Goal: Contribute content: Contribute content

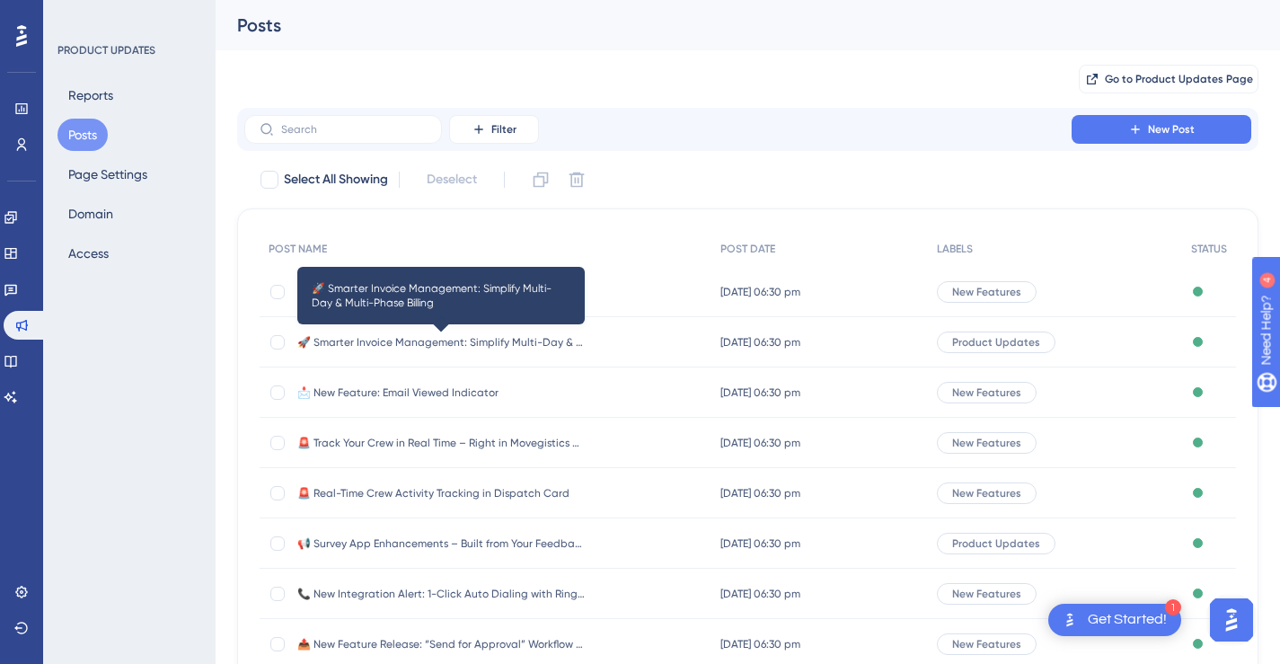
click at [535, 347] on span "🚀 Smarter Invoice Management: Simplify Multi-Day & Multi-Phase Billing" at bounding box center [440, 342] width 287 height 14
click at [535, 0] on html "1 Get Started! Performance Users Engagement Widgets Feedback Product Updates Kn…" at bounding box center [640, 0] width 1280 height 0
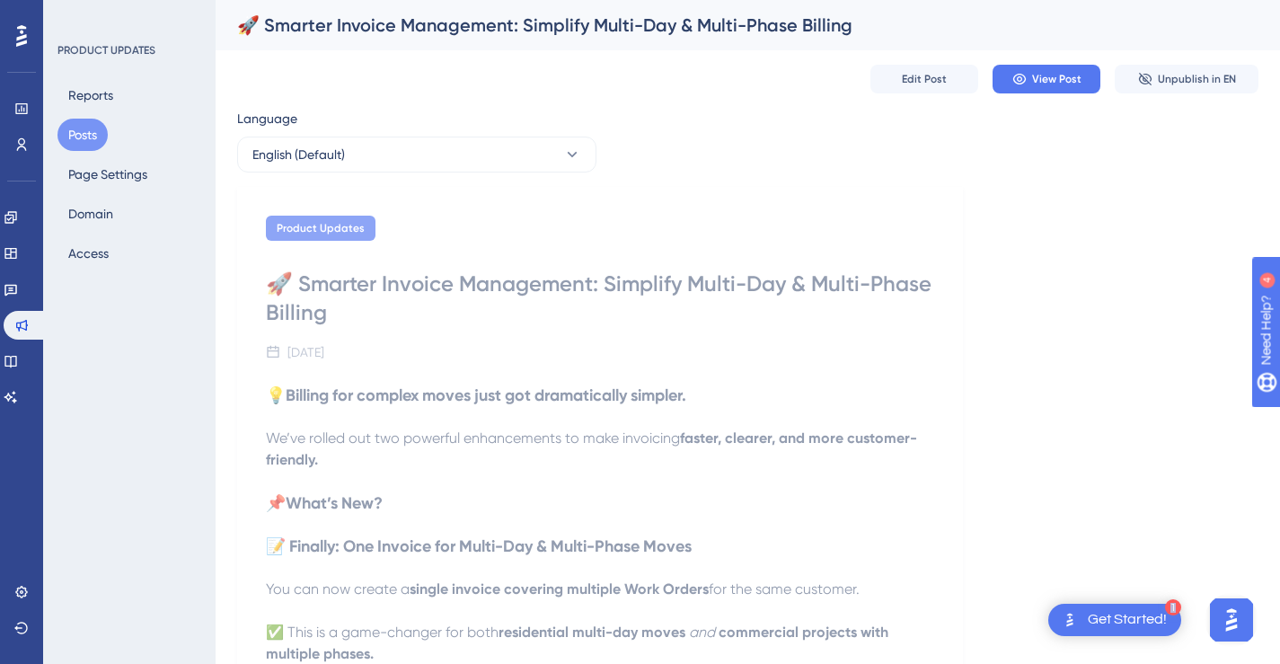
click at [75, 134] on button "Posts" at bounding box center [82, 135] width 50 height 32
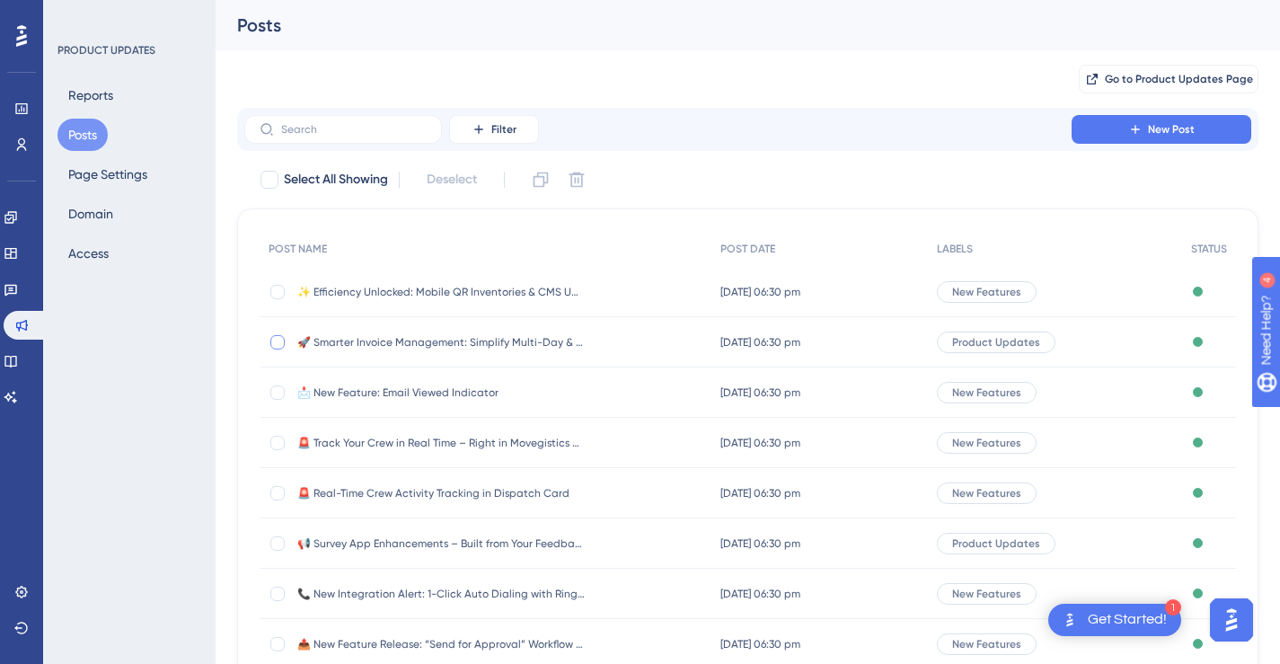
click at [278, 346] on div at bounding box center [277, 342] width 14 height 14
checkbox input "true"
click at [545, 182] on icon at bounding box center [541, 179] width 15 height 15
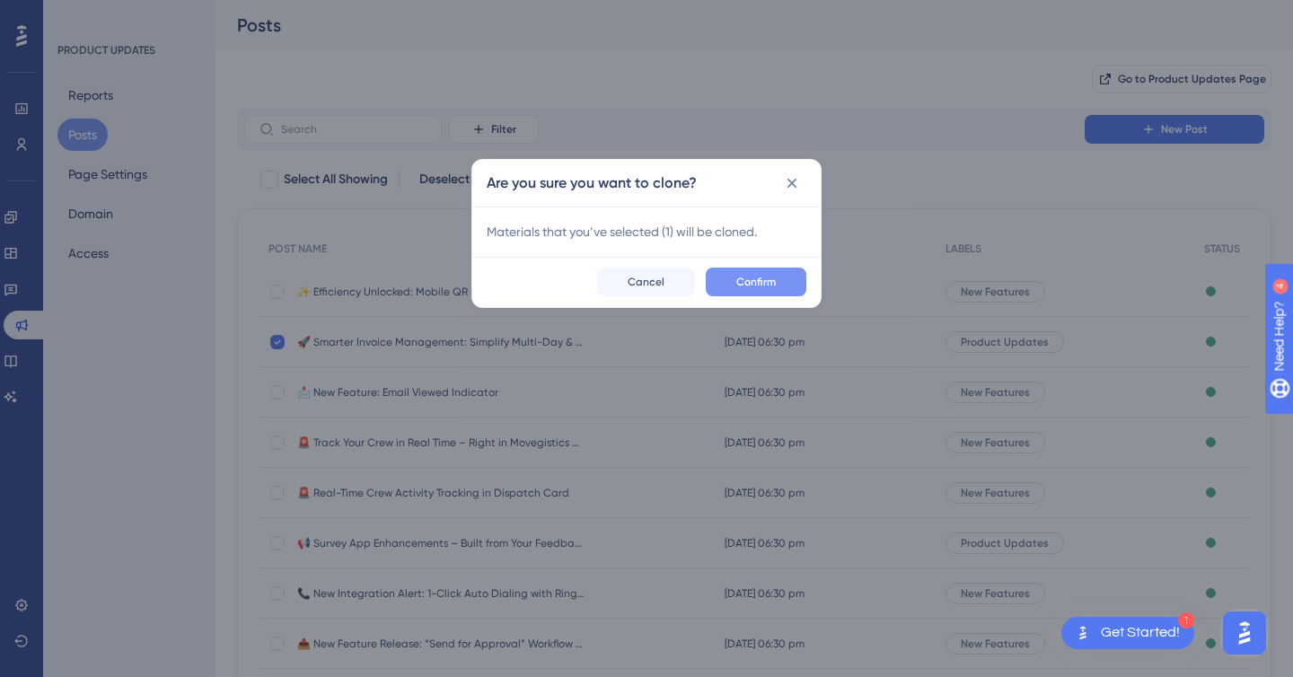
click at [751, 275] on span "Confirm" at bounding box center [757, 282] width 40 height 14
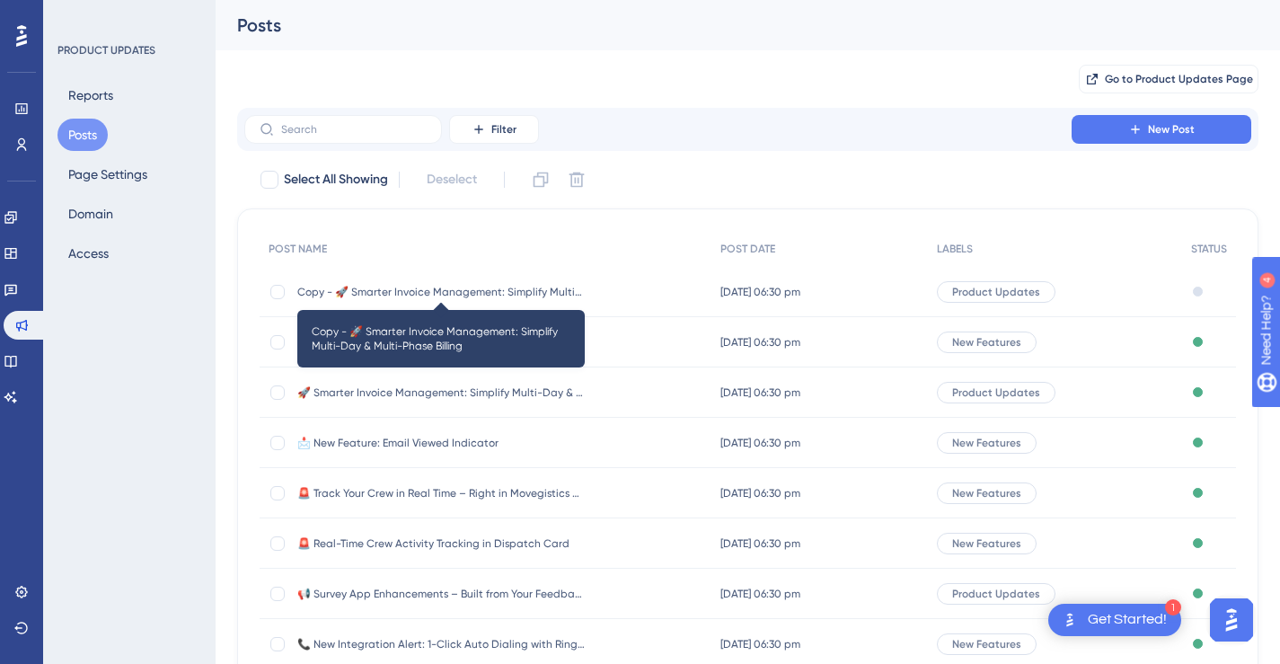
click at [534, 287] on span "Copy - 🚀 Smarter Invoice Management: Simplify Multi-Day & Multi-Phase Billing" at bounding box center [440, 292] width 287 height 14
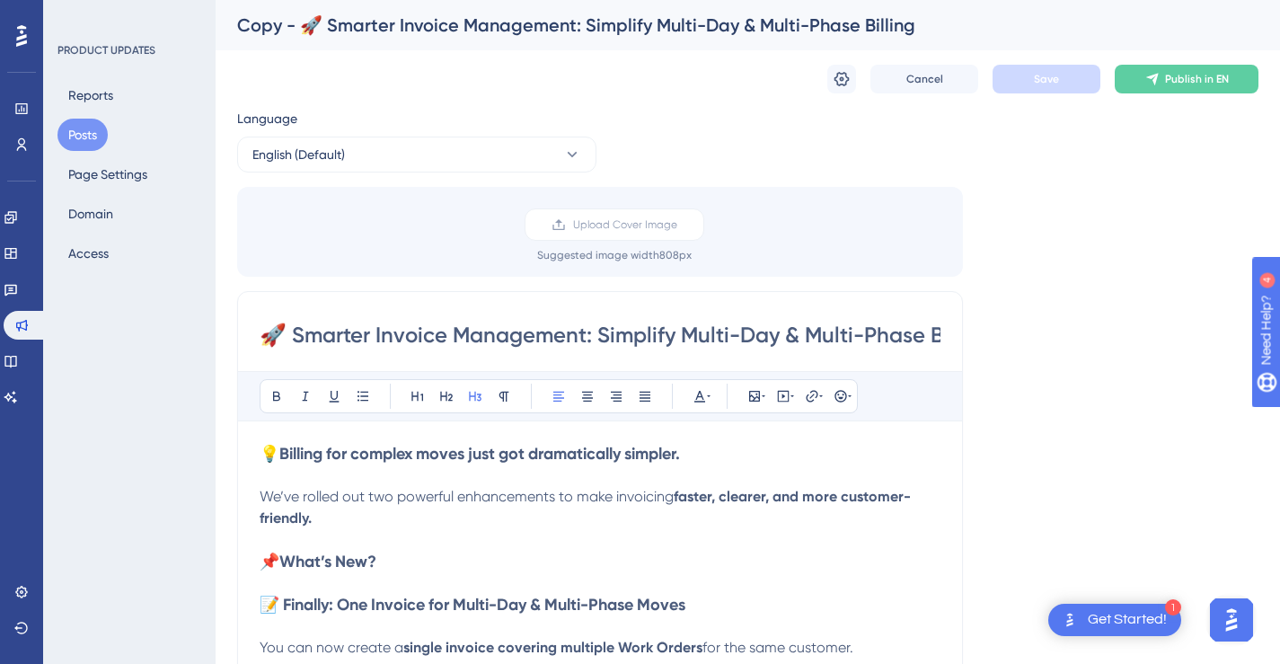
click at [775, 333] on input "🚀 Smarter Invoice Management: Simplify Multi-Day & Multi-Phase Billing" at bounding box center [600, 335] width 681 height 29
paste input "Crew Notes Now Available in Team Drawer"
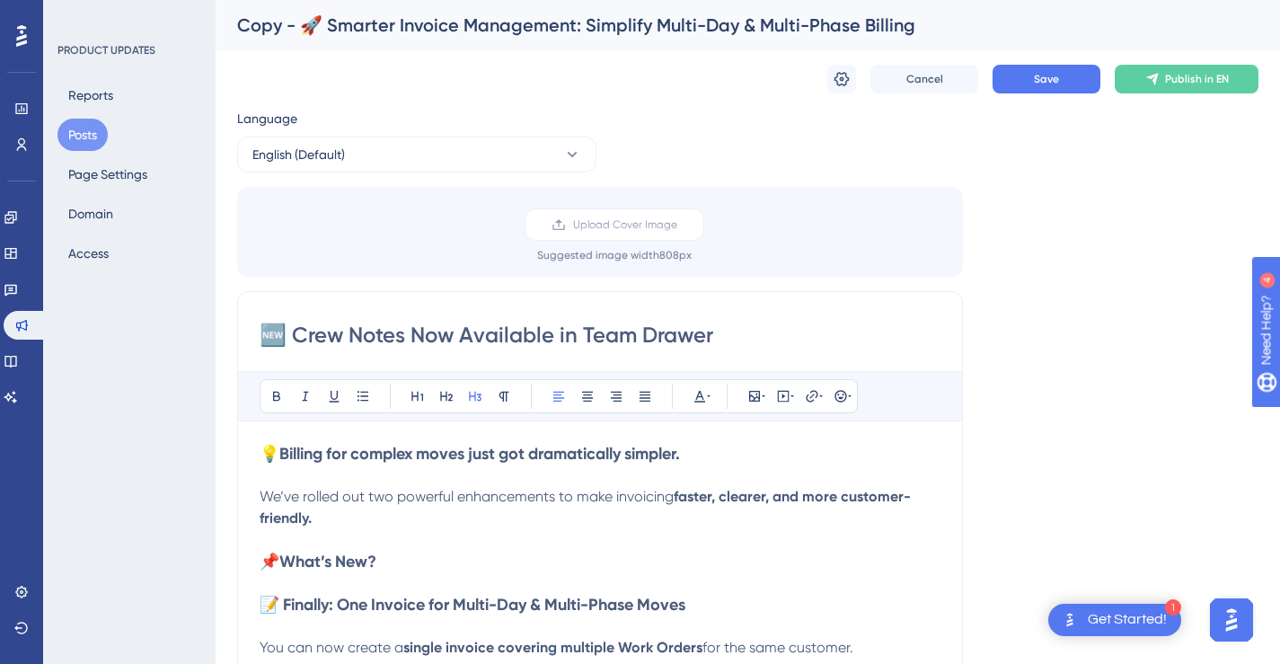
click at [274, 331] on input "🆕 Crew Notes Now Available in Team Drawer" at bounding box center [600, 335] width 681 height 29
paste input "📝"
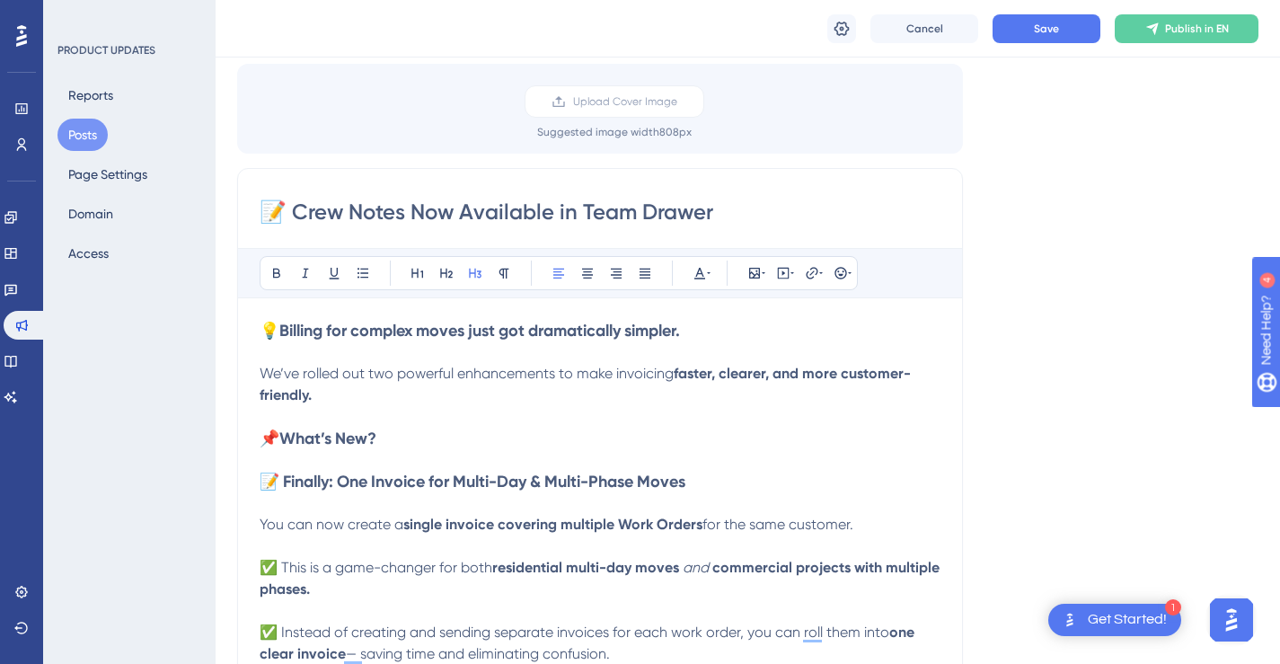
scroll to position [131, 0]
type input "📝 Crew Notes Now Available in Team Drawer"
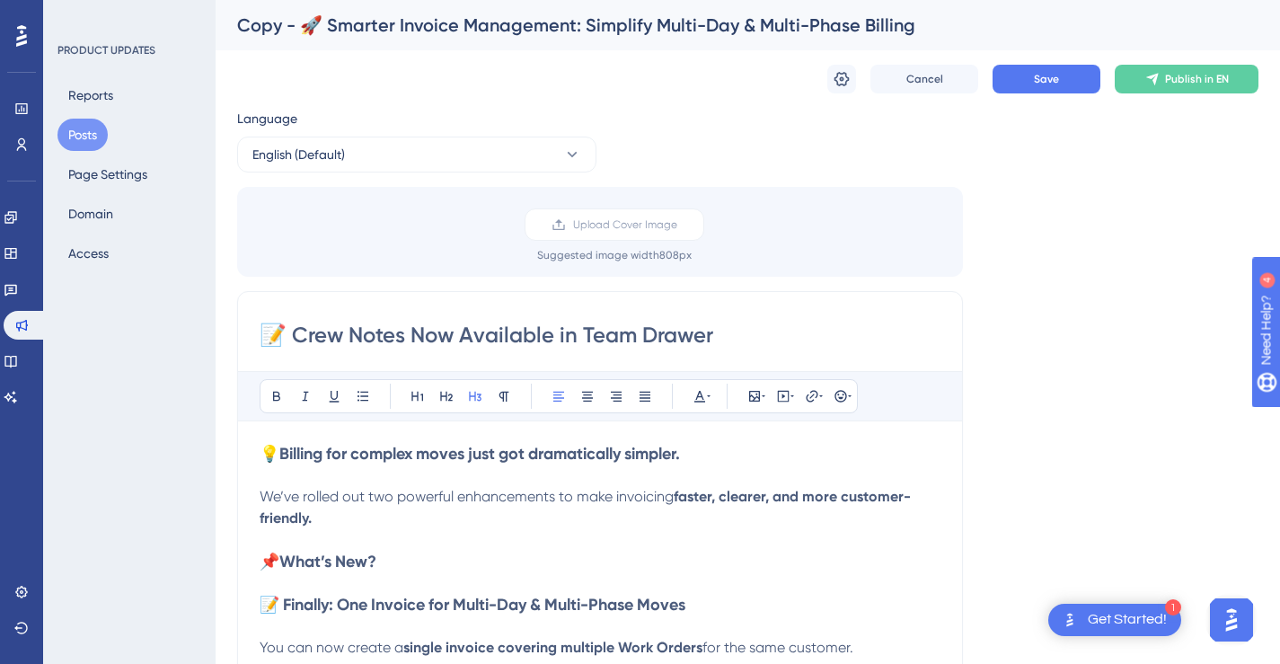
click at [624, 345] on input "📝 Crew Notes Now Available in Team Drawer" at bounding box center [600, 335] width 681 height 29
click at [621, 336] on input "📝 Crew Notes Now Available in Team Drawer" at bounding box center [600, 335] width 681 height 29
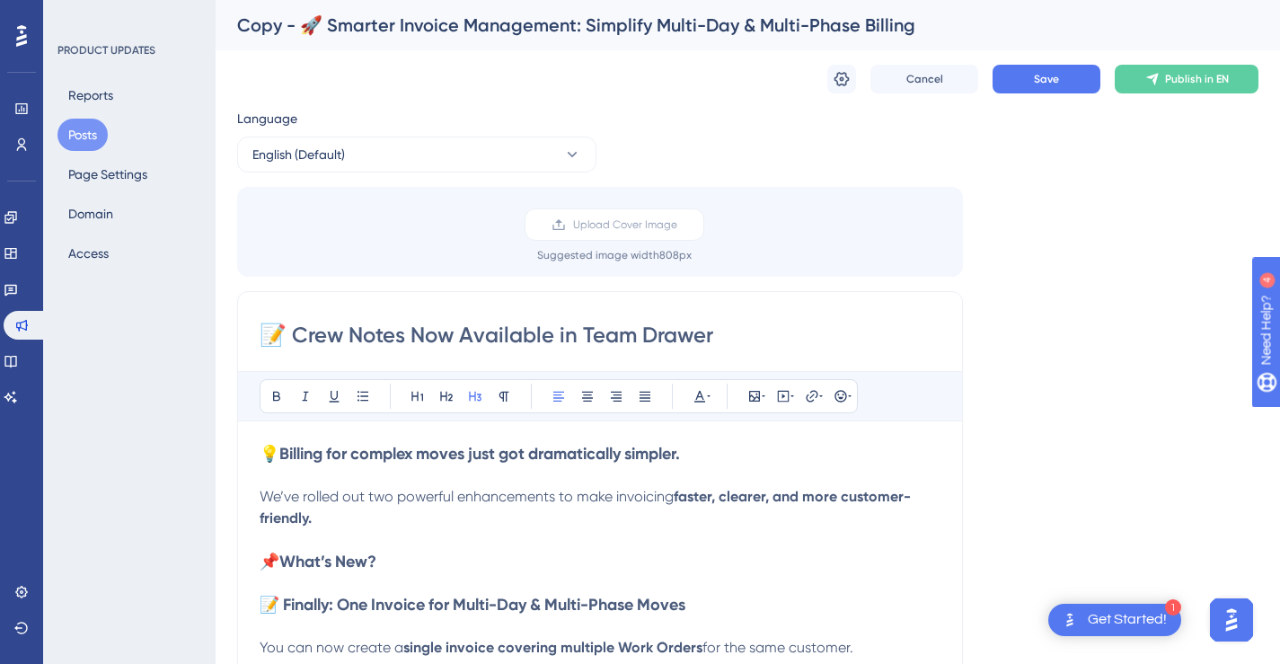
click at [621, 336] on input "📝 Crew Notes Now Available in Team Drawer" at bounding box center [600, 335] width 681 height 29
click at [837, 76] on icon at bounding box center [841, 79] width 15 height 14
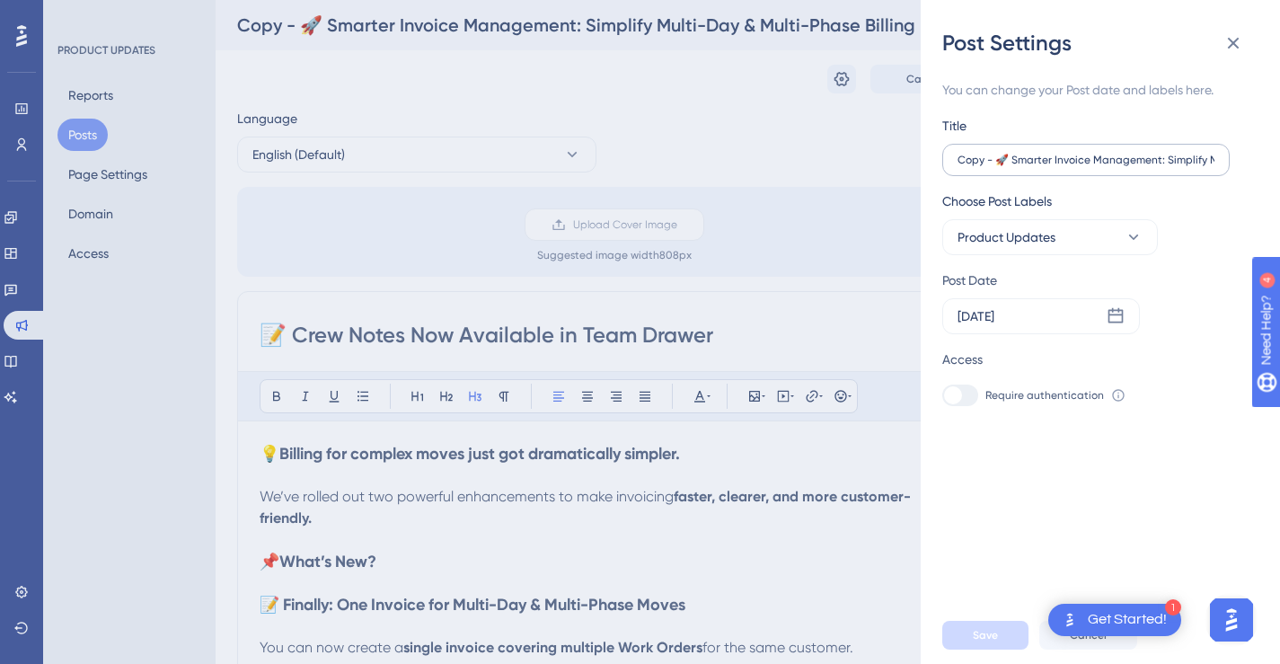
click at [1055, 169] on label "Copy - 🚀 Smarter Invoice Management: Simplify Multi-Day & Multi-Phase Billing" at bounding box center [1085, 160] width 287 height 32
click at [1055, 166] on input "Copy - 🚀 Smarter Invoice Management: Simplify Multi-Day & Multi-Phase Billing" at bounding box center [1085, 160] width 257 height 13
click at [1055, 169] on label "Copy - 🚀 Smarter Invoice Management: Simplify Multi-Day & Multi-Phase Billing" at bounding box center [1085, 160] width 287 height 32
click at [1055, 166] on input "Copy - 🚀 Smarter Invoice Management: Simplify Multi-Day & Multi-Phase Billing" at bounding box center [1085, 160] width 257 height 13
click at [1056, 166] on label "Copy - 🚀 Smarter Invoice Management: Simplify Multi-Day & Multi-Phase Billing" at bounding box center [1085, 160] width 287 height 32
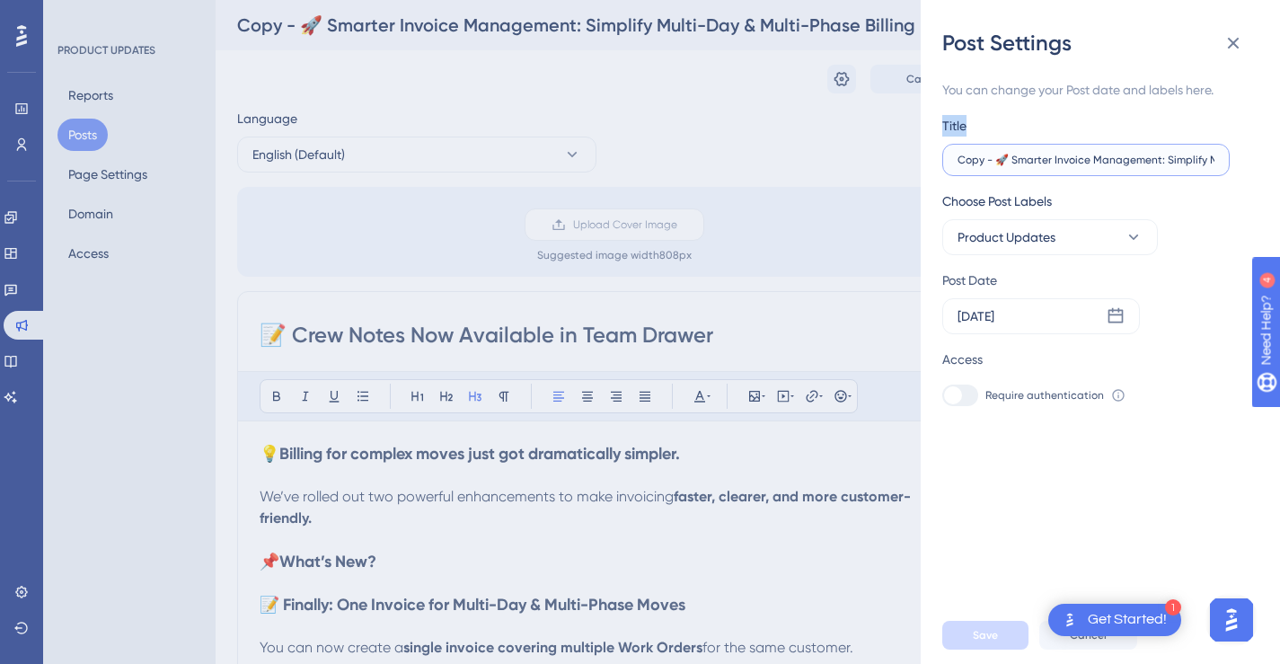
click at [1056, 166] on input "Copy - 🚀 Smarter Invoice Management: Simplify Multi-Day & Multi-Phase Billing" at bounding box center [1085, 160] width 257 height 13
click at [1056, 166] on label "Copy - 🚀 Smarter Invoice Management: Simplify Multi-Day & Multi-Phase Billing" at bounding box center [1085, 160] width 287 height 32
click at [1056, 166] on input "Copy - 🚀 Smarter Invoice Management: Simplify Multi-Day & Multi-Phase Billing" at bounding box center [1085, 160] width 257 height 13
click at [1056, 166] on label "Copy - 🚀 Smarter Invoice Management: Simplify Multi-Day & Multi-Phase Billing" at bounding box center [1085, 160] width 287 height 32
click at [1056, 166] on input "Copy - 🚀 Smarter Invoice Management: Simplify Multi-Day & Multi-Phase Billing" at bounding box center [1085, 160] width 257 height 13
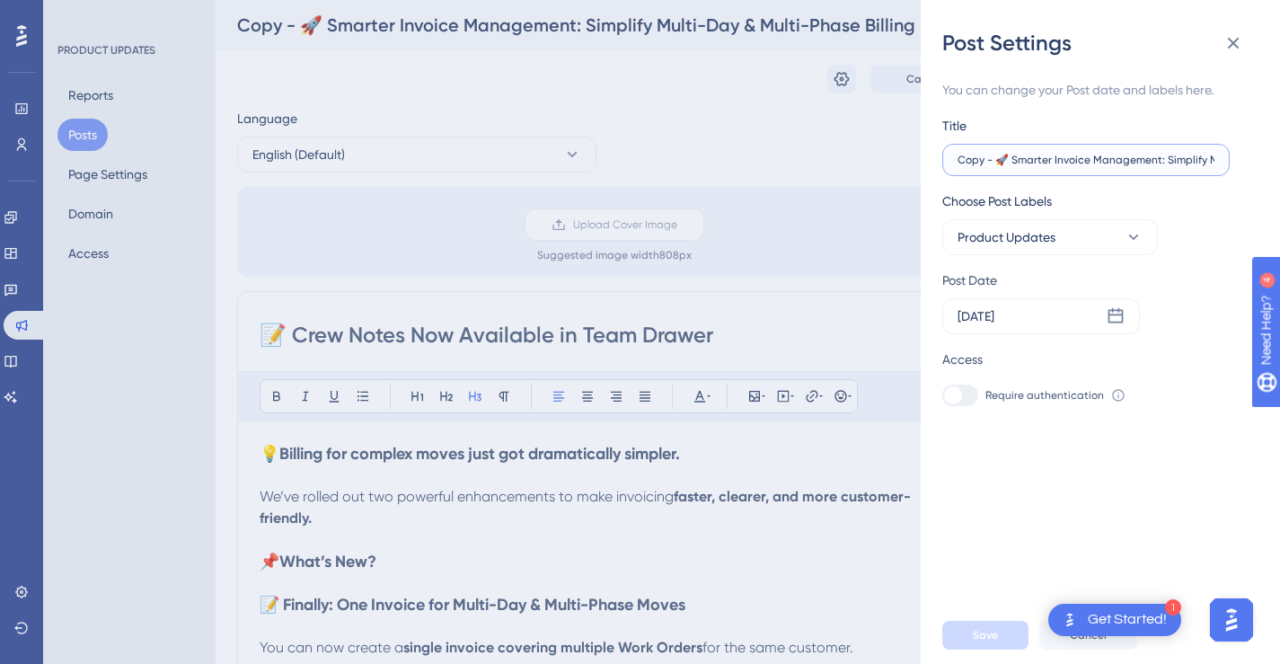
click at [1070, 154] on input "Copy - 🚀 Smarter Invoice Management: Simplify Multi-Day & Multi-Phase Billing" at bounding box center [1085, 160] width 257 height 13
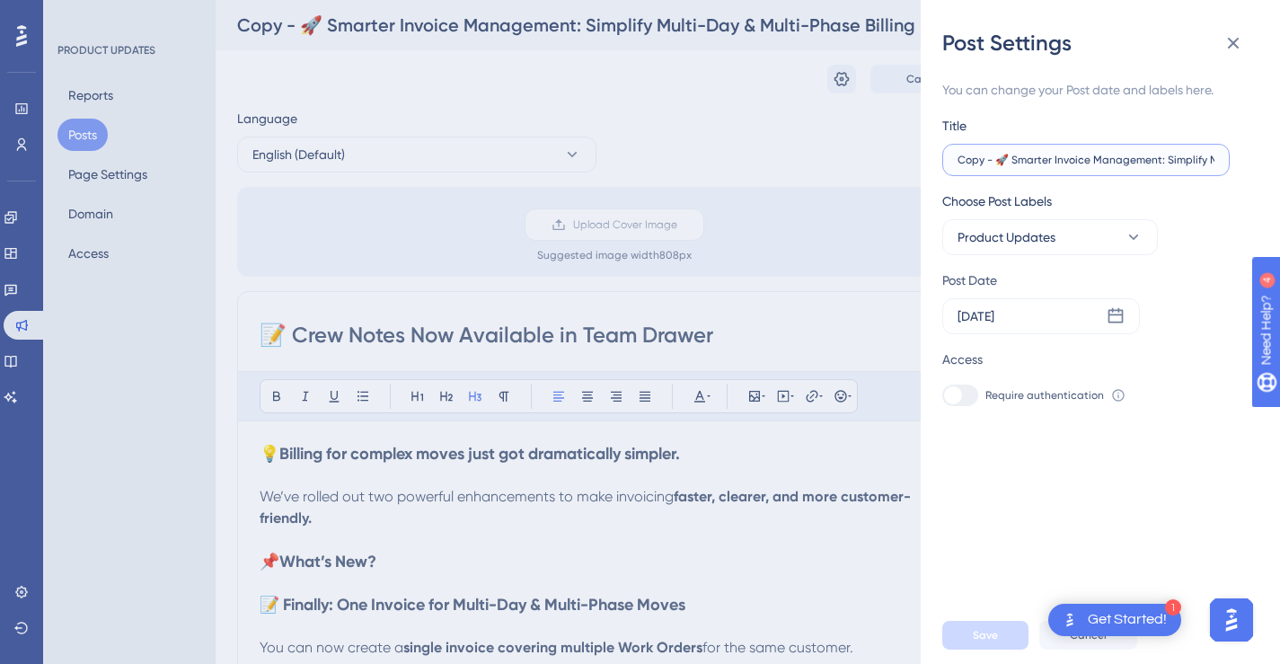
click at [1070, 154] on input "Copy - 🚀 Smarter Invoice Management: Simplify Multi-Day & Multi-Phase Billing" at bounding box center [1085, 160] width 257 height 13
paste input "📝 Crew Notes Now Available in Team Drawer"
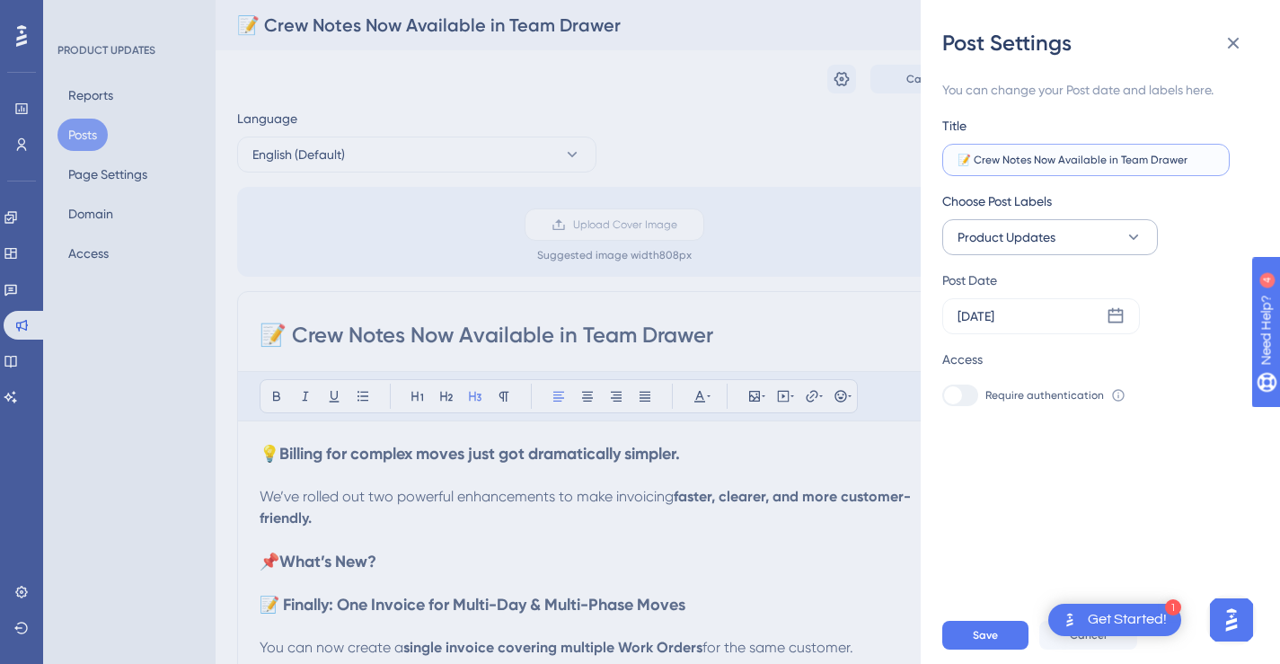
type input "📝 Crew Notes Now Available in Team Drawer"
click at [1096, 236] on button "Product Updates" at bounding box center [1050, 237] width 216 height 36
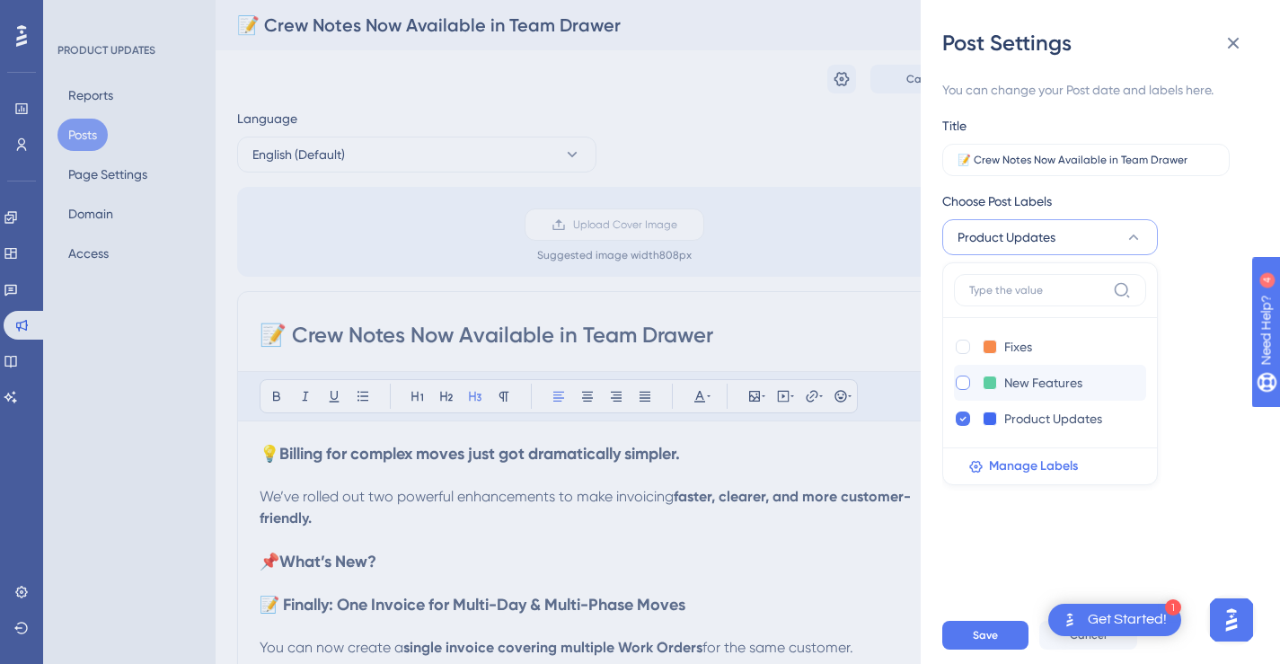
click at [968, 382] on div at bounding box center [963, 382] width 14 height 14
checkbox input "true"
click at [961, 419] on icon at bounding box center [963, 419] width 6 height 4
checkbox input "false"
click at [1210, 322] on div "Post Date [DATE]" at bounding box center [1088, 301] width 293 height 65
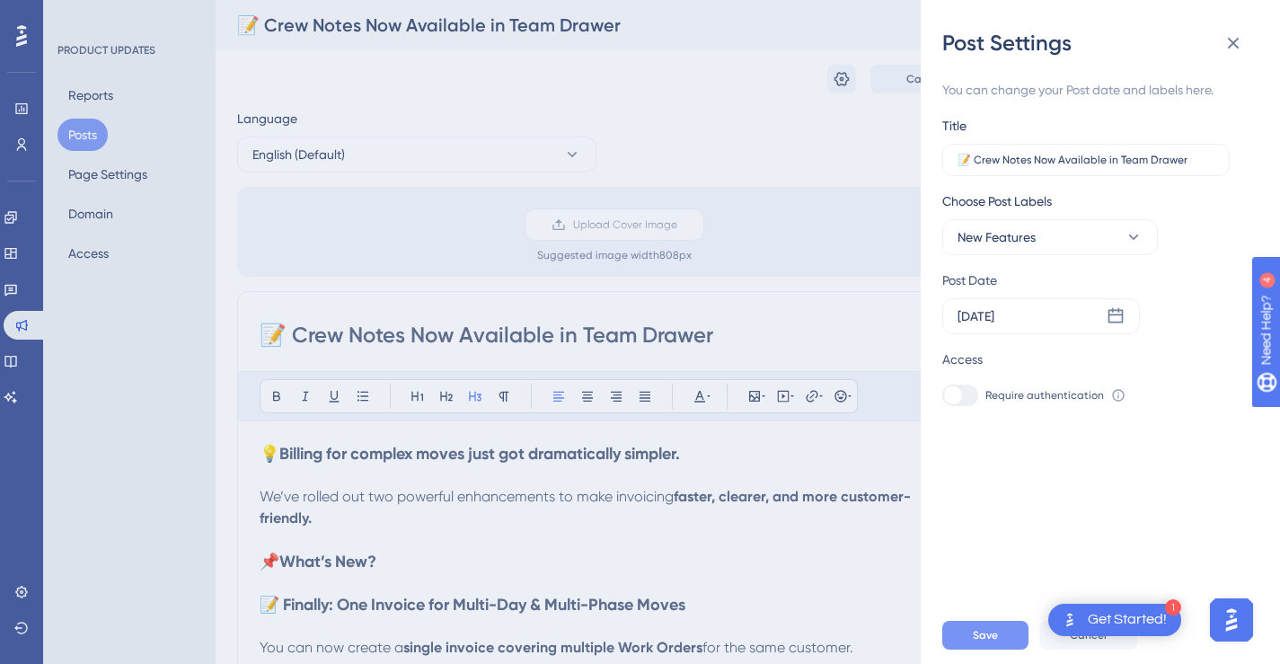
click at [992, 642] on span "Save" at bounding box center [985, 635] width 25 height 14
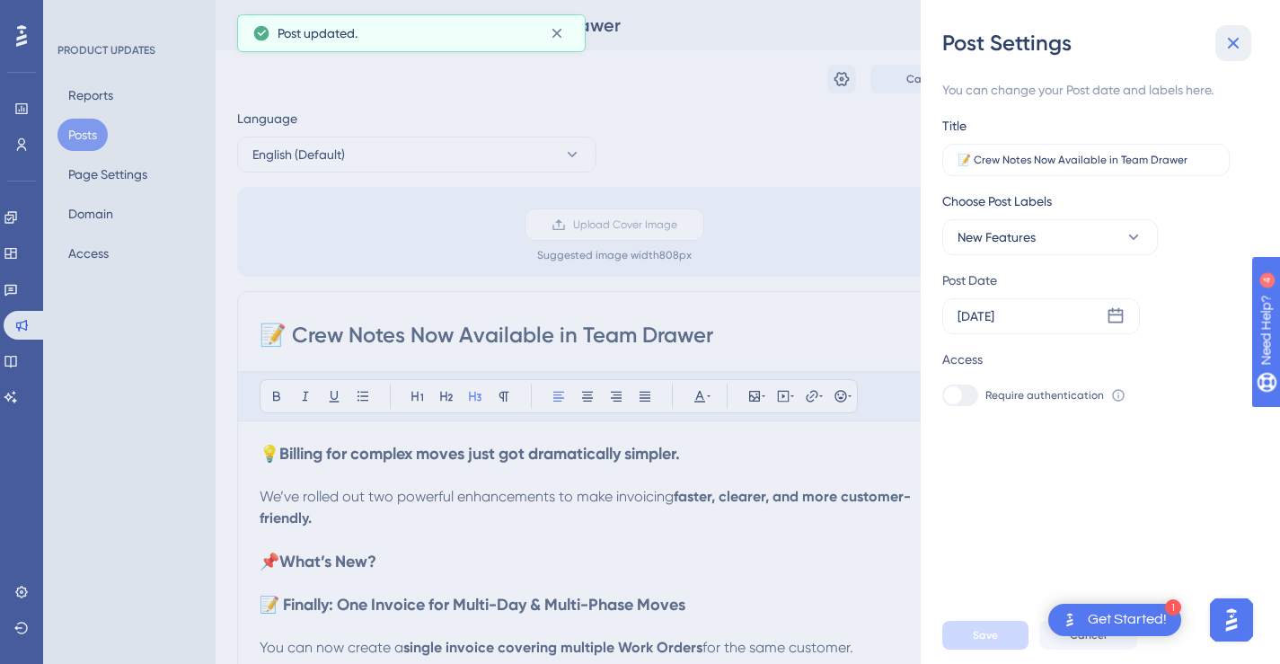
click at [1228, 49] on icon at bounding box center [1233, 43] width 22 height 22
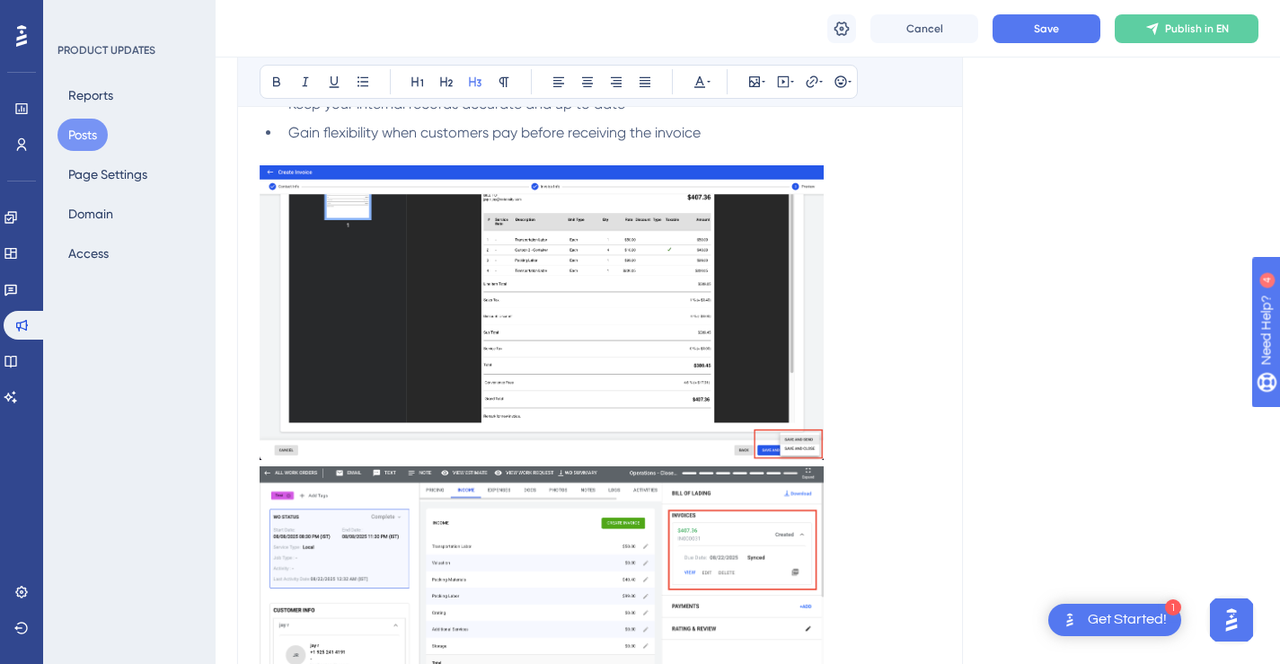
scroll to position [2140, 0]
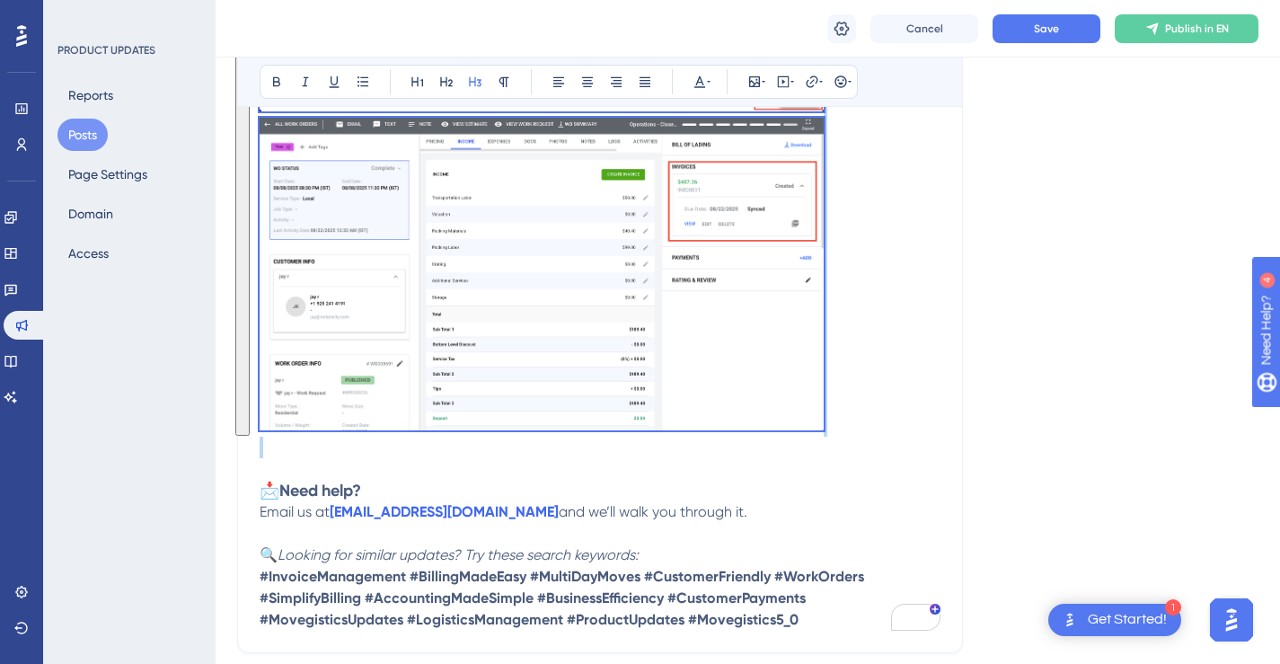
drag, startPoint x: 269, startPoint y: 356, endPoint x: 840, endPoint y: 454, distance: 578.8
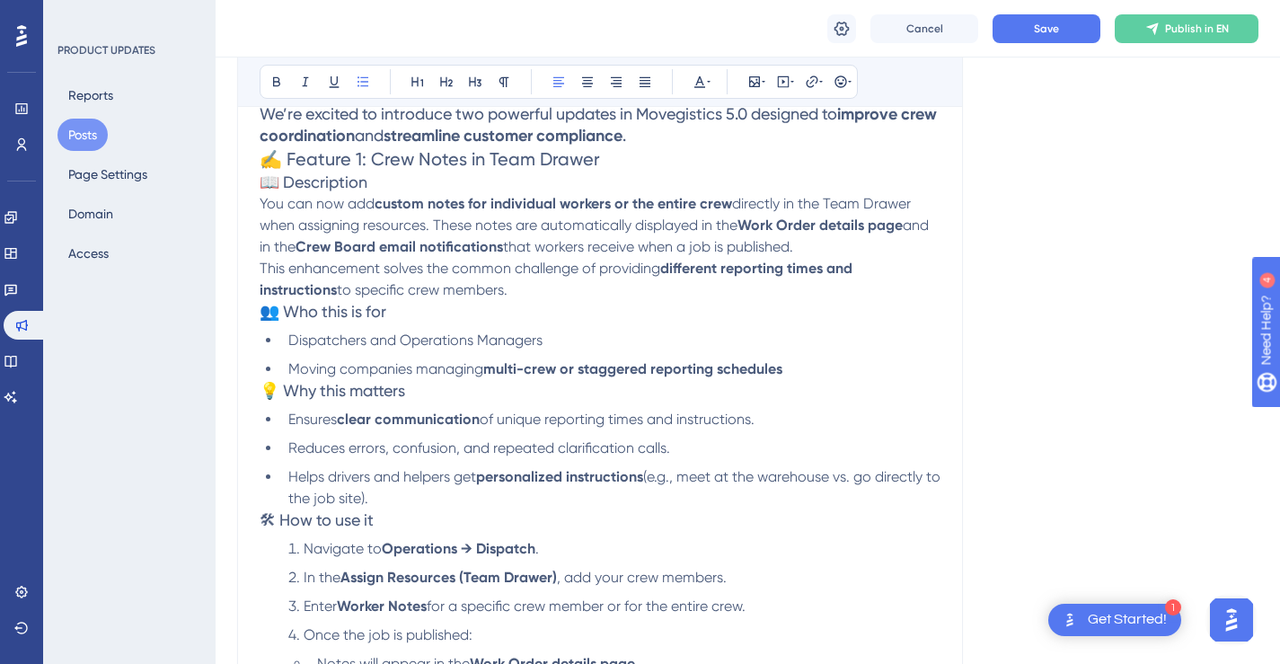
scroll to position [228, 0]
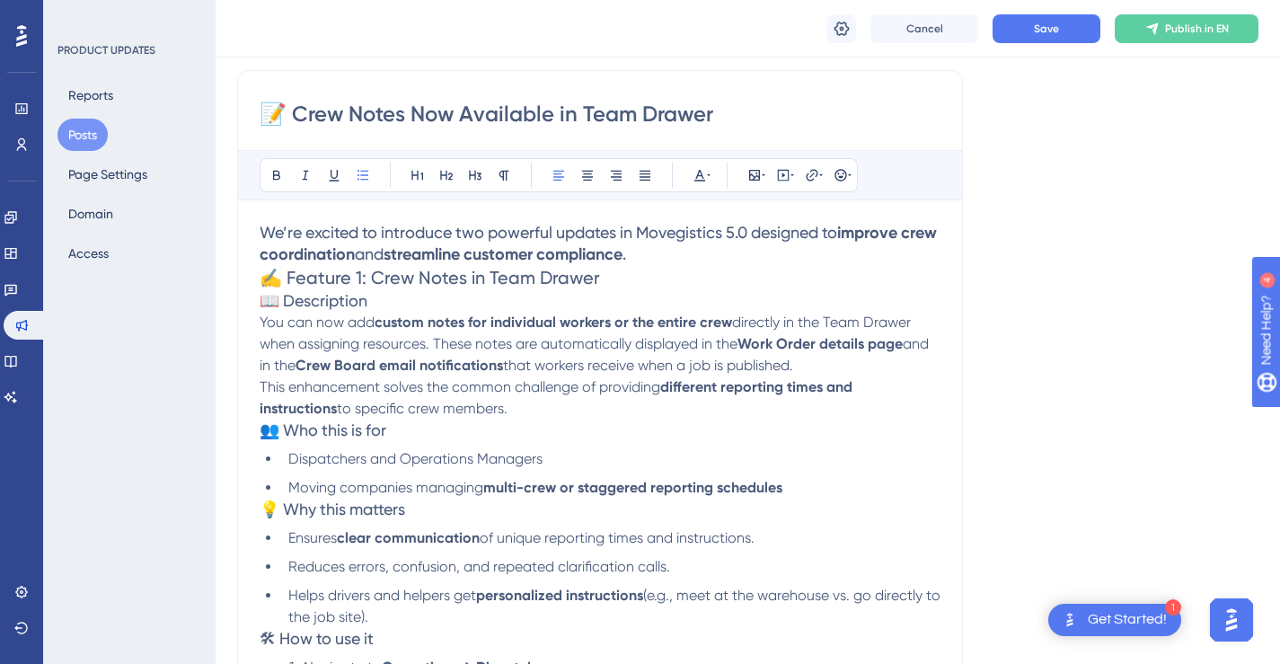
click at [721, 254] on h3 "We’re excited to introduce two powerful updates in Movegistics 5.0 designed to …" at bounding box center [600, 243] width 681 height 43
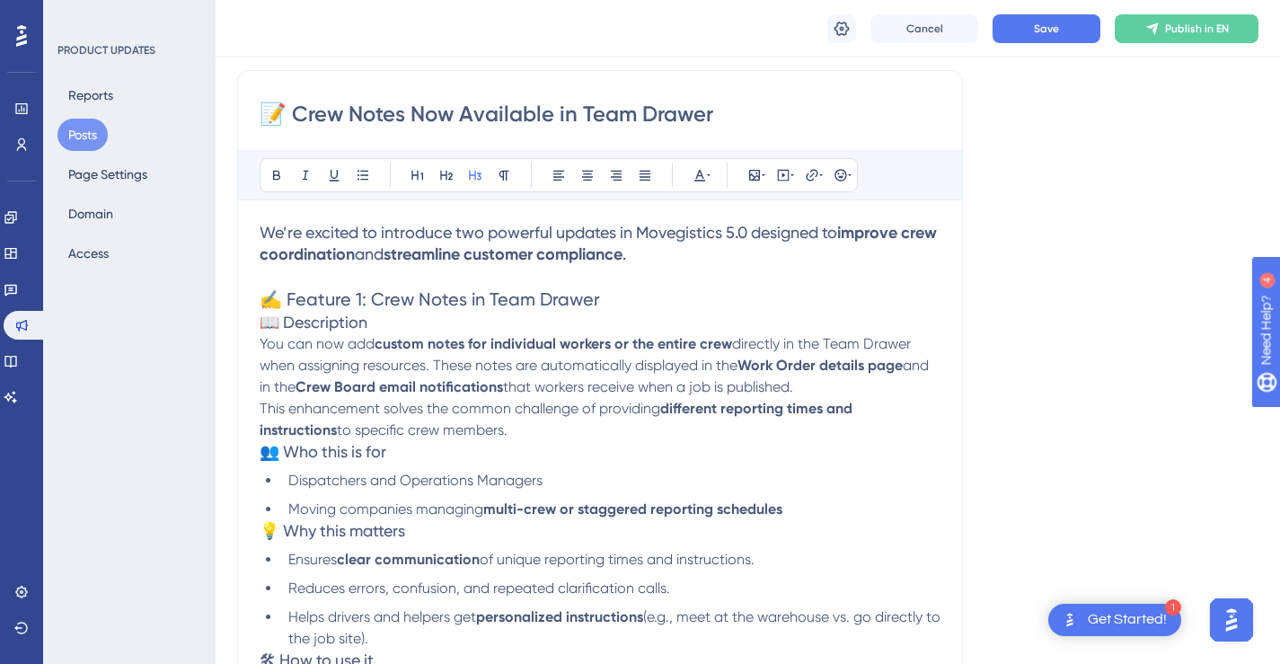
click at [468, 234] on span "We’re excited to introduce two powerful updates in Movegistics 5.0 designed to" at bounding box center [549, 232] width 578 height 19
drag, startPoint x: 362, startPoint y: 256, endPoint x: 640, endPoint y: 258, distance: 277.5
click at [640, 258] on h3 "We’re excited to introduce powerful updates in Movegistics 5.0 designed to impr…" at bounding box center [600, 243] width 681 height 43
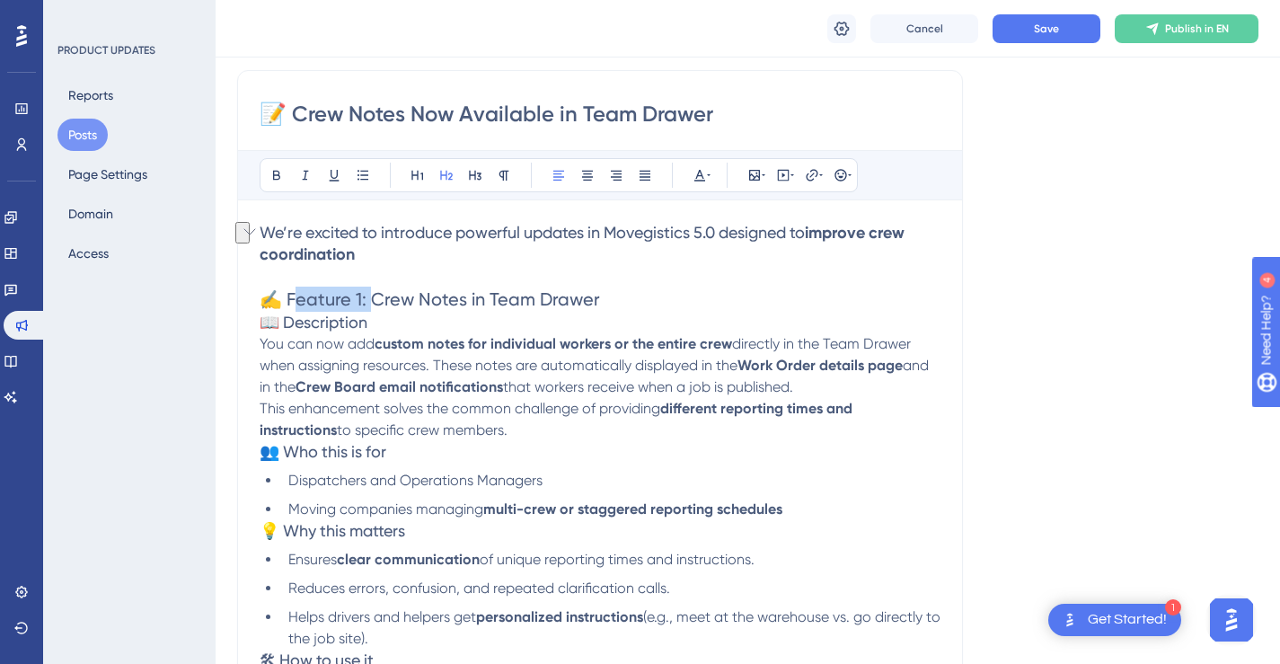
drag, startPoint x: 366, startPoint y: 299, endPoint x: 289, endPoint y: 300, distance: 76.4
click at [289, 300] on span "✍️ Feature 1: Crew Notes in Team Drawer" at bounding box center [430, 299] width 340 height 22
click at [610, 297] on h2 "✍️ Crew Notes in Team Drawer" at bounding box center [600, 299] width 681 height 25
drag, startPoint x: 525, startPoint y: 297, endPoint x: 260, endPoint y: 302, distance: 265.0
click at [260, 302] on h2 "✍️ Crew Notes in Team Drawer" at bounding box center [600, 299] width 681 height 25
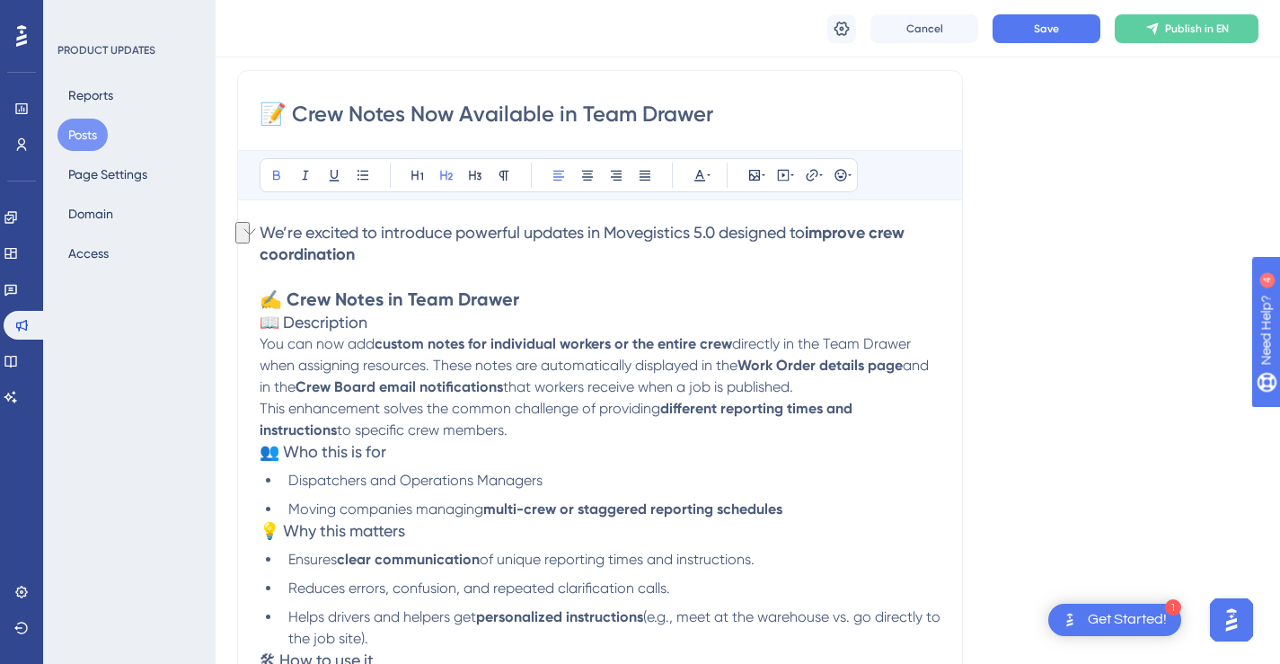
click at [573, 295] on h2 "✍️ Crew Notes in Team Drawer" at bounding box center [600, 299] width 681 height 25
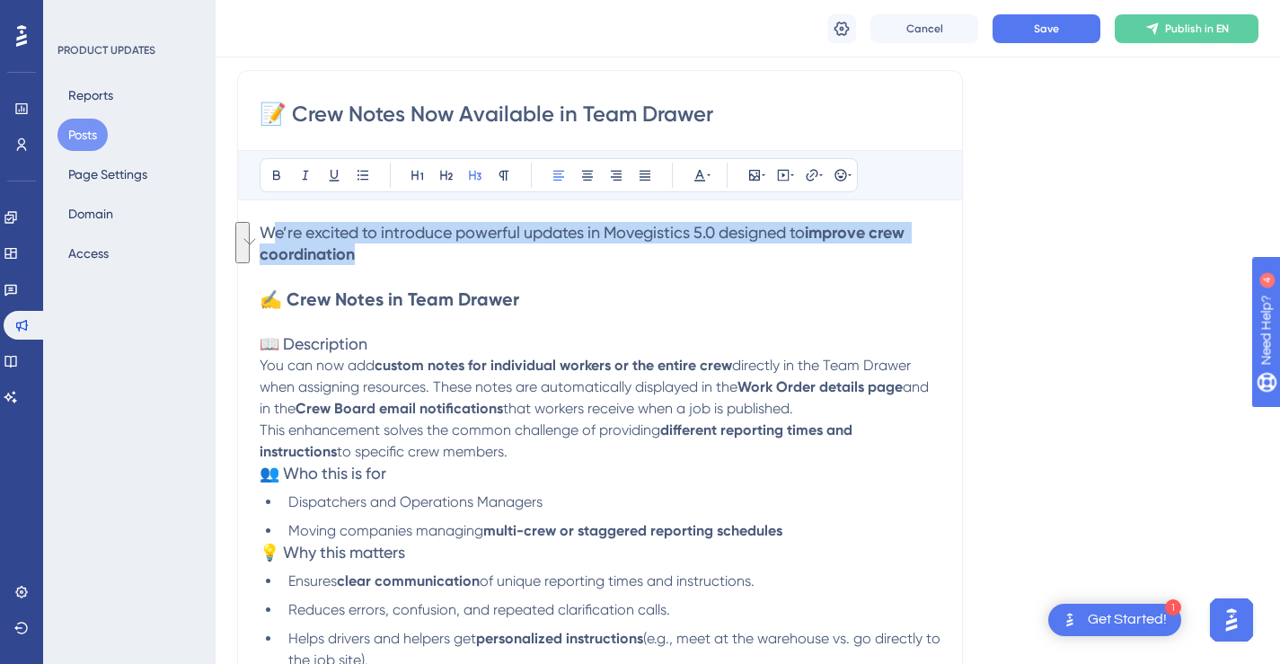
drag, startPoint x: 375, startPoint y: 259, endPoint x: 267, endPoint y: 234, distance: 110.5
click at [267, 234] on h3 "We’re excited to introduce powerful updates in Movegistics 5.0 designed to impr…" at bounding box center [600, 243] width 681 height 43
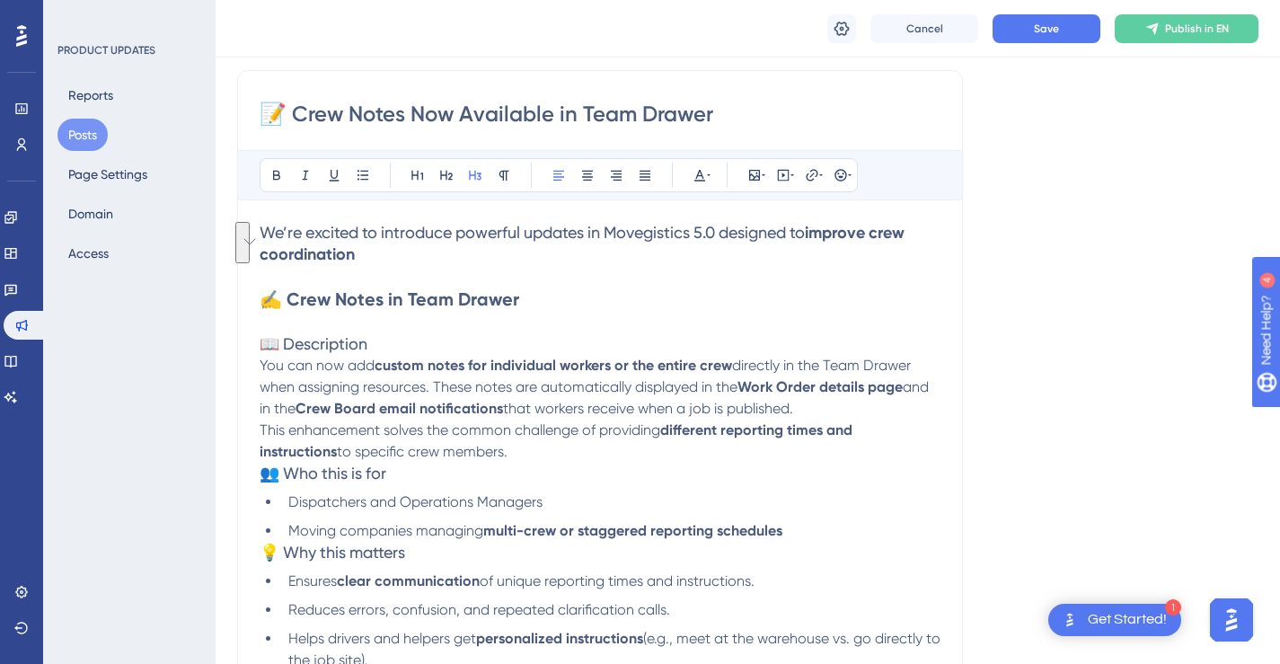
click at [525, 296] on h2 "✍️ Crew Notes in Team Drawer" at bounding box center [600, 299] width 681 height 25
drag, startPoint x: 509, startPoint y: 300, endPoint x: 280, endPoint y: 292, distance: 229.2
click at [280, 292] on h2 "✍️ Crew Notes in Team Drawer" at bounding box center [600, 299] width 681 height 25
click at [595, 320] on p "To enrich screen reader interactions, please activate Accessibility in Grammarl…" at bounding box center [600, 323] width 681 height 22
drag, startPoint x: 365, startPoint y: 347, endPoint x: 266, endPoint y: 345, distance: 98.8
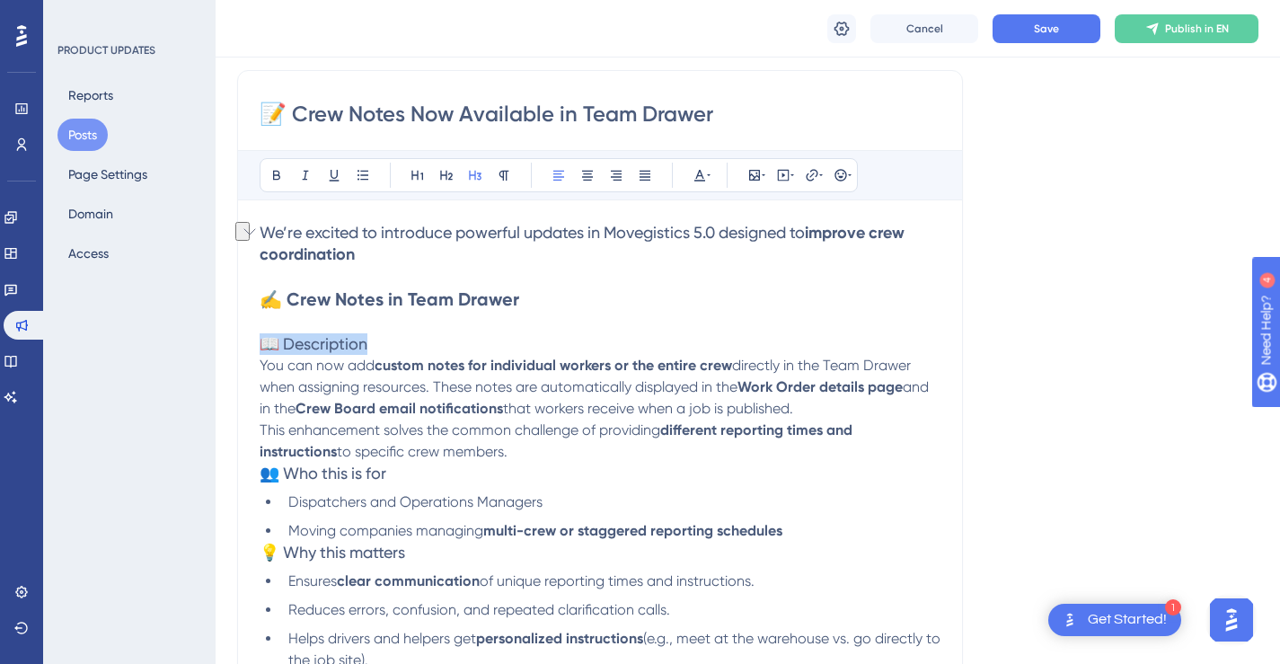
click at [266, 345] on h3 "📖 Description" at bounding box center [600, 344] width 681 height 22
click at [384, 340] on h3 "📖 Description" at bounding box center [600, 344] width 681 height 22
click at [632, 453] on p "This enhancement solves the common challenge of providing different reporting t…" at bounding box center [600, 440] width 681 height 43
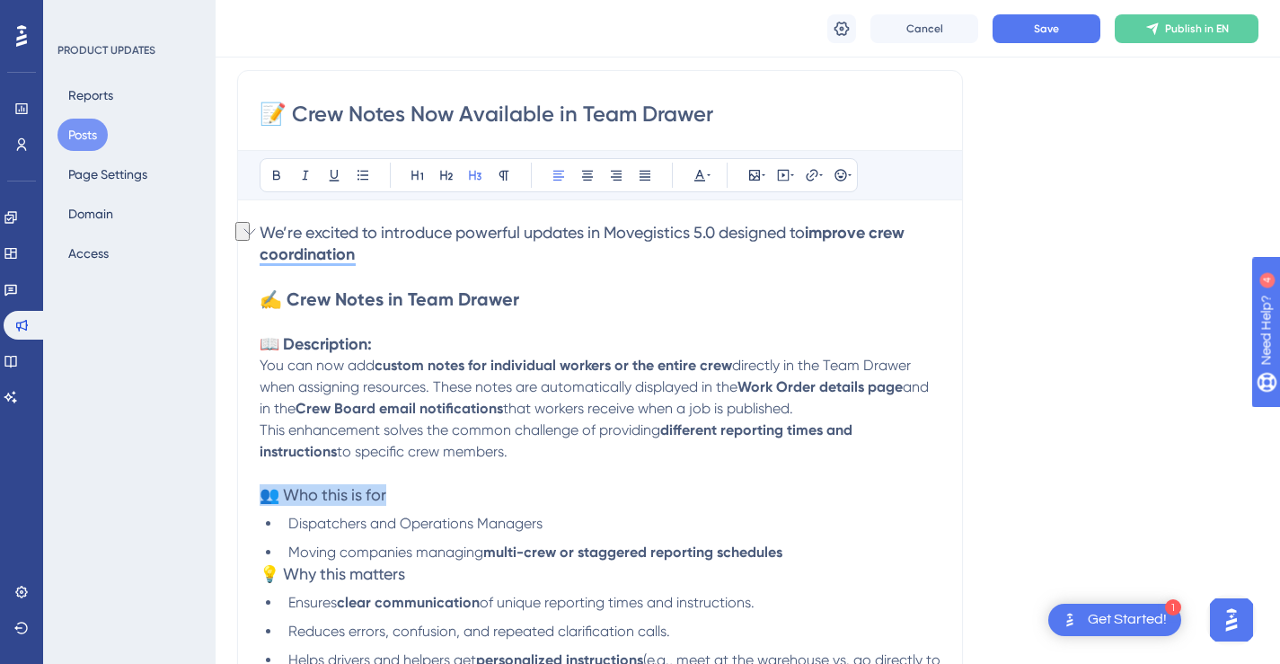
drag, startPoint x: 393, startPoint y: 492, endPoint x: 267, endPoint y: 491, distance: 126.6
click at [267, 491] on h3 "👥 Who this is for" at bounding box center [600, 495] width 681 height 22
click at [459, 498] on h3 "👥 Who this is for" at bounding box center [600, 495] width 681 height 22
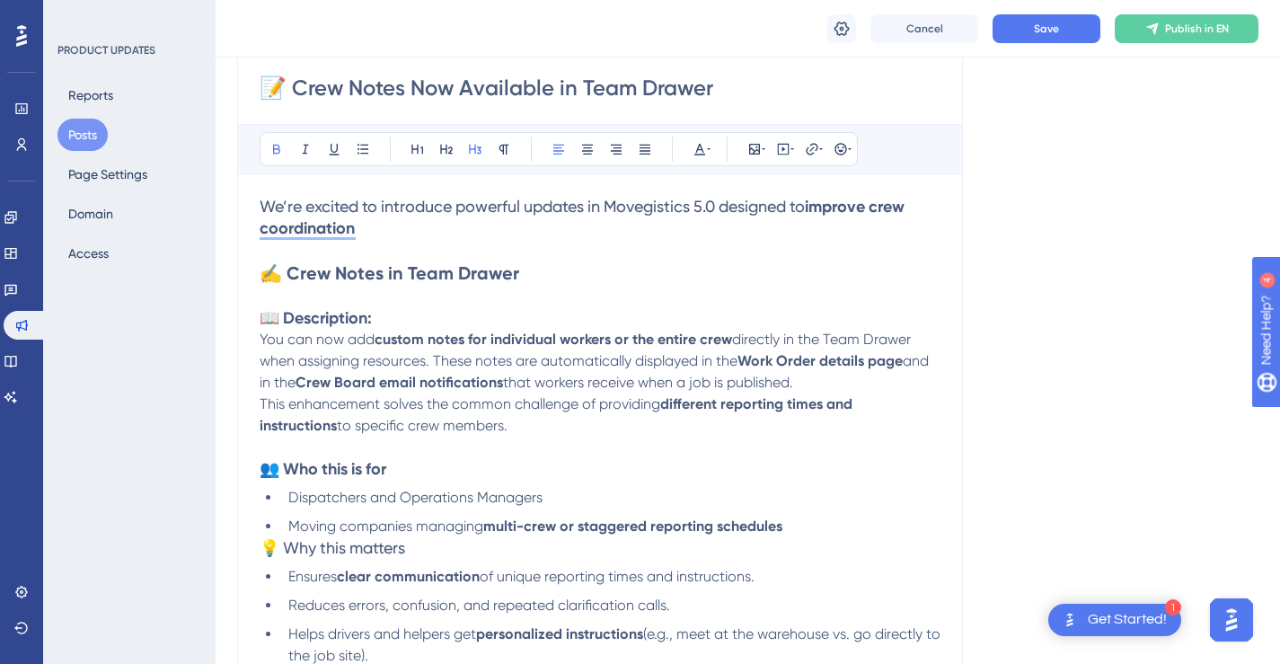
scroll to position [276, 0]
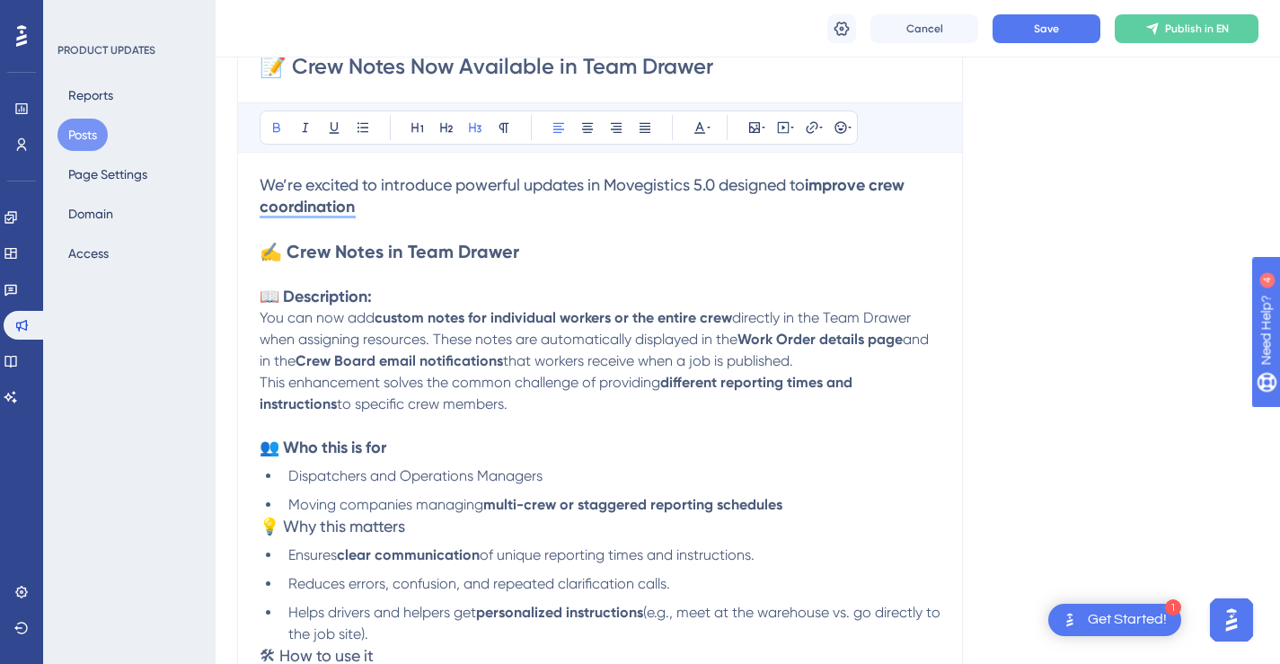
click at [801, 505] on li "Moving companies managing multi-crew or staggered reporting schedules" at bounding box center [610, 505] width 659 height 22
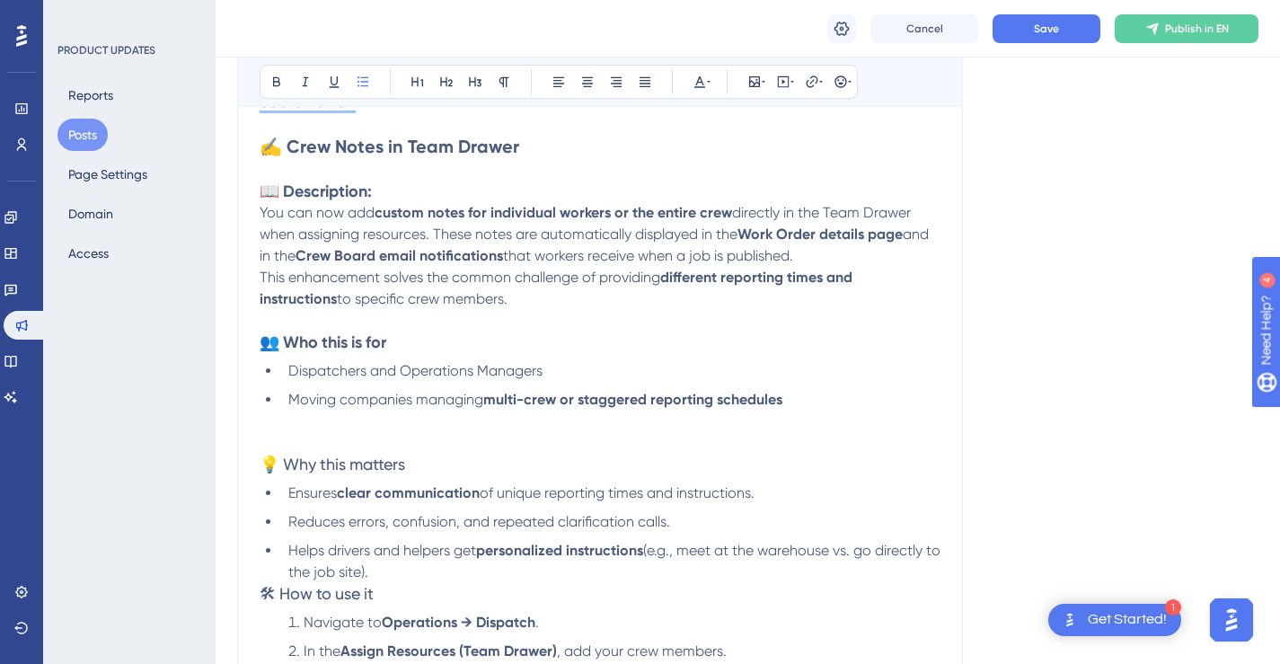
scroll to position [420, 0]
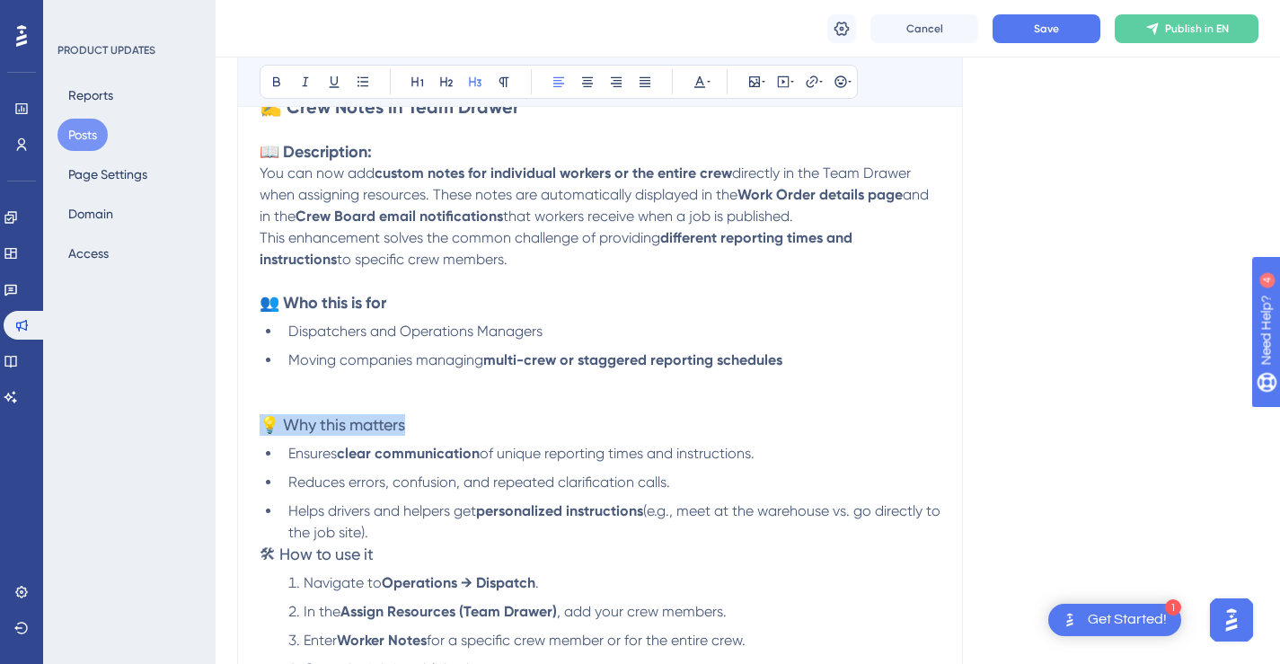
drag, startPoint x: 421, startPoint y: 420, endPoint x: 266, endPoint y: 420, distance: 155.4
click at [266, 420] on h3 "💡 Why this matters" at bounding box center [600, 425] width 681 height 22
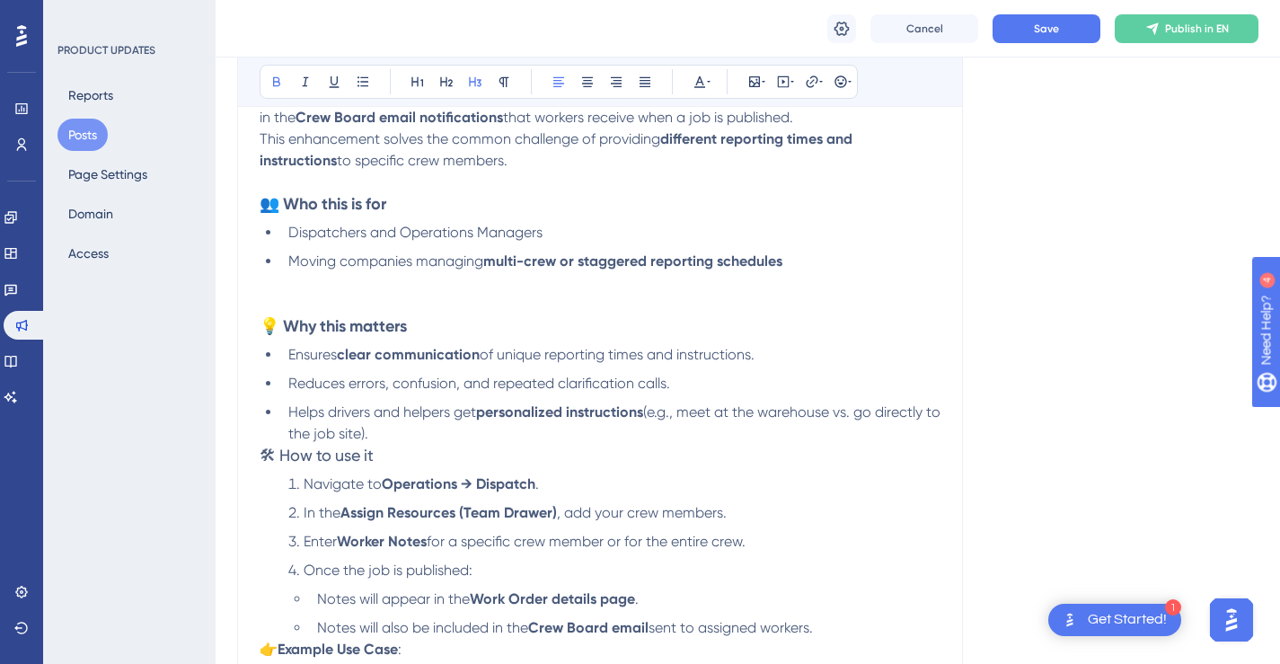
scroll to position [568, 0]
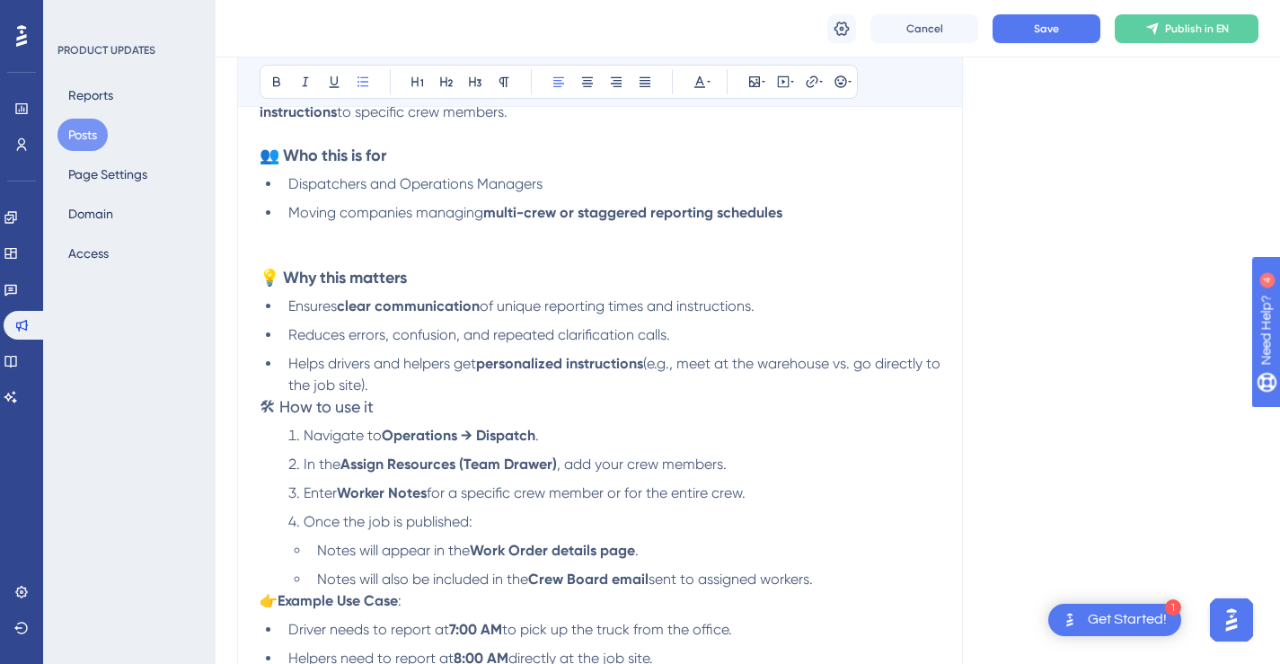
click at [518, 379] on li "Helps drivers and helpers get personalized instructions (e.g., meet at the ware…" at bounding box center [610, 374] width 659 height 43
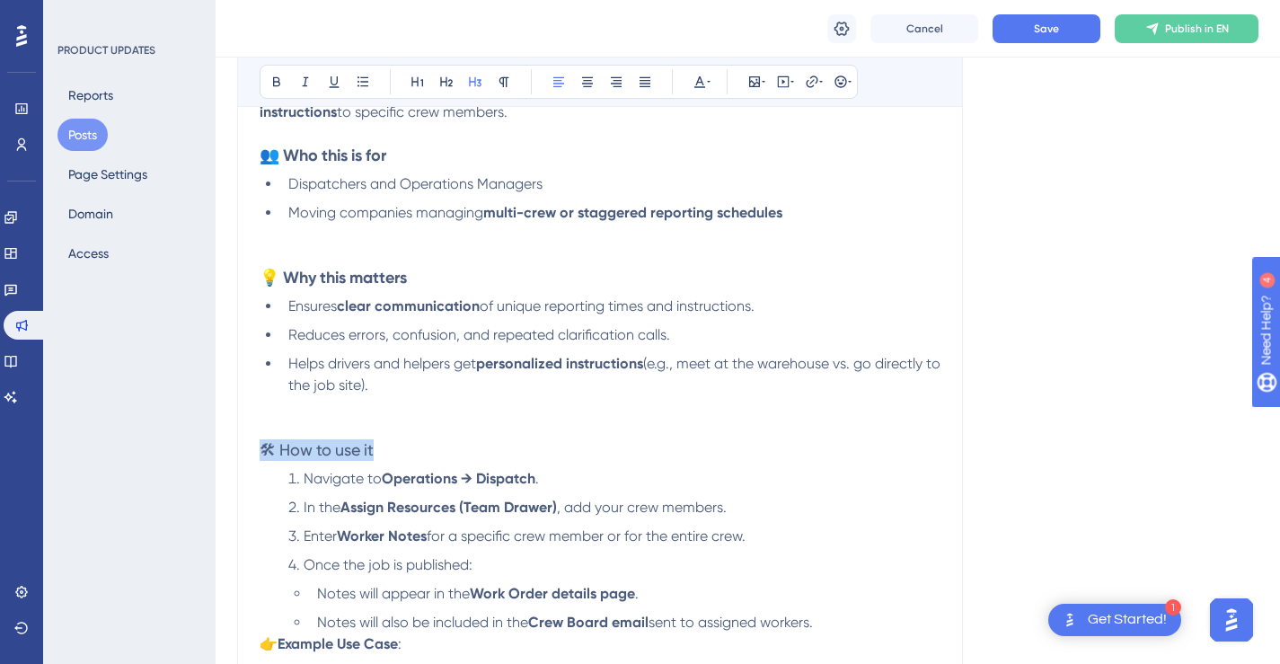
drag, startPoint x: 396, startPoint y: 446, endPoint x: 265, endPoint y: 446, distance: 131.1
click at [265, 446] on h3 "🛠 How to use it" at bounding box center [600, 450] width 681 height 22
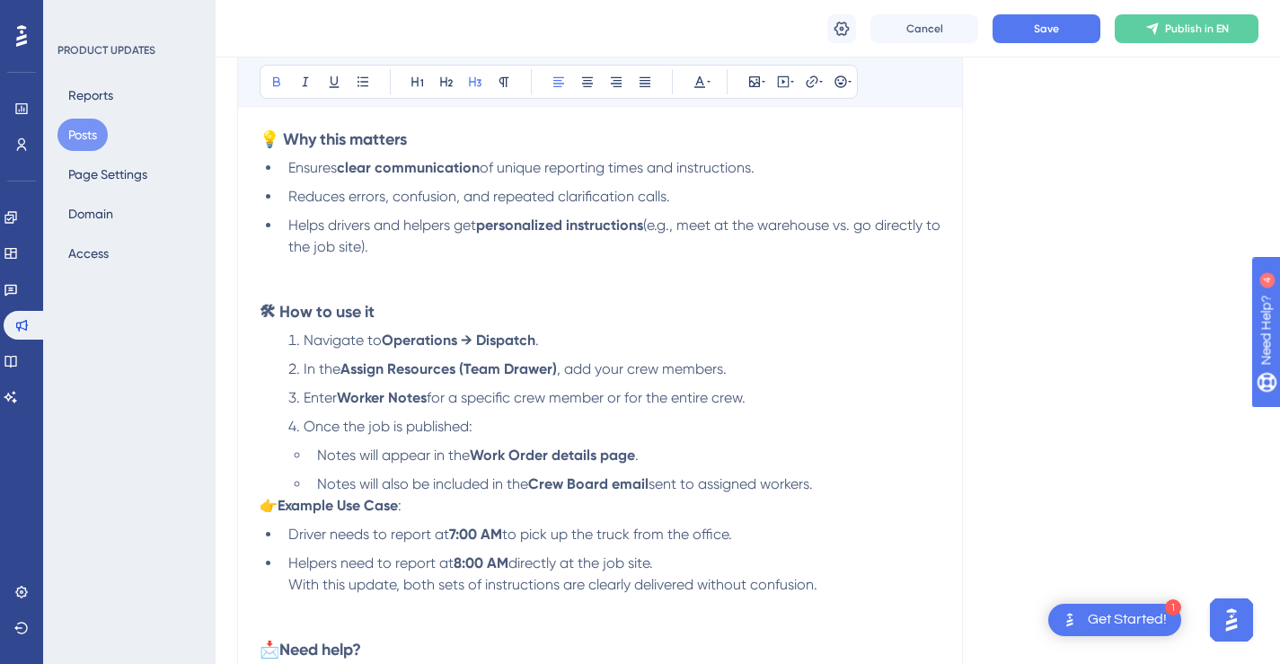
scroll to position [739, 0]
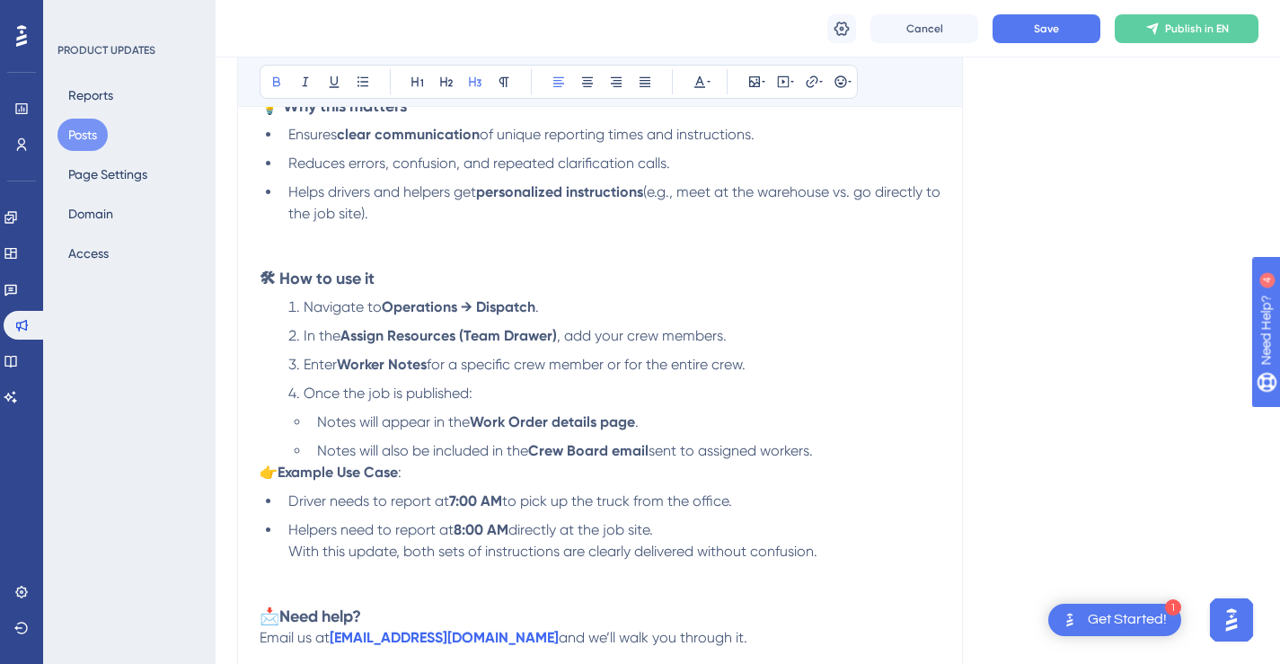
click at [840, 450] on li "Notes will also be included in the Crew Board email sent to assigned workers." at bounding box center [625, 451] width 631 height 22
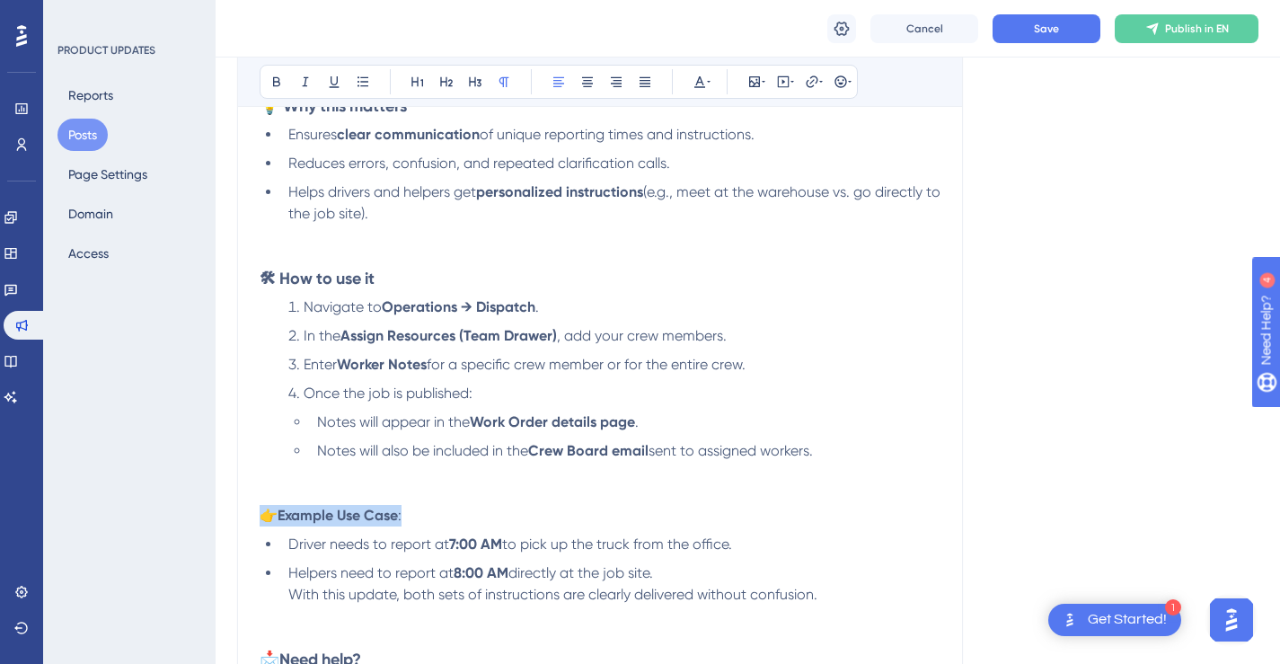
drag, startPoint x: 420, startPoint y: 518, endPoint x: 264, endPoint y: 514, distance: 156.3
click at [264, 514] on p "👉 Example Use Case :" at bounding box center [600, 516] width 681 height 22
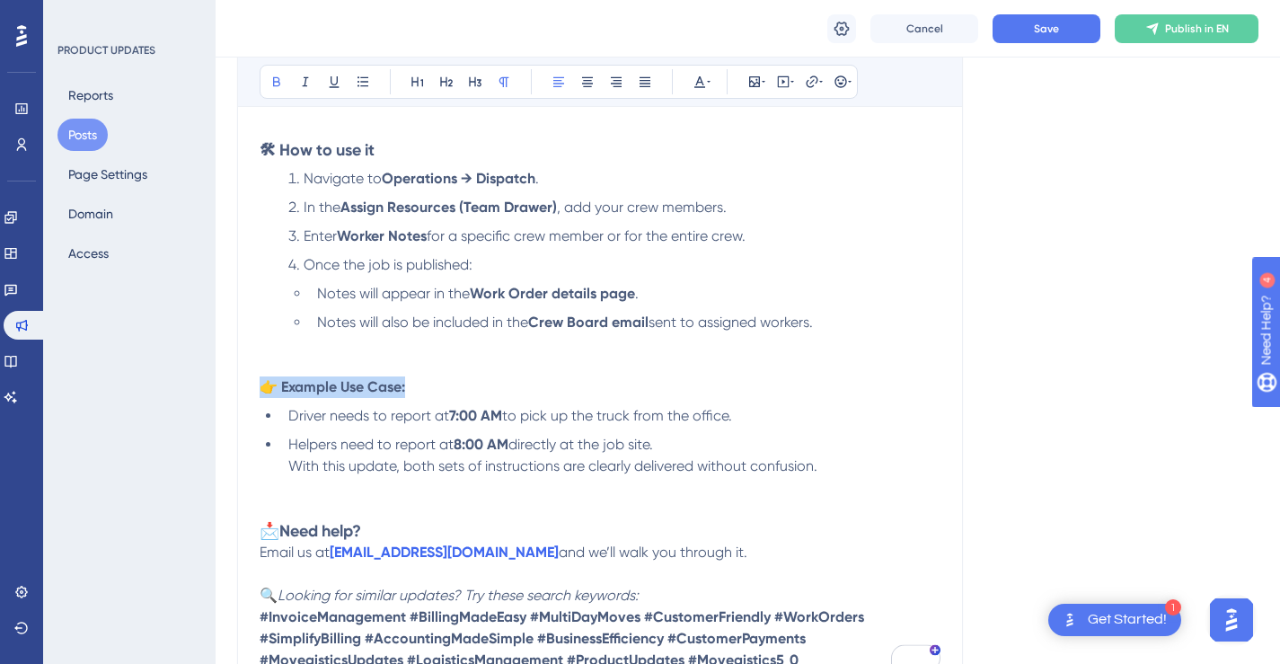
scroll to position [886, 0]
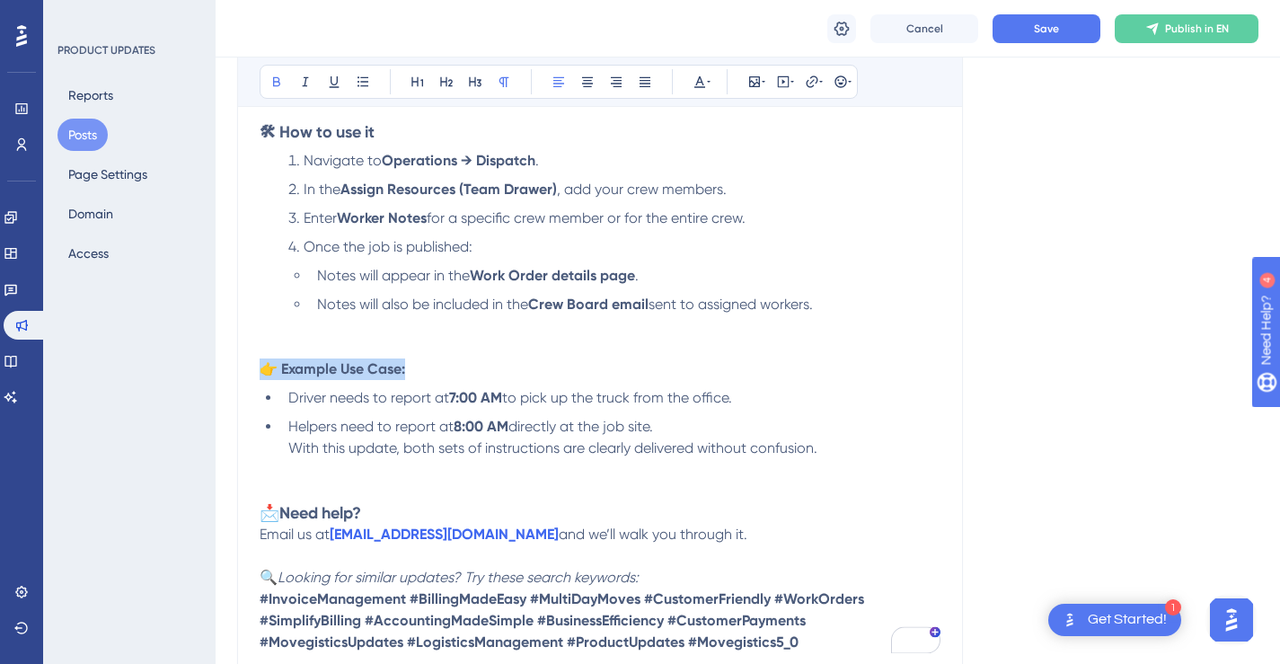
click at [863, 450] on li "Helpers need to report at 8:00 AM directly at the job site. With this update, b…" at bounding box center [610, 437] width 659 height 43
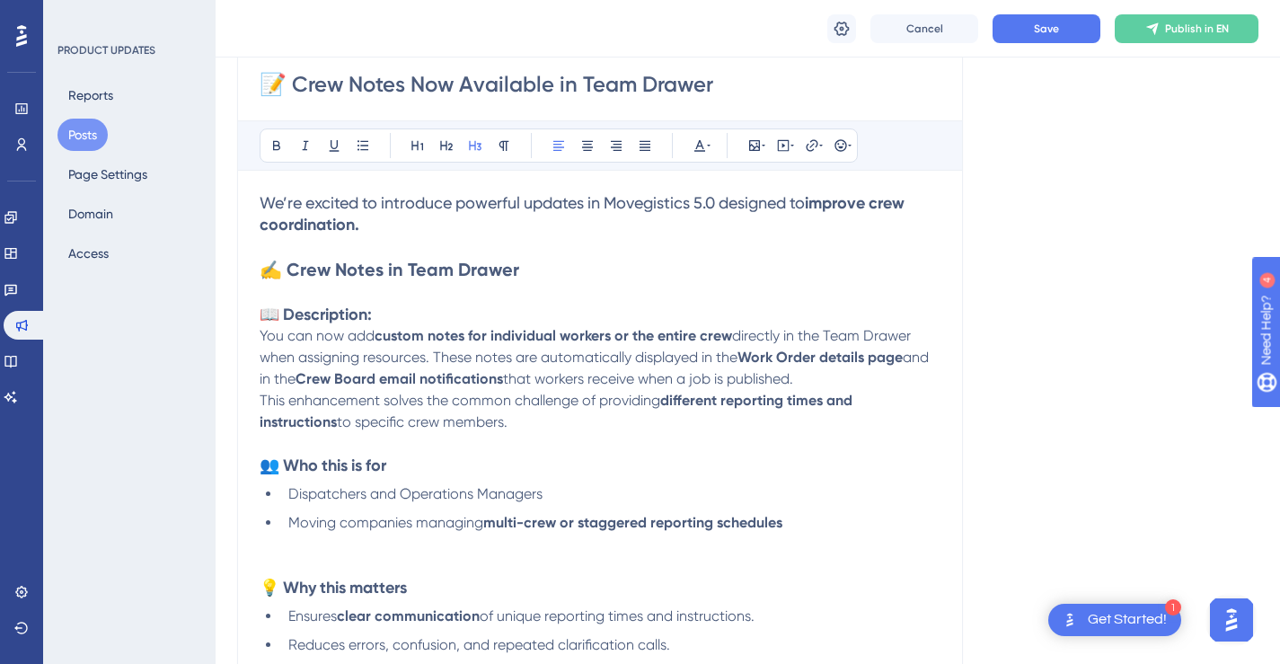
scroll to position [236, 0]
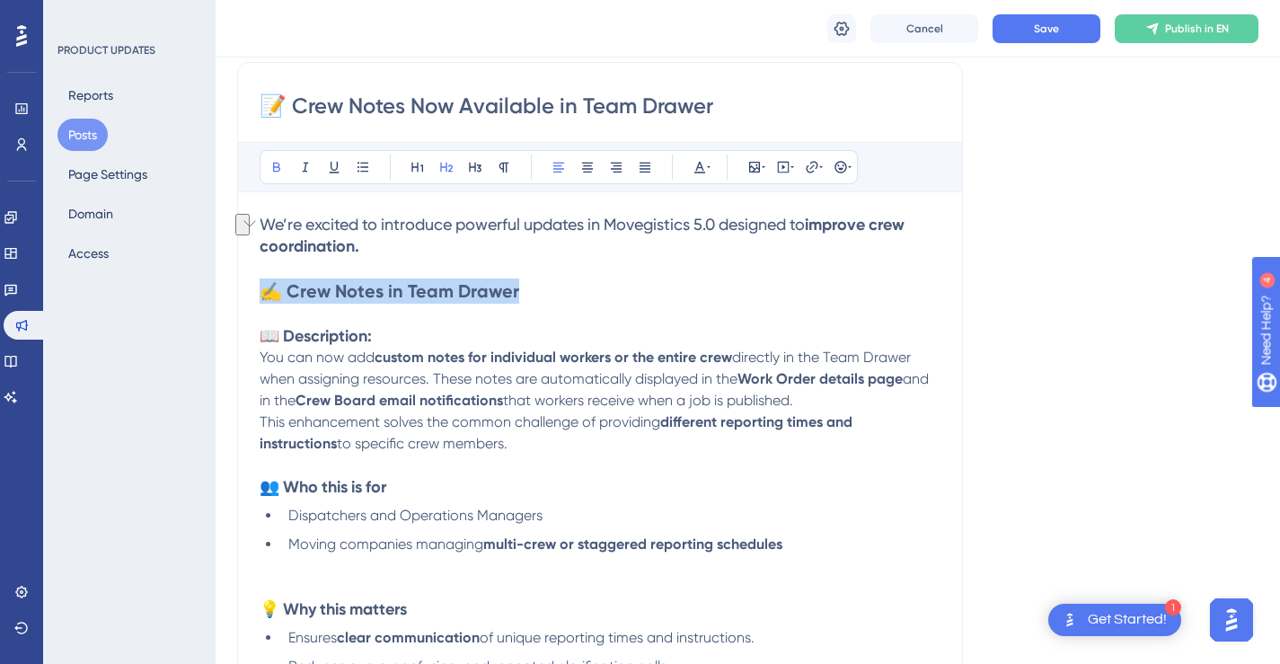
drag, startPoint x: 527, startPoint y: 291, endPoint x: 269, endPoint y: 291, distance: 258.7
click at [269, 291] on h2 "✍️ Crew Notes in Team Drawer" at bounding box center [600, 290] width 681 height 25
click at [278, 293] on strong "✍️ Crew Notes in Team Drawer" at bounding box center [390, 291] width 260 height 22
drag, startPoint x: 278, startPoint y: 293, endPoint x: 262, endPoint y: 293, distance: 15.3
click at [262, 293] on strong "✍️ Crew Notes in Team Drawer" at bounding box center [390, 291] width 260 height 22
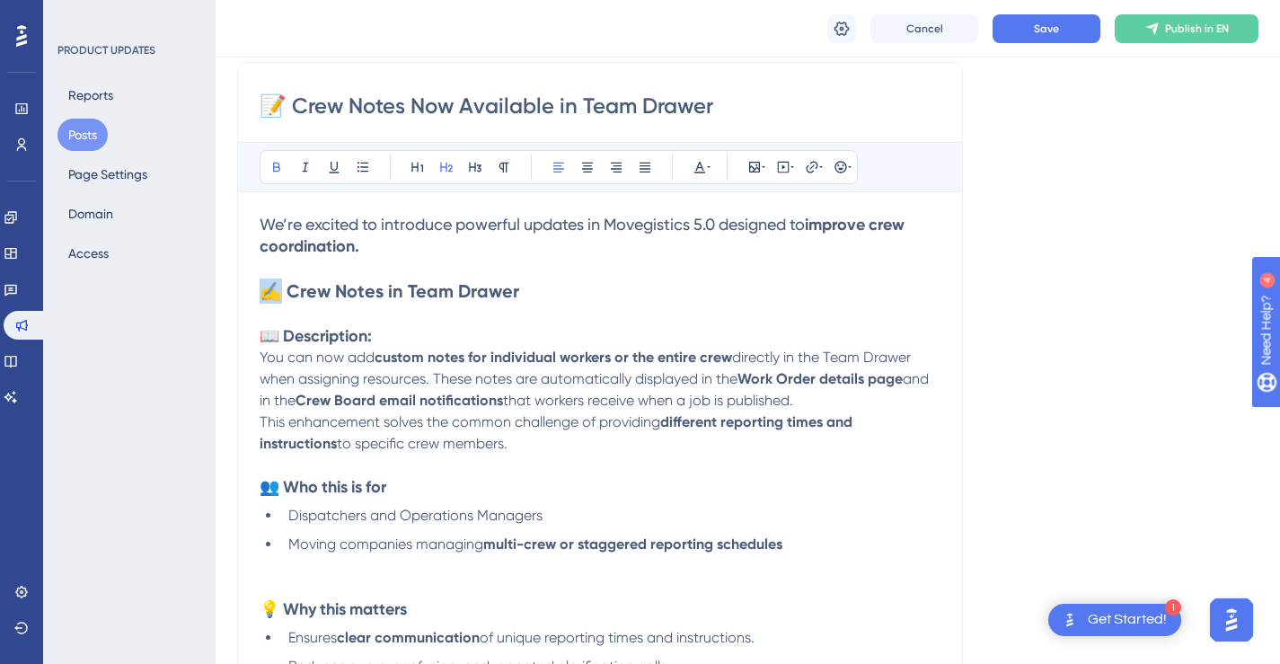
copy strong "✍️"
drag, startPoint x: 278, startPoint y: 109, endPoint x: 265, endPoint y: 109, distance: 12.6
click at [266, 109] on input "📝 Crew Notes Now Available in Team Drawer" at bounding box center [600, 106] width 681 height 29
click at [265, 109] on input "📝 Crew Notes Now Available in Team Drawer" at bounding box center [600, 106] width 681 height 29
paste input "✍️"
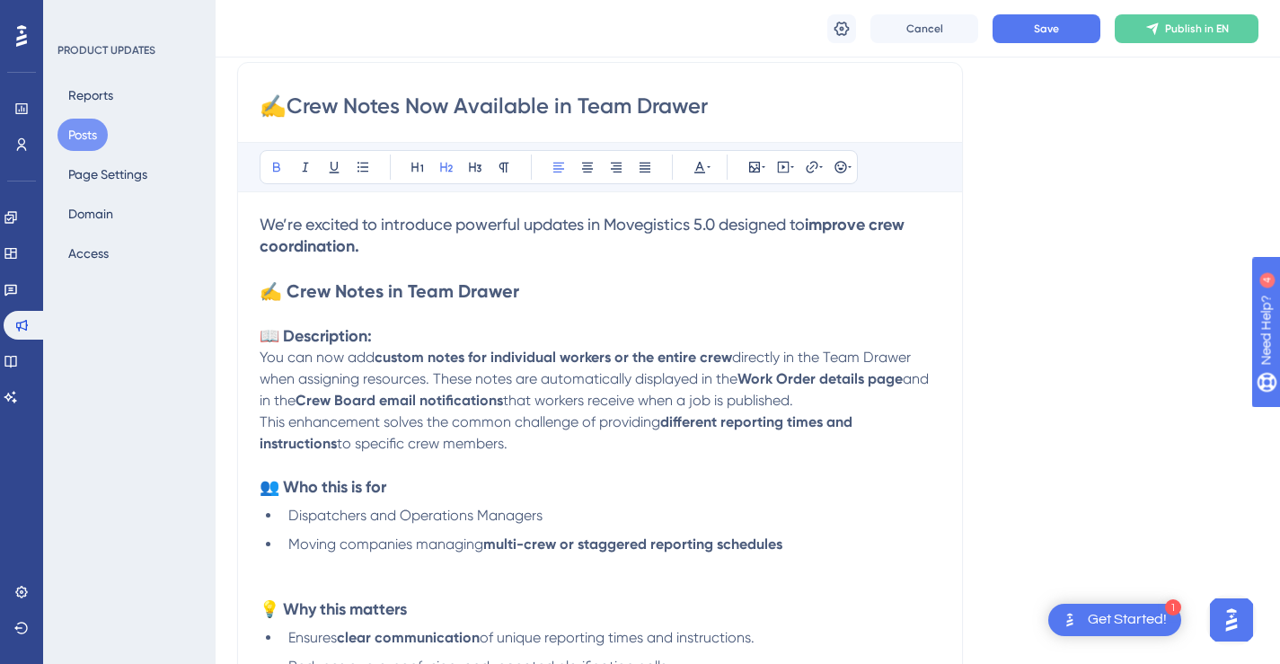
type input "✍️Crew Notes Now Available in Team Drawer"
drag, startPoint x: 531, startPoint y: 293, endPoint x: 268, endPoint y: 285, distance: 263.3
click at [268, 285] on h2 "✍️ Crew Notes in Team Drawer" at bounding box center [600, 290] width 681 height 25
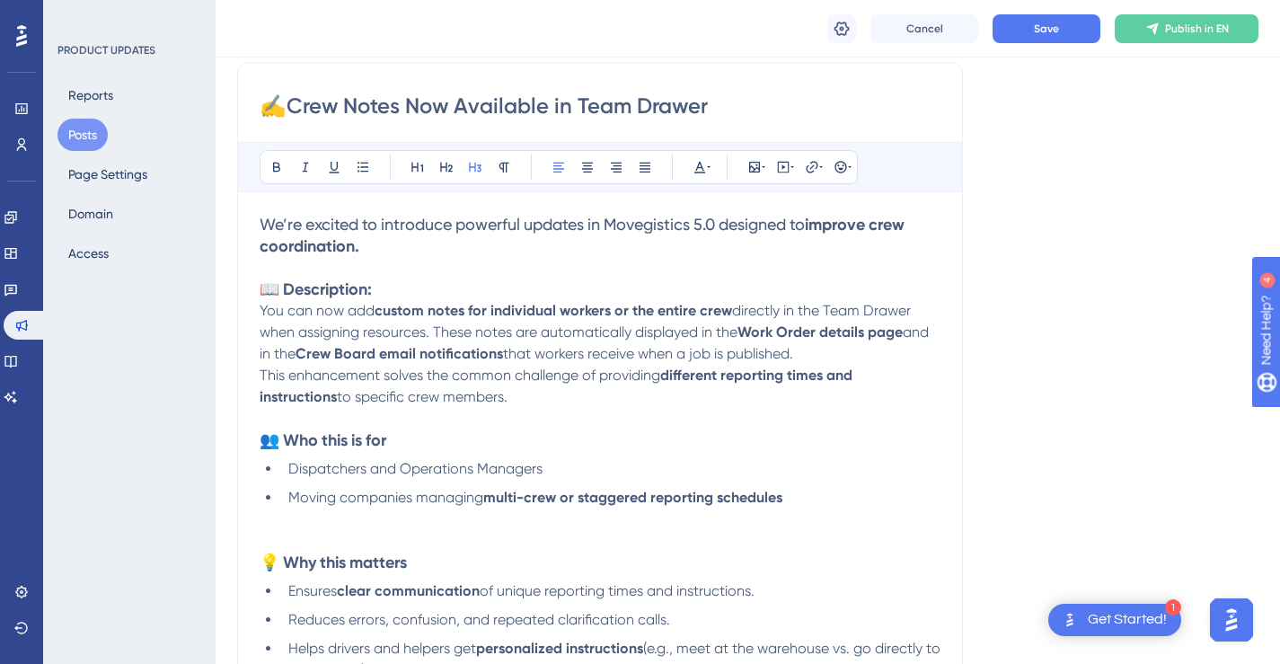
scroll to position [281, 0]
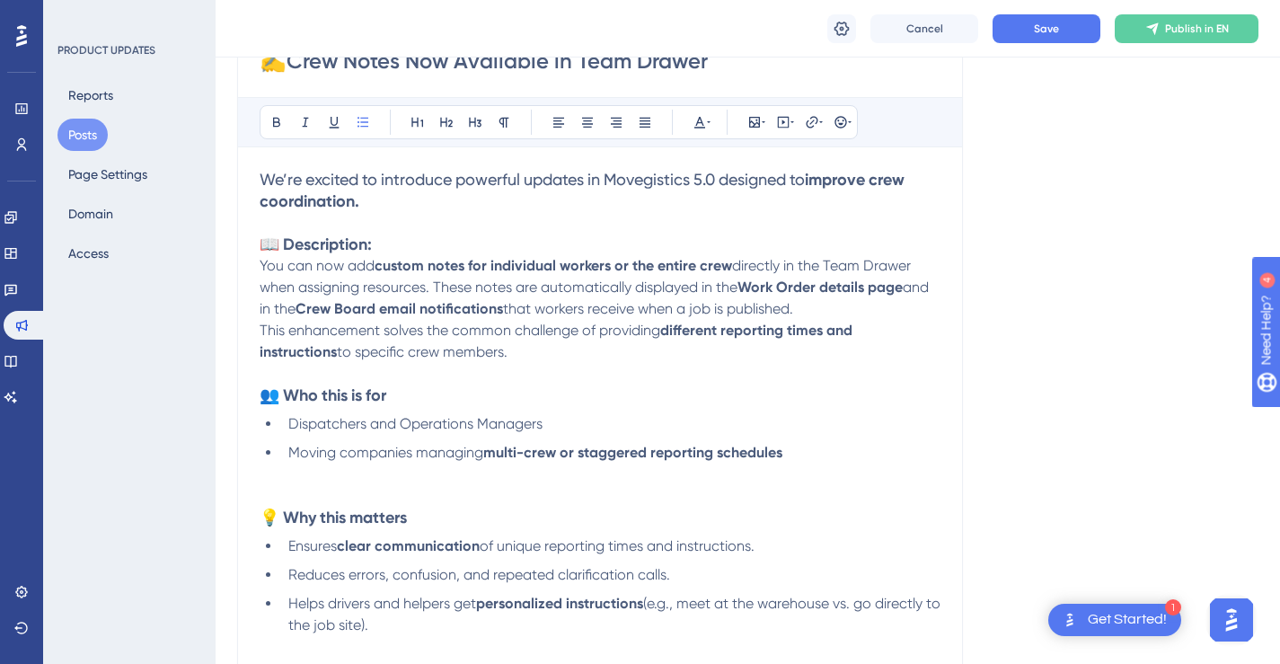
click at [473, 488] on li "Moving companies managing multi-crew or staggered reporting schedules" at bounding box center [610, 474] width 659 height 65
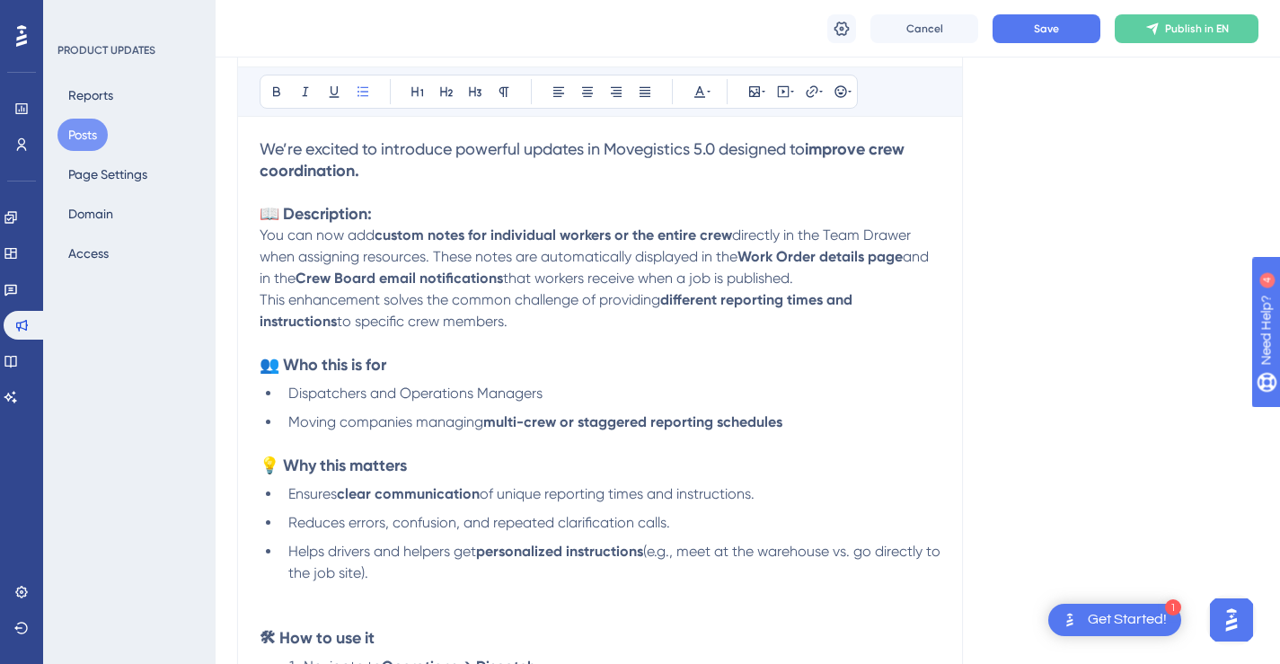
scroll to position [326, 0]
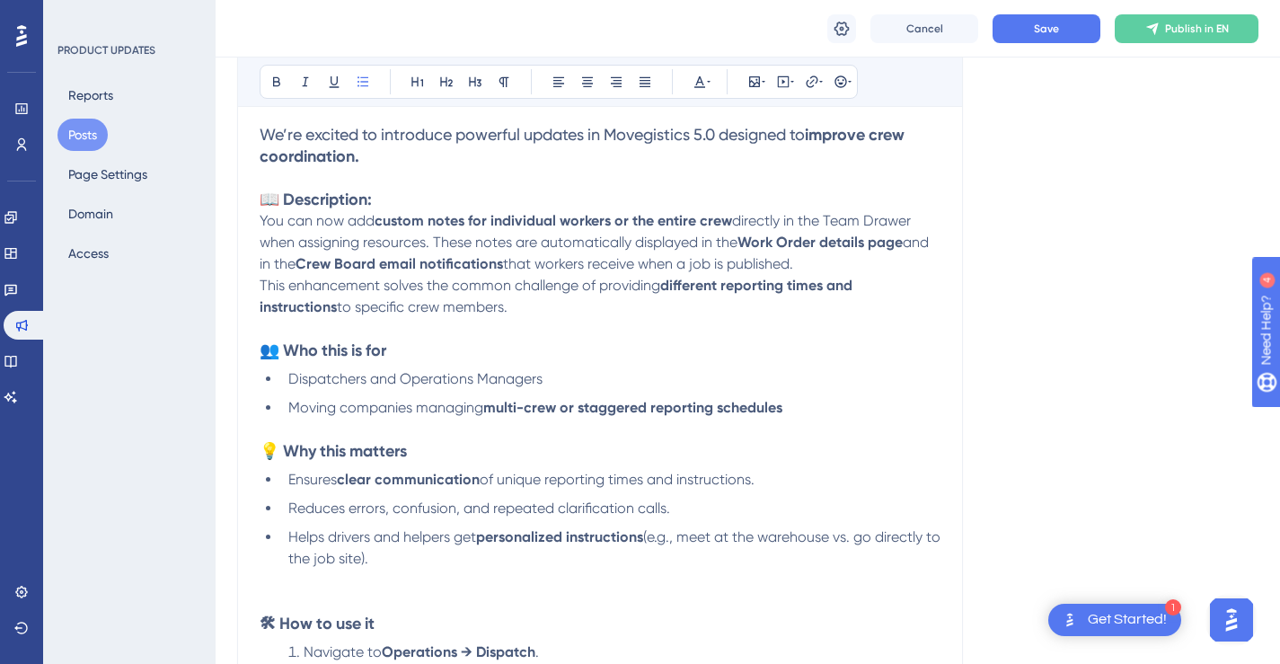
click at [547, 585] on li "Helps drivers and helpers get personalized instructions (e.g., meet at the ware…" at bounding box center [610, 569] width 659 height 86
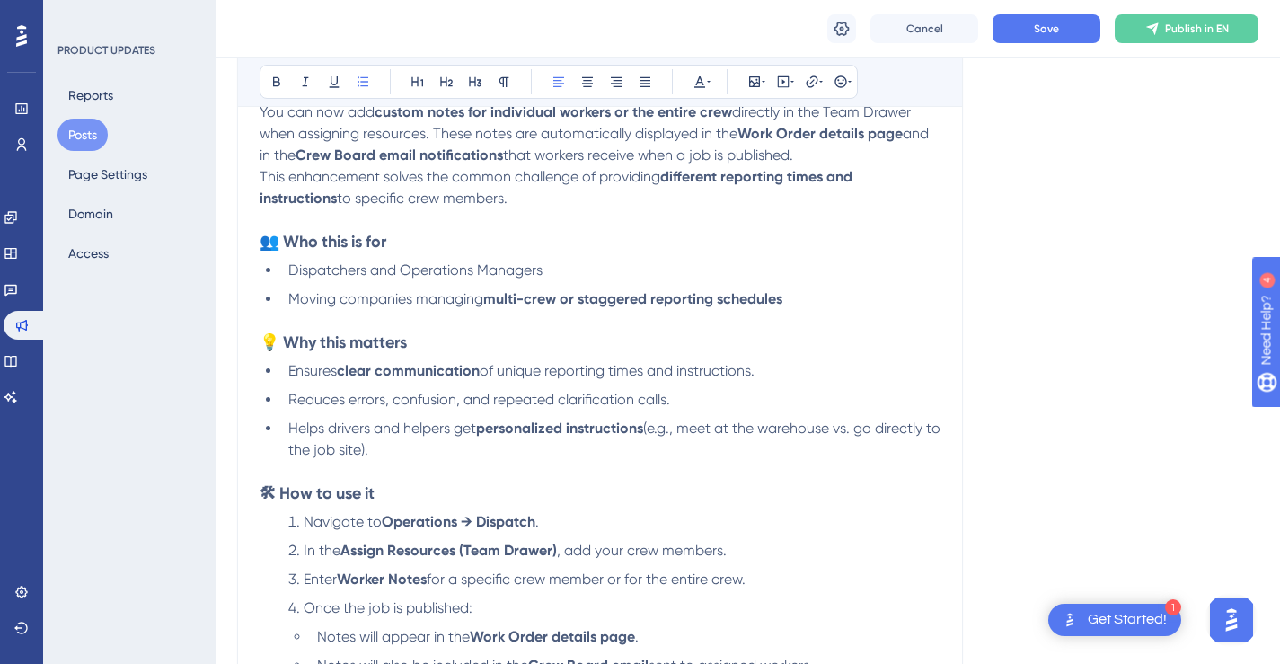
scroll to position [670, 0]
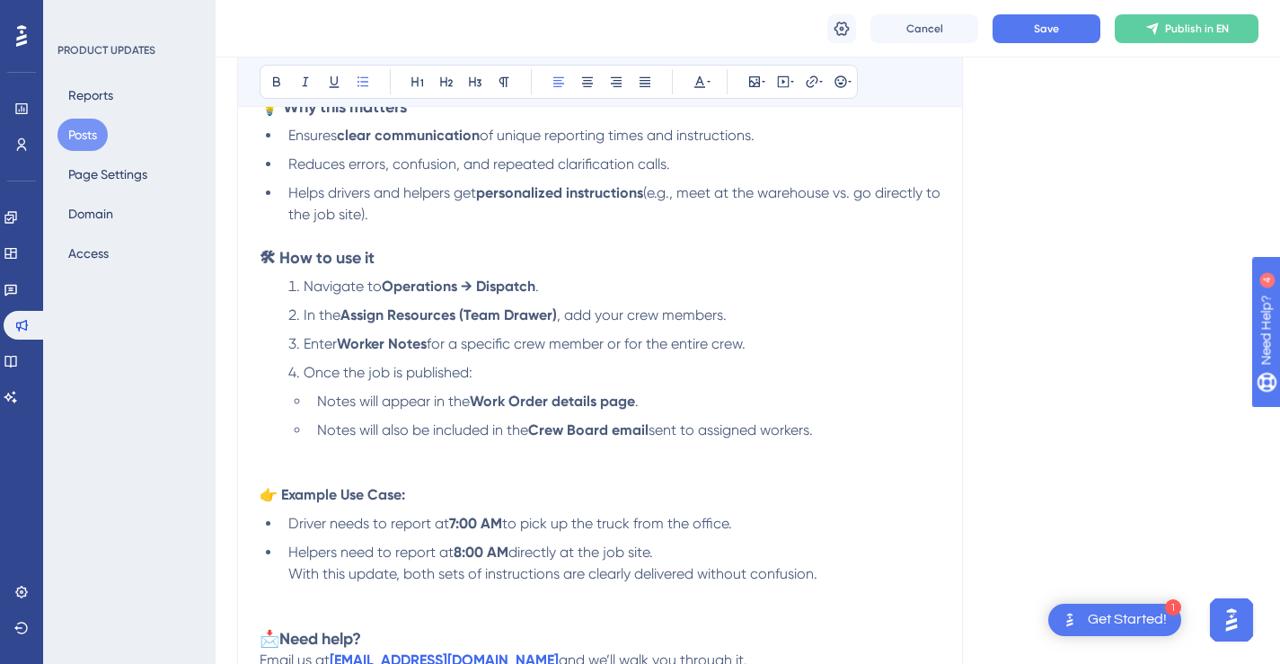
click at [631, 463] on li "Notes will also be included in the Crew Board email sent to assigned workers." at bounding box center [625, 451] width 631 height 65
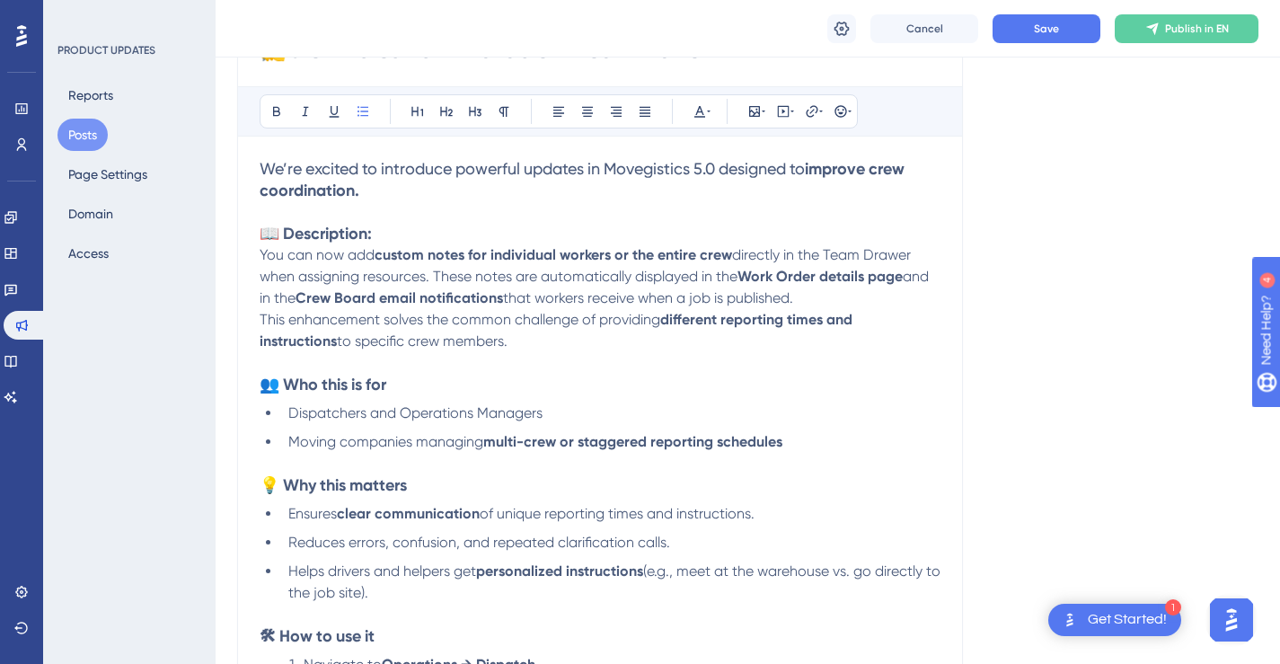
scroll to position [289, 0]
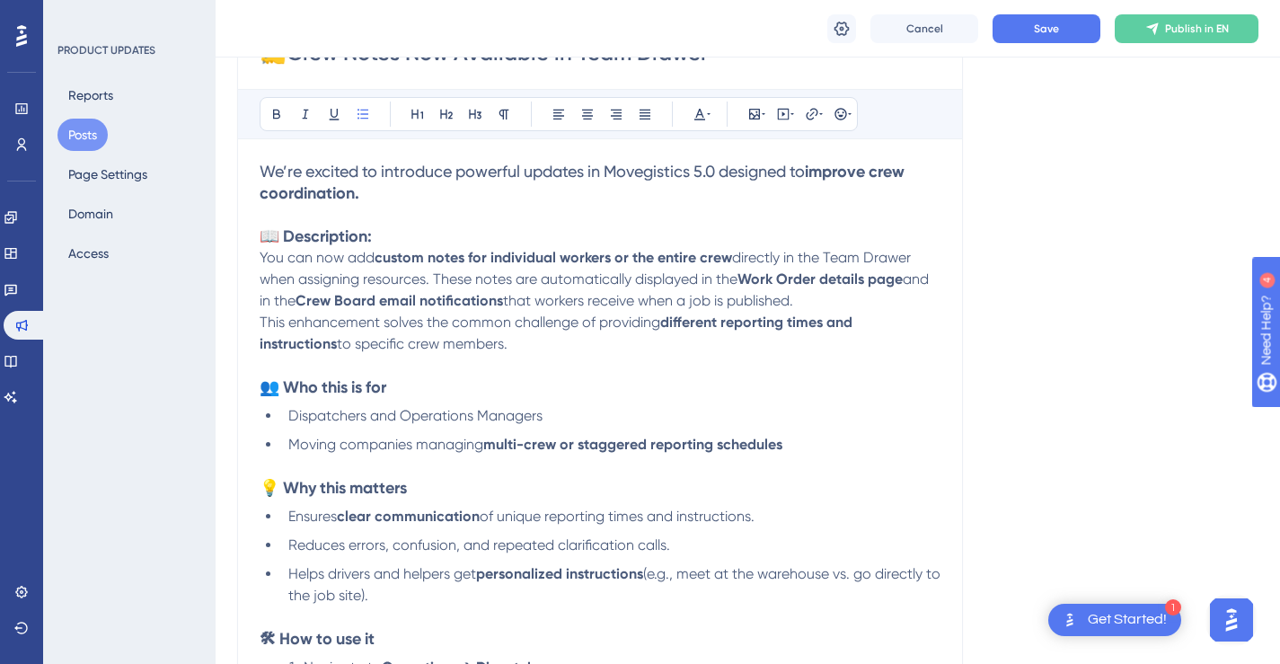
click at [841, 305] on p "You can now add custom notes for individual workers or the entire crew directly…" at bounding box center [600, 279] width 681 height 65
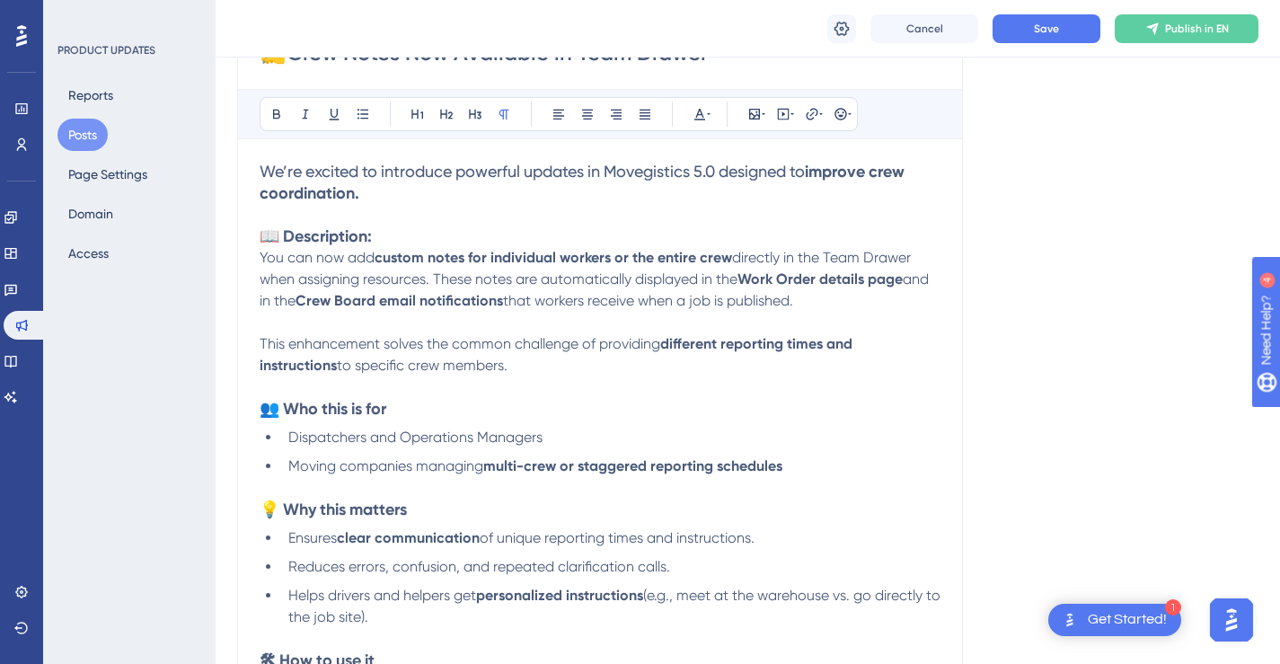
click at [437, 365] on p "This enhancement solves the common challenge of providing different reporting t…" at bounding box center [600, 354] width 681 height 43
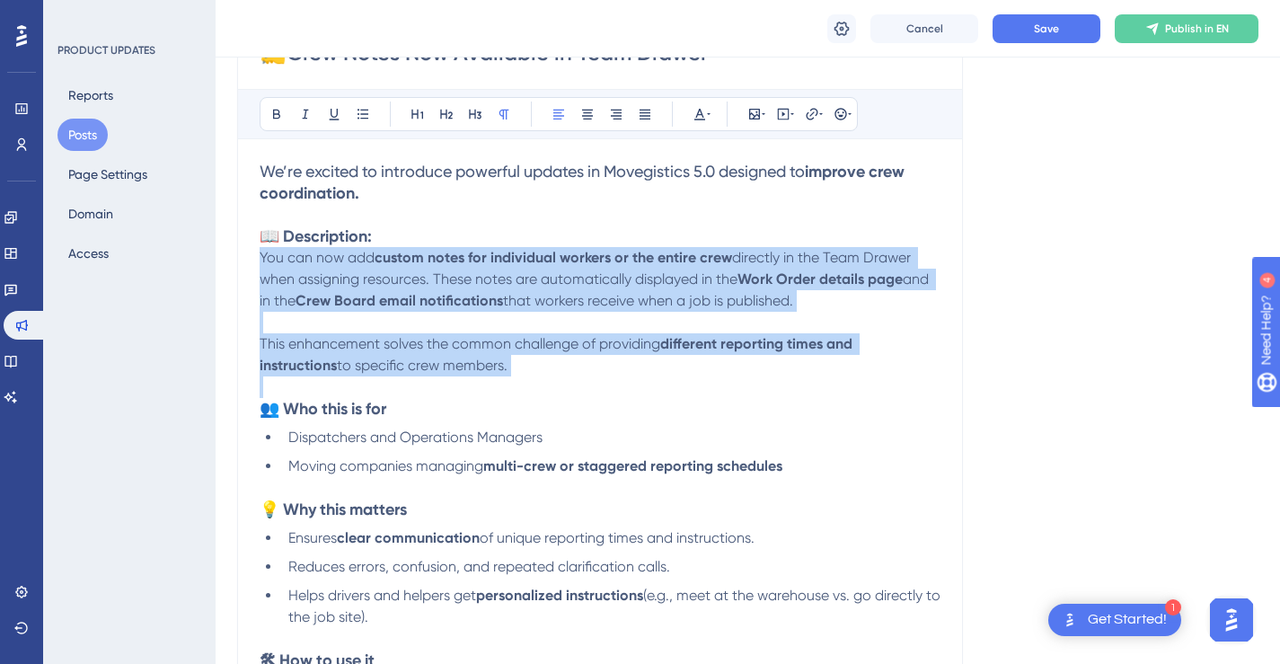
drag, startPoint x: 437, startPoint y: 365, endPoint x: 263, endPoint y: 261, distance: 202.6
click at [263, 261] on div "We’re excited to introduce powerful updates in Movegistics 5.0 designed to impr…" at bounding box center [600, 660] width 681 height 999
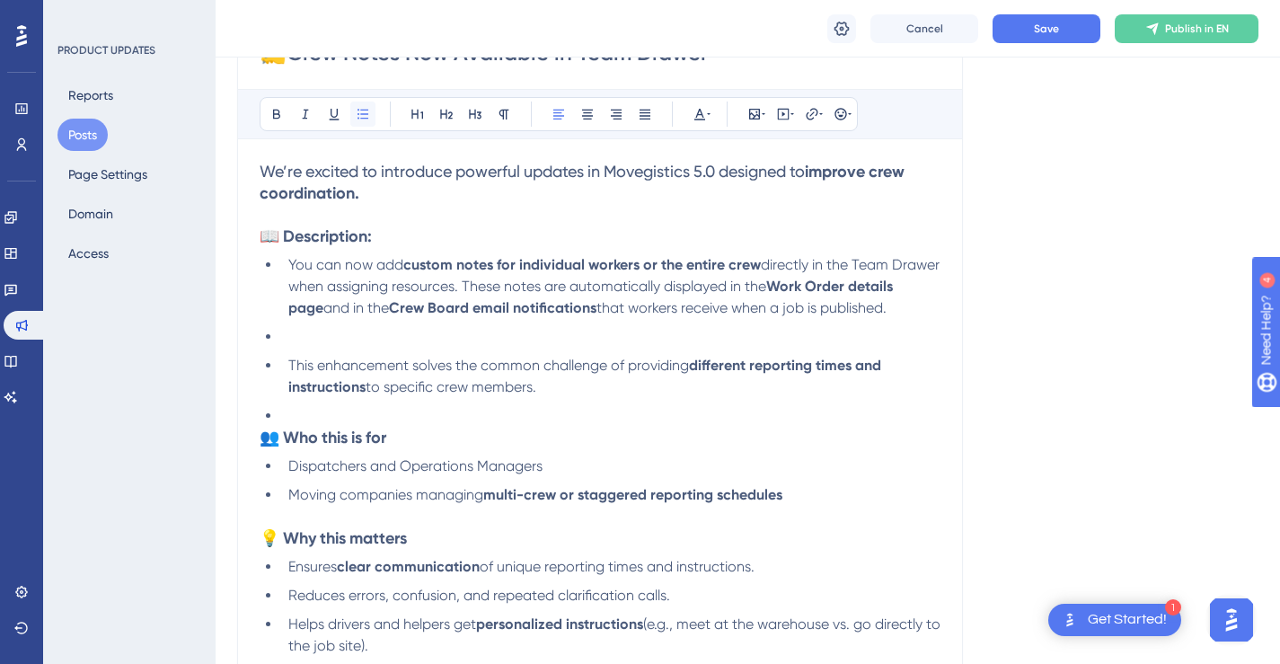
click at [356, 113] on icon at bounding box center [363, 114] width 14 height 14
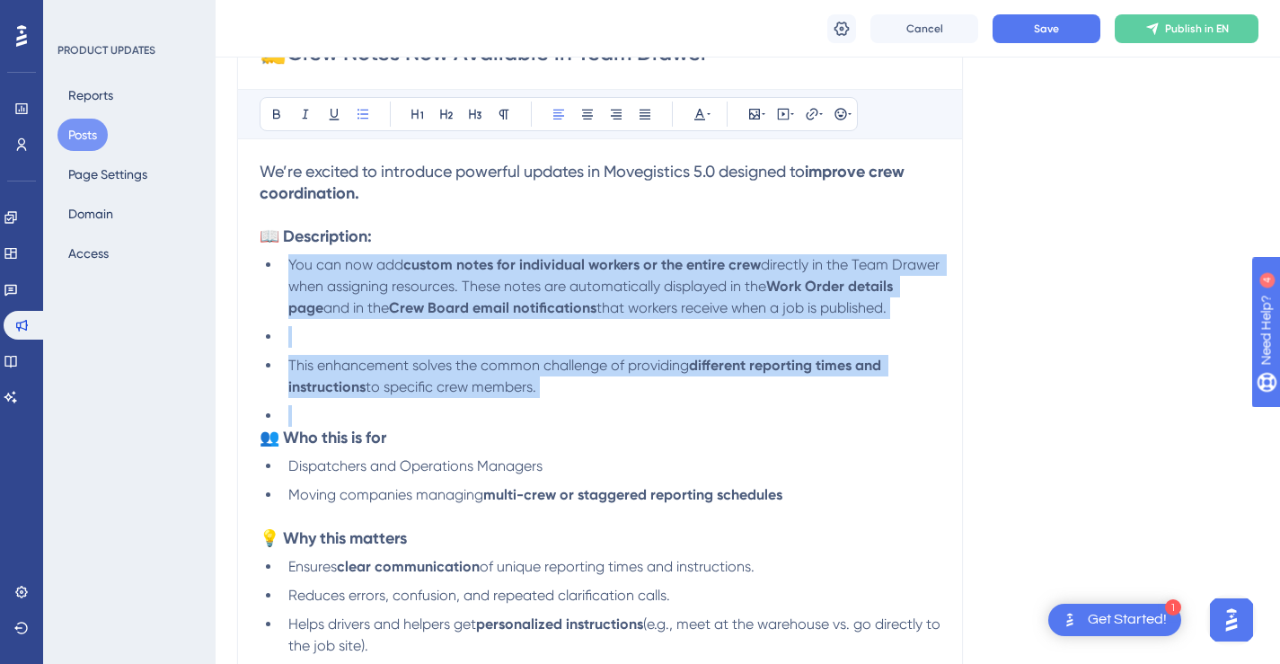
click at [341, 348] on li "To enrich screen reader interactions, please activate Accessibility in Grammarl…" at bounding box center [610, 337] width 659 height 22
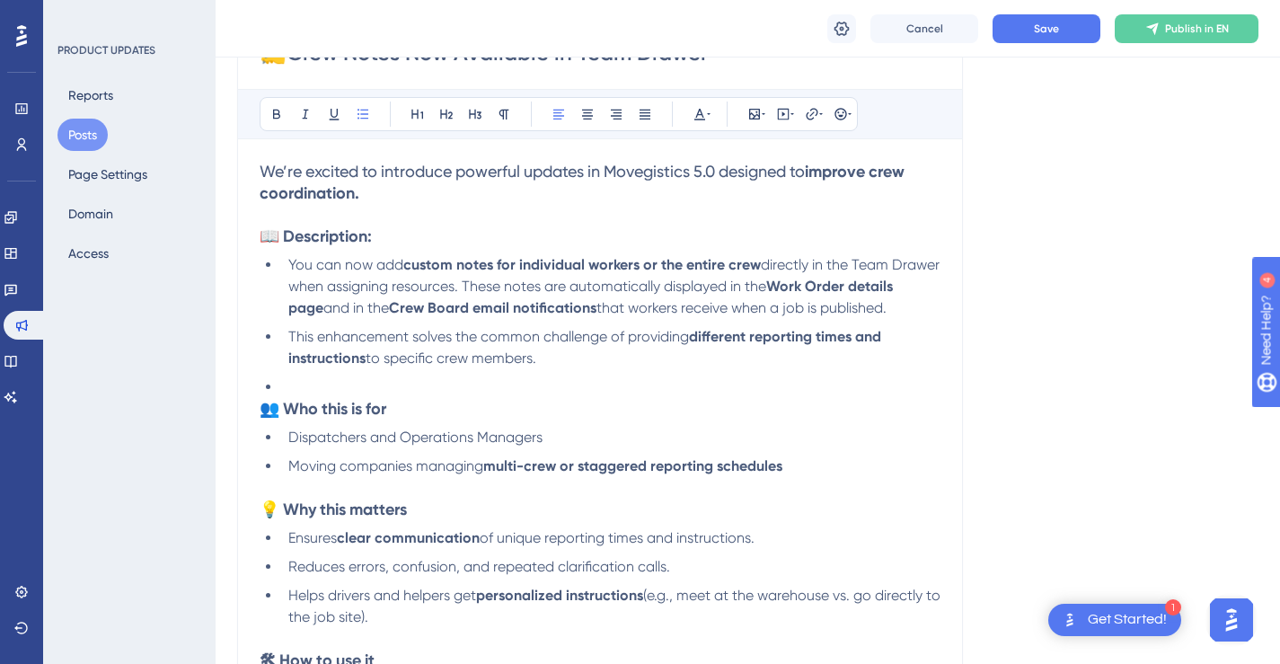
click at [363, 398] on li "To enrich screen reader interactions, please activate Accessibility in Grammarl…" at bounding box center [610, 387] width 659 height 22
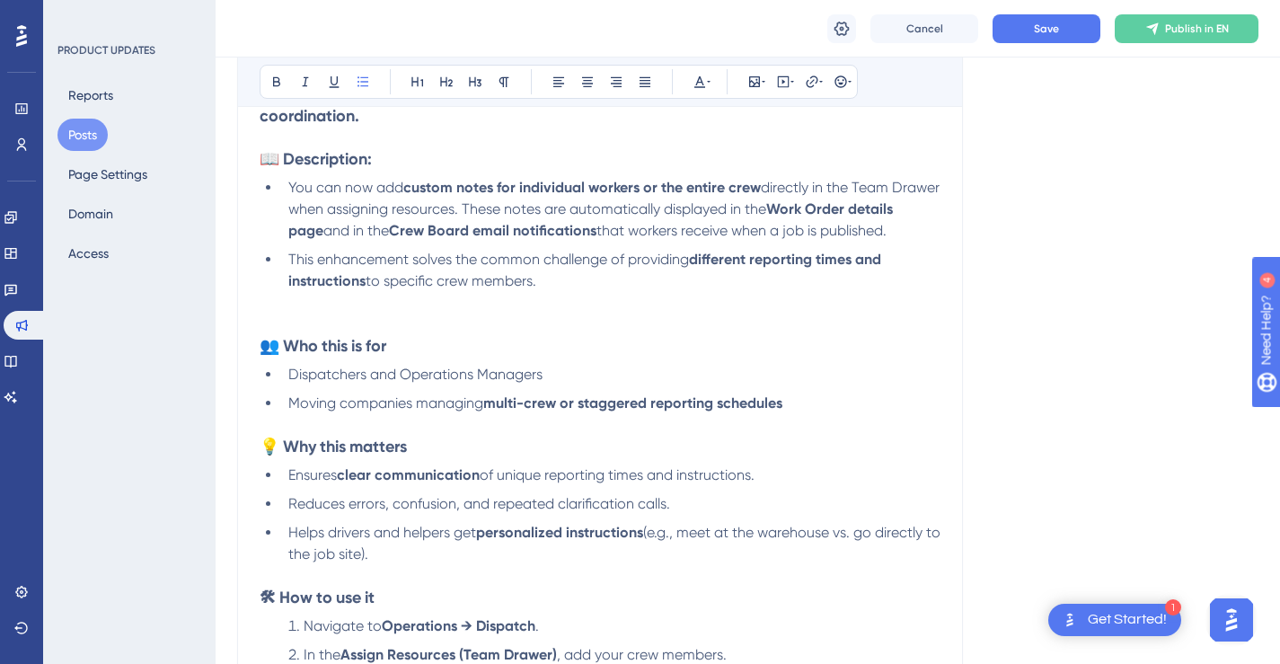
scroll to position [471, 0]
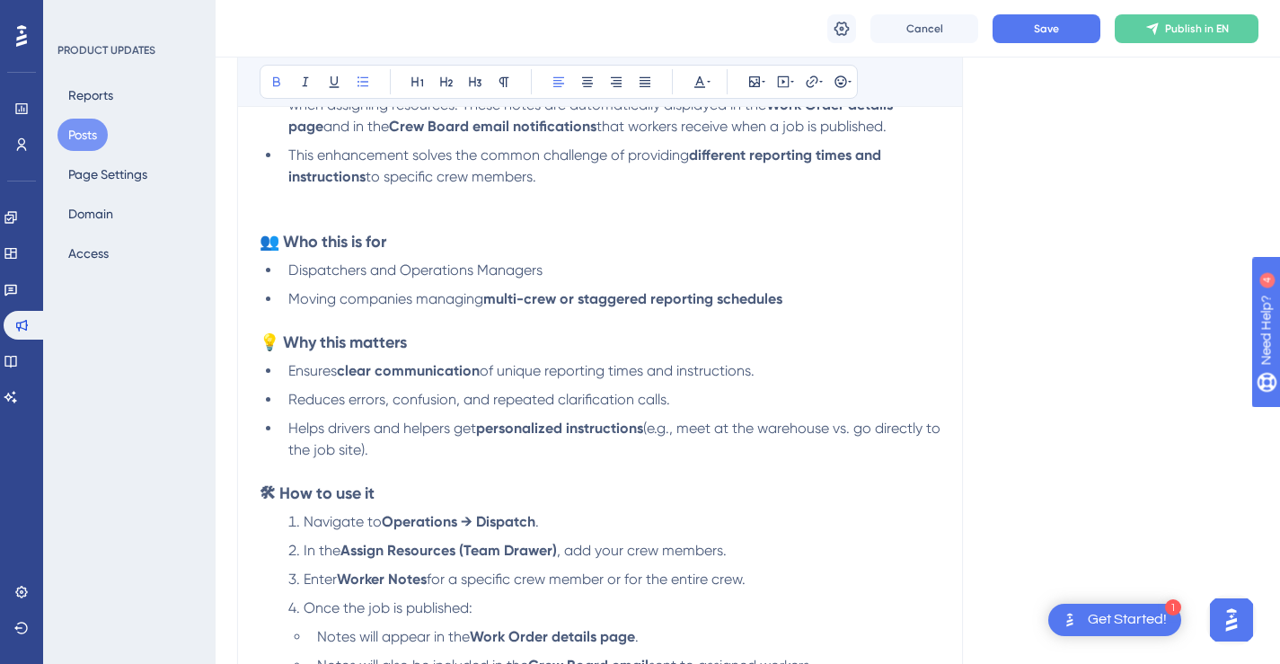
click at [800, 322] on li "Moving companies managing multi-crew or staggered reporting schedules" at bounding box center [610, 309] width 659 height 43
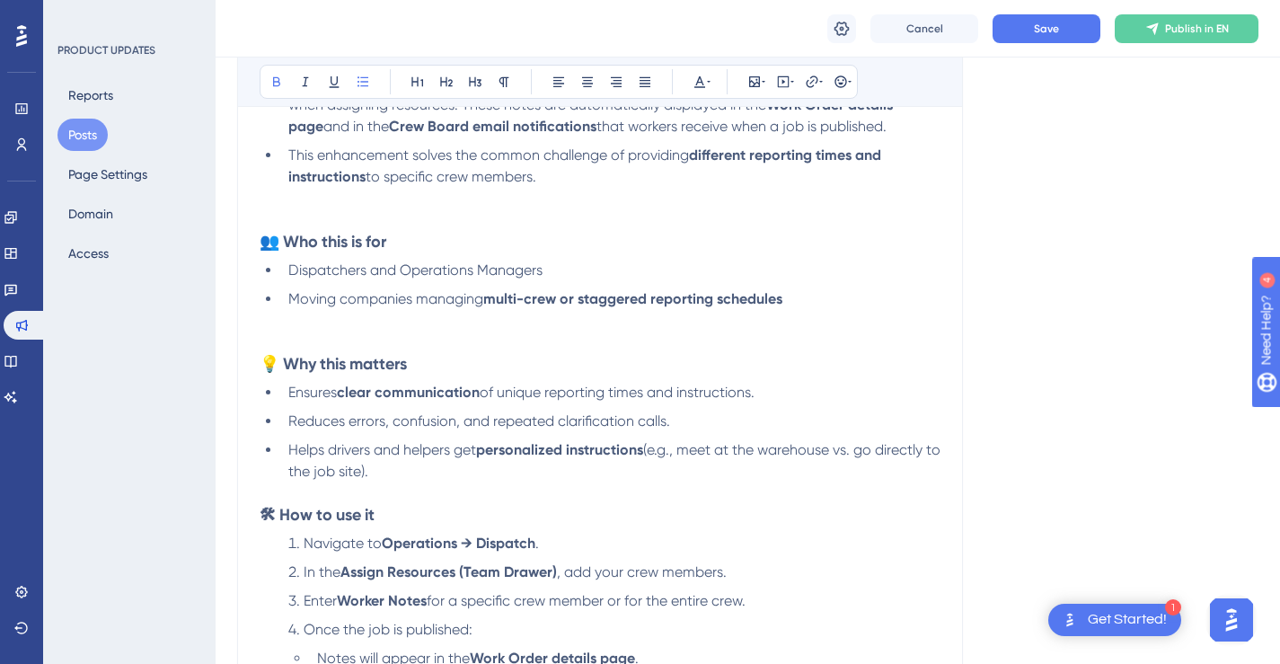
click at [696, 494] on li "Helps drivers and helpers get personalized instructions (e.g., meet at the ware…" at bounding box center [610, 471] width 659 height 65
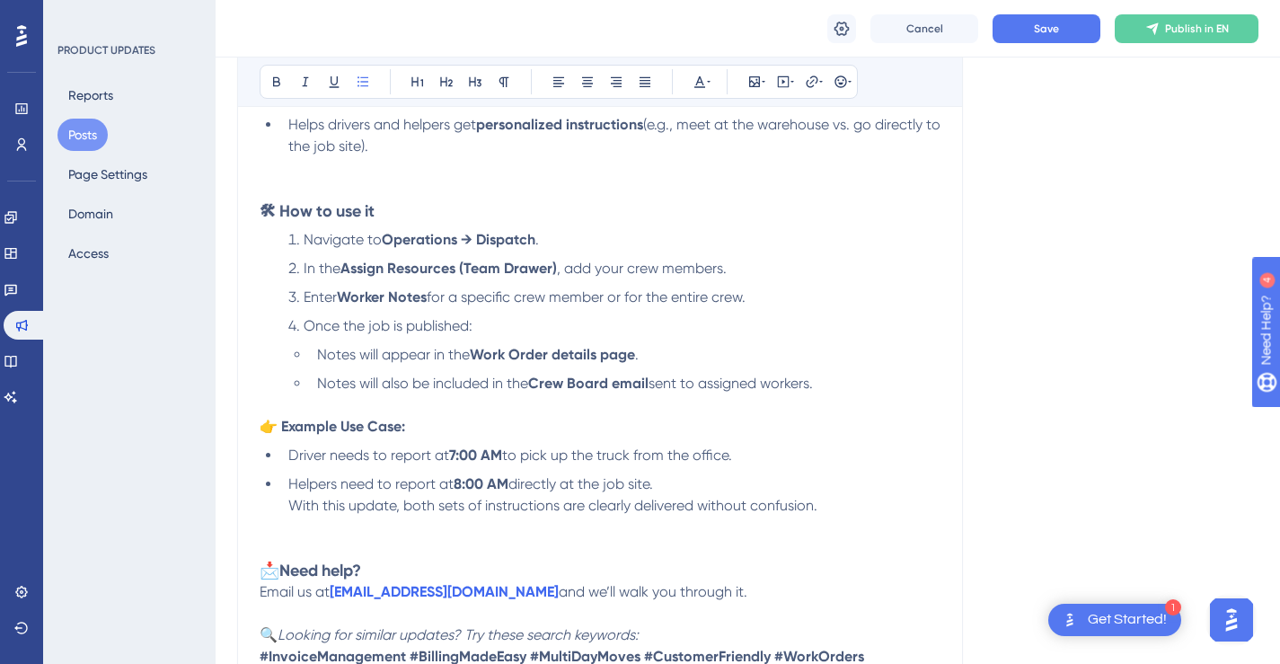
scroll to position [841, 0]
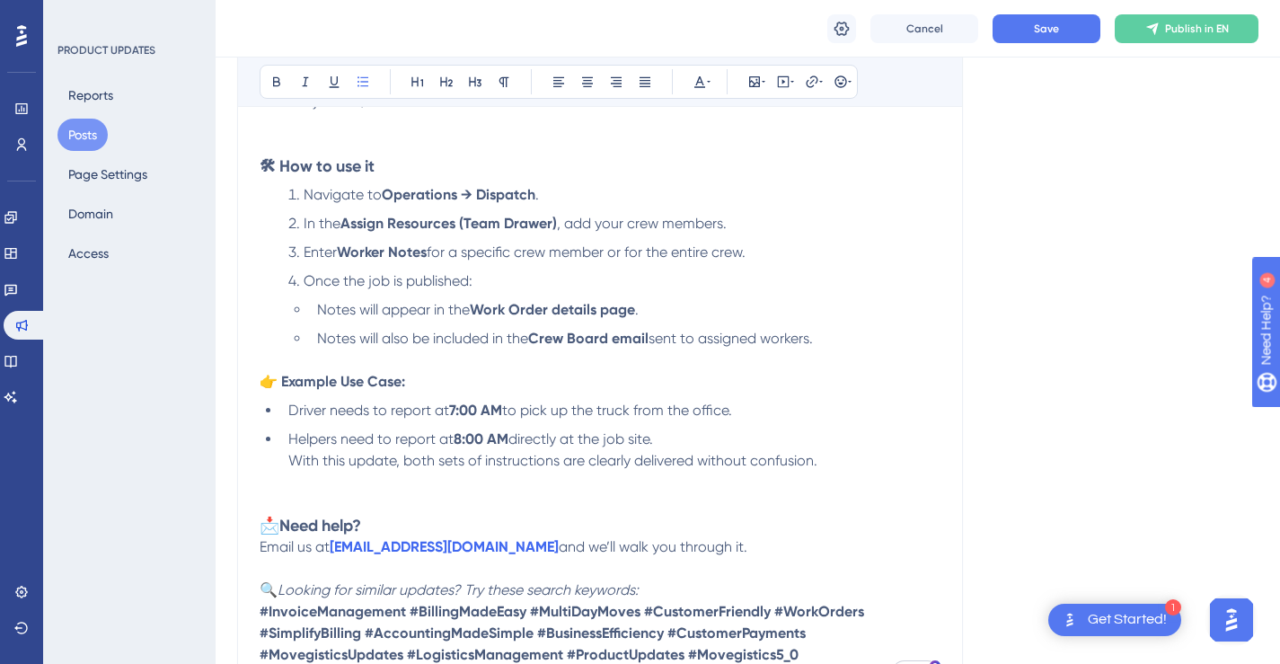
click at [837, 360] on li "Notes will also be included in the Crew Board email sent to assigned workers." at bounding box center [625, 349] width 631 height 43
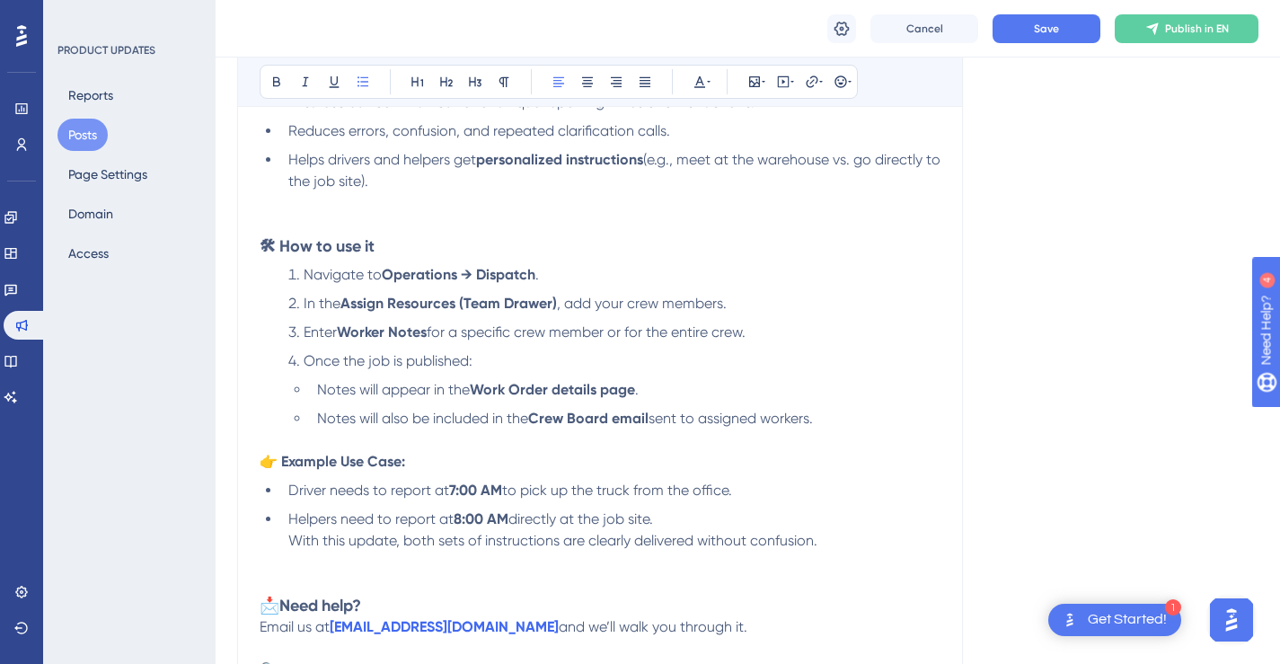
scroll to position [958, 0]
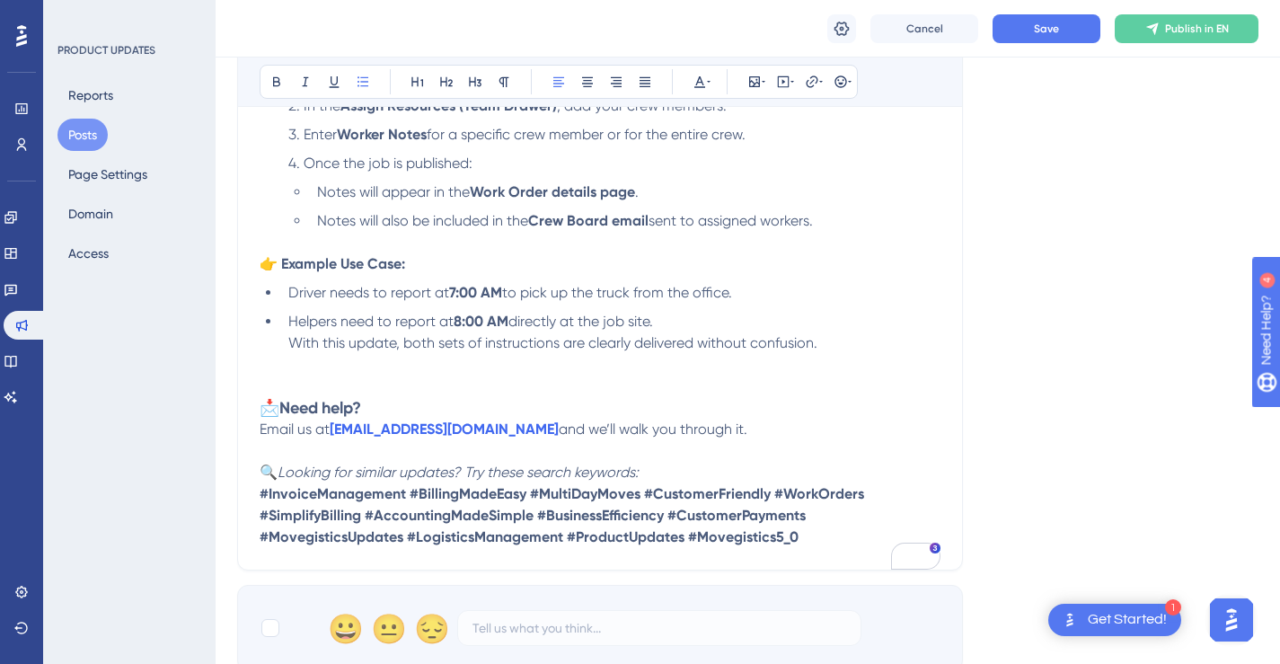
click at [867, 354] on li "Helpers need to report at 8:00 AM directly at the job site. With this update, b…" at bounding box center [610, 332] width 659 height 43
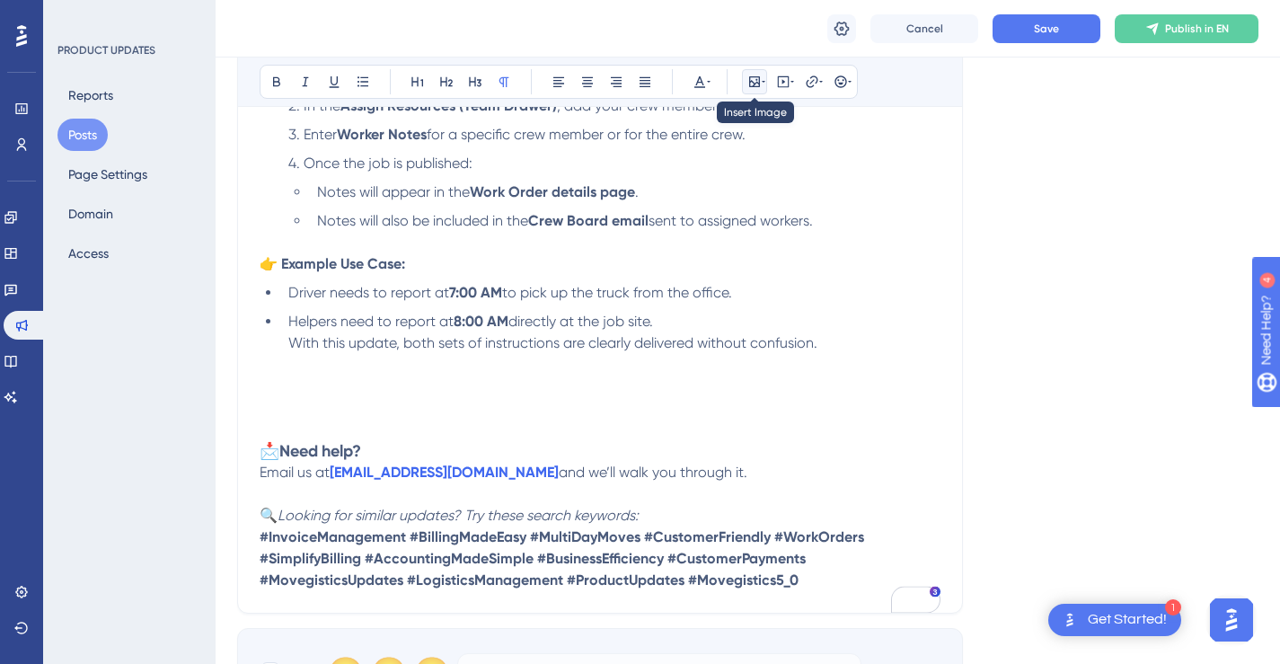
click at [766, 84] on button at bounding box center [754, 81] width 25 height 25
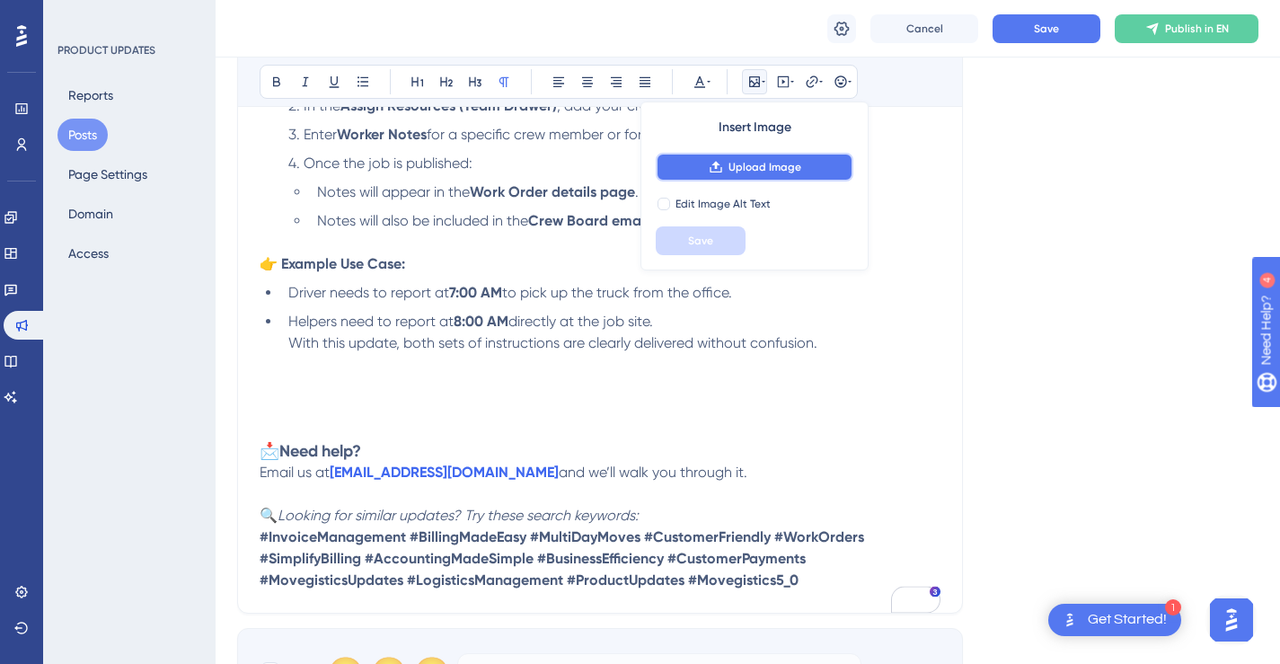
click at [780, 156] on button "Upload Image" at bounding box center [755, 167] width 198 height 29
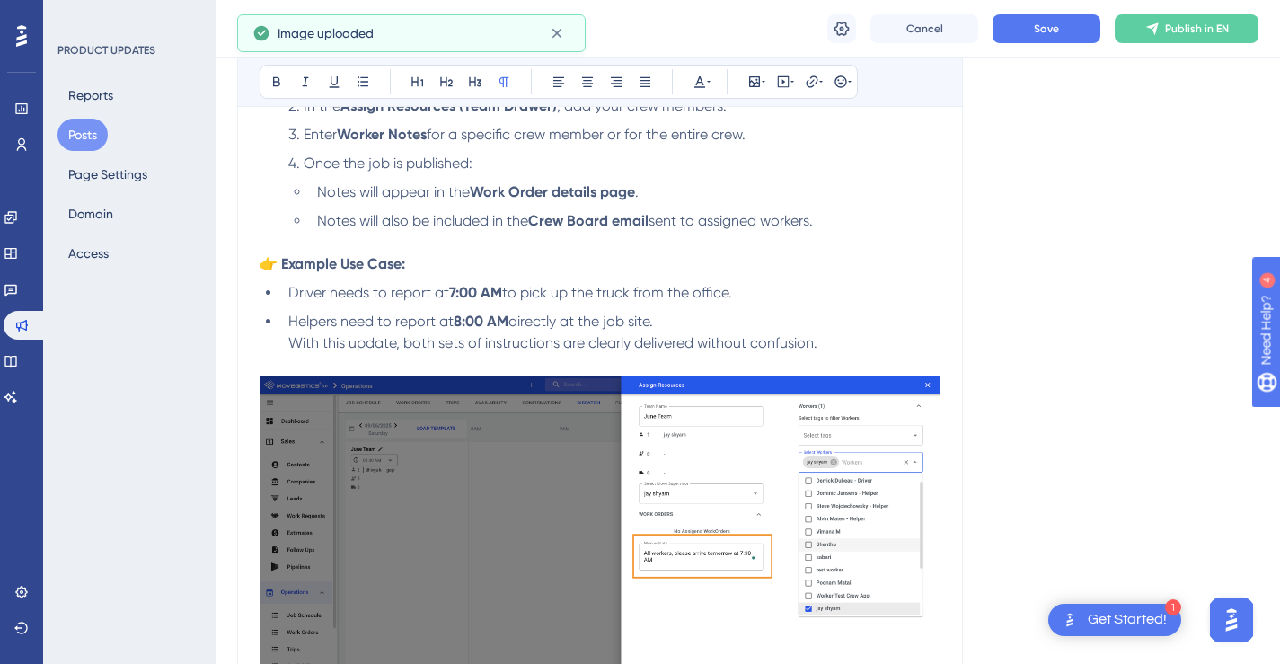
scroll to position [1012, 0]
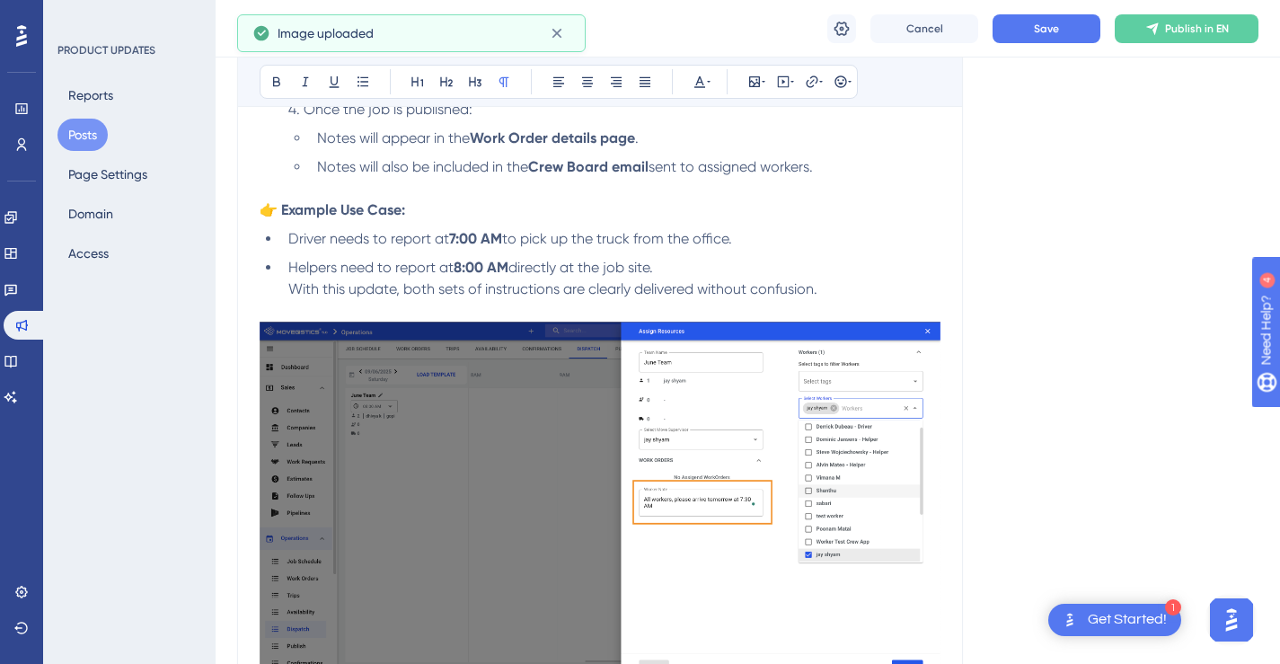
click at [758, 429] on img "To enrich screen reader interactions, please activate Accessibility in Grammarl…" at bounding box center [600, 500] width 681 height 356
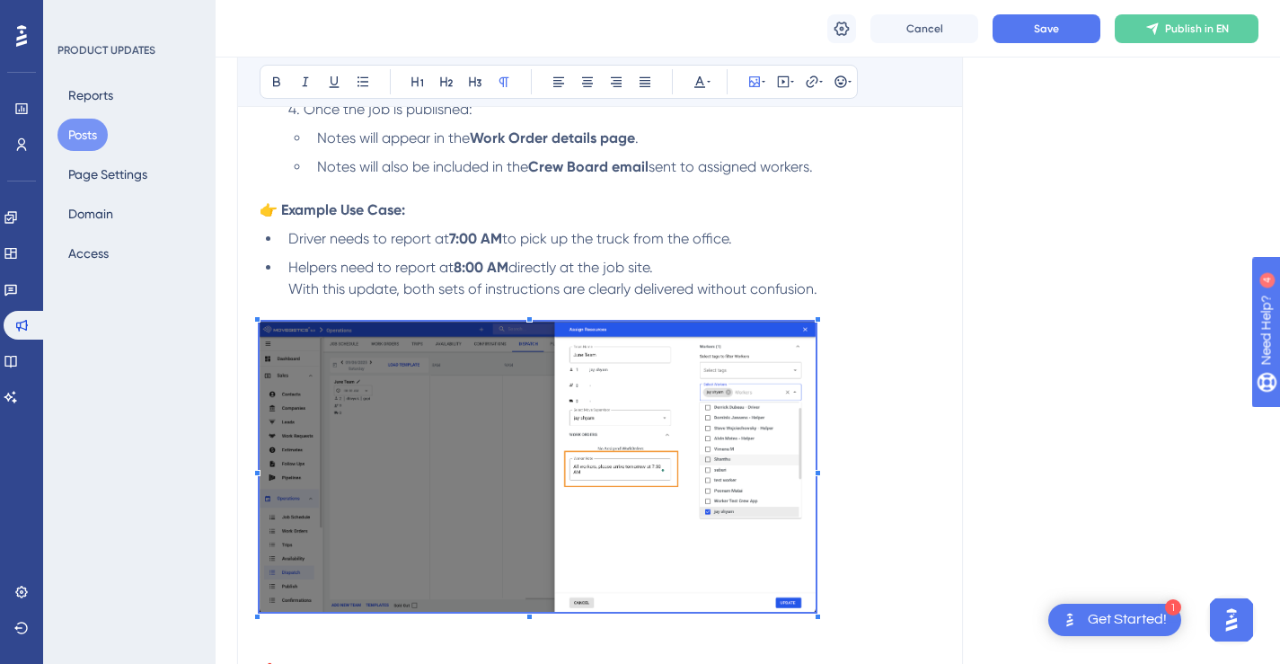
click at [815, 375] on span "To enrich screen reader interactions, please activate Accessibility in Grammarl…" at bounding box center [538, 470] width 556 height 296
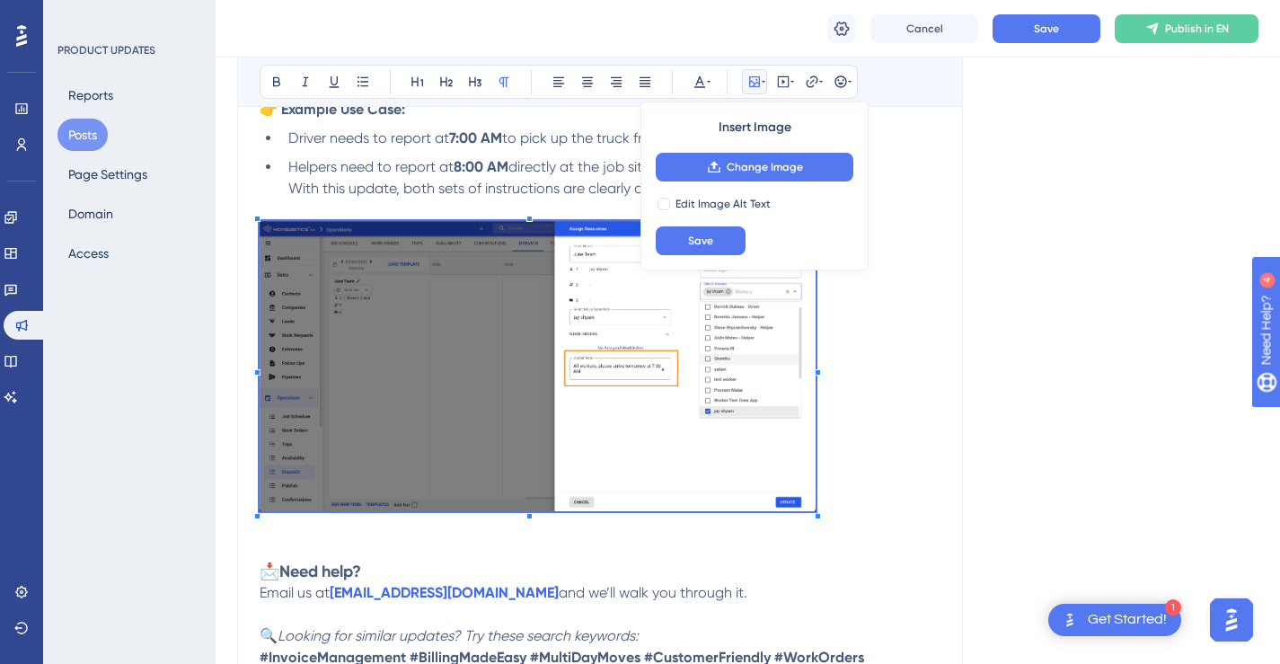
scroll to position [1201, 0]
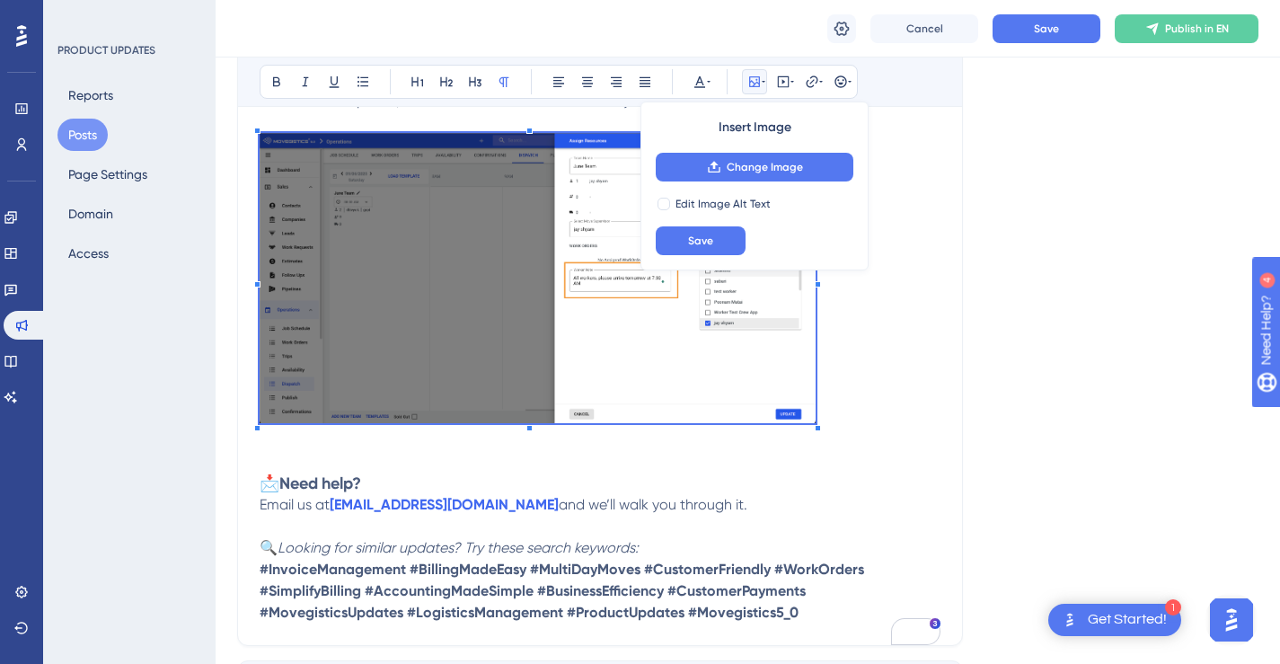
click at [875, 383] on p "To enrich screen reader interactions, please activate Accessibility in Grammarl…" at bounding box center [600, 281] width 681 height 296
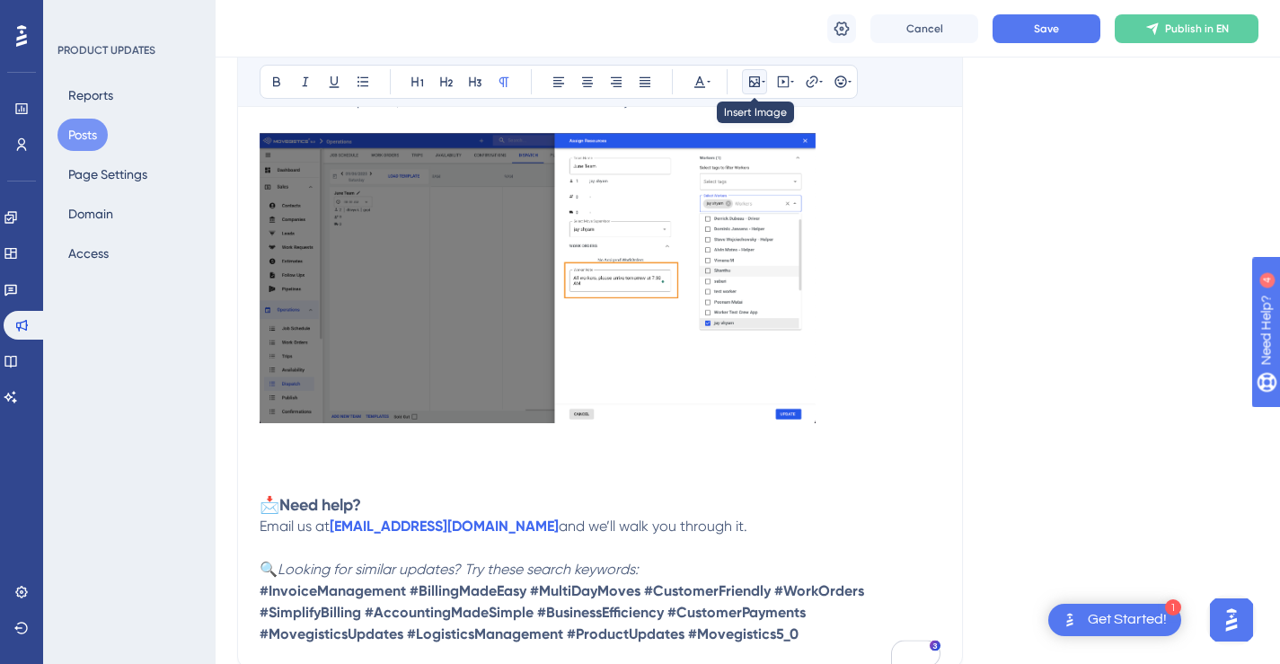
click at [762, 84] on icon at bounding box center [764, 82] width 4 height 14
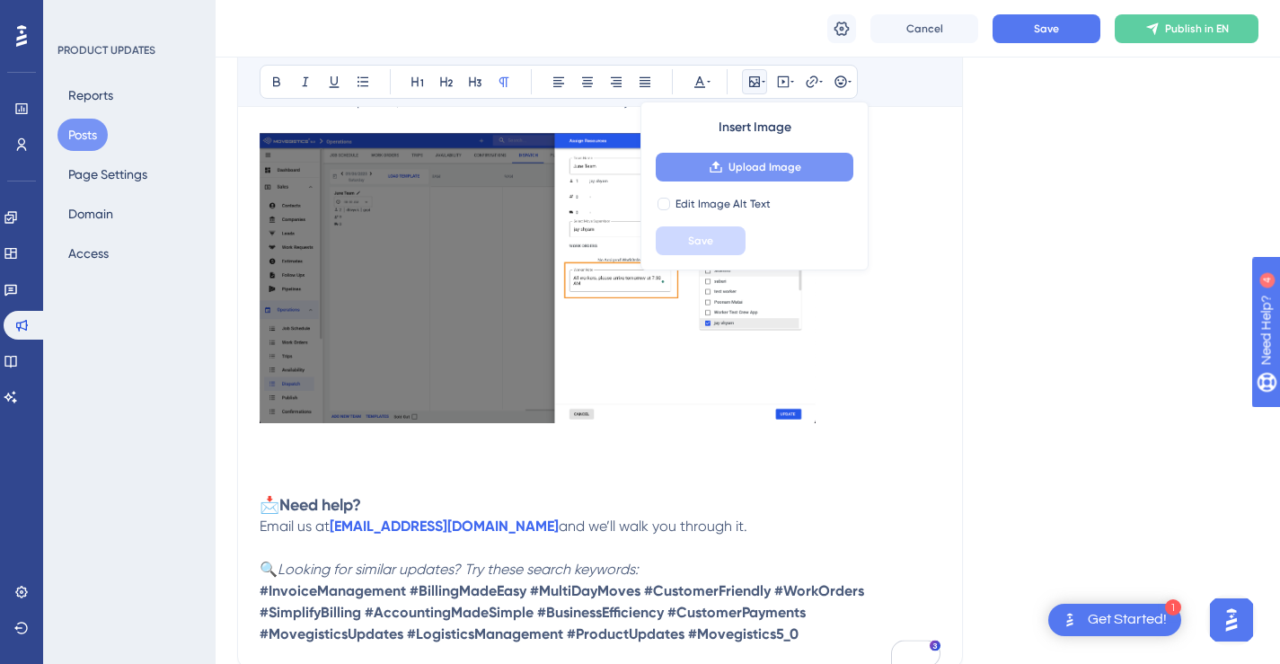
click at [753, 160] on span "Upload Image" at bounding box center [764, 167] width 73 height 14
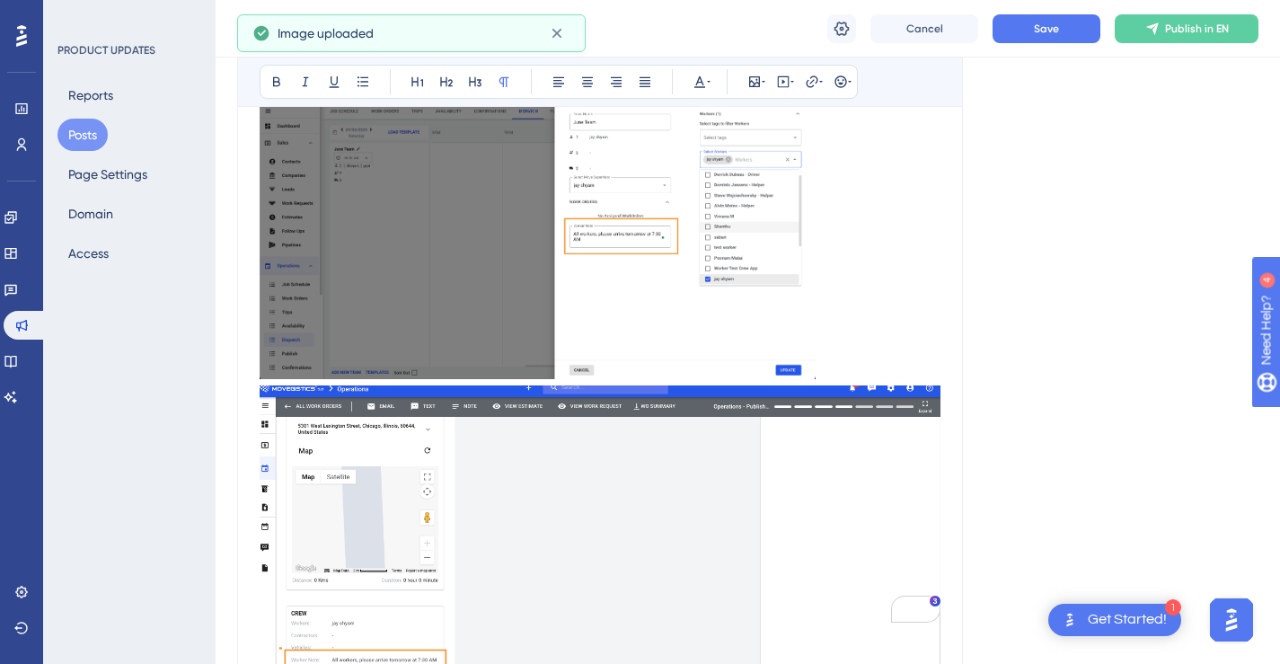
scroll to position [1281, 0]
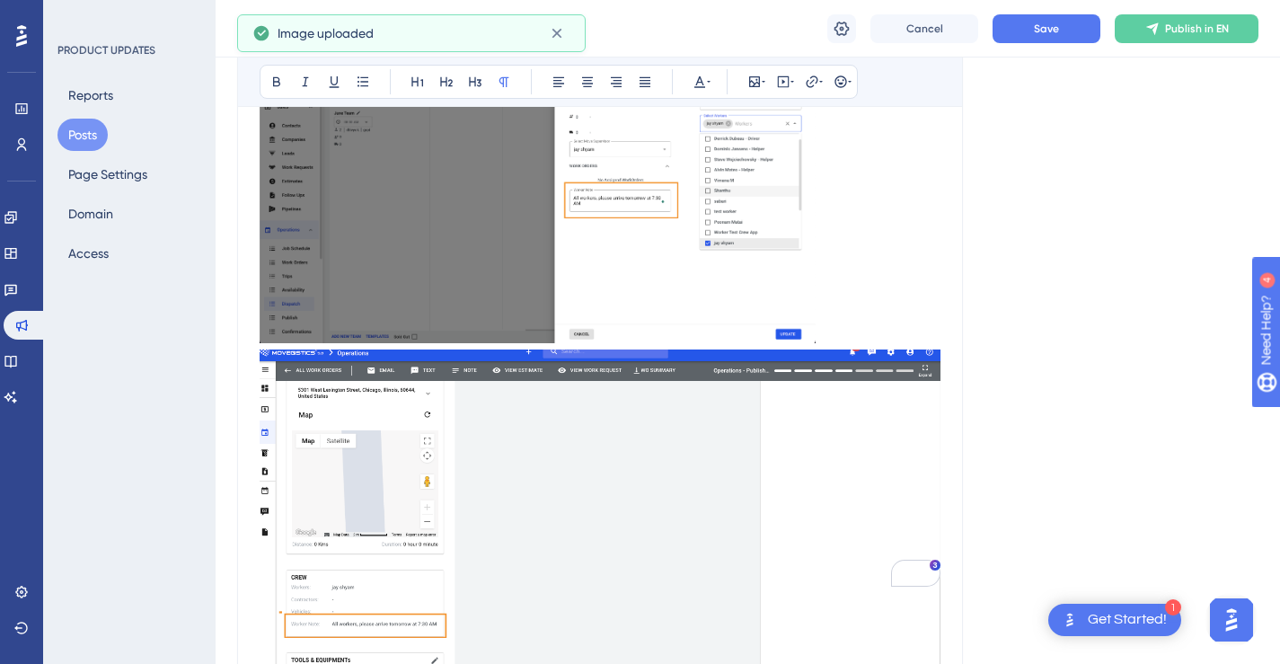
click at [836, 426] on img "To enrich screen reader interactions, please activate Accessibility in Grammarl…" at bounding box center [600, 525] width 681 height 353
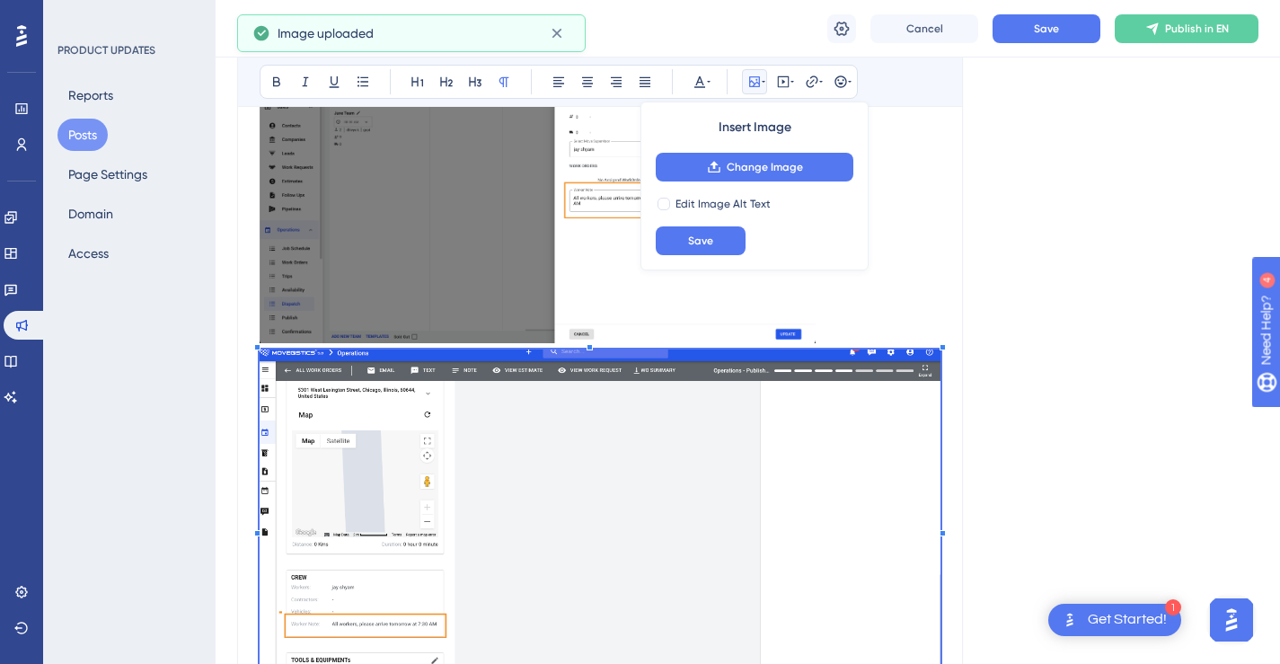
click at [943, 350] on div "To enrich screen reader interactions, please activate Accessibility in Grammarl…" at bounding box center [943, 347] width 6 height 6
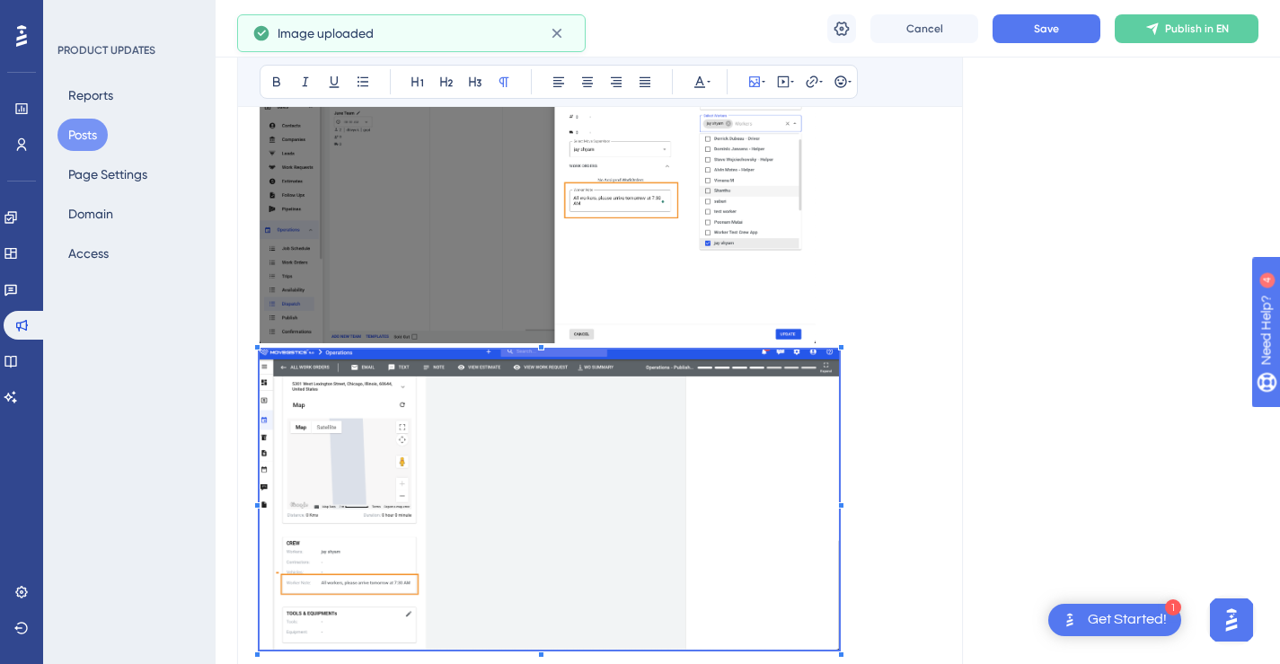
click at [839, 388] on p "To enrich screen reader interactions, please activate Accessibility in Grammarl…" at bounding box center [600, 502] width 681 height 306
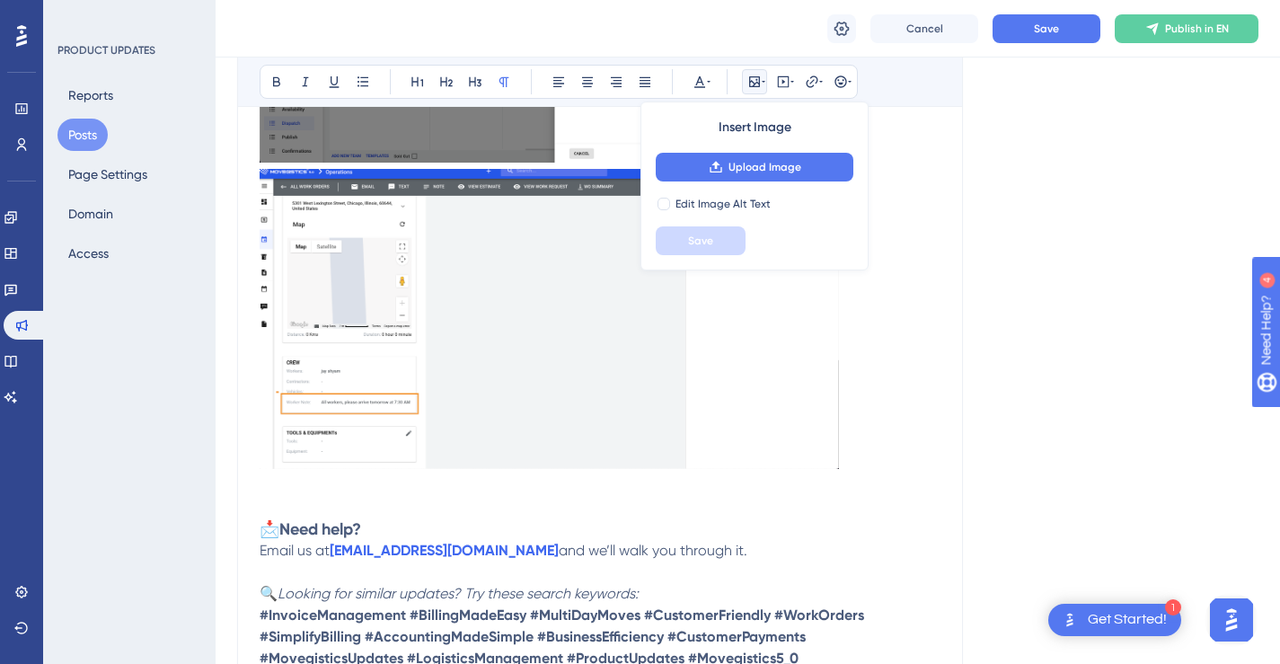
scroll to position [1518, 0]
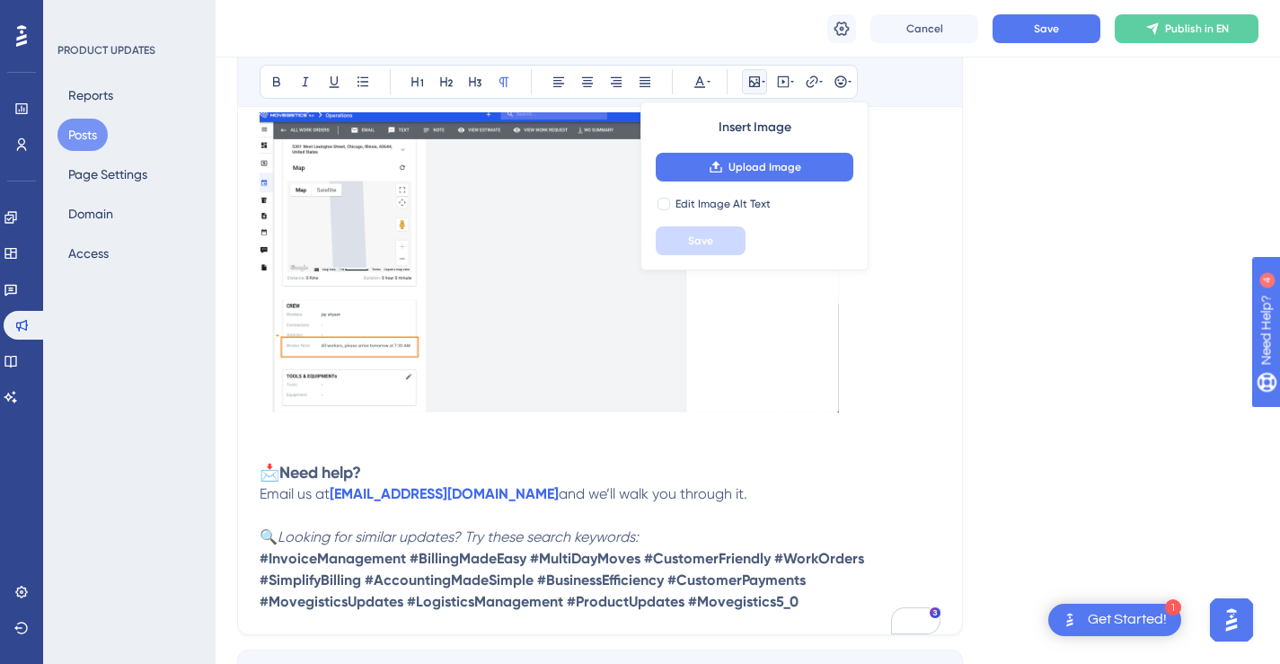
click at [873, 411] on p "To enrich screen reader interactions, please activate Accessibility in Grammarl…" at bounding box center [600, 265] width 681 height 306
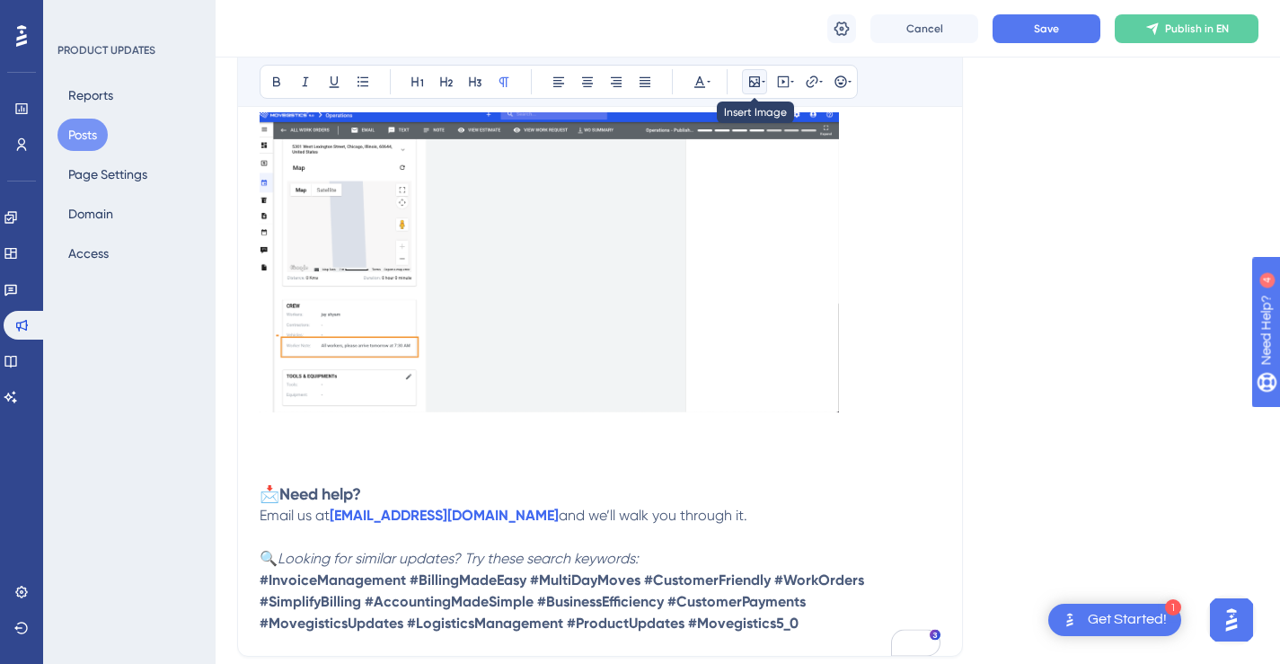
click at [754, 82] on icon at bounding box center [754, 82] width 14 height 14
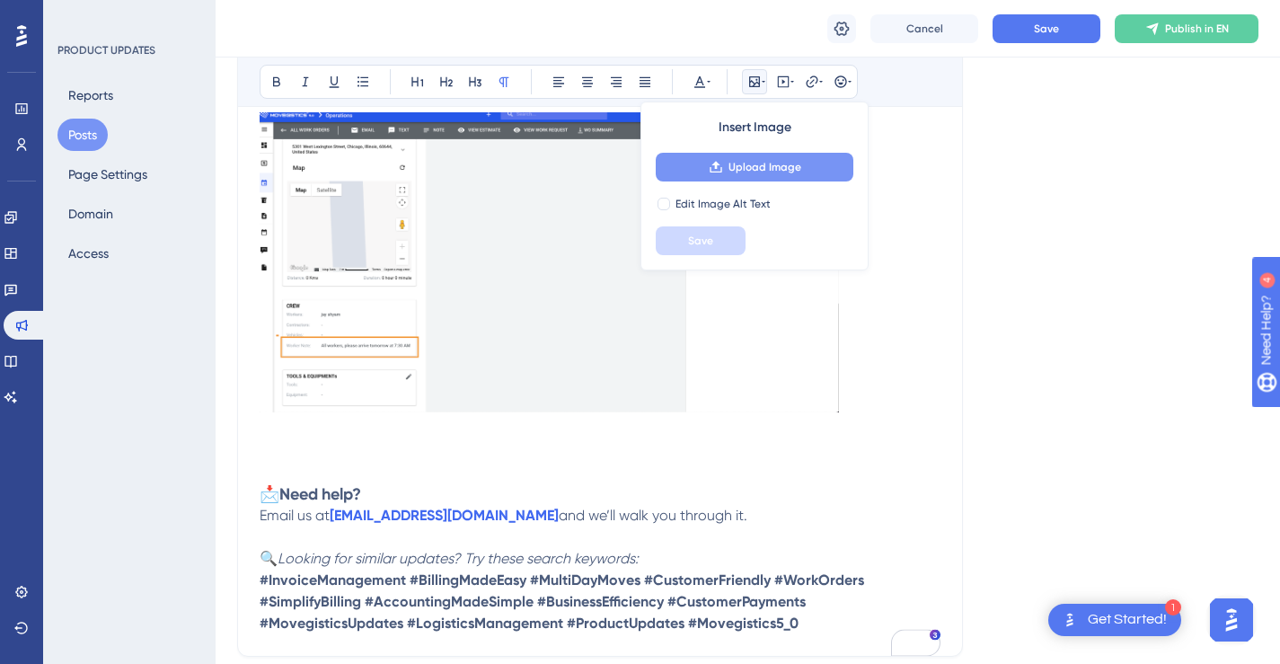
click at [763, 166] on span "Upload Image" at bounding box center [764, 167] width 73 height 14
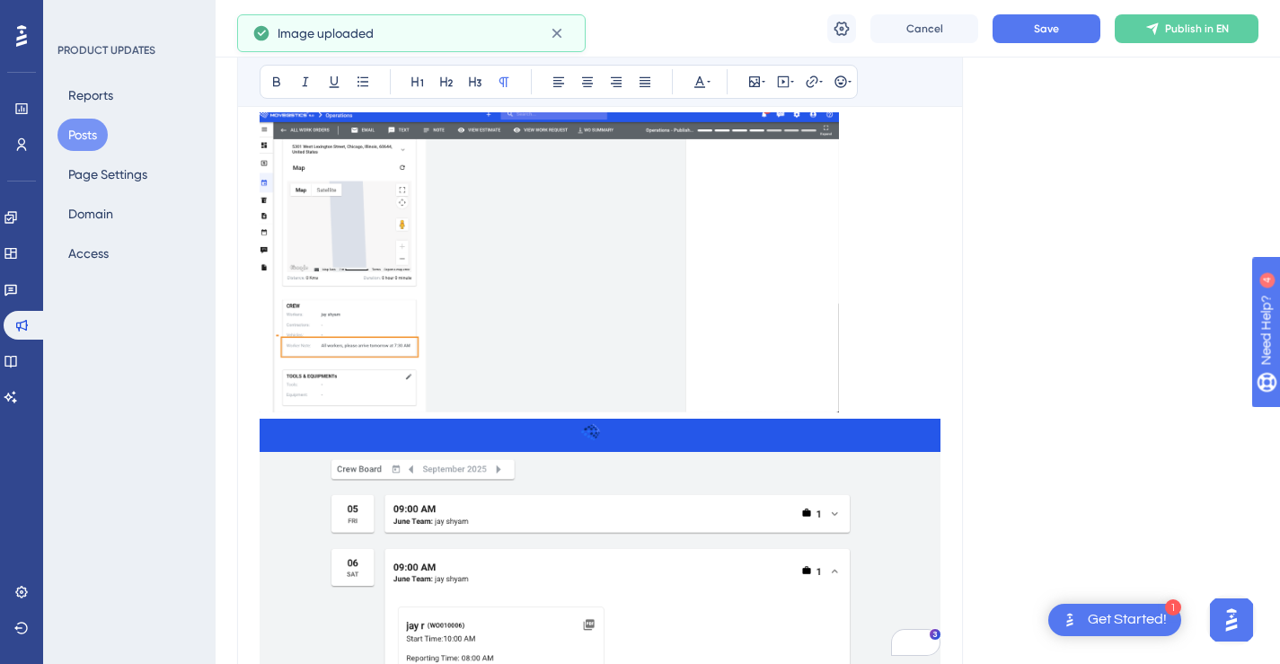
scroll to position [1659, 0]
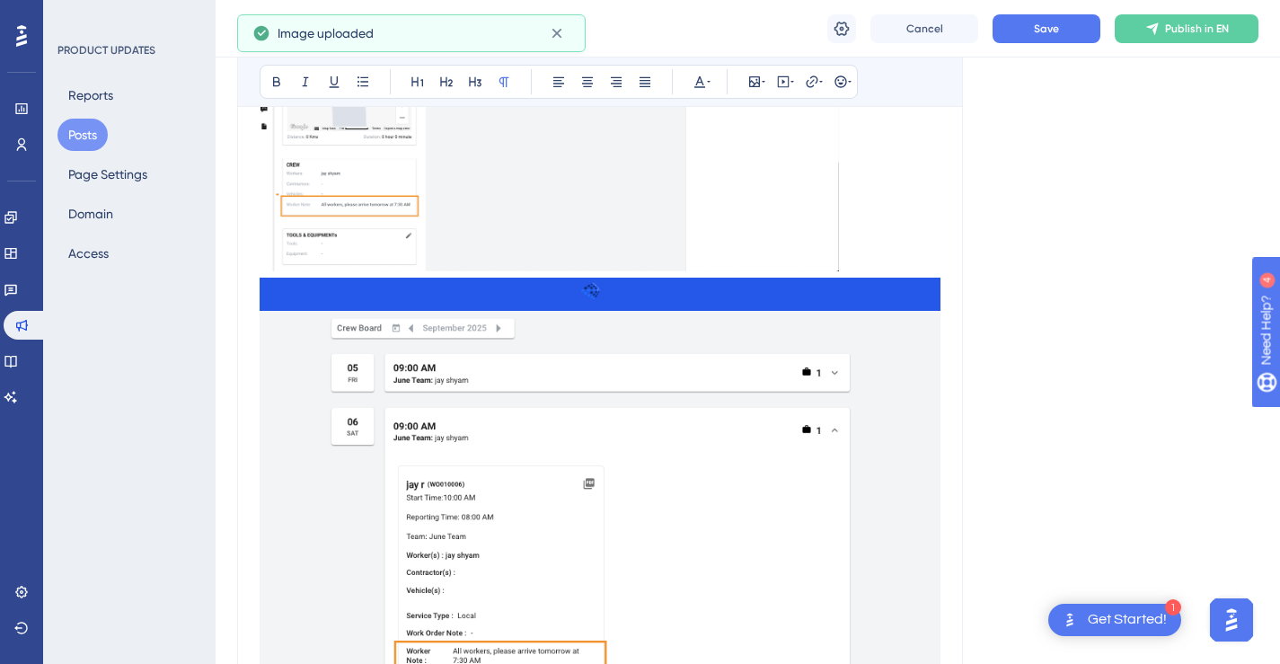
click at [898, 337] on img "To enrich screen reader interactions, please activate Accessibility in Grammarl…" at bounding box center [600, 508] width 681 height 461
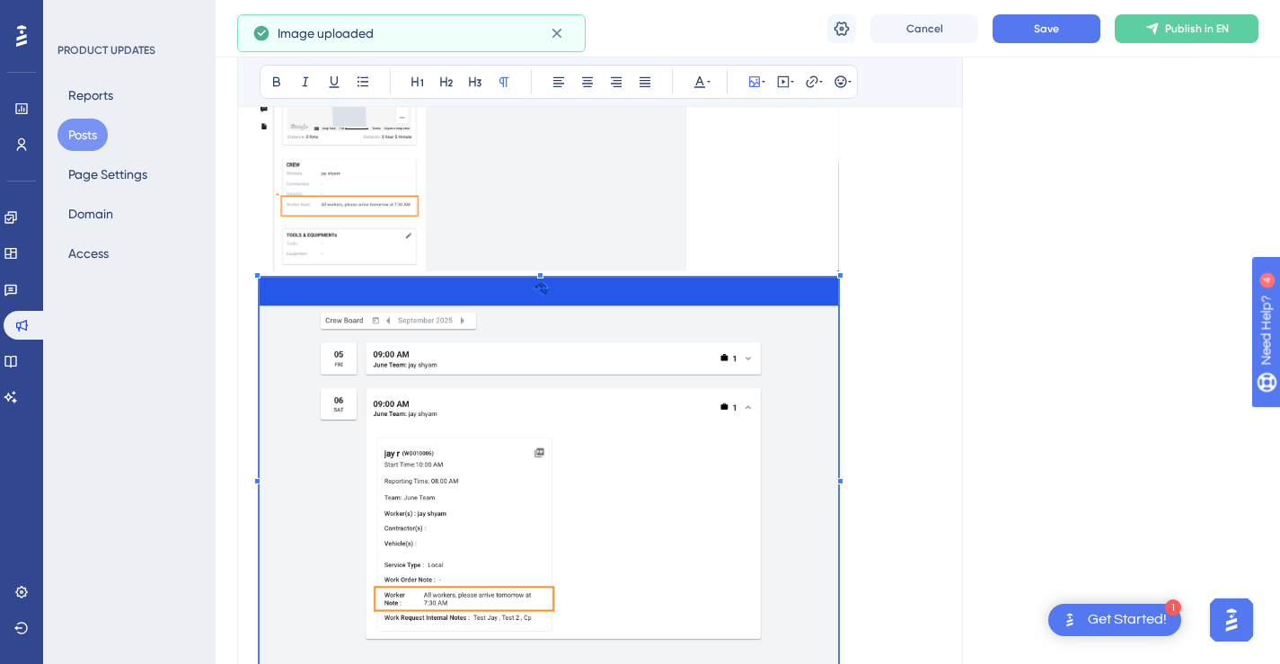
click at [838, 327] on p "To enrich screen reader interactions, please activate Accessibility in Grammarl…" at bounding box center [600, 477] width 681 height 398
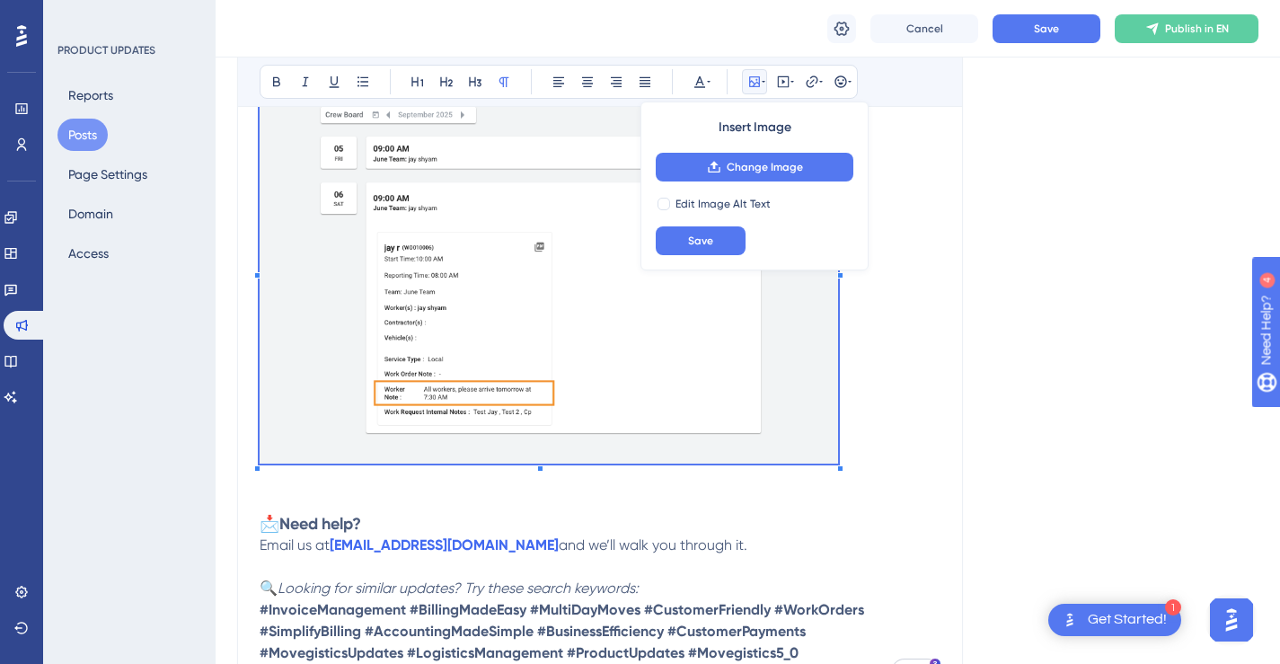
scroll to position [1885, 0]
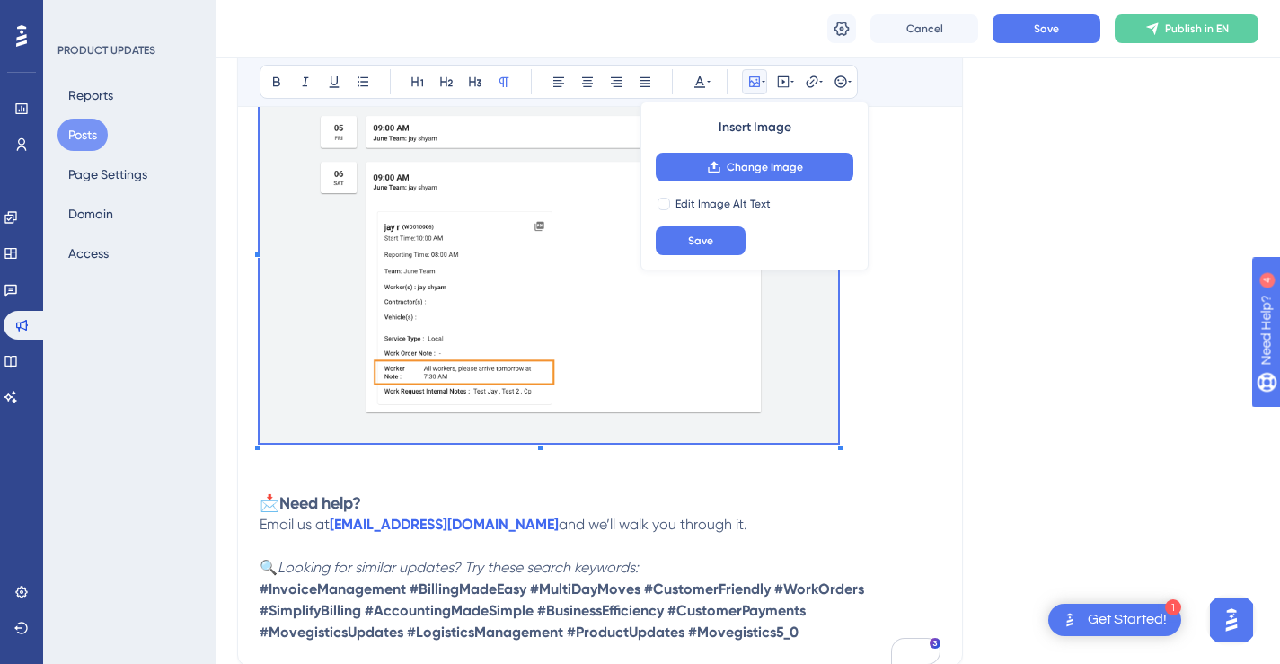
click at [890, 314] on p "To enrich screen reader interactions, please activate Accessibility in Grammarl…" at bounding box center [600, 250] width 681 height 398
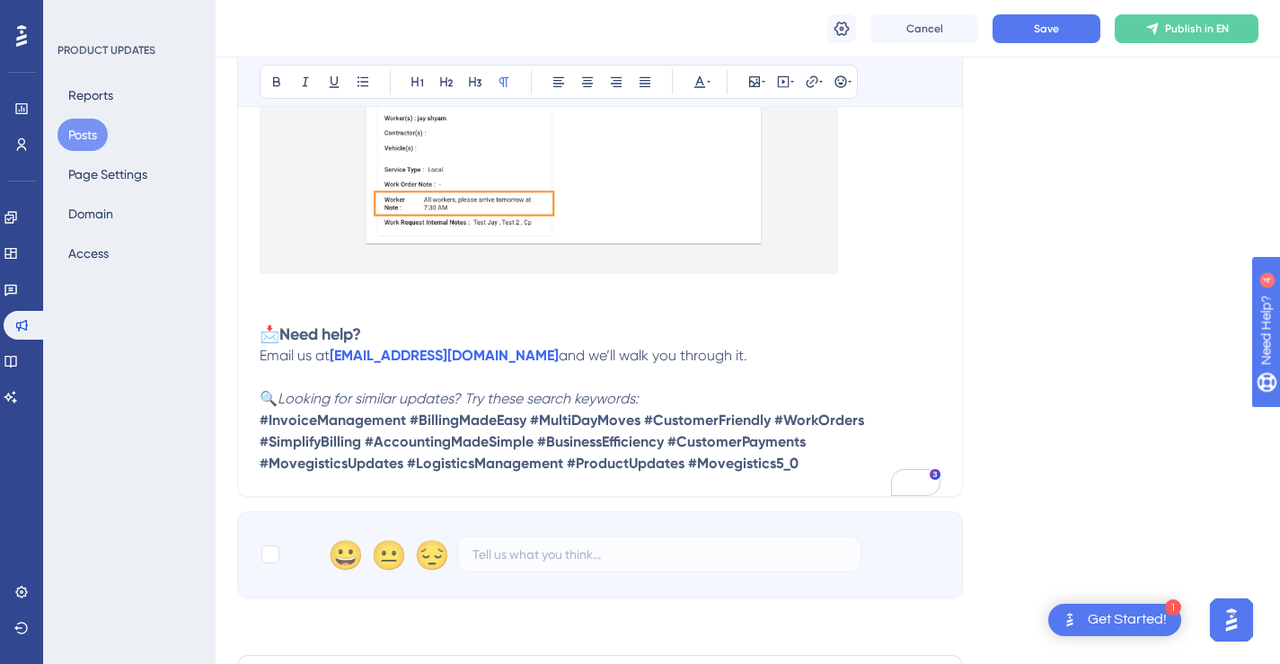
scroll to position [2079, 0]
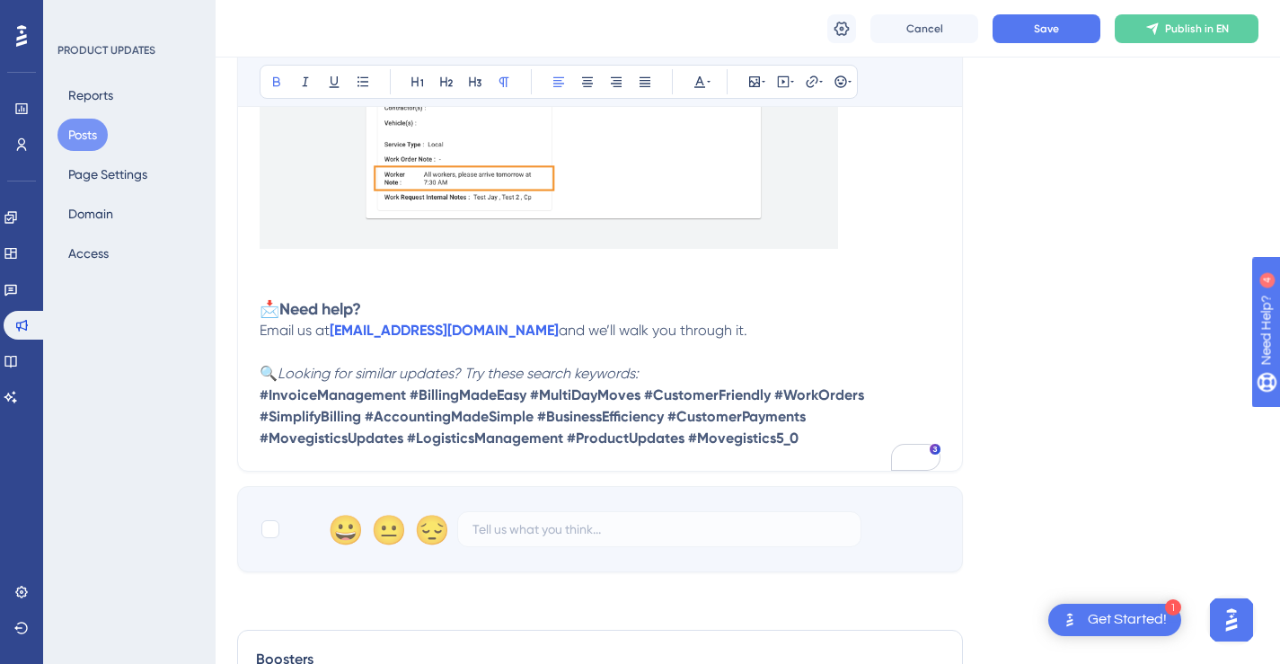
drag, startPoint x: 811, startPoint y: 437, endPoint x: 439, endPoint y: 437, distance: 371.9
click at [810, 437] on p "🔍 Looking for similar updates? Try these search keywords: #InvoiceManagement #B…" at bounding box center [600, 406] width 681 height 86
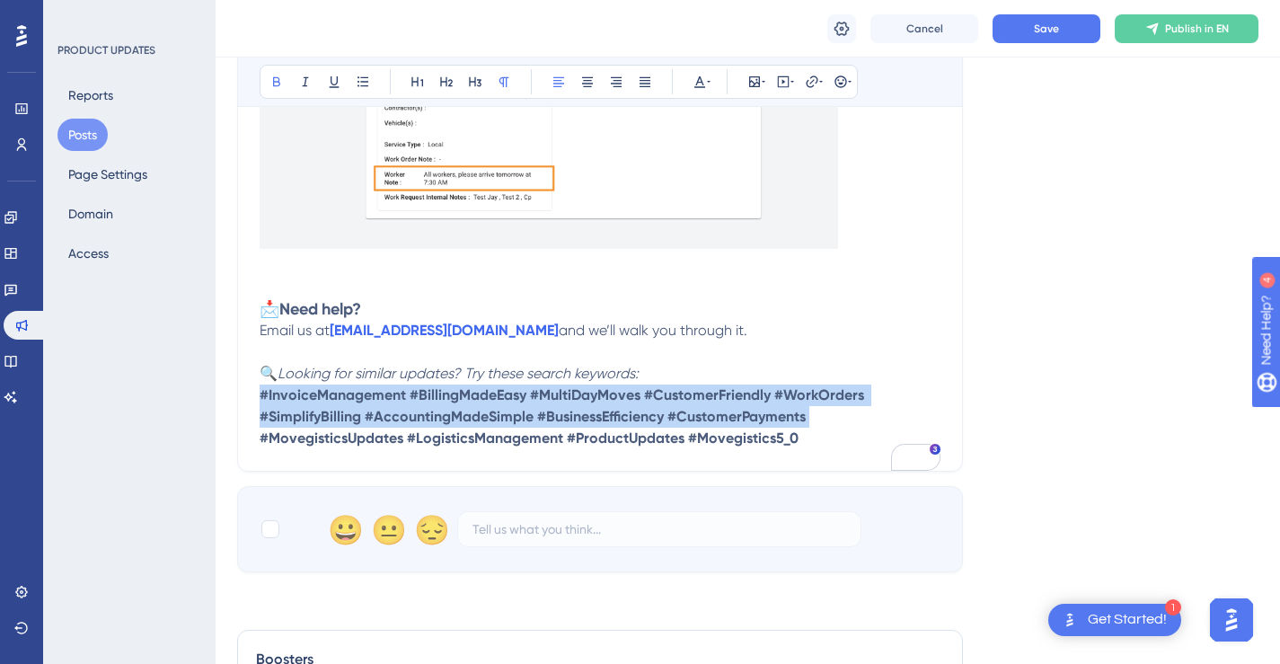
drag, startPoint x: 439, startPoint y: 437, endPoint x: 262, endPoint y: 419, distance: 177.9
click at [262, 419] on p "🔍 Looking for similar updates? Try these search keywords: #InvoiceManagement #B…" at bounding box center [600, 406] width 681 height 86
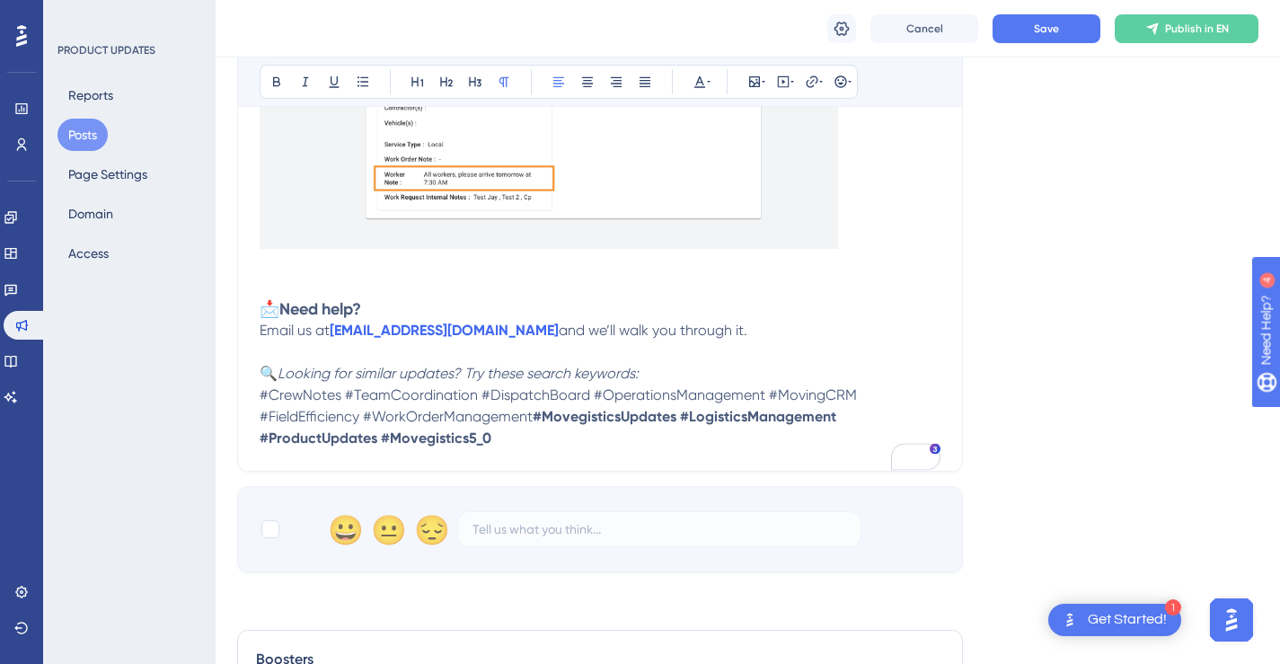
drag, startPoint x: 516, startPoint y: 460, endPoint x: 261, endPoint y: 419, distance: 258.3
click at [261, 419] on p "🔍 Looking for similar updates? Try these search keywords: #CrewNotes #TeamCoord…" at bounding box center [600, 406] width 681 height 86
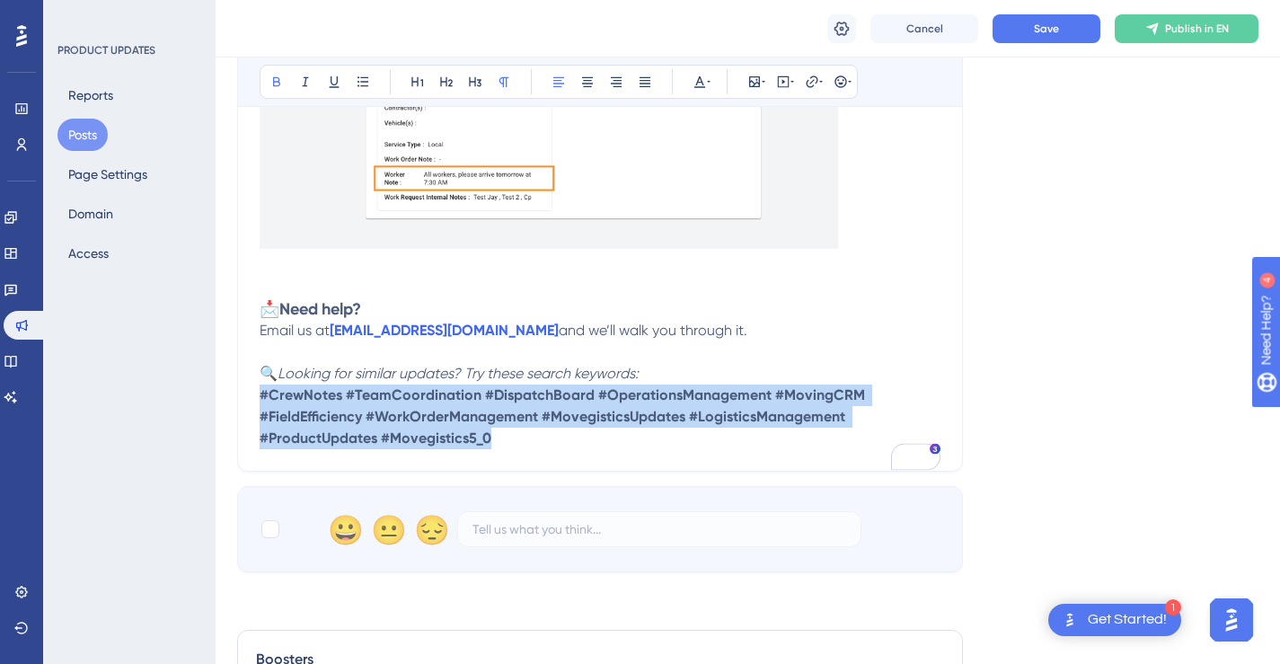
click at [790, 320] on h3 "📩 Need help?" at bounding box center [600, 298] width 681 height 43
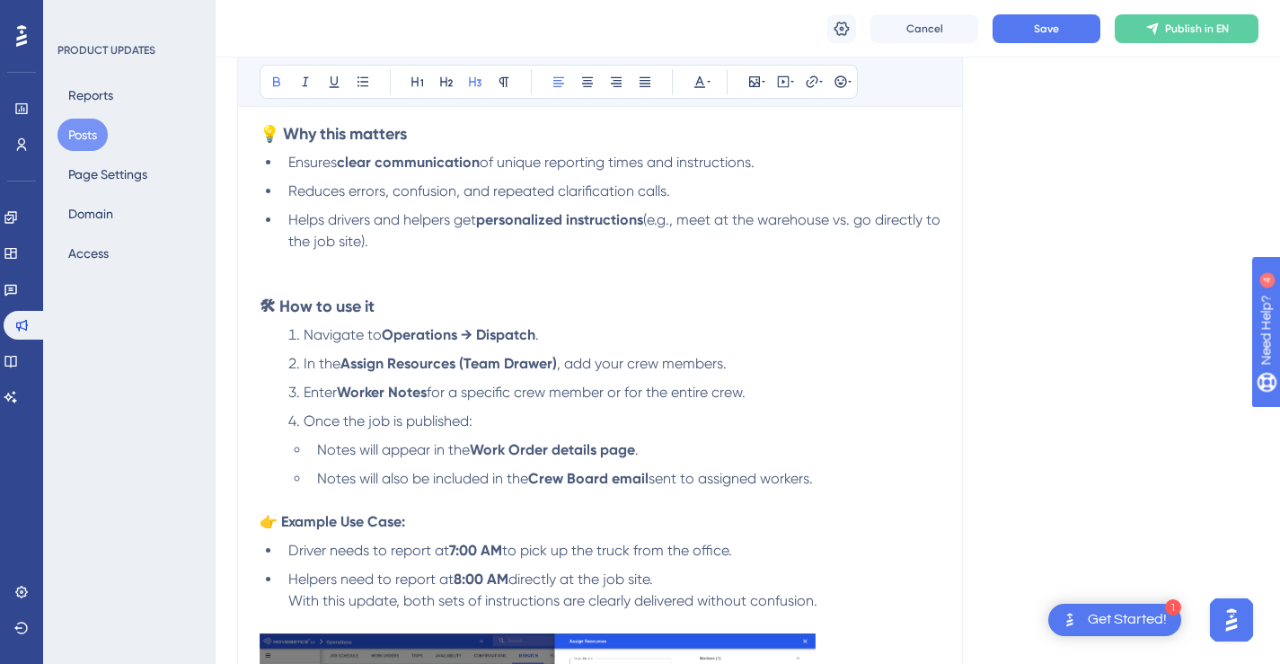
scroll to position [827, 0]
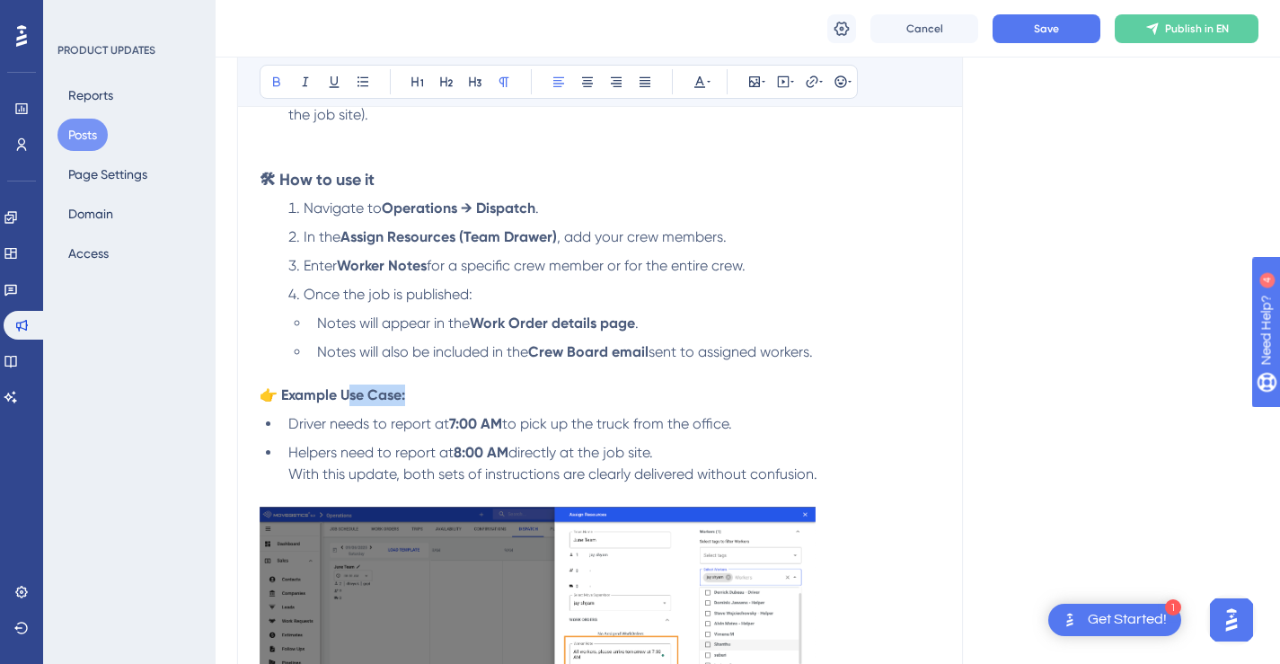
drag, startPoint x: 417, startPoint y: 415, endPoint x: 349, endPoint y: 419, distance: 67.5
click at [349, 406] on p "👉 Example Use Case:" at bounding box center [600, 395] width 681 height 22
click at [484, 406] on p "👉 Example Use Case:" at bounding box center [600, 395] width 681 height 22
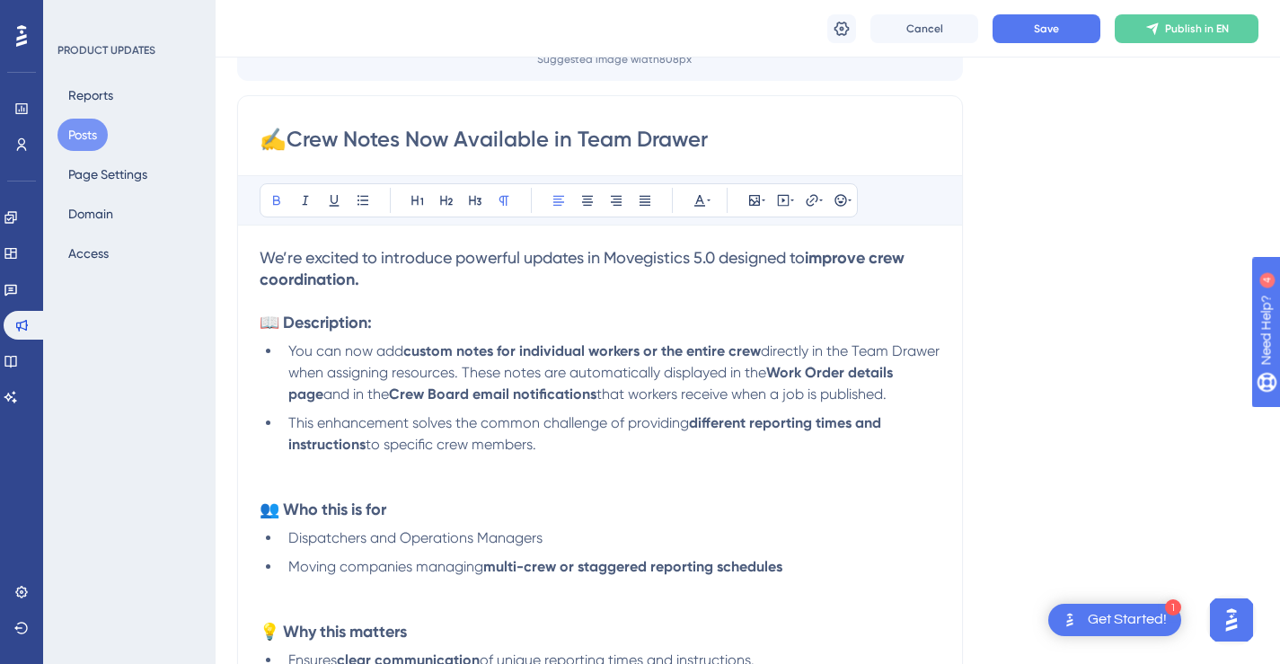
scroll to position [201, 0]
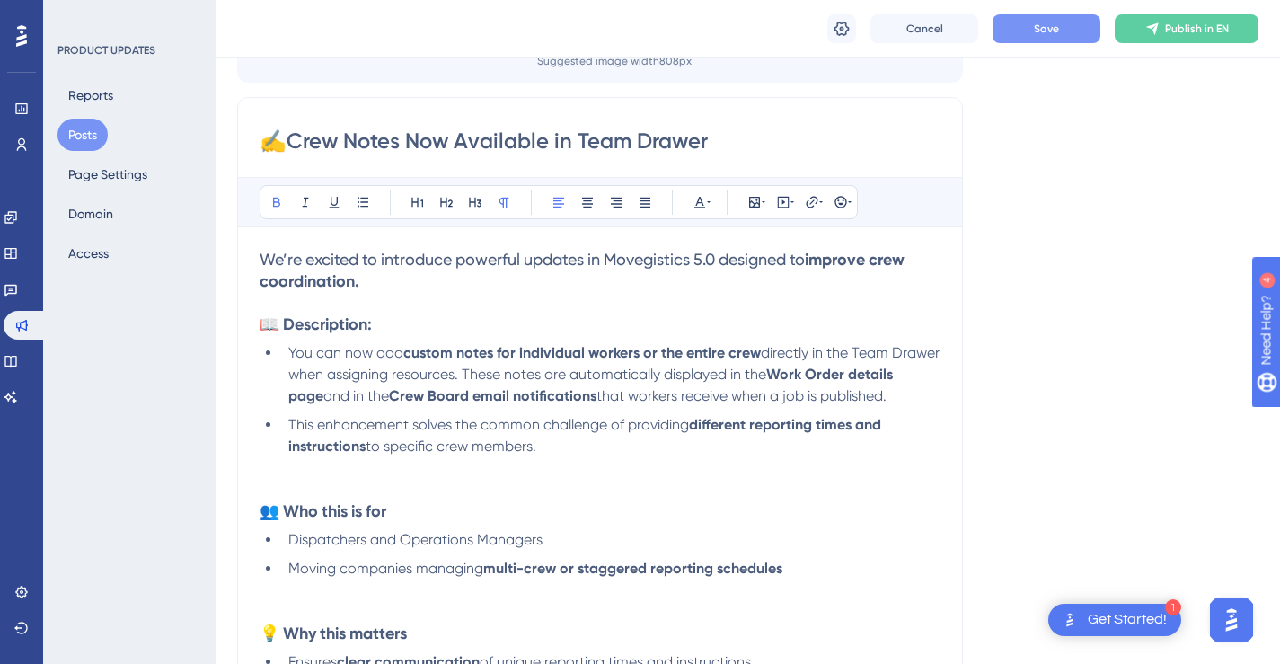
click at [1046, 22] on span "Save" at bounding box center [1046, 29] width 25 height 14
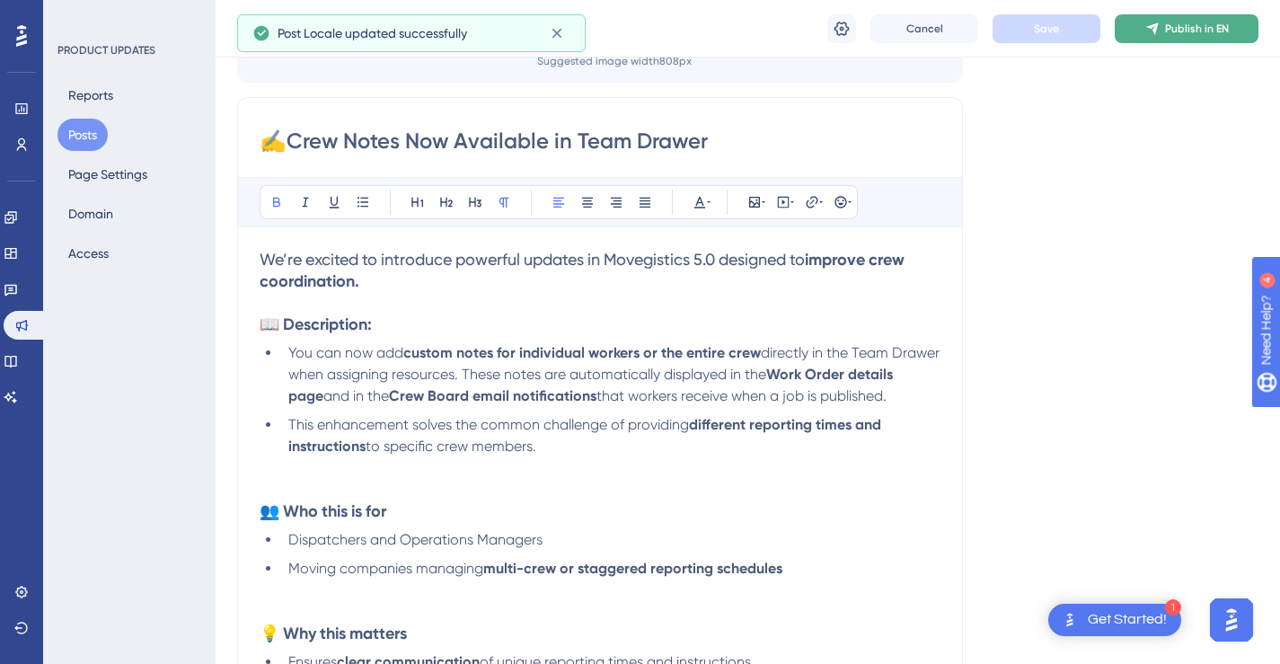
click at [1187, 29] on span "Publish in EN" at bounding box center [1197, 29] width 64 height 14
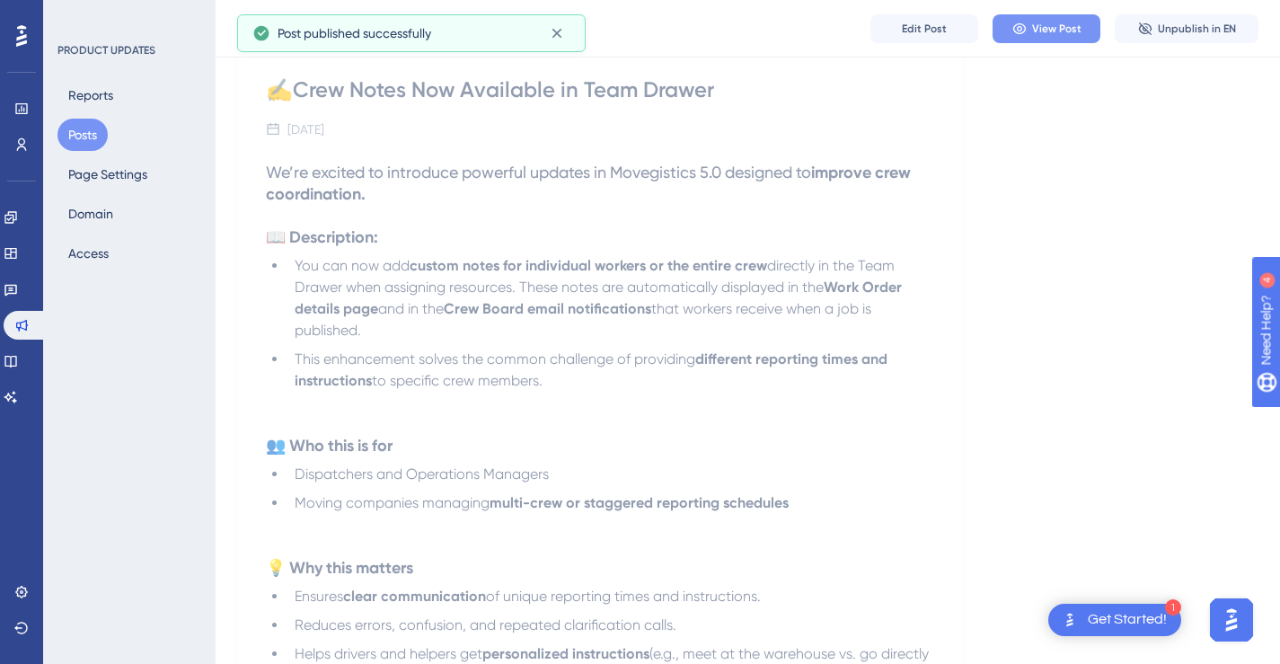
click at [1032, 29] on span "View Post" at bounding box center [1056, 29] width 49 height 14
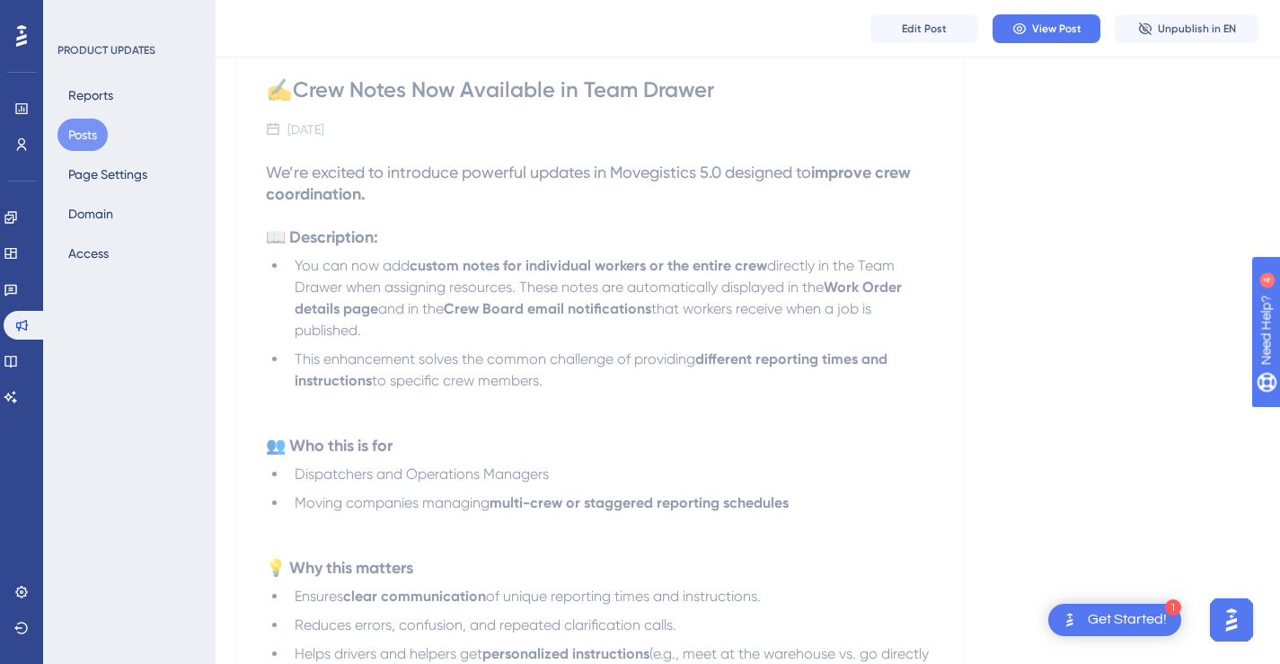
click at [75, 136] on button "Posts" at bounding box center [82, 135] width 50 height 32
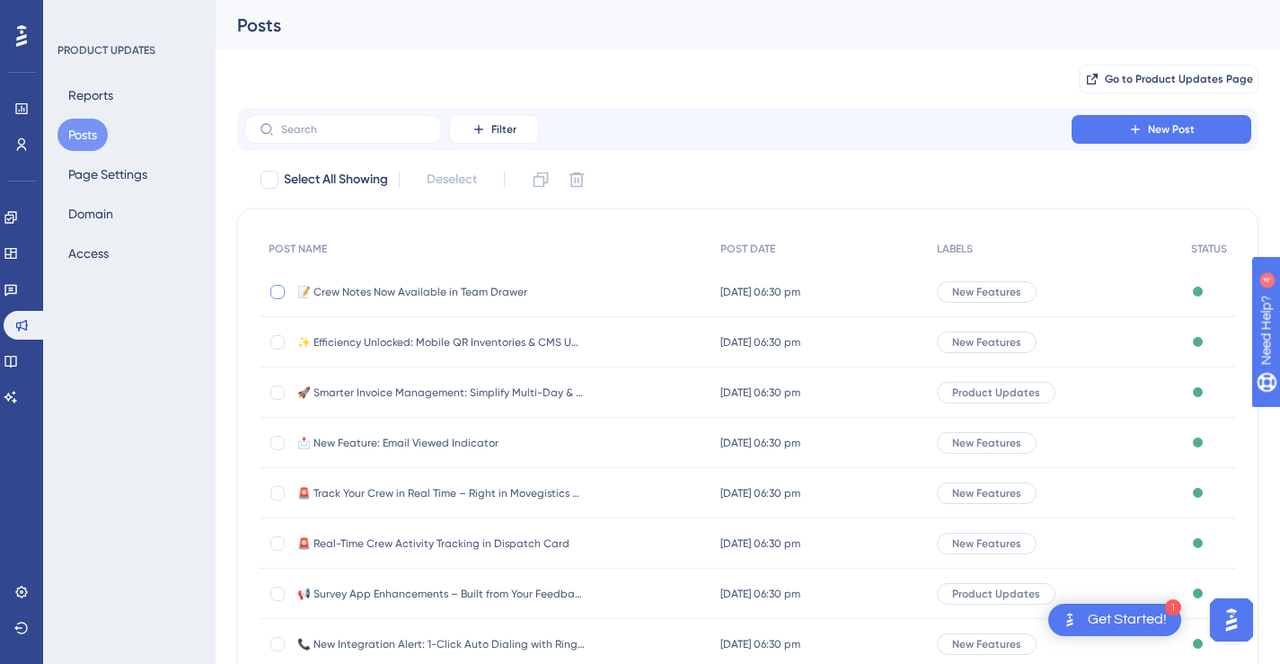
click at [278, 292] on div at bounding box center [277, 292] width 14 height 14
checkbox input "true"
click at [544, 182] on icon at bounding box center [541, 180] width 18 height 18
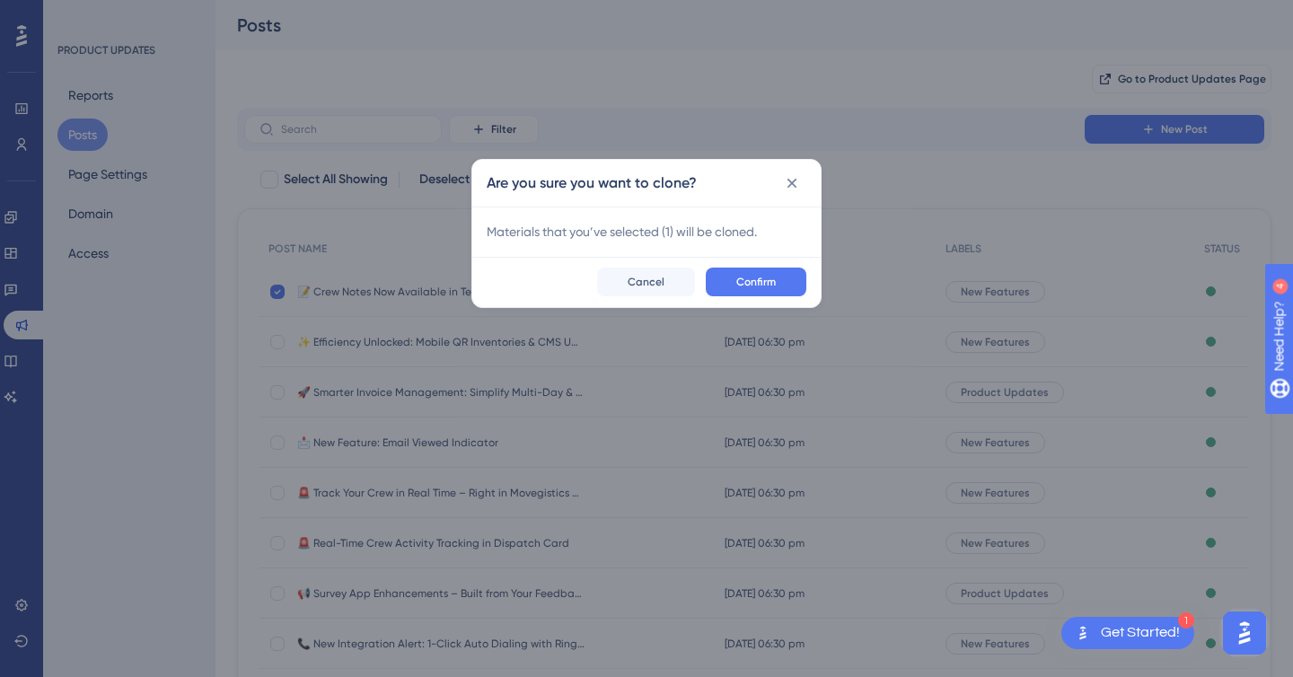
click at [774, 287] on span "Confirm" at bounding box center [757, 282] width 40 height 14
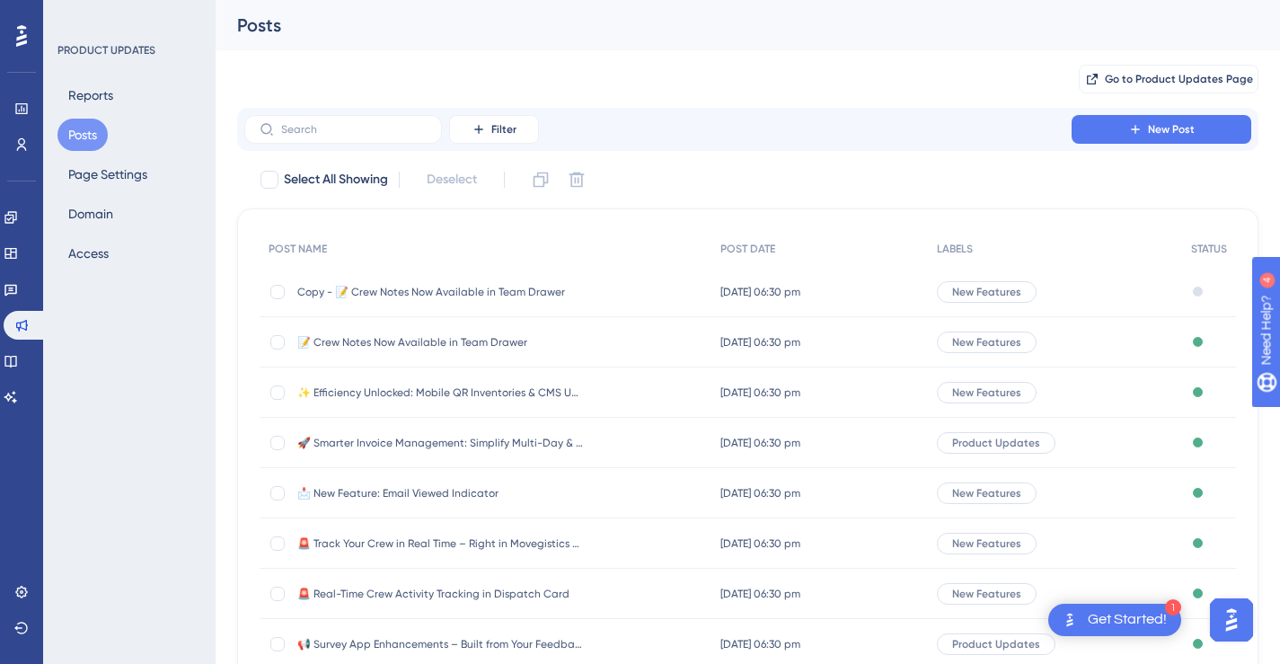
click at [472, 288] on span "Copy - 📝 Crew Notes Now Available in Team Drawer" at bounding box center [440, 292] width 287 height 14
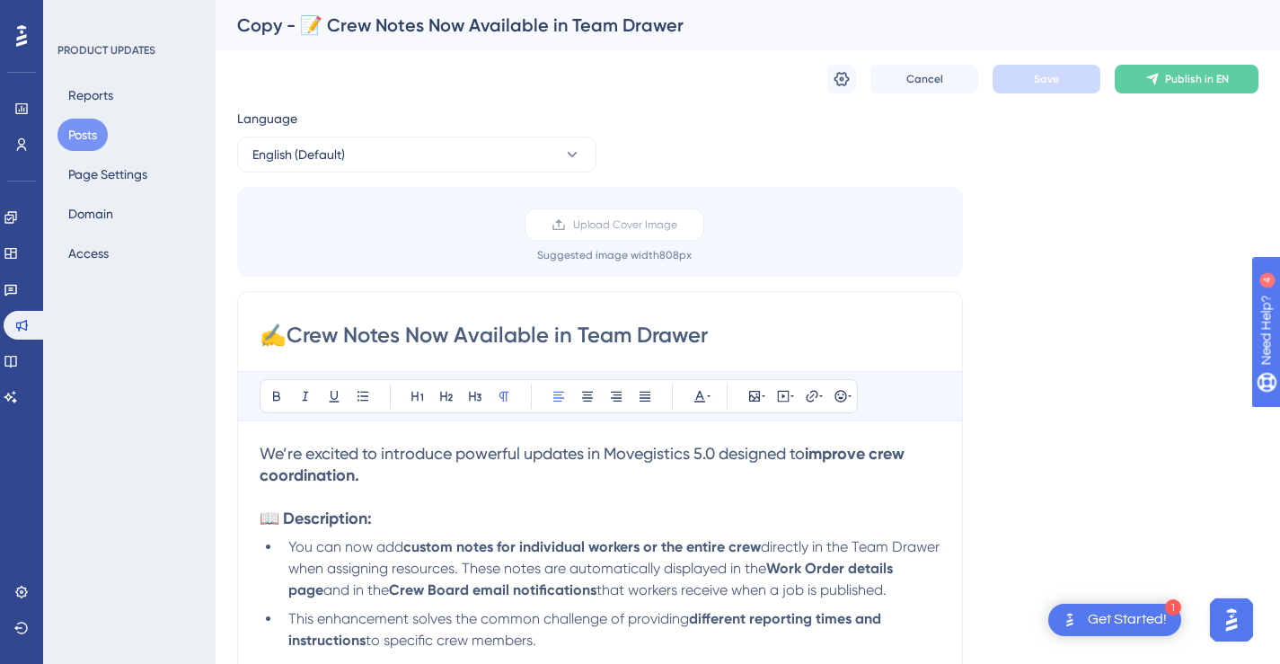
click at [549, 336] on input "✍️Crew Notes Now Available in Team Drawer" at bounding box center [600, 335] width 681 height 29
paste input "📝 Confirm Valuation Coverage with Customer Initials"
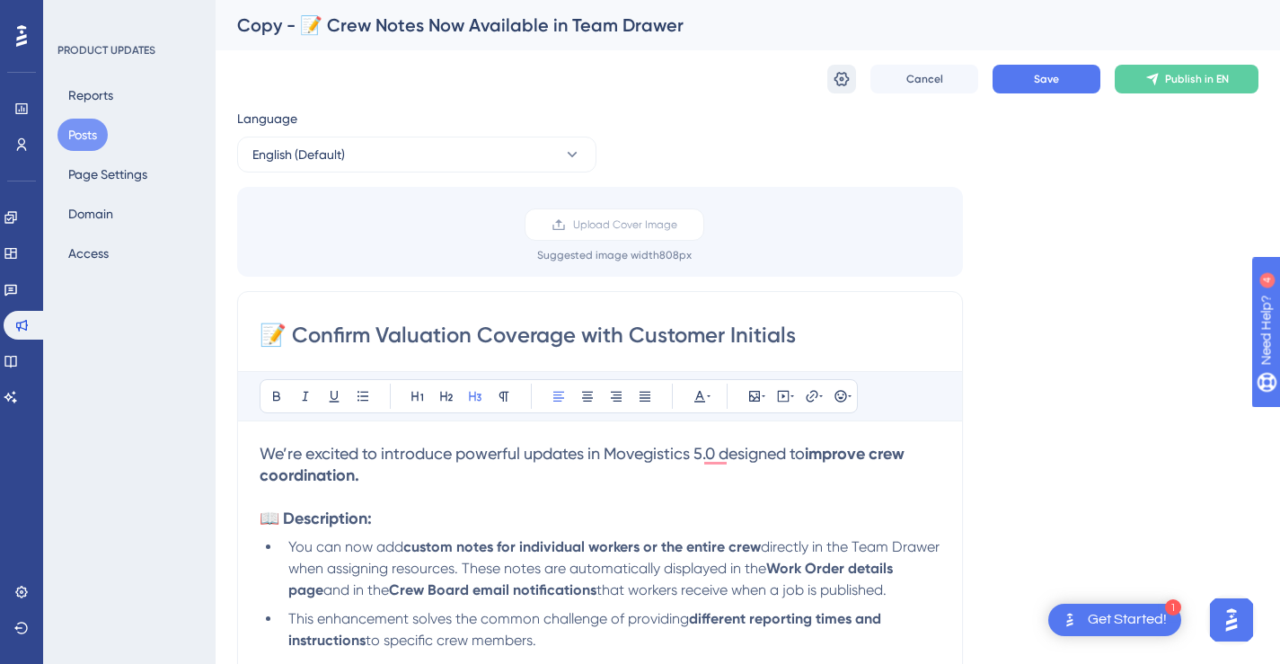
type input "📝 Confirm Valuation Coverage with Customer Initials"
click at [845, 81] on icon at bounding box center [841, 79] width 15 height 14
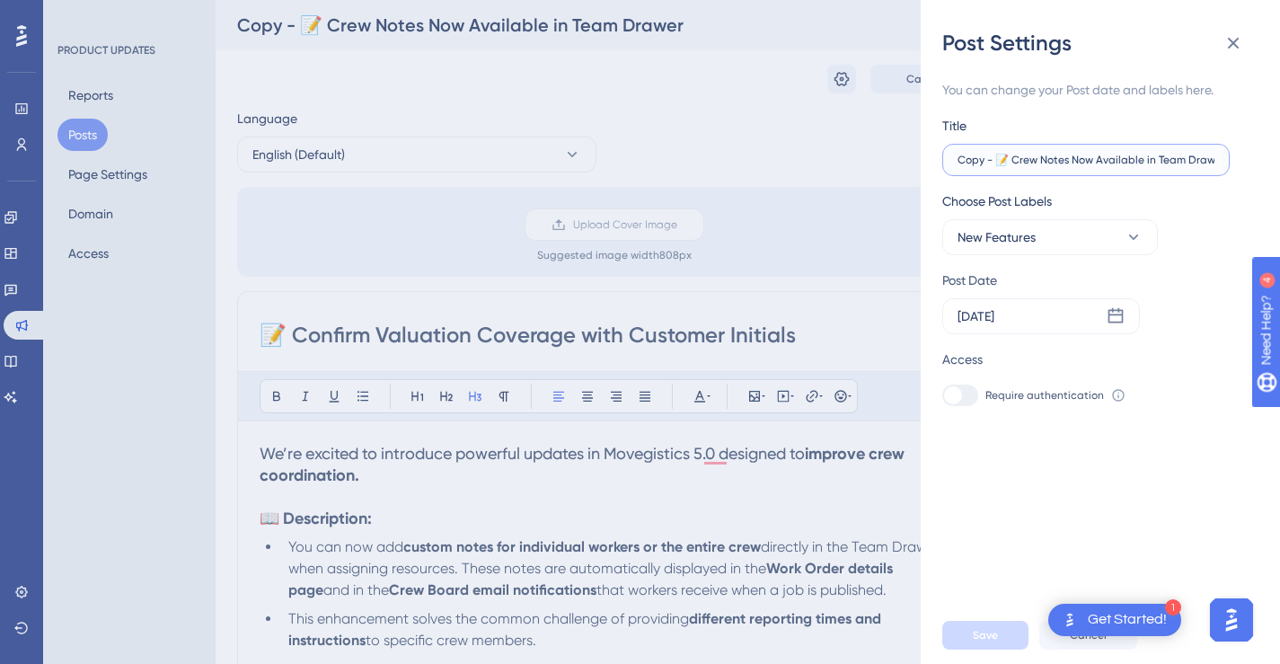
click at [1043, 162] on input "Copy - 📝 Crew Notes Now Available in Team Drawer" at bounding box center [1085, 160] width 257 height 13
paste input "📝 Confirm Valuation Coverage with Customer Initials"
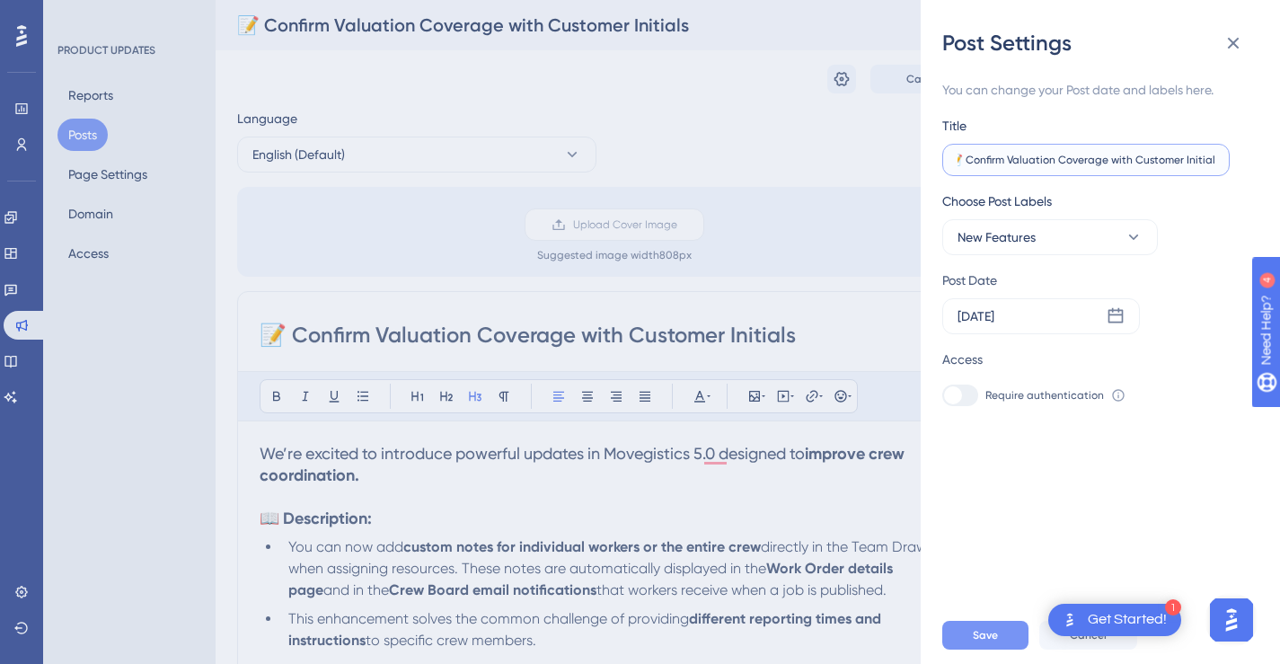
type input "📝 Confirm Valuation Coverage with Customer Initials"
click at [989, 640] on button "Save" at bounding box center [985, 635] width 86 height 29
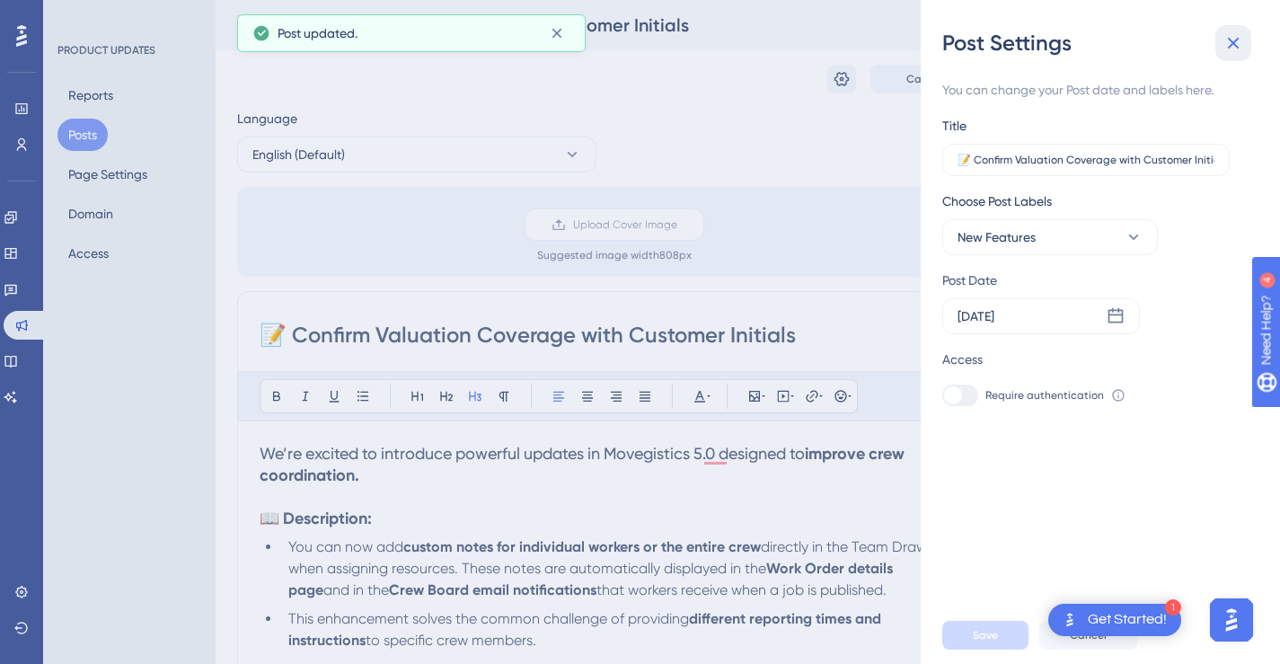
click at [1247, 43] on button at bounding box center [1233, 43] width 36 height 36
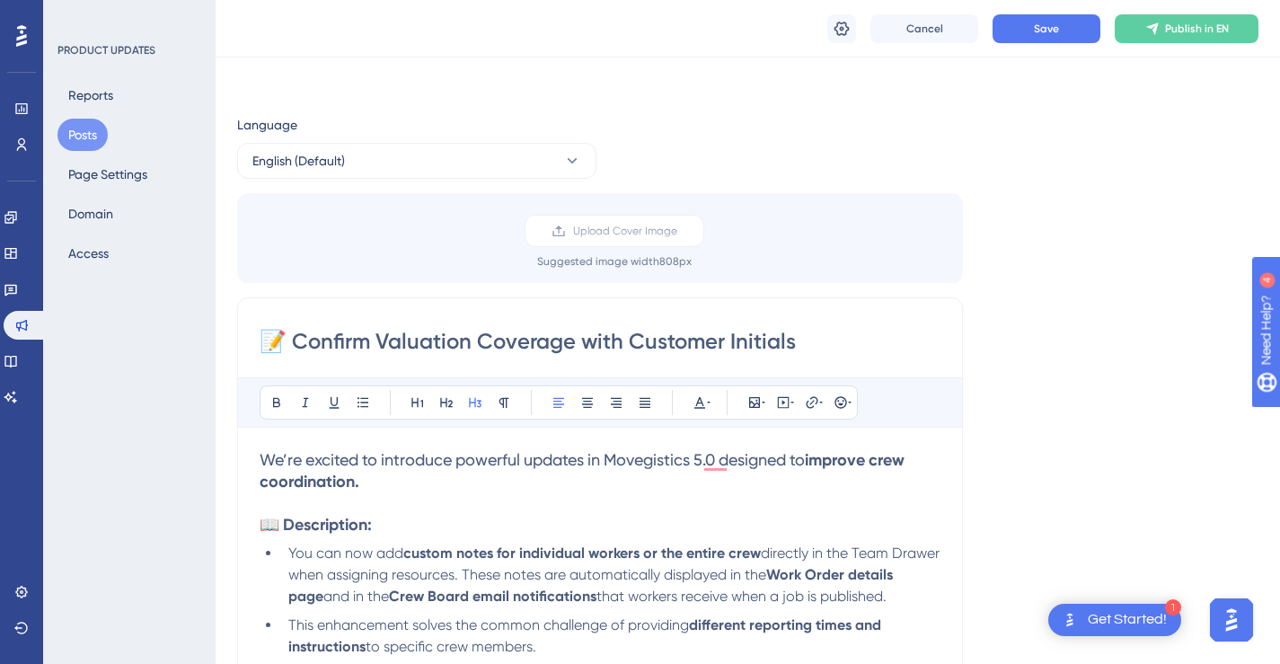
scroll to position [242, 0]
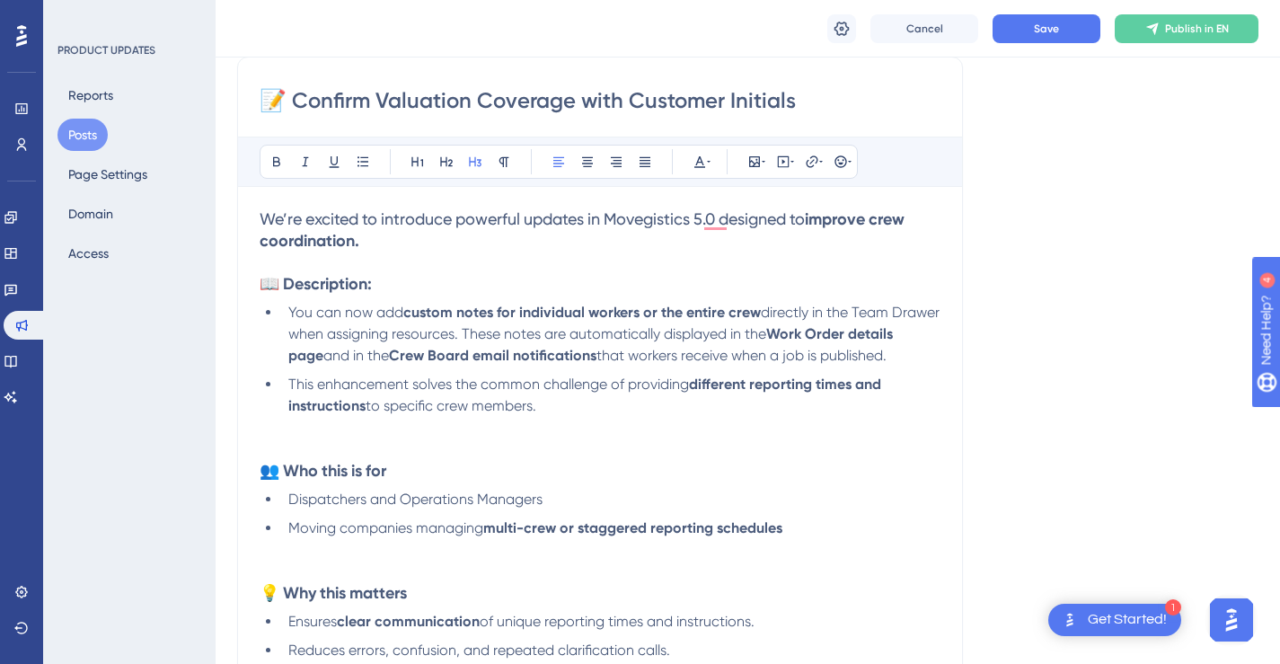
click at [890, 218] on strong "improve crew coordination." at bounding box center [584, 229] width 648 height 41
click at [805, 221] on span "We’re excited to introduce powerful updates in Movegistics 5.0 designed to" at bounding box center [532, 218] width 545 height 19
click at [824, 219] on strong "improve crew coordination." at bounding box center [584, 229] width 648 height 41
drag, startPoint x: 824, startPoint y: 219, endPoint x: 858, endPoint y: 232, distance: 36.4
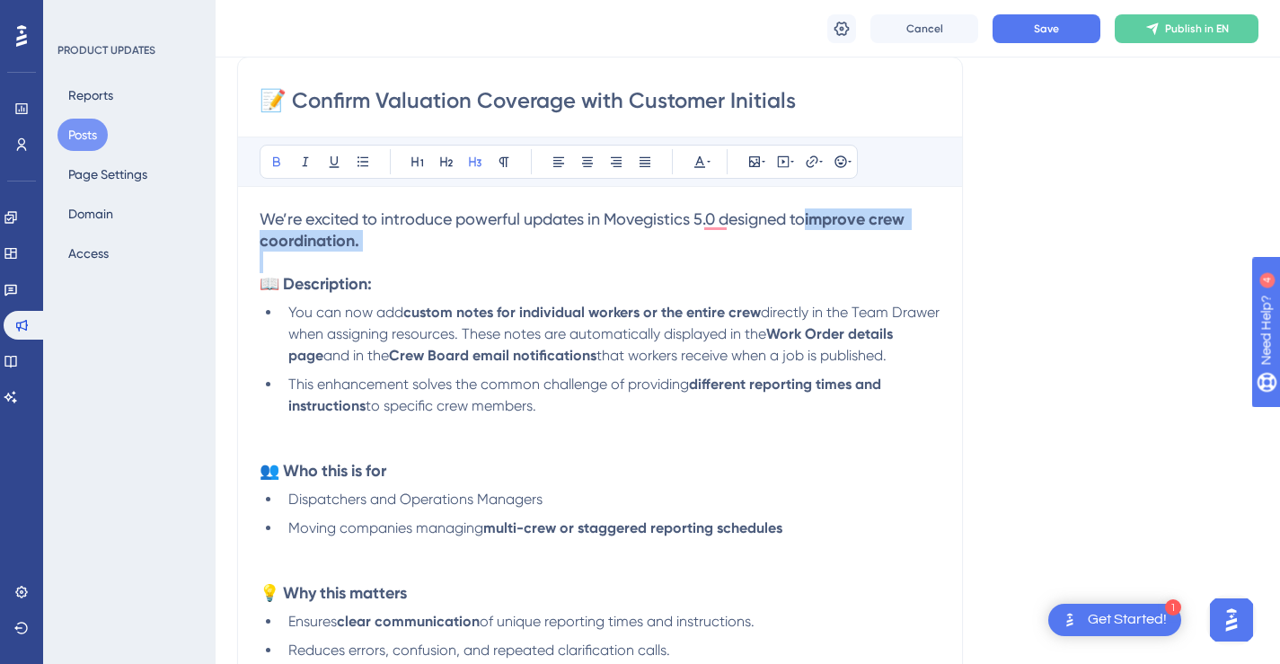
click at [858, 232] on h3 "We’re excited to introduce powerful updates in Movegistics 5.0 designed to impr…" at bounding box center [600, 229] width 681 height 43
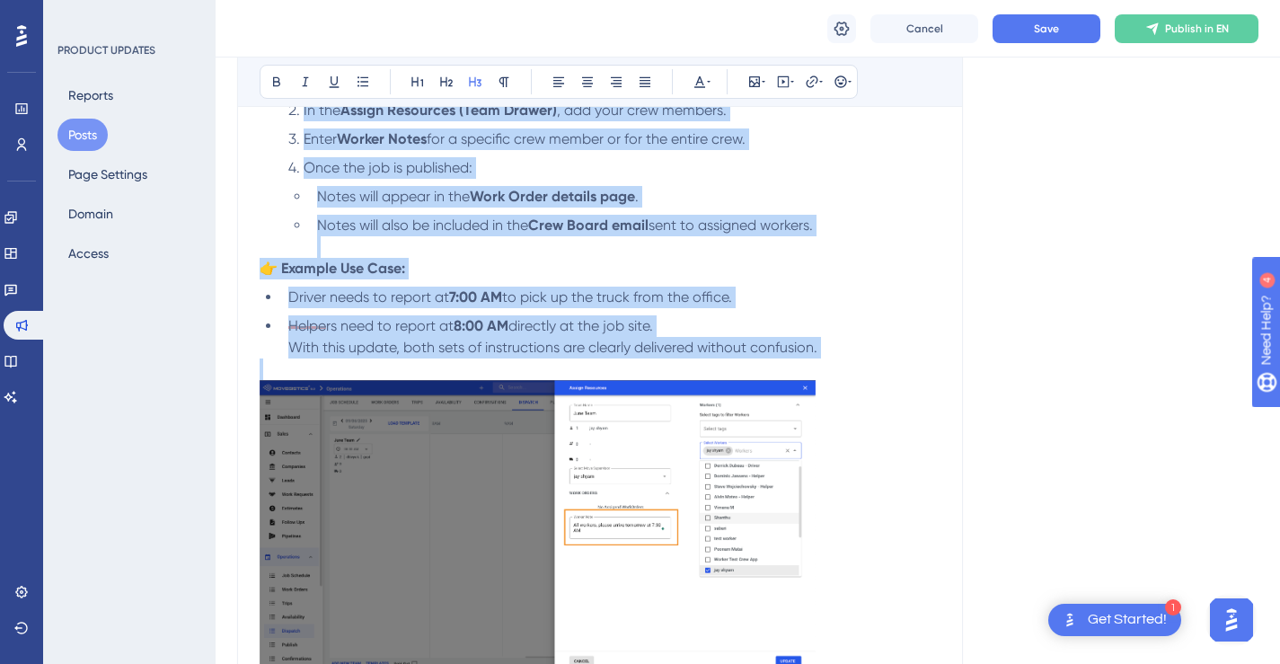
scroll to position [1104, 0]
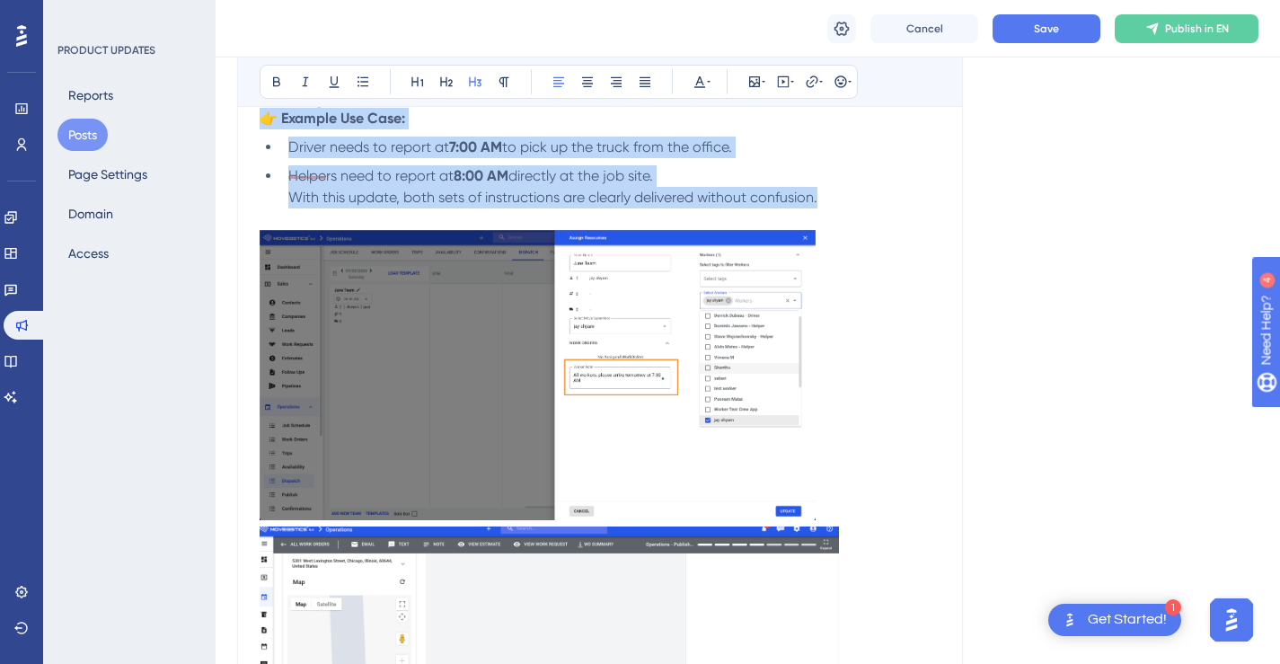
drag, startPoint x: 260, startPoint y: 170, endPoint x: 820, endPoint y: 215, distance: 561.4
click at [820, 215] on div "We’re excited to introduce powerful updates in Movegistics 5.0 designed to stre…" at bounding box center [600, 385] width 681 height 2078
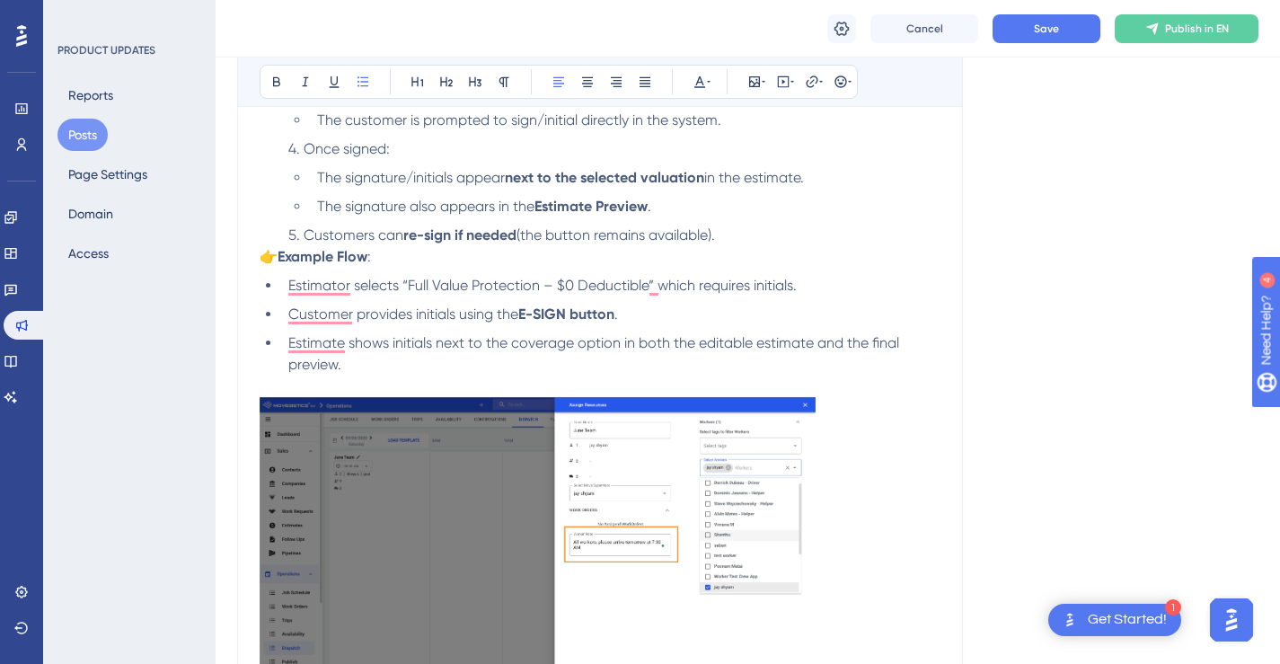
scroll to position [1010, 0]
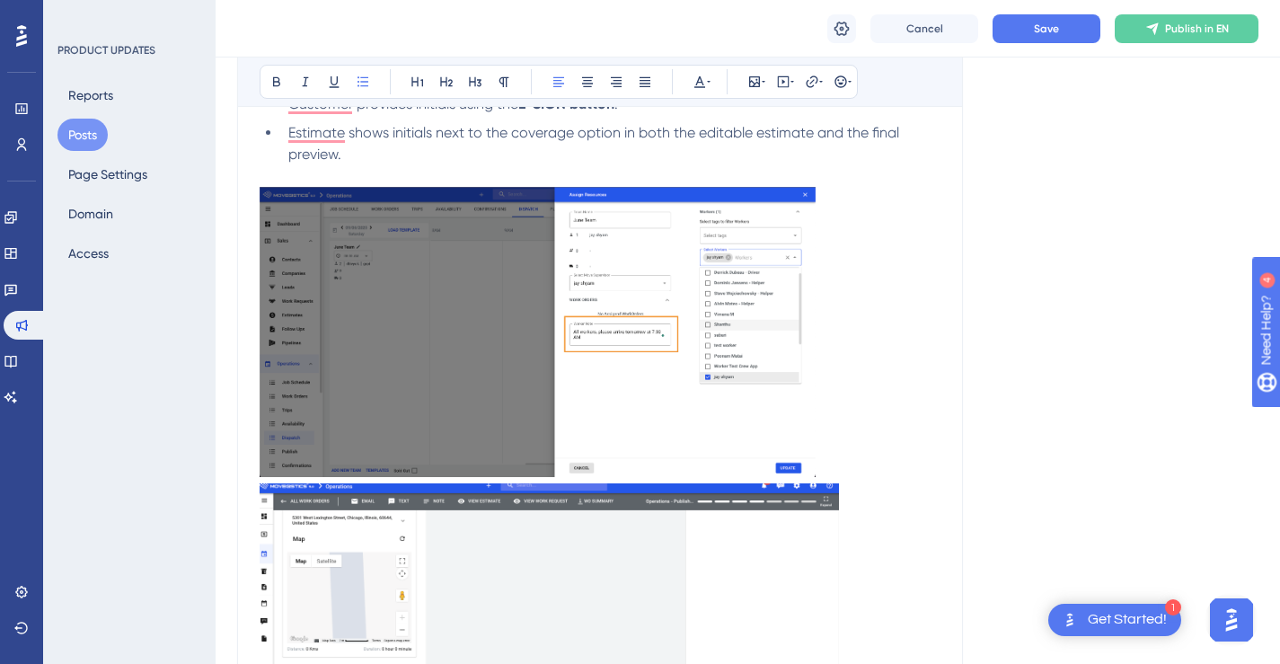
click at [695, 327] on img "To enrich screen reader interactions, please activate Accessibility in Grammarl…" at bounding box center [538, 332] width 556 height 290
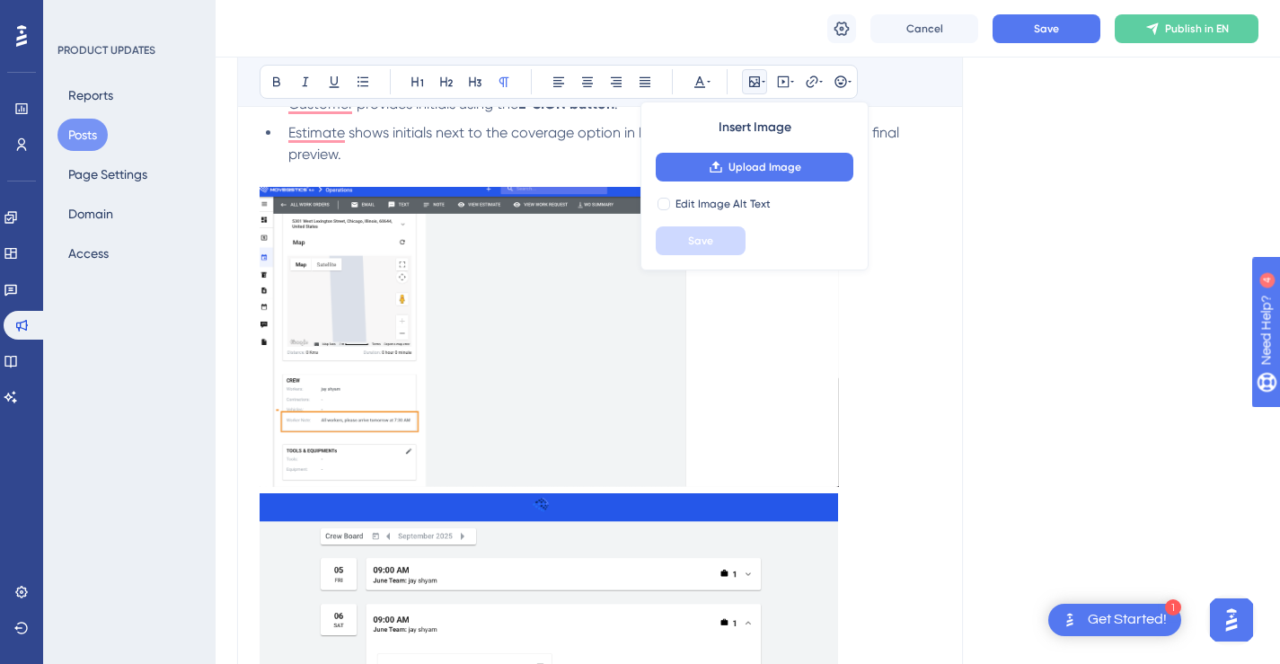
click at [685, 344] on img "To enrich screen reader interactions, please activate Accessibility in Grammarl…" at bounding box center [549, 337] width 579 height 300
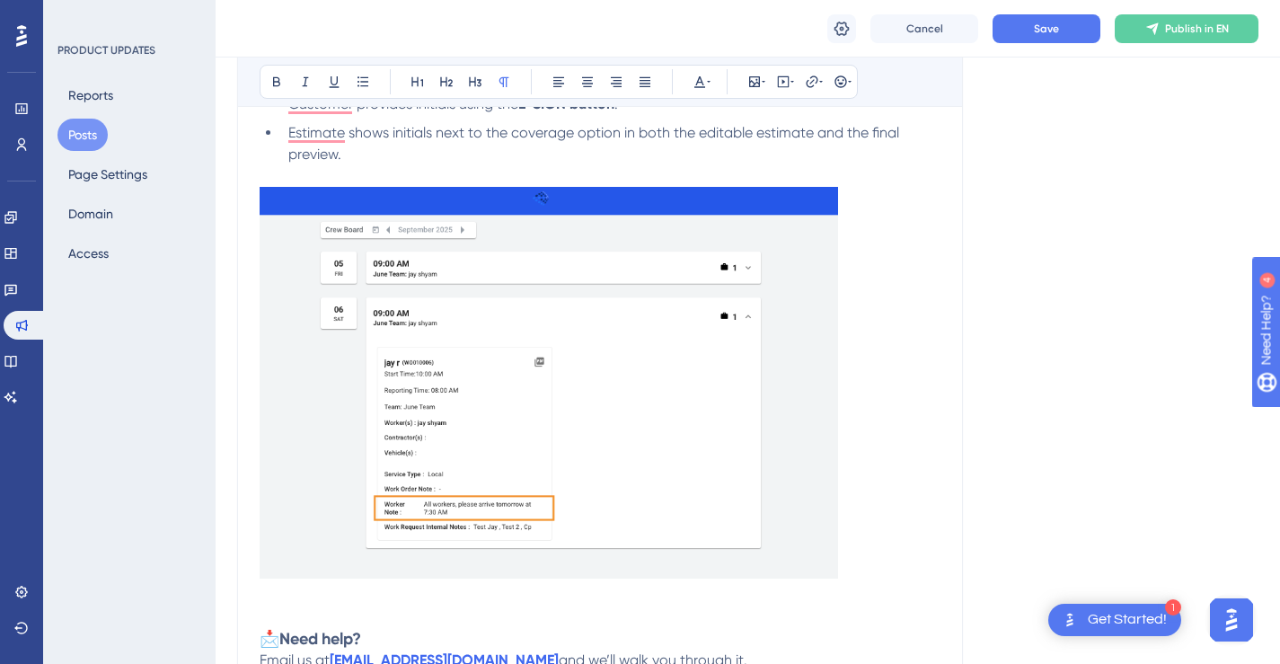
click at [682, 352] on img "To enrich screen reader interactions, please activate Accessibility in Grammarl…" at bounding box center [549, 383] width 578 height 392
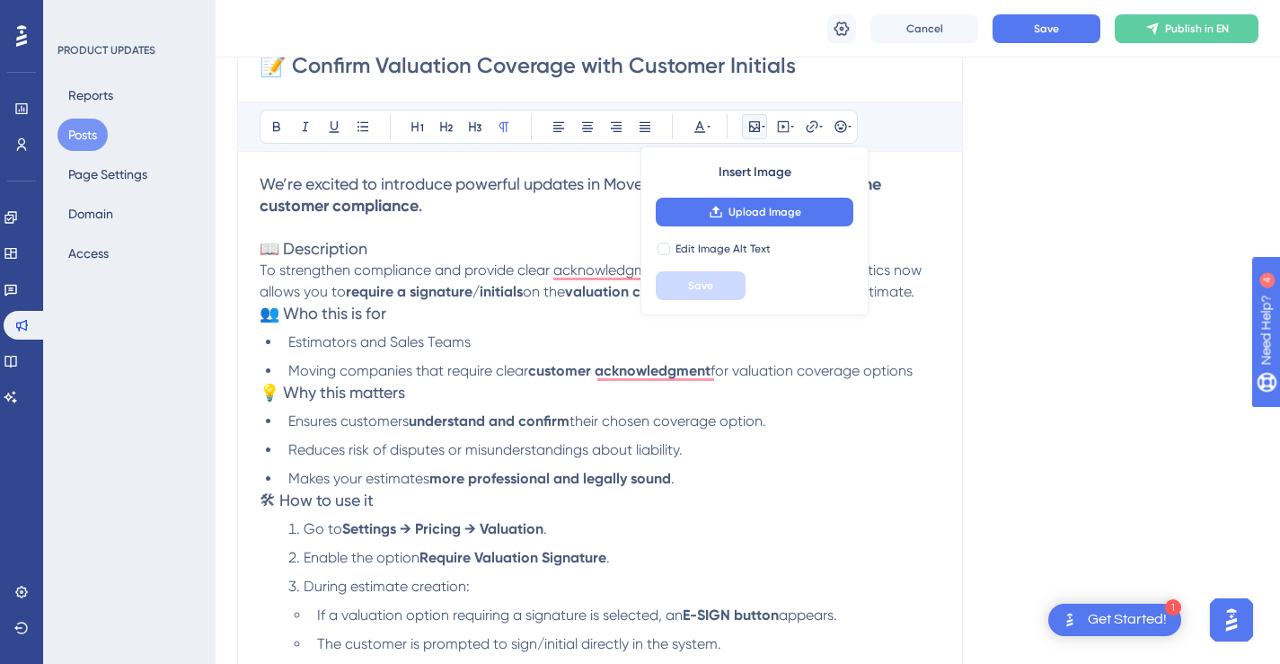
scroll to position [243, 0]
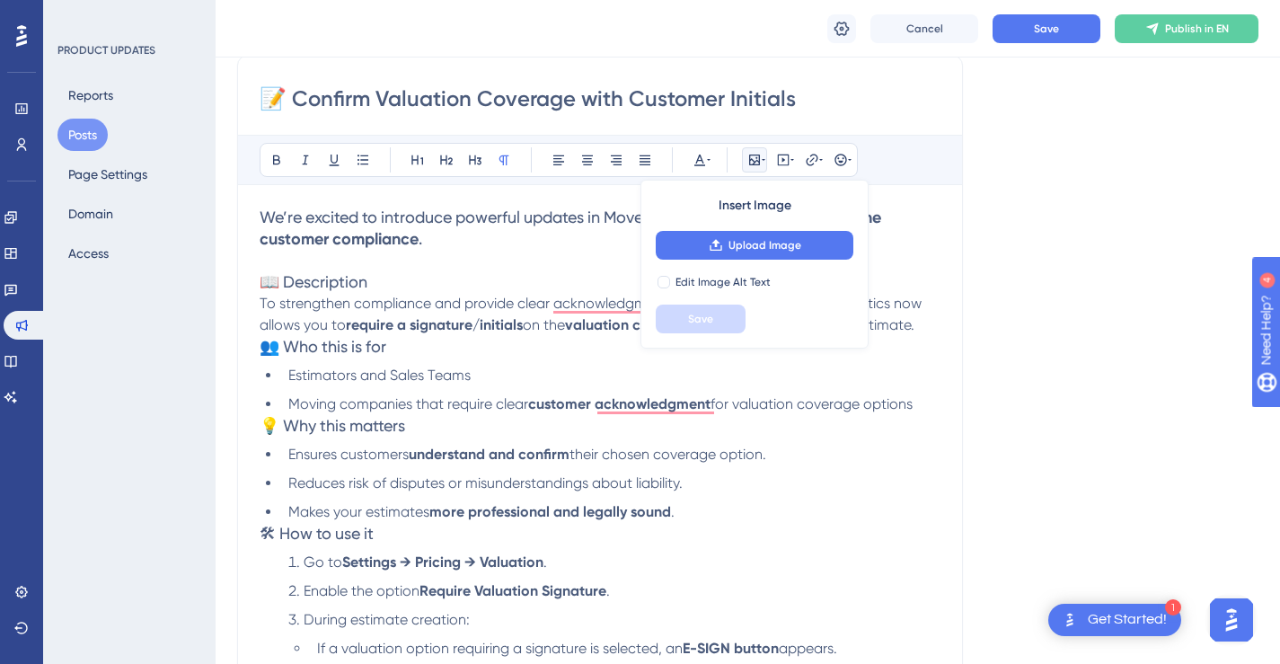
click at [904, 363] on div "We’re excited to introduce powerful updates in Movegistics 5.0 designed to stre…" at bounding box center [600, 677] width 681 height 941
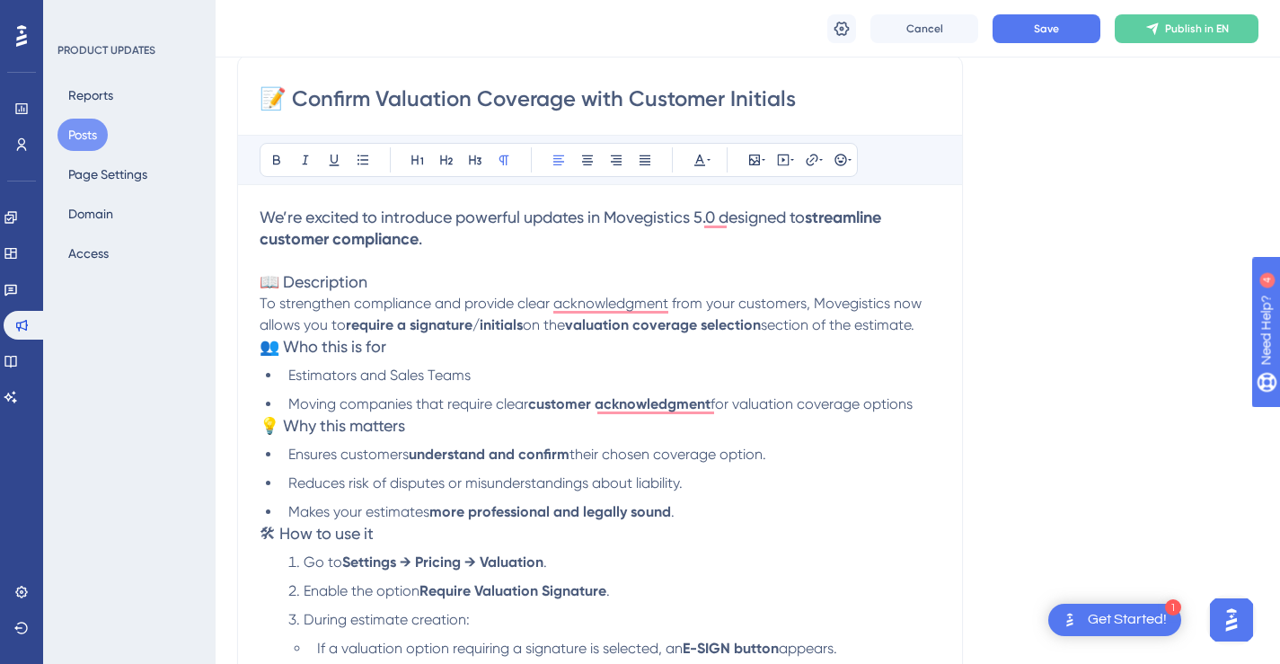
click at [937, 326] on p "To strengthen compliance and provide clear acknowledgment from your customers, …" at bounding box center [600, 314] width 681 height 43
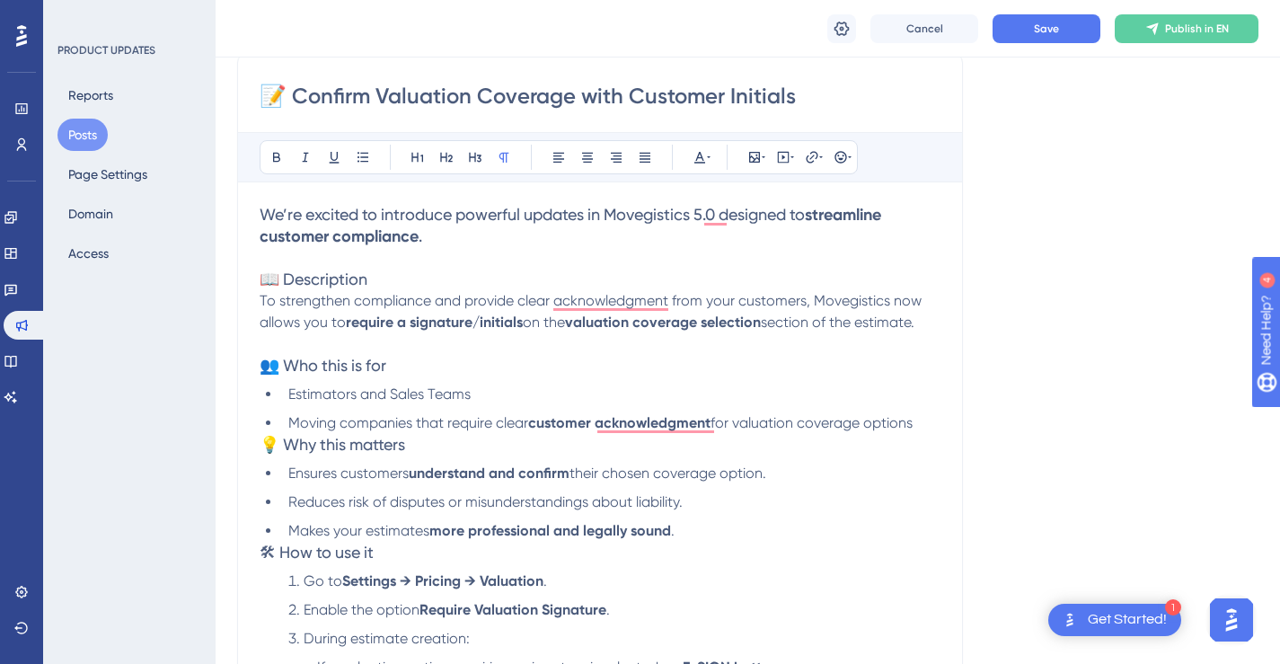
scroll to position [247, 0]
click at [931, 425] on li "Moving companies that require clear customer acknowledgment for valuation cover…" at bounding box center [610, 422] width 659 height 22
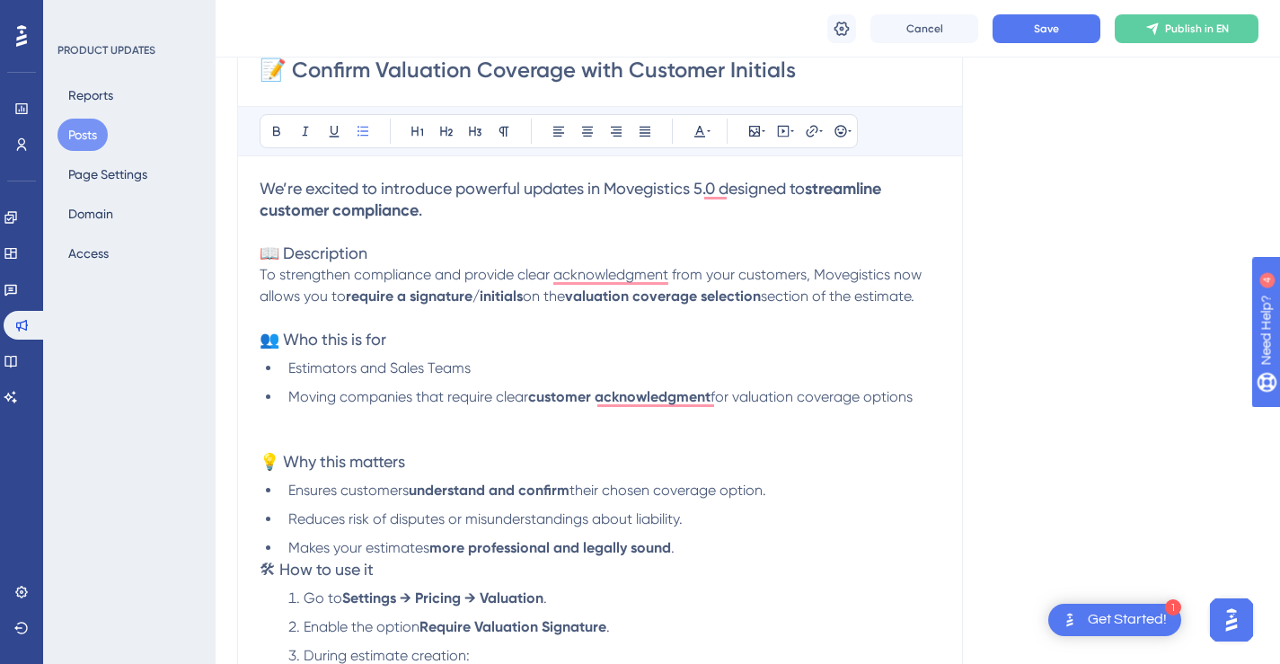
scroll to position [292, 0]
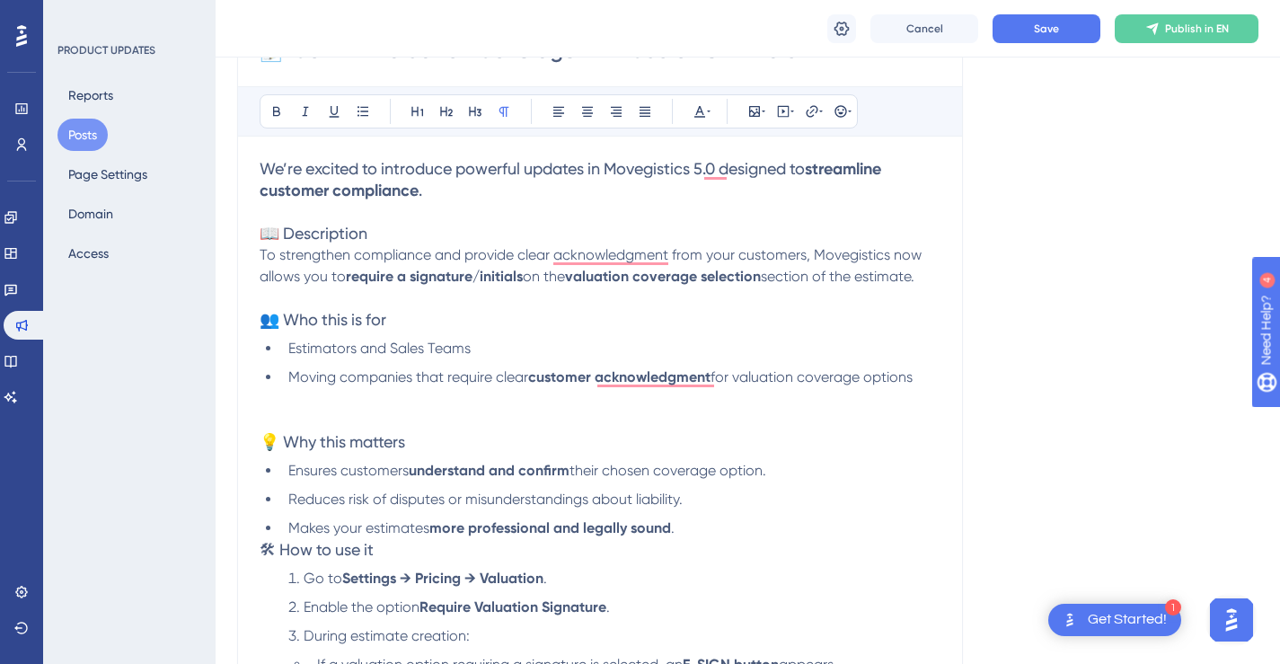
click at [802, 304] on p "To strengthen compliance and provide clear acknowledgment from your customers, …" at bounding box center [600, 276] width 681 height 65
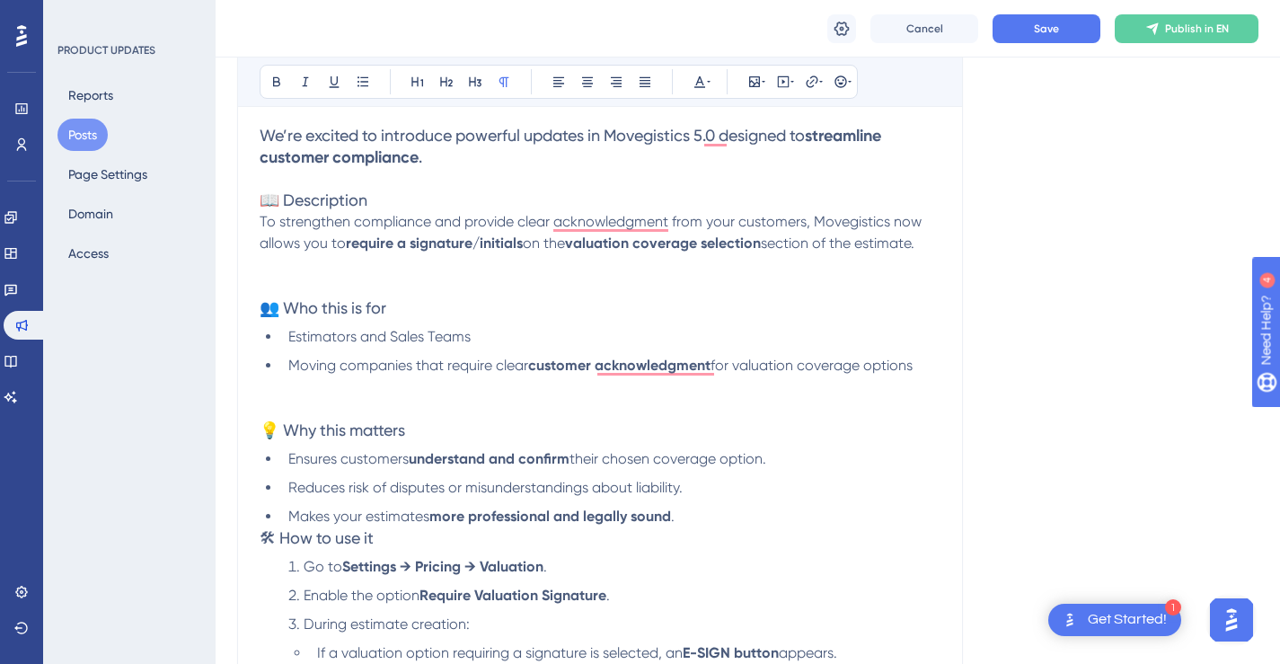
scroll to position [415, 0]
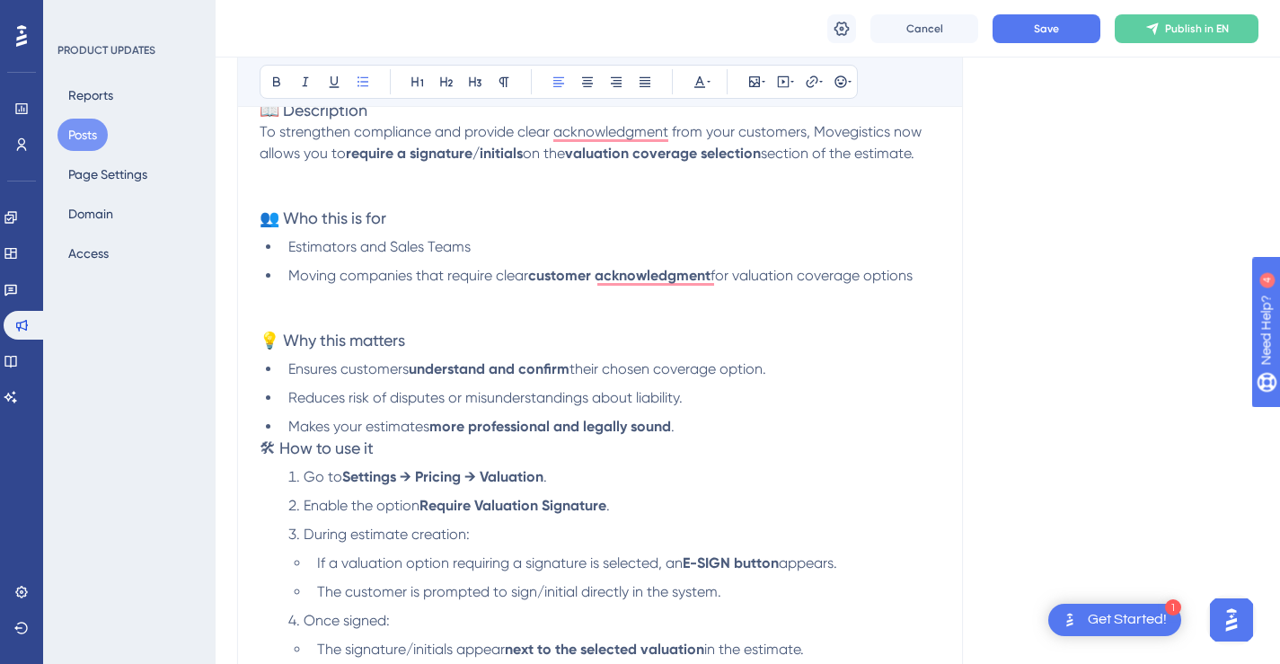
click at [741, 422] on li "Makes your estimates more professional and legally sound ." at bounding box center [610, 427] width 659 height 22
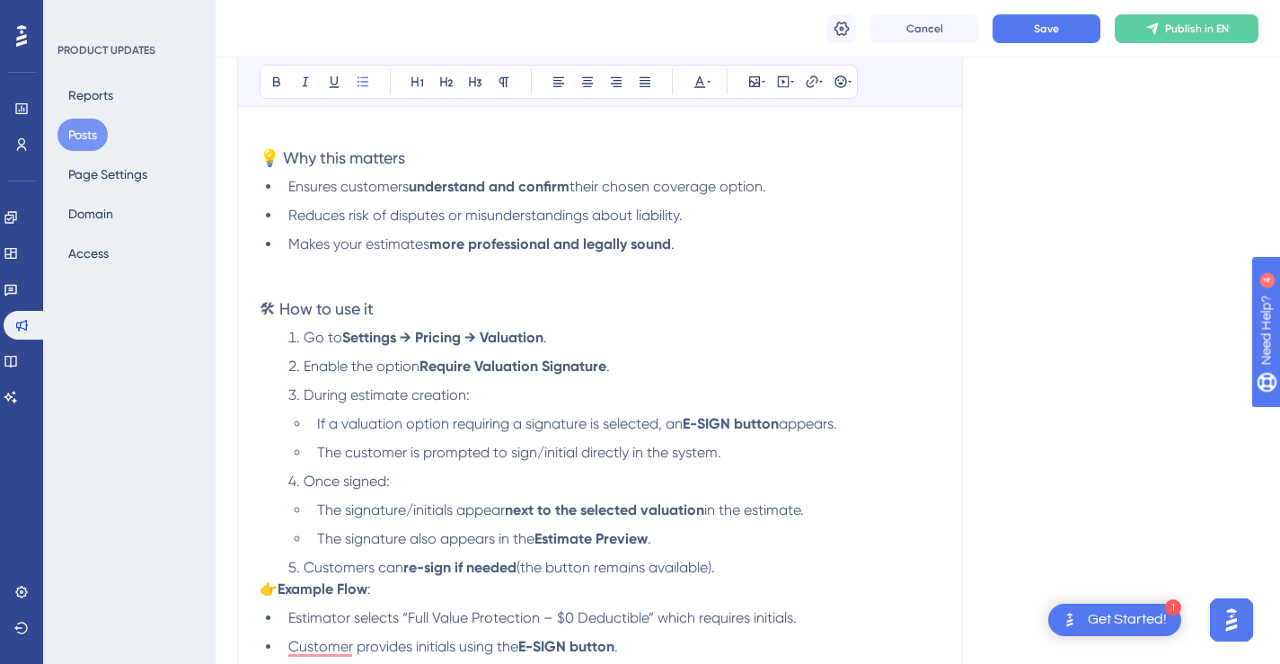
scroll to position [625, 0]
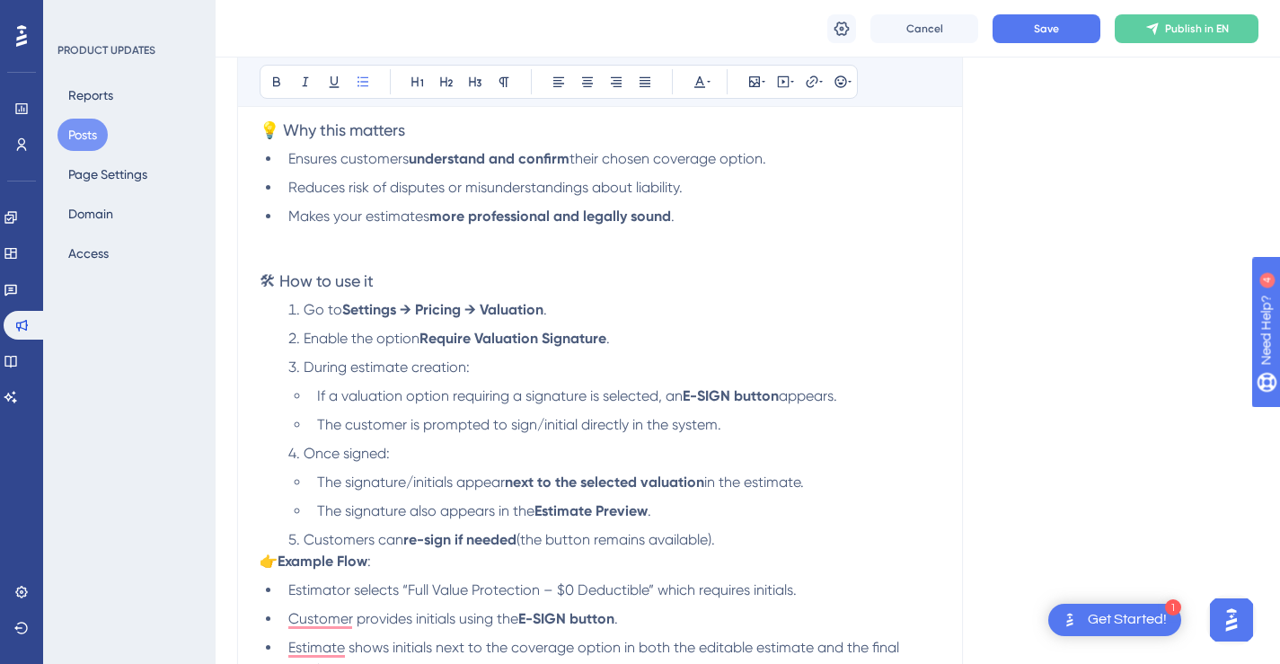
click at [786, 421] on li "The customer is prompted to sign/initial directly in the system." at bounding box center [625, 425] width 631 height 22
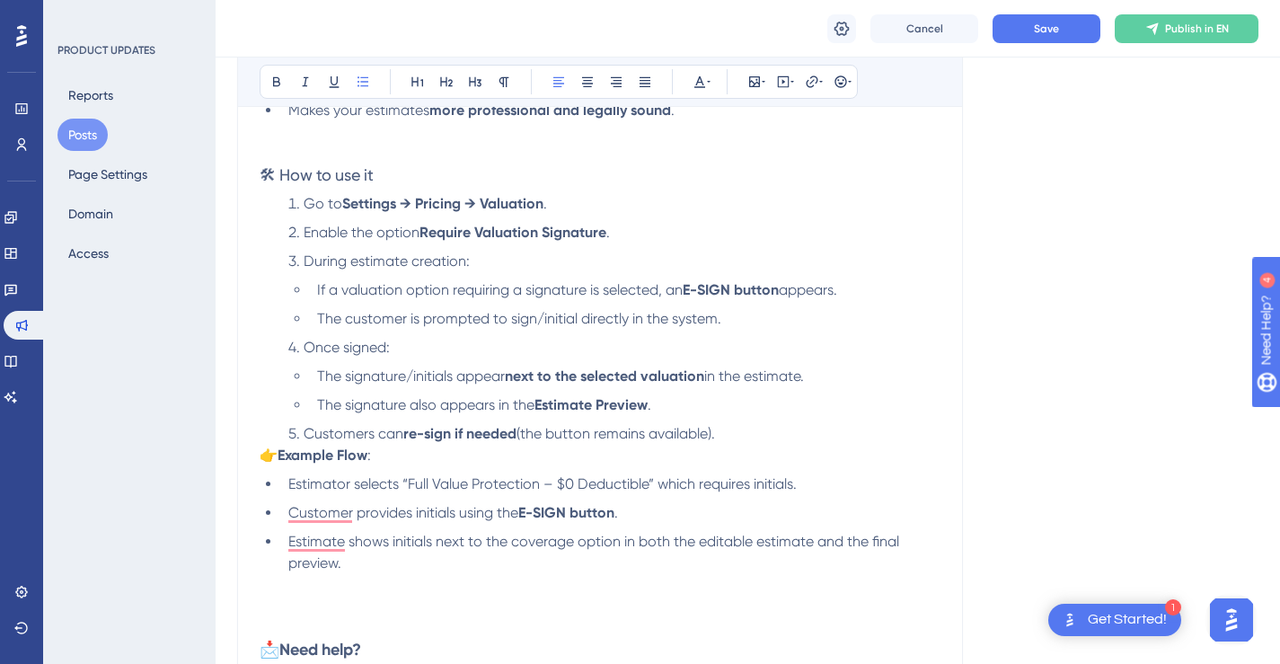
scroll to position [736, 0]
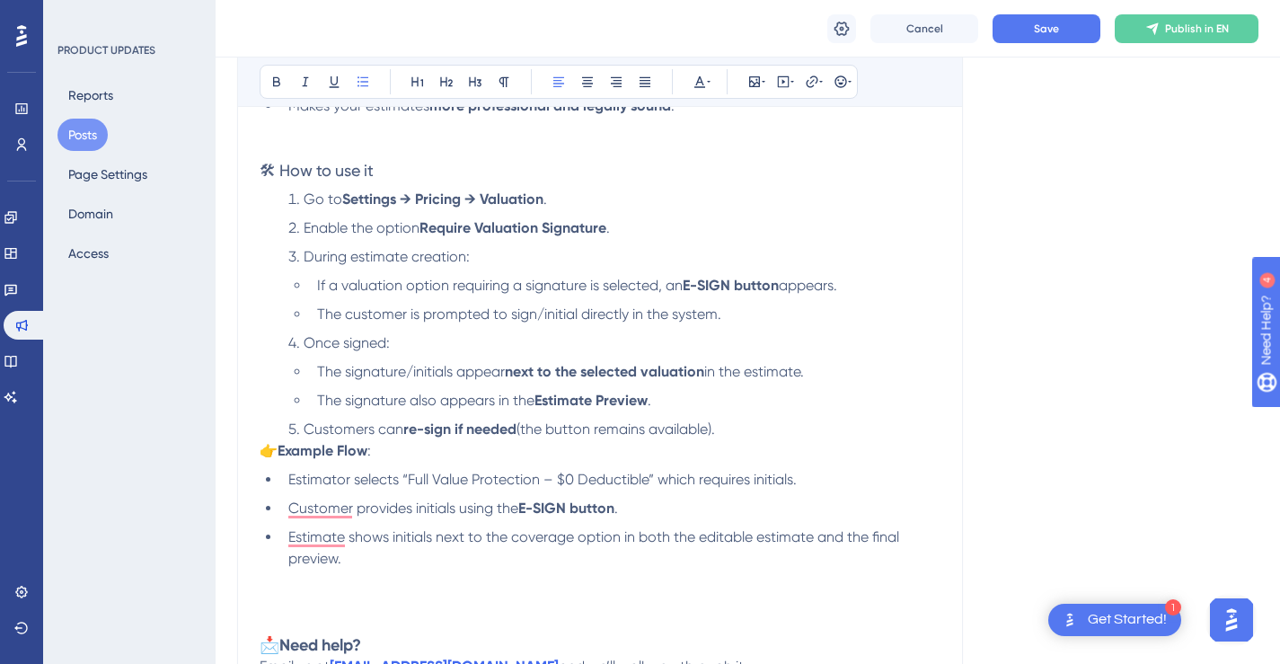
click at [795, 427] on li "Customers can re-sign if needed (the button remains available)." at bounding box center [610, 430] width 659 height 22
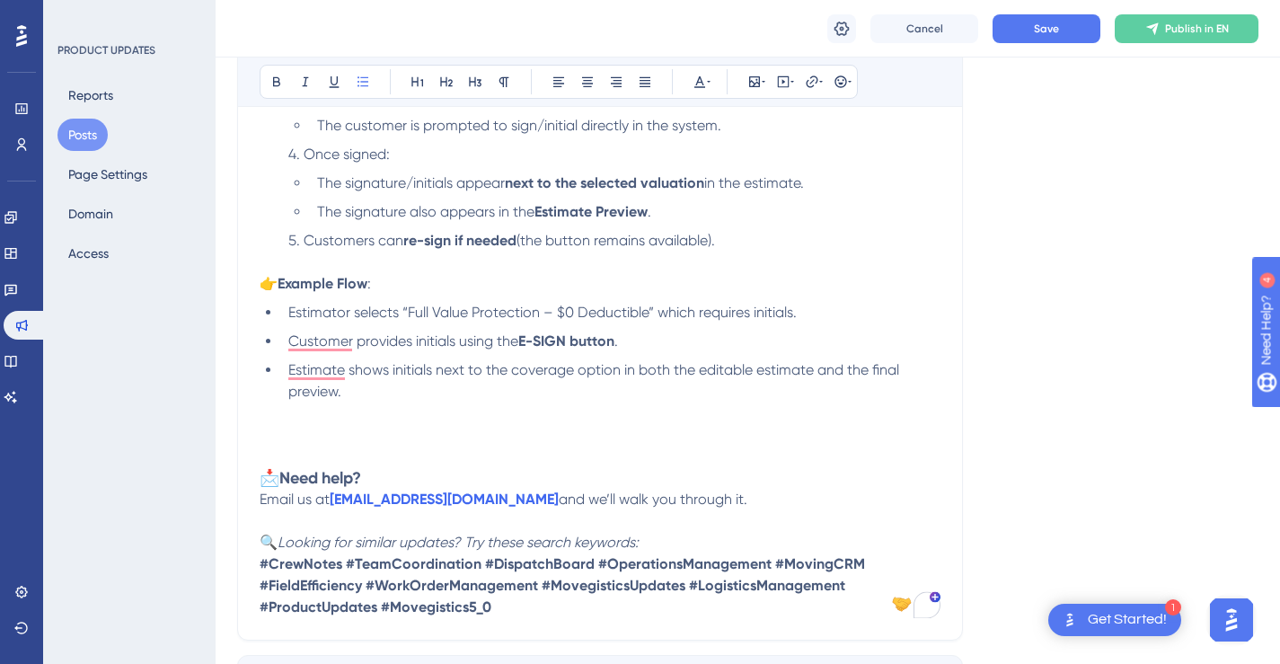
scroll to position [938, 0]
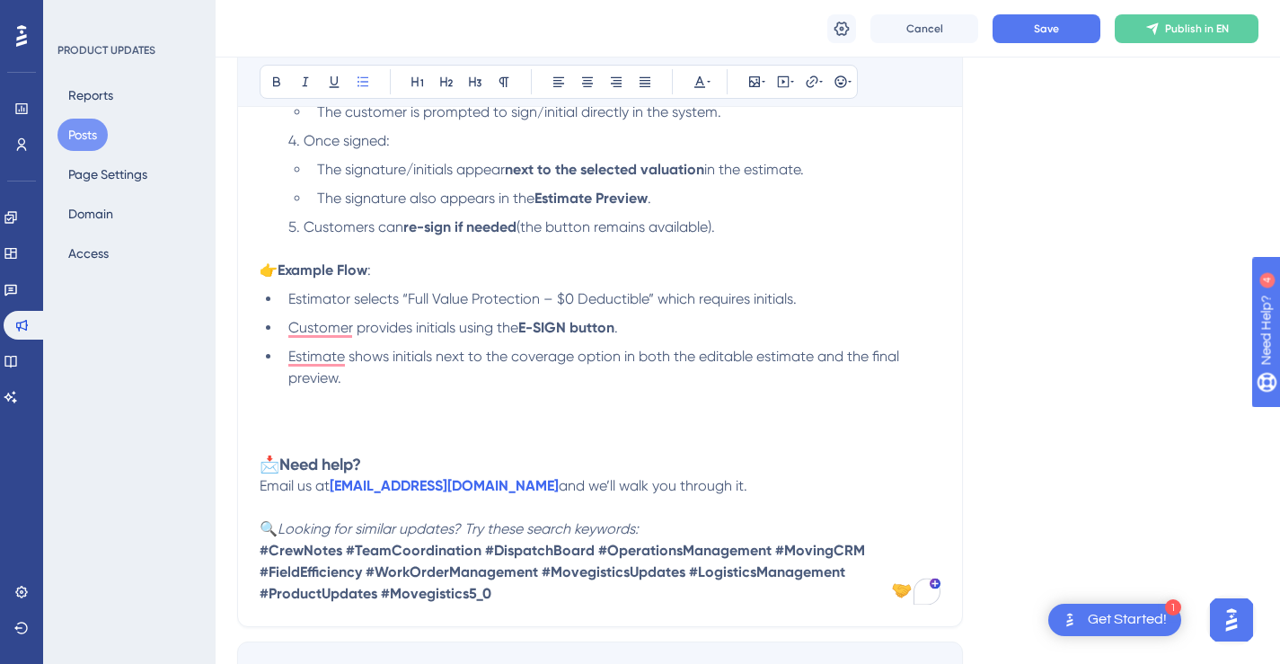
click at [822, 368] on li "Estimate shows initials next to the coverage option in both the editable estima…" at bounding box center [610, 367] width 659 height 43
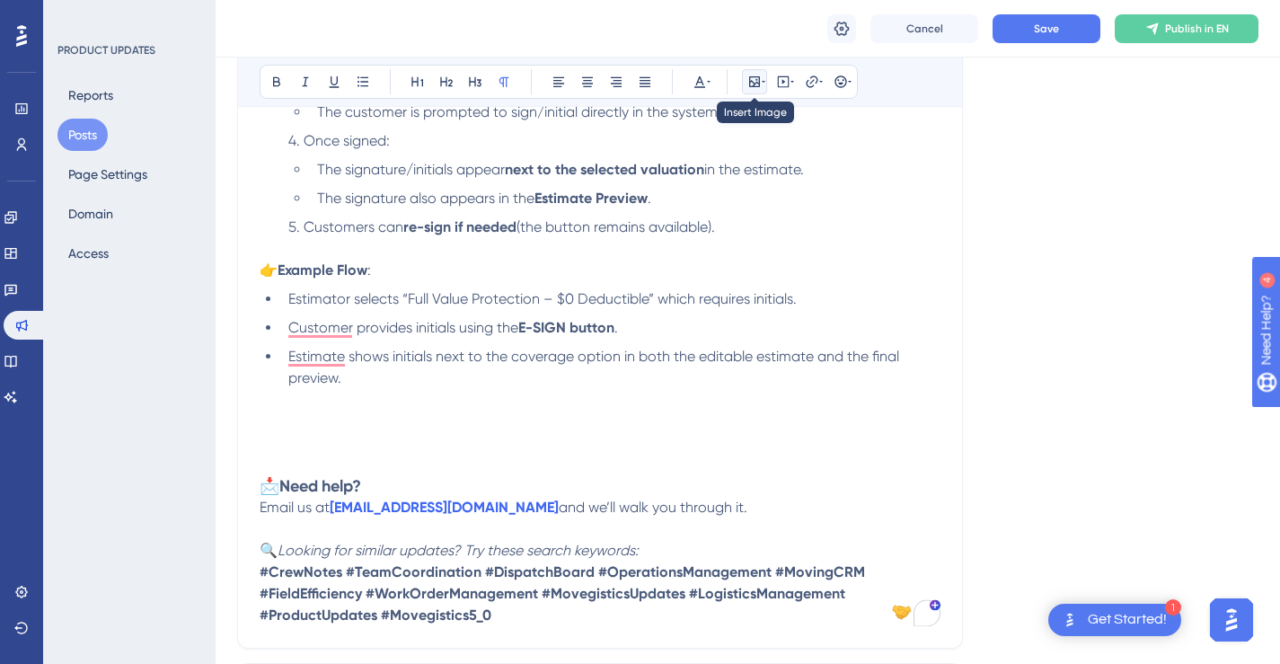
click at [764, 79] on icon at bounding box center [764, 82] width 4 height 14
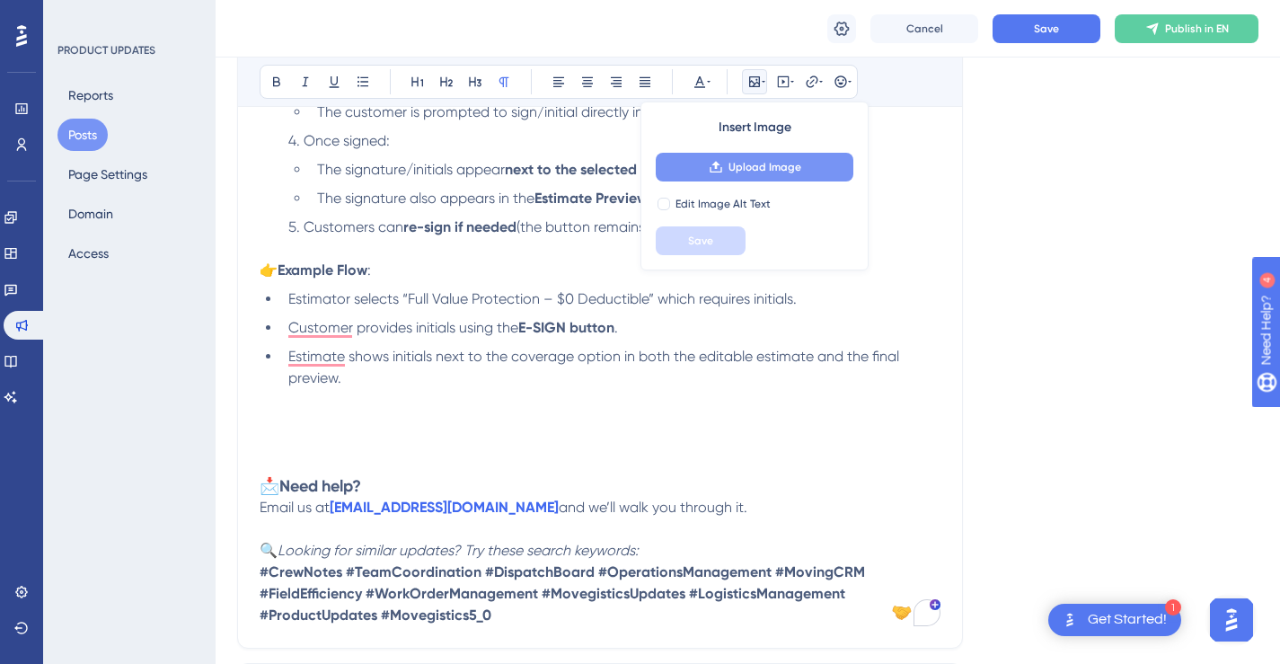
click at [763, 163] on span "Upload Image" at bounding box center [764, 167] width 73 height 14
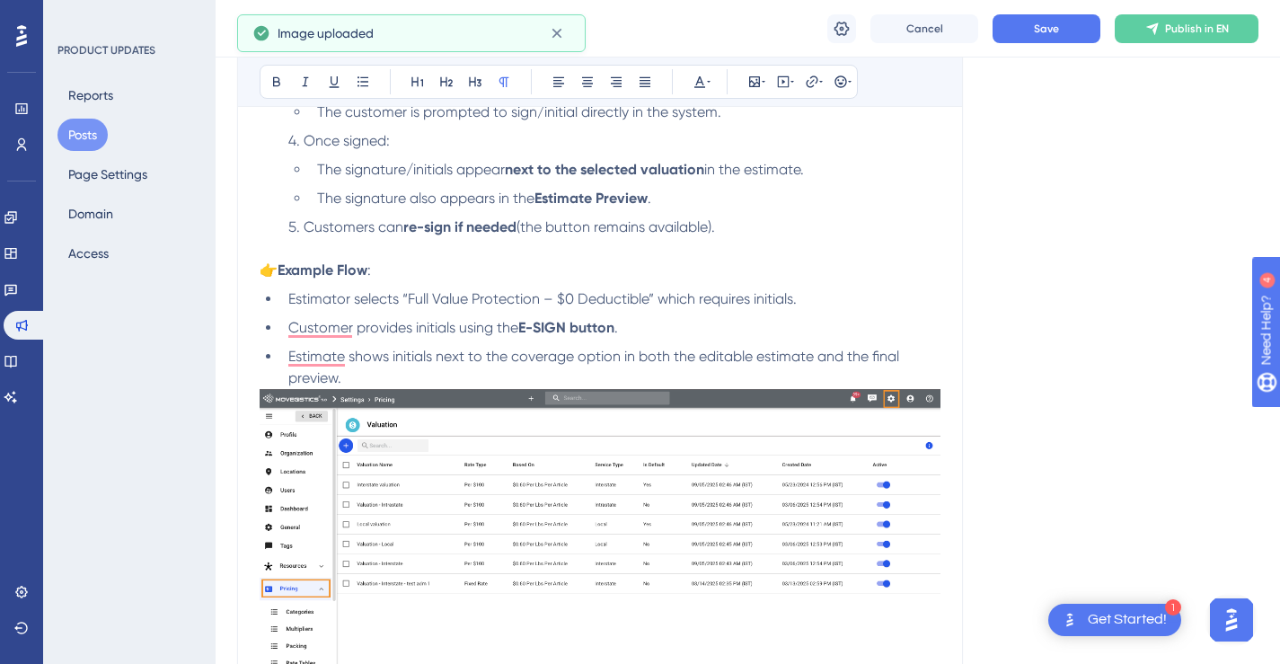
click at [837, 422] on img "To enrich screen reader interactions, please activate Accessibility in Grammarl…" at bounding box center [600, 566] width 681 height 355
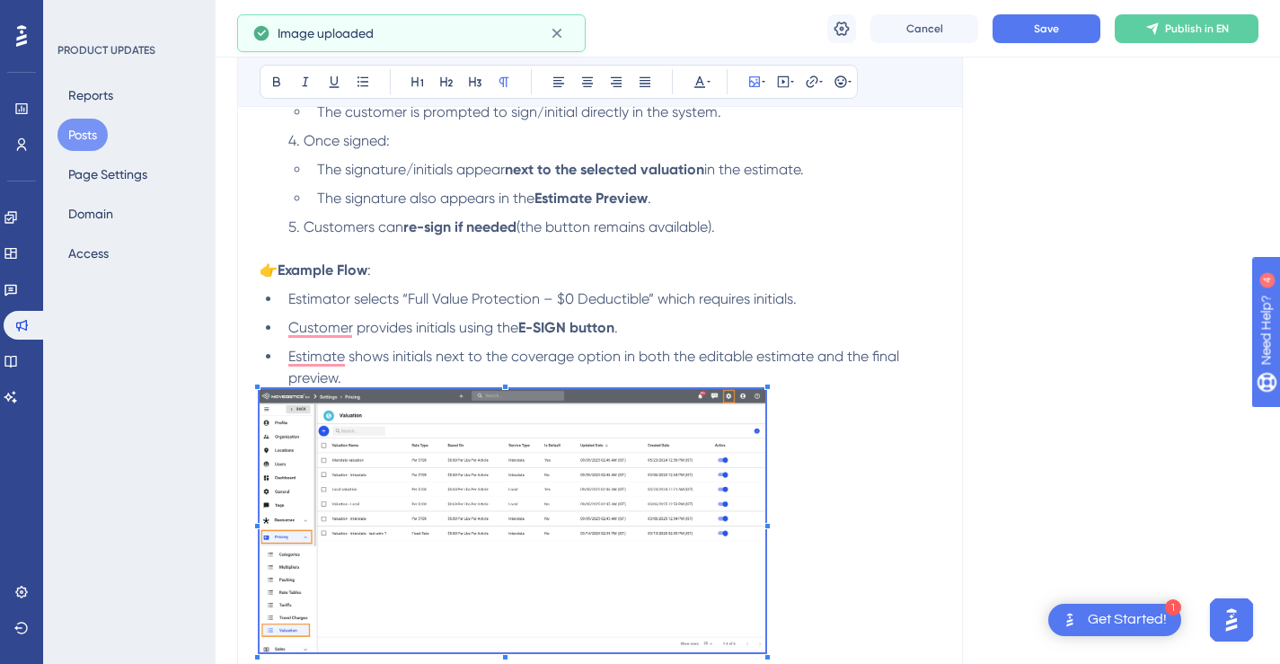
click at [764, 419] on p "To enrich screen reader interactions, please activate Accessibility in Grammarl…" at bounding box center [600, 523] width 681 height 269
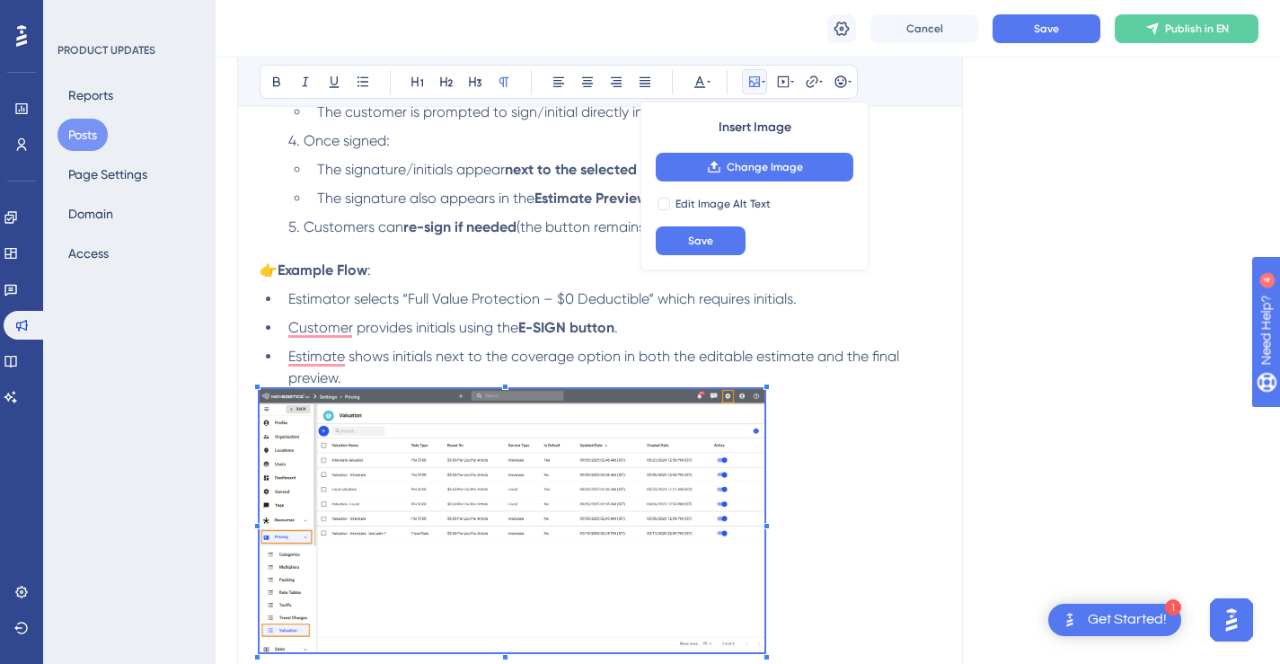
scroll to position [968, 0]
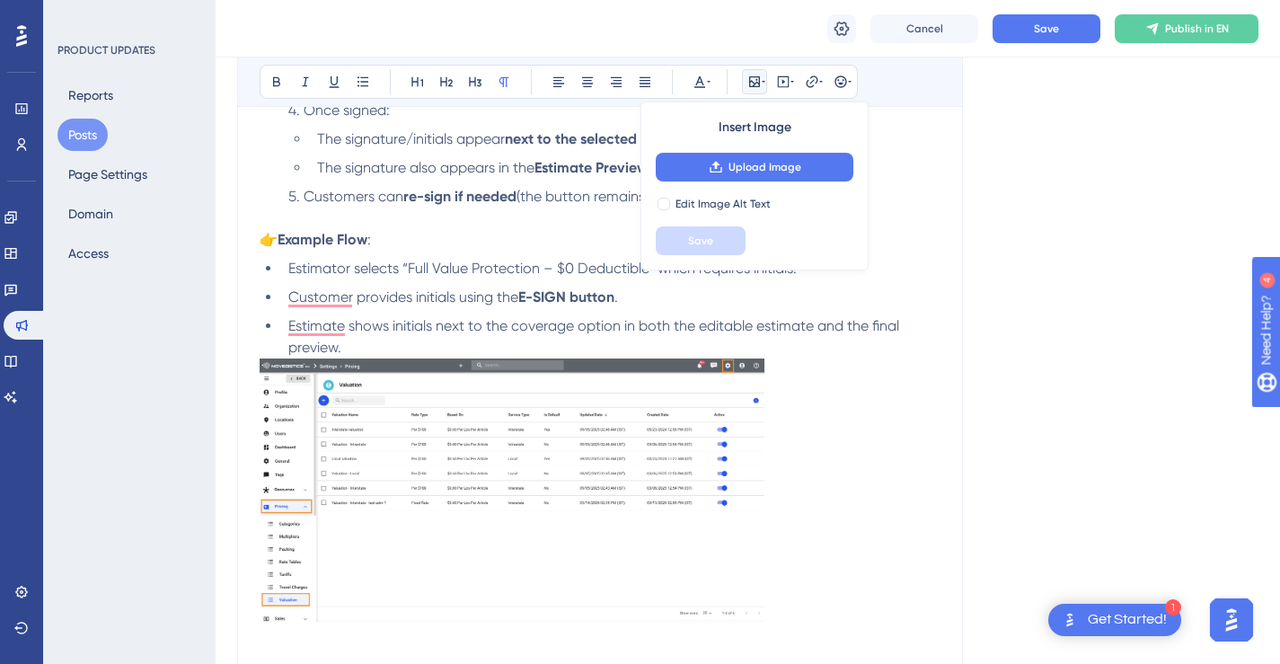
click at [801, 416] on p "To enrich screen reader interactions, please activate Accessibility in Grammarl…" at bounding box center [600, 492] width 681 height 269
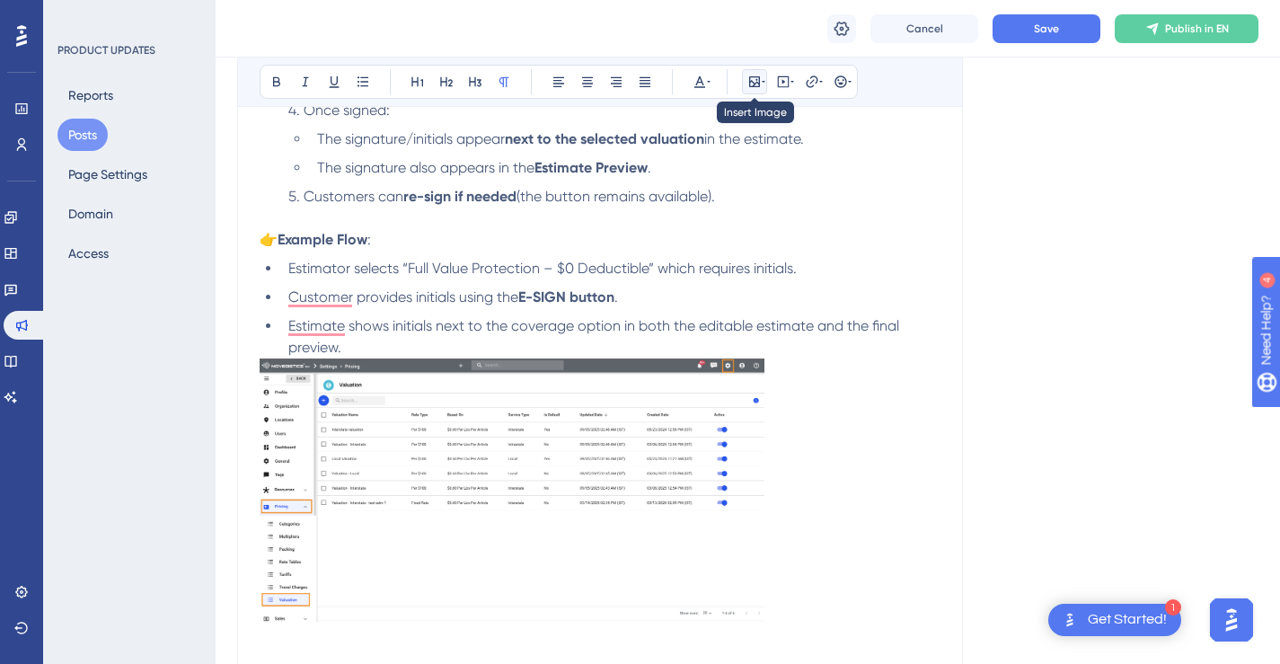
click at [762, 76] on icon at bounding box center [764, 82] width 4 height 14
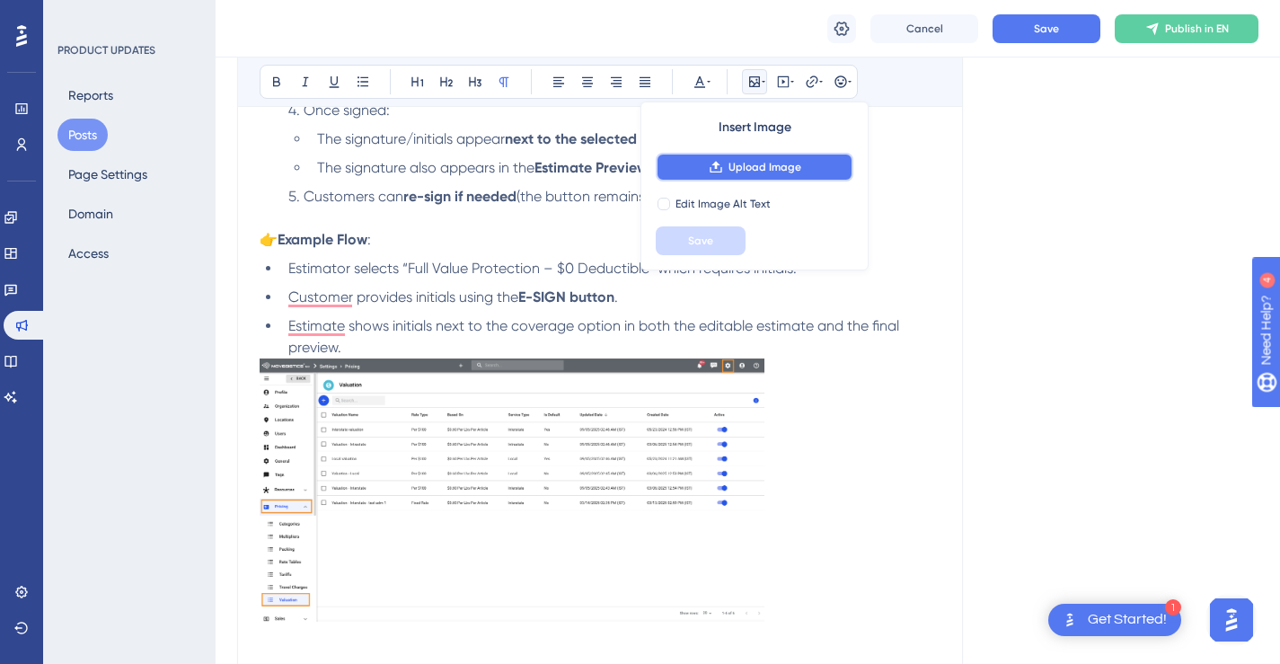
click at [781, 165] on span "Upload Image" at bounding box center [764, 167] width 73 height 14
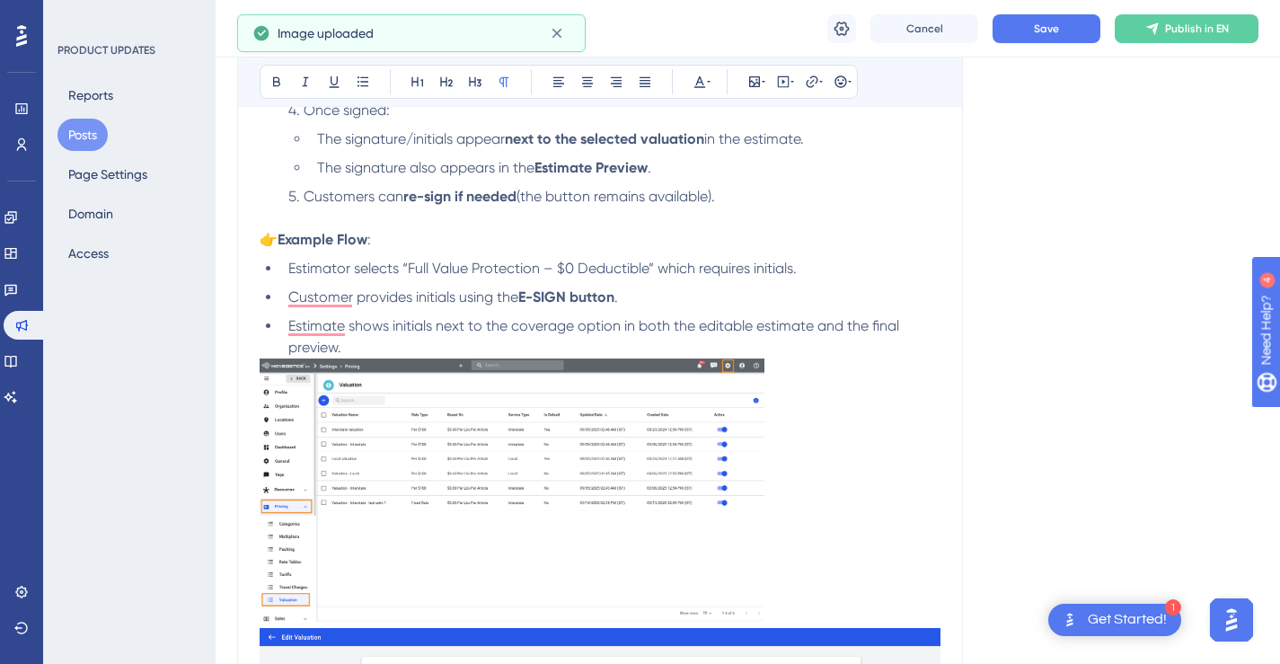
scroll to position [1123, 0]
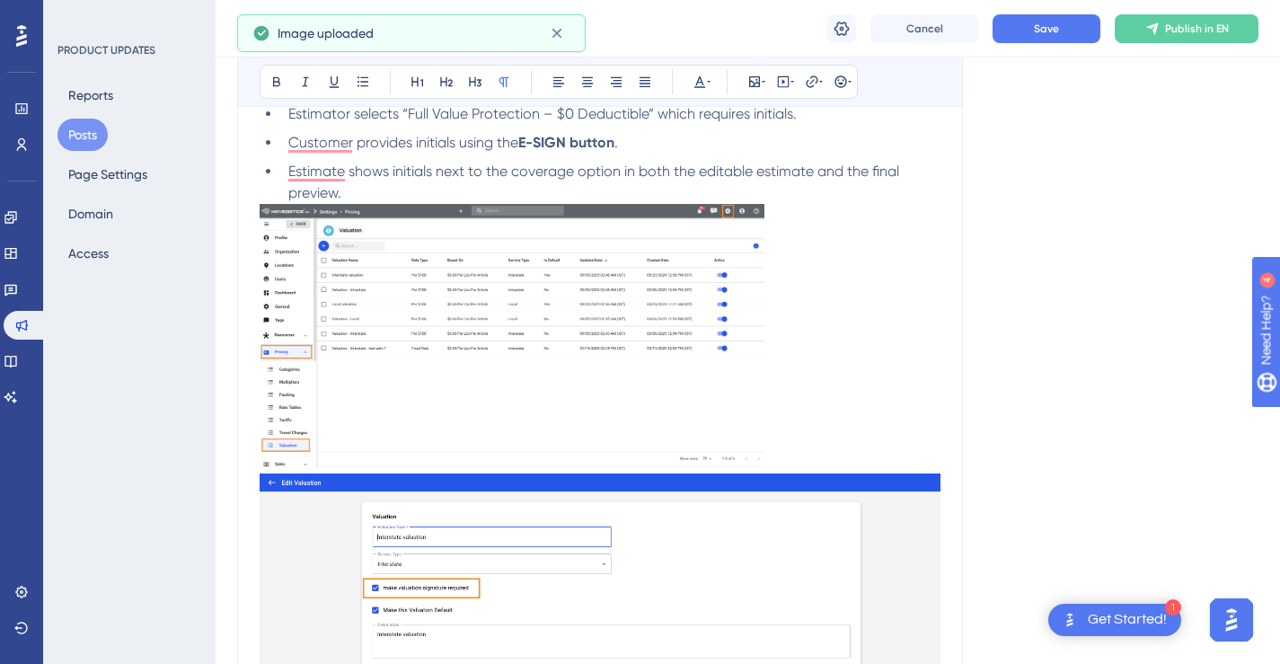
click at [873, 497] on img "To enrich screen reader interactions, please activate Accessibility in Grammarl…" at bounding box center [600, 650] width 681 height 354
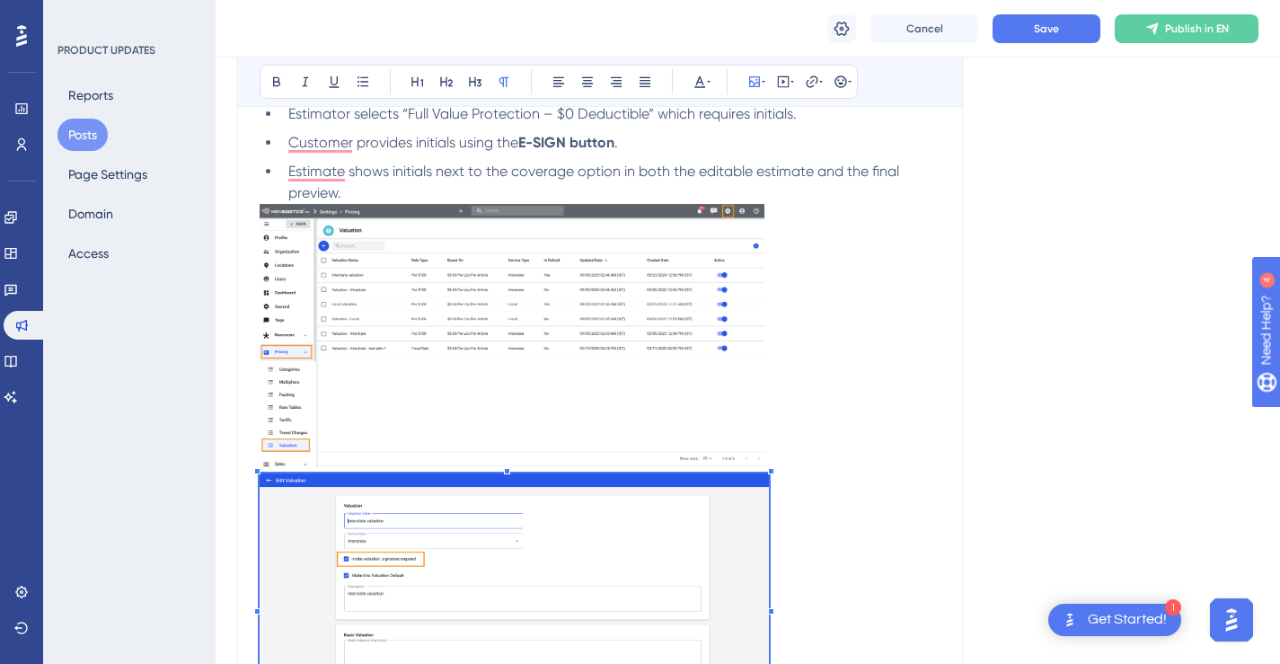
click at [768, 498] on span "To enrich screen reader interactions, please activate Accessibility in Grammarl…" at bounding box center [514, 608] width 509 height 271
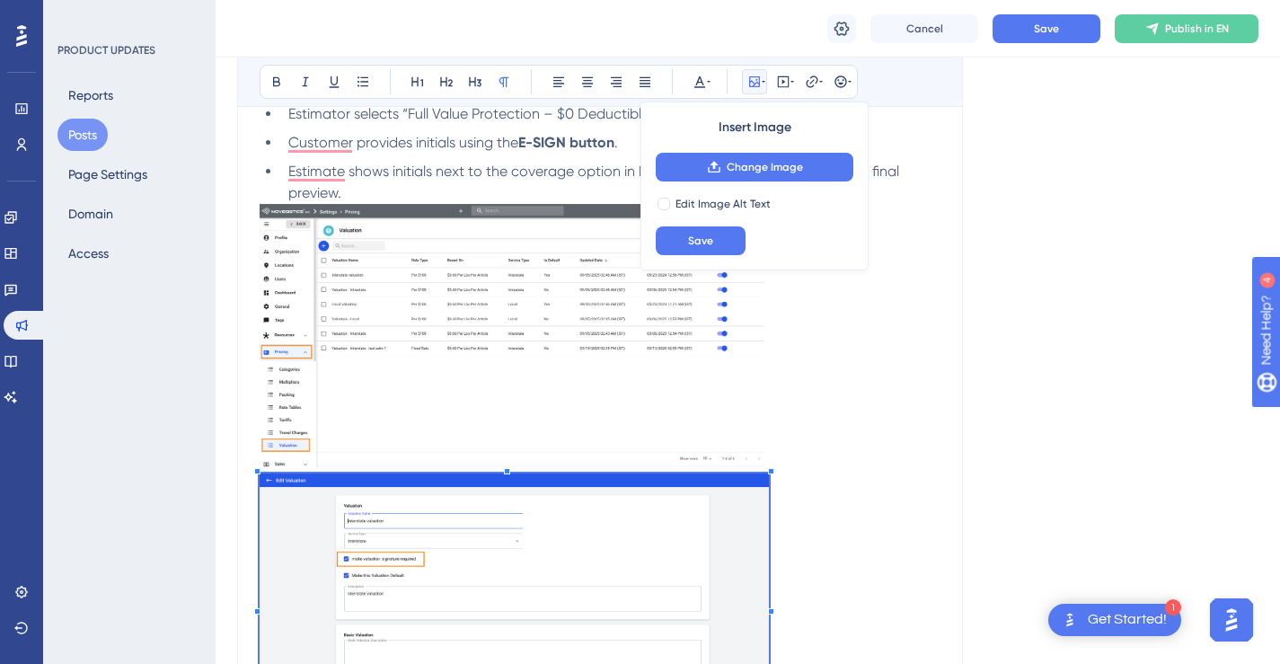
scroll to position [1328, 0]
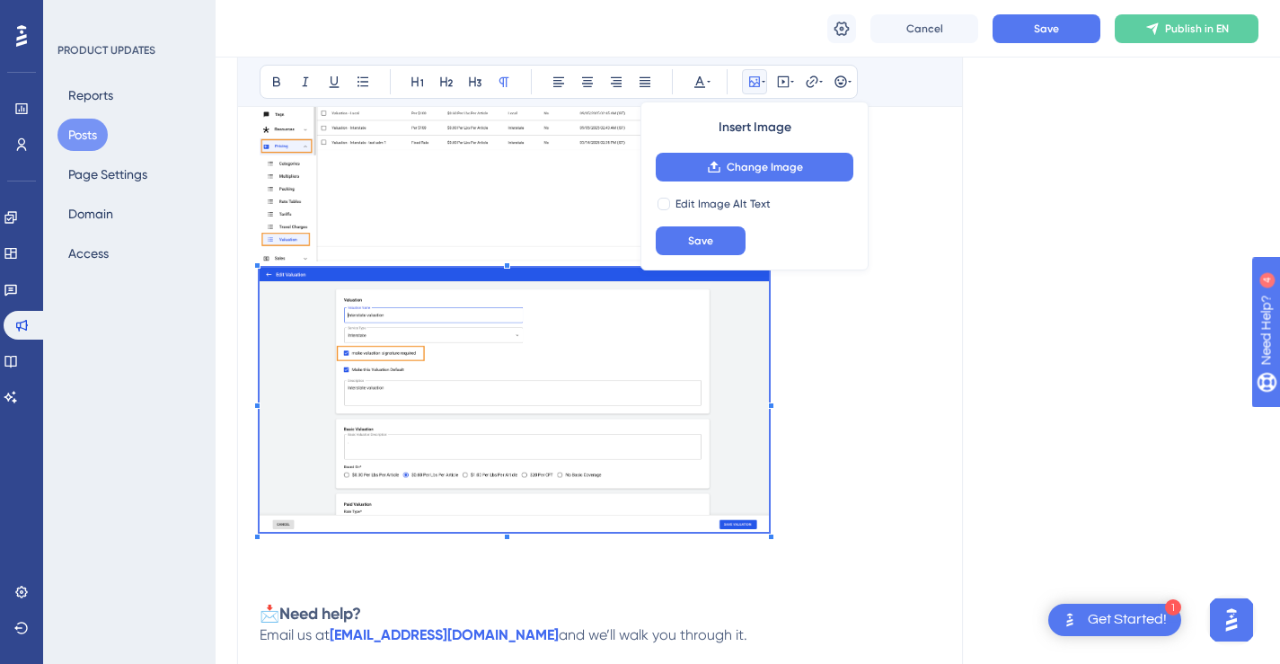
click at [841, 409] on p "To enrich screen reader interactions, please activate Accessibility in Grammarl…" at bounding box center [600, 403] width 681 height 271
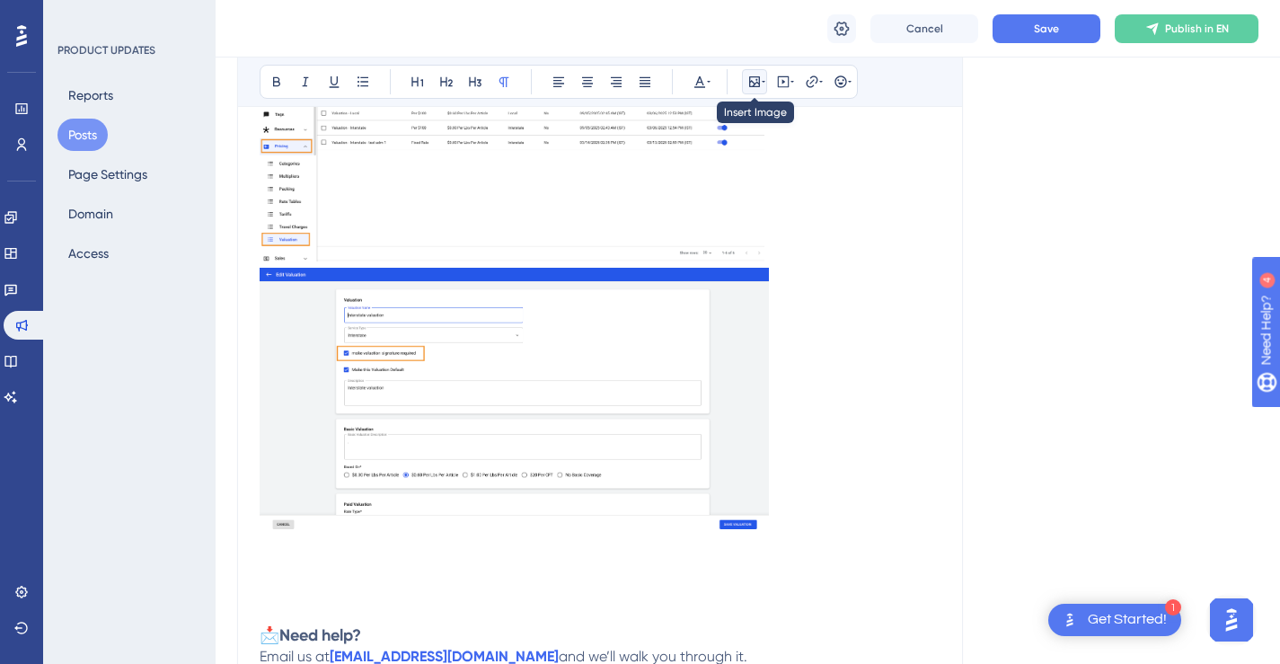
click at [753, 79] on icon at bounding box center [754, 82] width 14 height 14
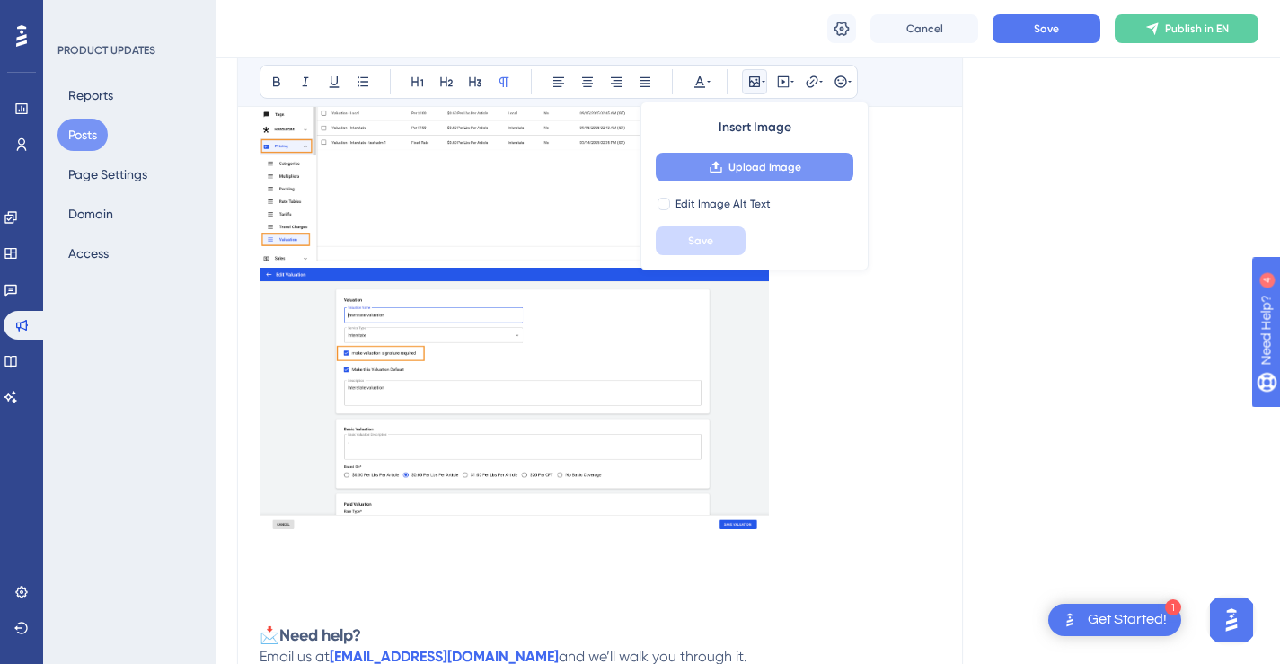
click at [755, 179] on button "Upload Image" at bounding box center [755, 167] width 198 height 29
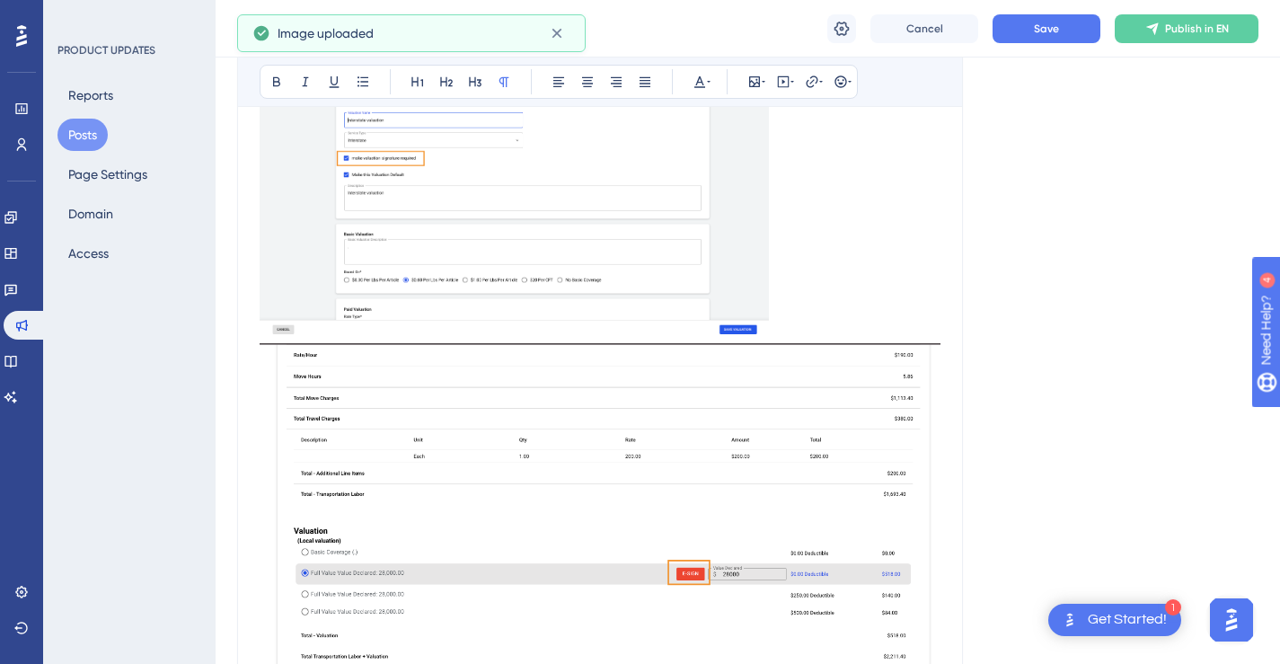
scroll to position [1552, 0]
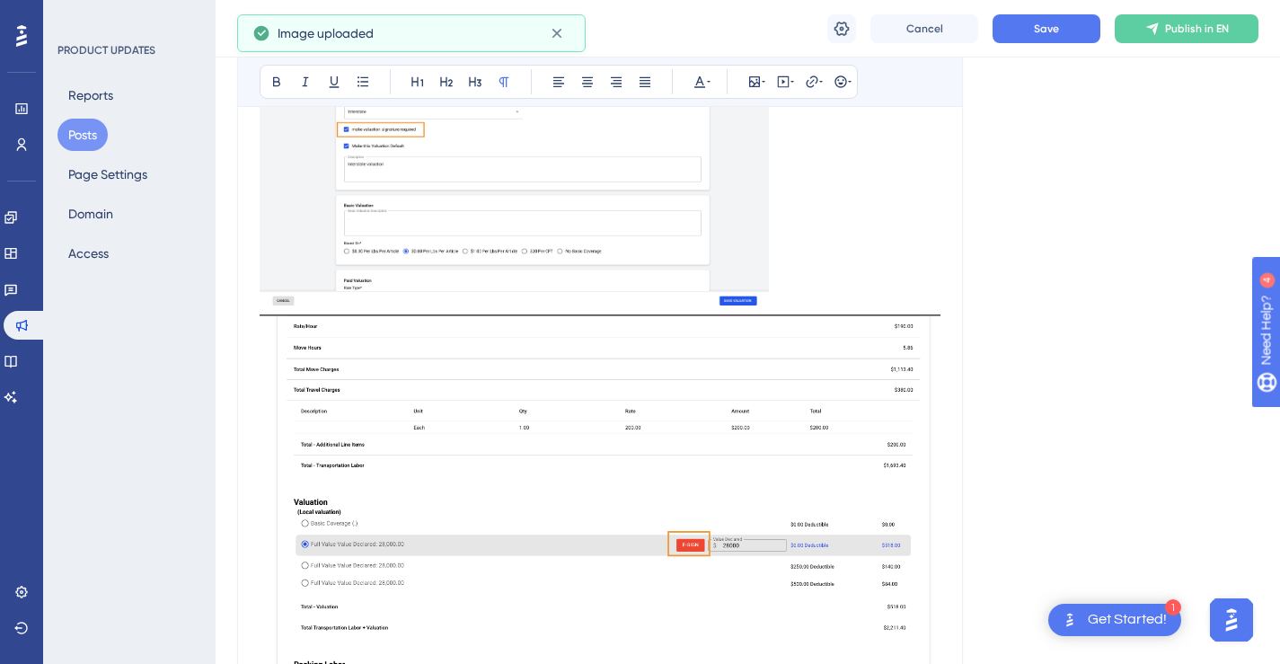
click at [881, 376] on img "To enrich screen reader interactions, please activate Accessibility in Grammarl…" at bounding box center [600, 492] width 681 height 357
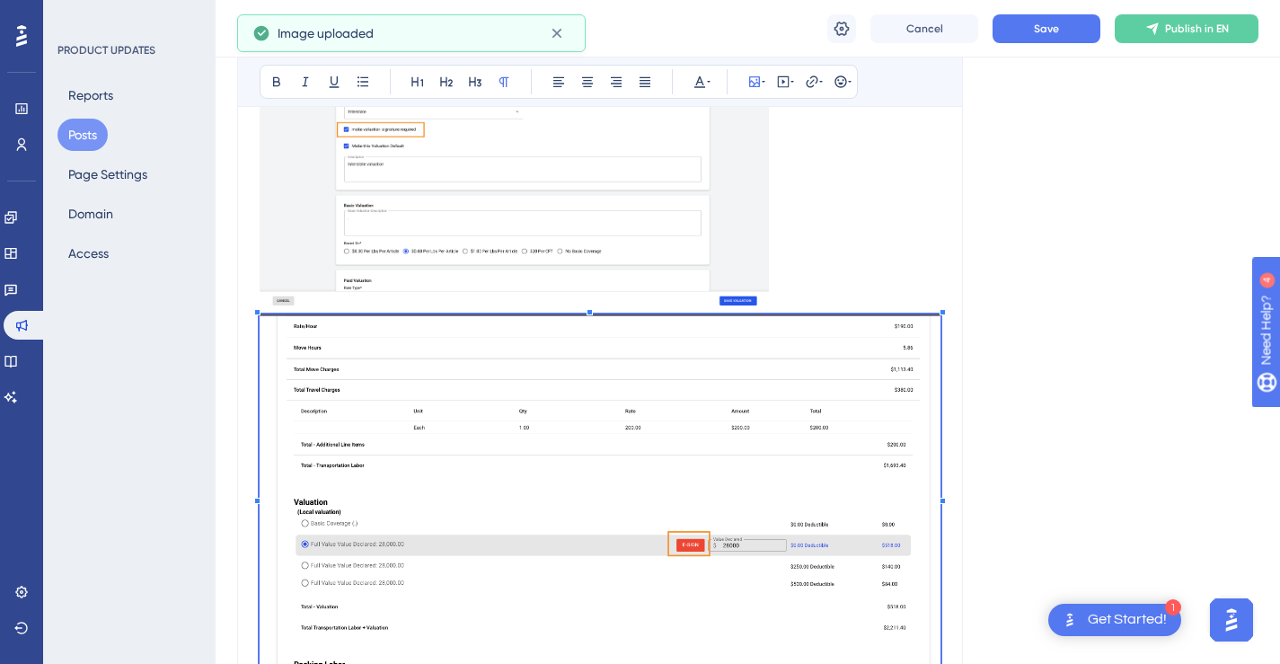
click at [940, 312] on div "To enrich screen reader interactions, please activate Accessibility in Grammarl…" at bounding box center [943, 312] width 6 height 6
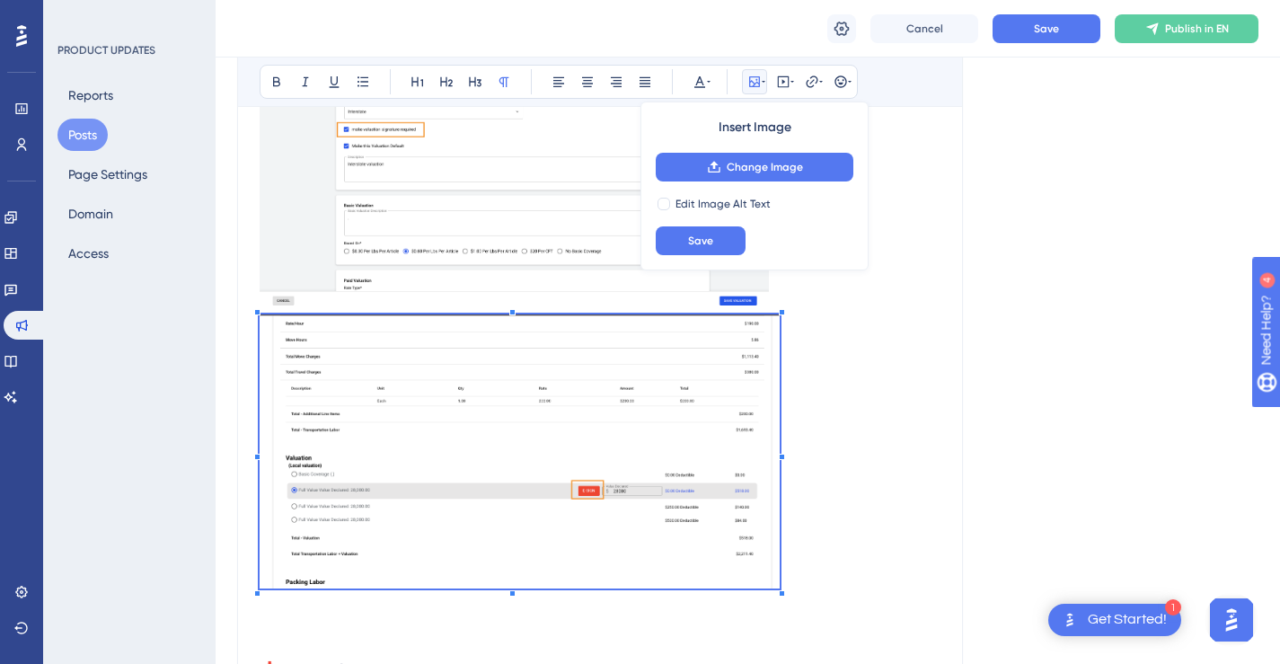
click at [780, 336] on p "To enrich screen reader interactions, please activate Accessibility in Grammarl…" at bounding box center [600, 453] width 681 height 279
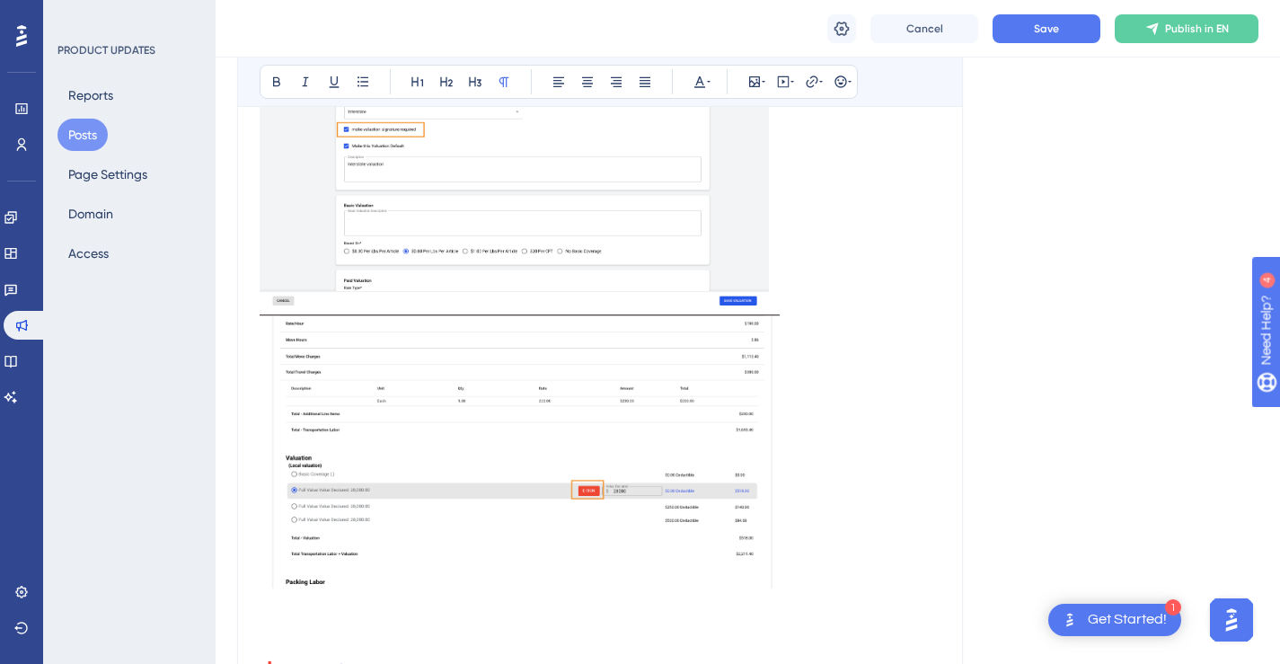
click at [837, 435] on p "To enrich screen reader interactions, please activate Accessibility in Grammarl…" at bounding box center [600, 453] width 681 height 279
click at [746, 340] on img "To enrich screen reader interactions, please activate Accessibility in Grammarl…" at bounding box center [520, 450] width 520 height 273
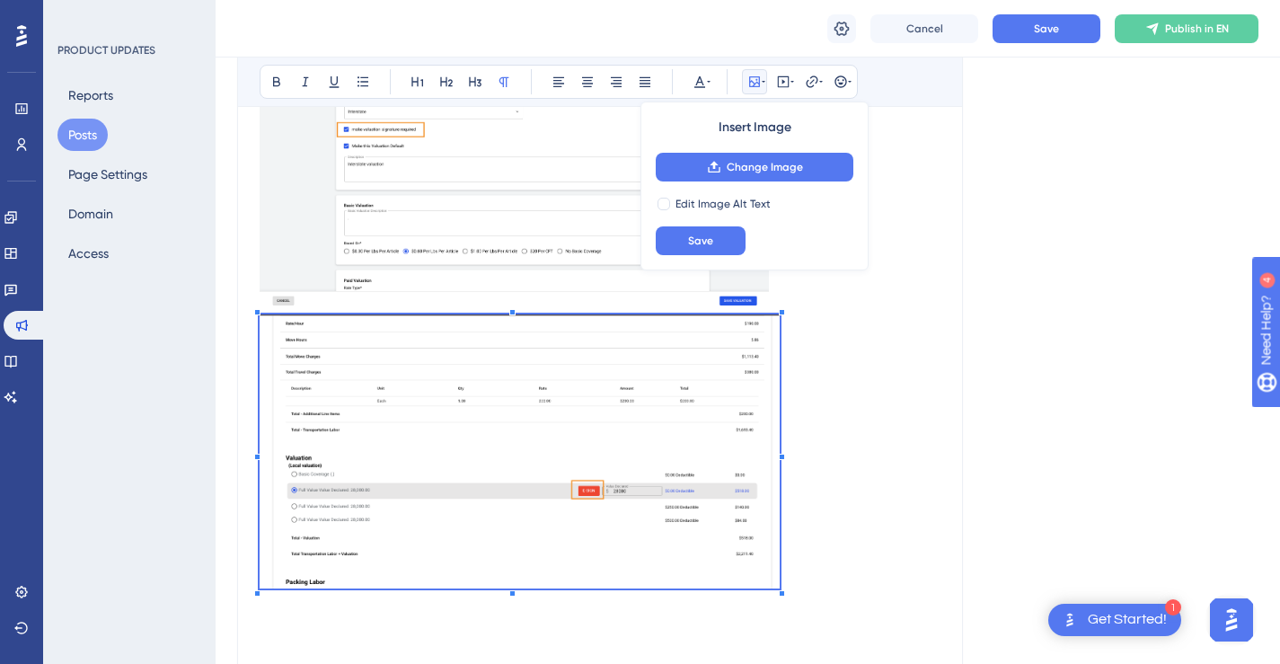
click at [781, 312] on div "To enrich screen reader interactions, please activate Accessibility in Grammarl…" at bounding box center [782, 312] width 6 height 6
click at [779, 313] on div "To enrich screen reader interactions, please activate Accessibility in Grammarl…" at bounding box center [782, 312] width 6 height 6
click at [772, 313] on div "To enrich screen reader interactions, please activate Accessibility in Grammarl…" at bounding box center [775, 312] width 6 height 6
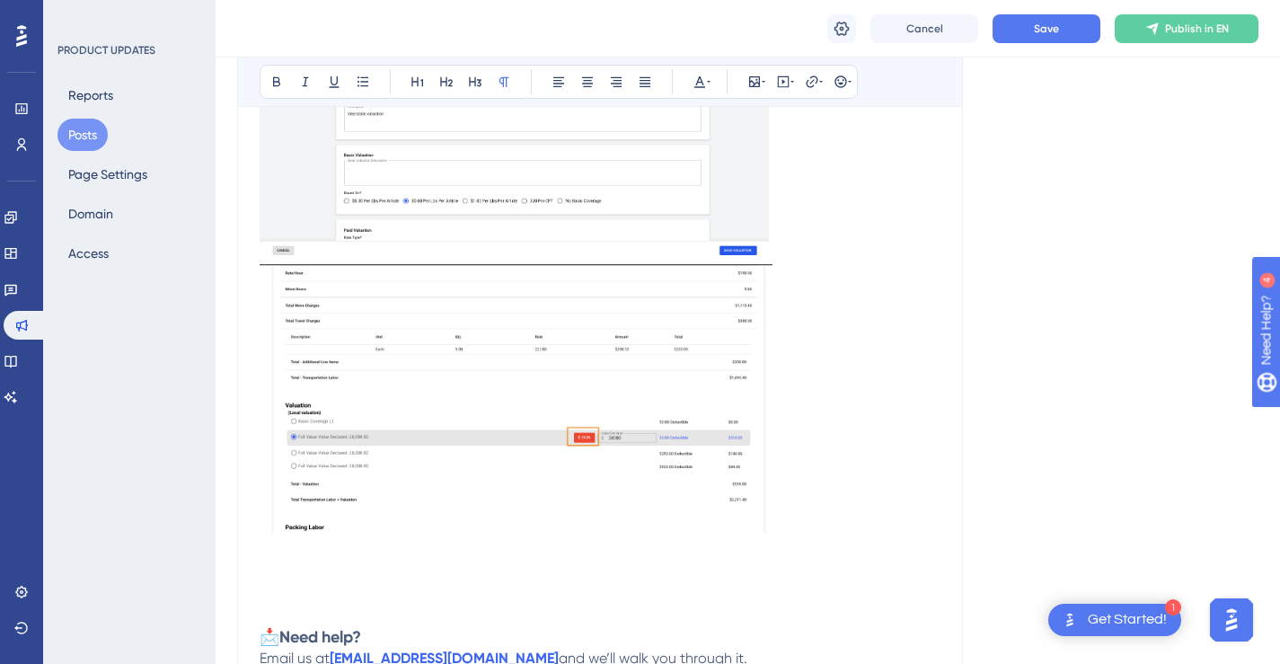
scroll to position [1743, 0]
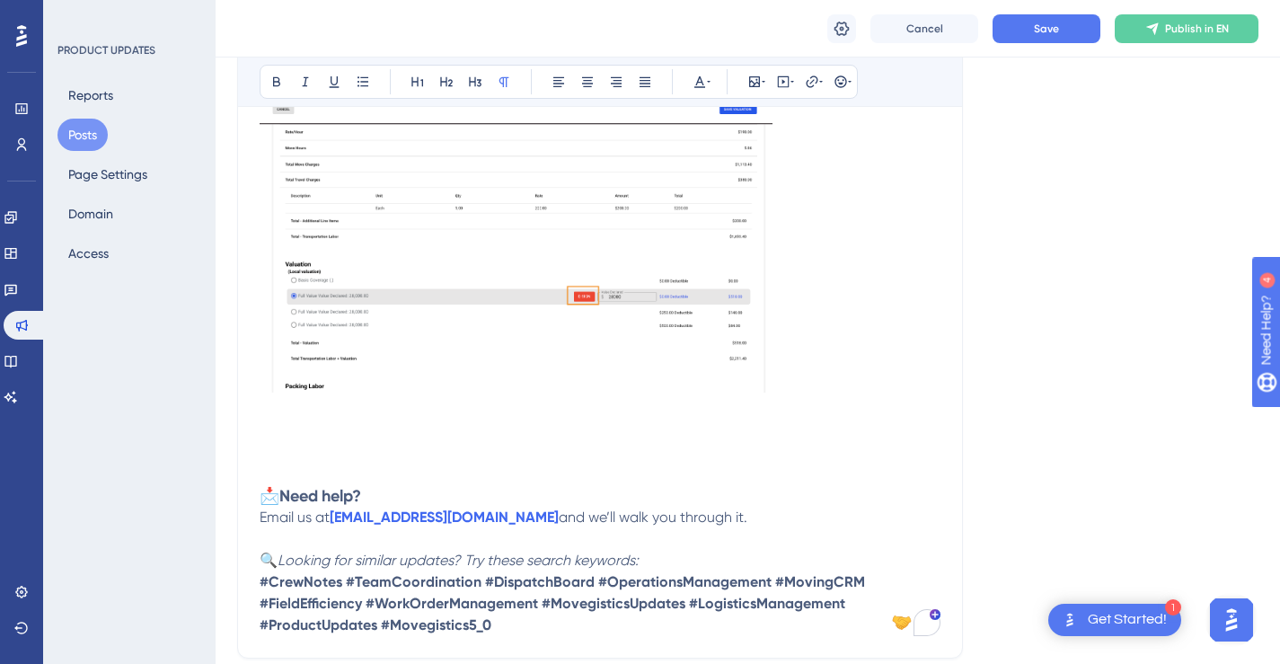
click at [807, 341] on p "To enrich screen reader interactions, please activate Accessibility in Grammarl…" at bounding box center [600, 261] width 681 height 276
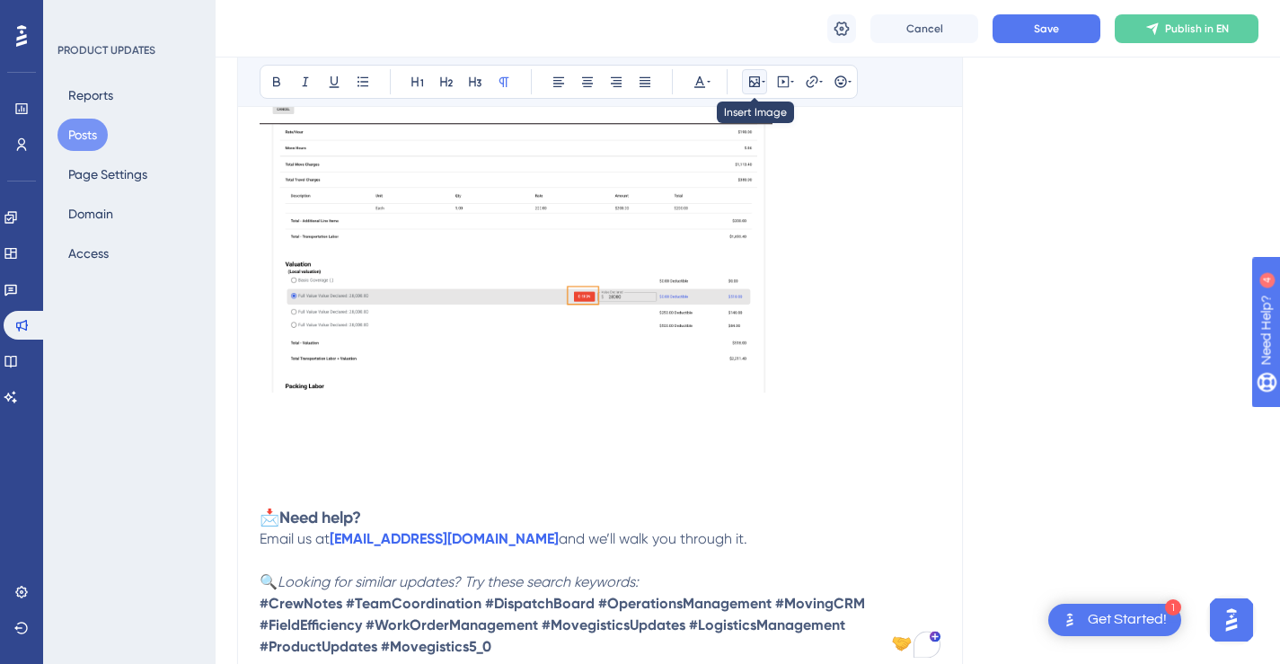
click at [760, 82] on icon at bounding box center [754, 82] width 14 height 14
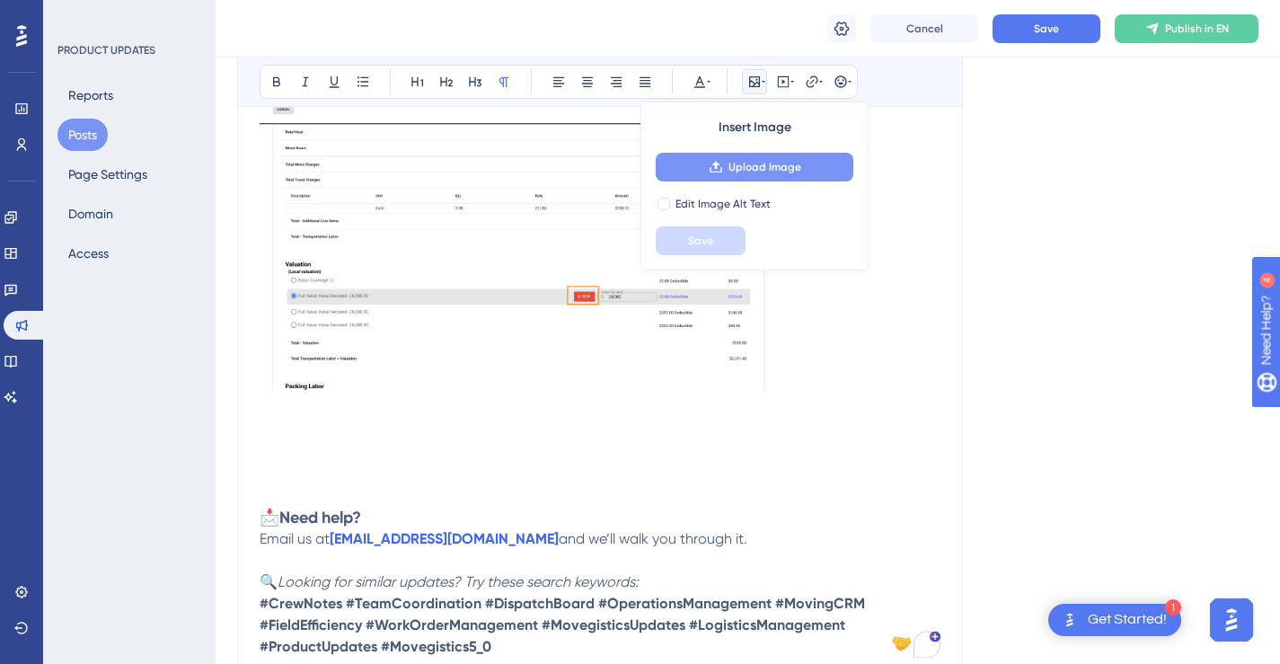
click at [769, 161] on span "Upload Image" at bounding box center [764, 167] width 73 height 14
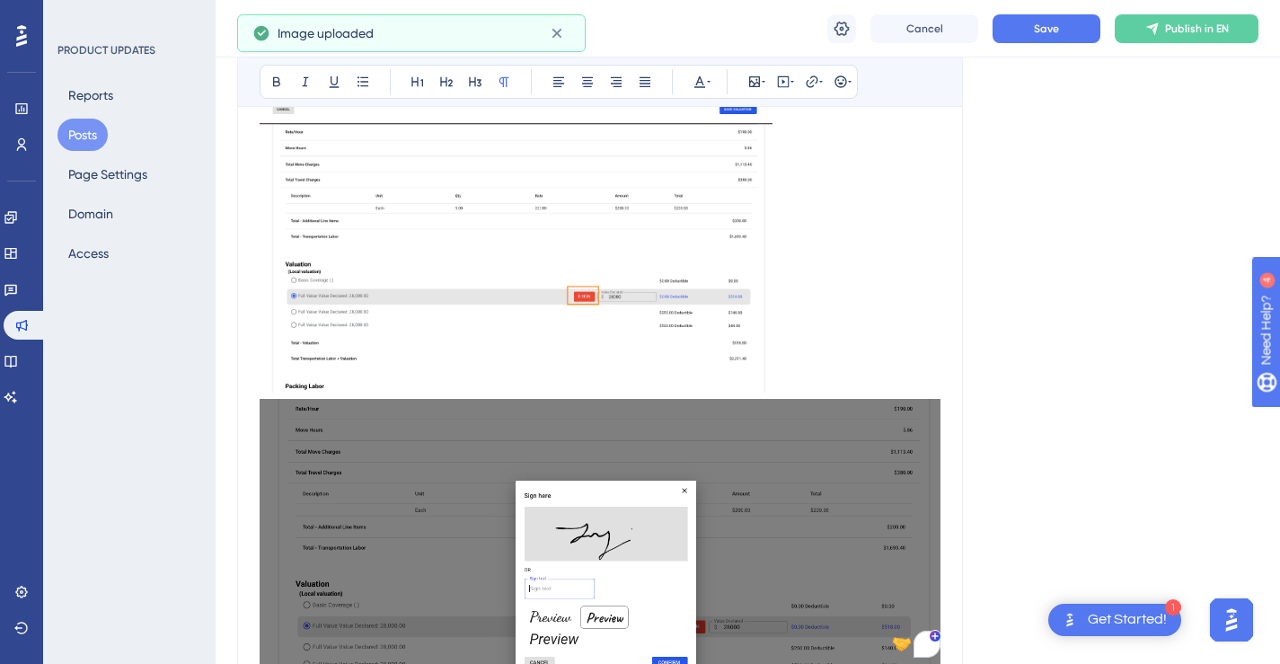
scroll to position [1783, 0]
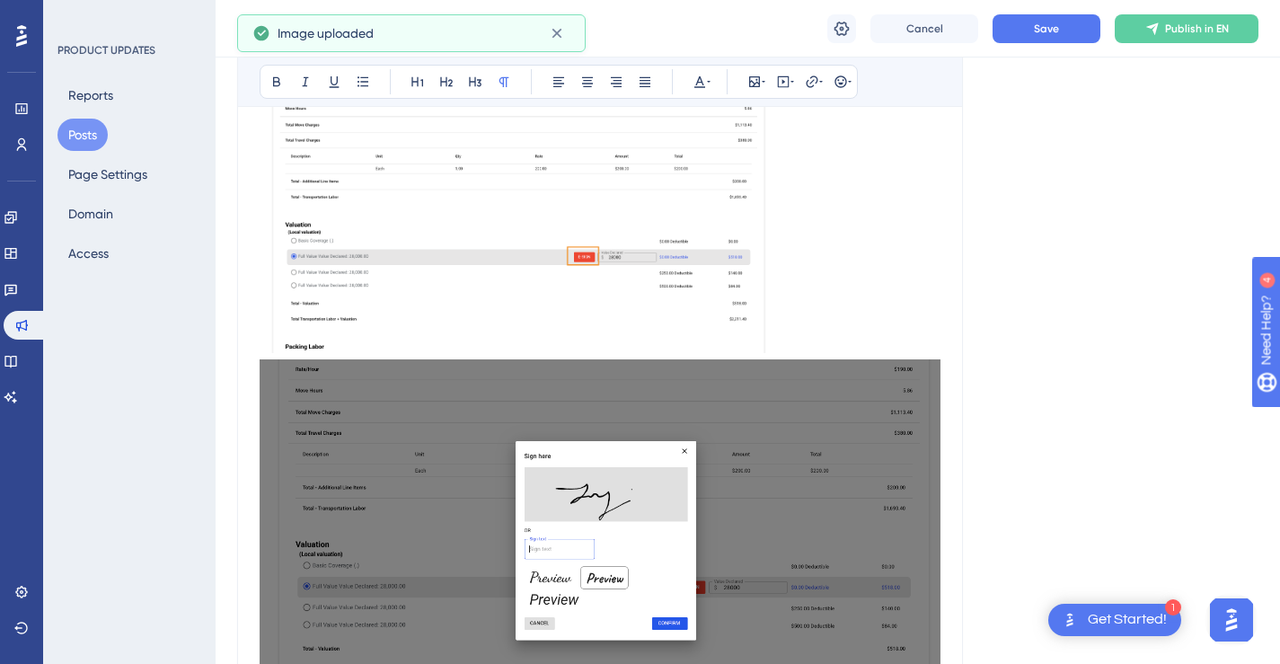
click at [857, 414] on img "To enrich screen reader interactions, please activate Accessibility in Grammarl…" at bounding box center [600, 537] width 681 height 357
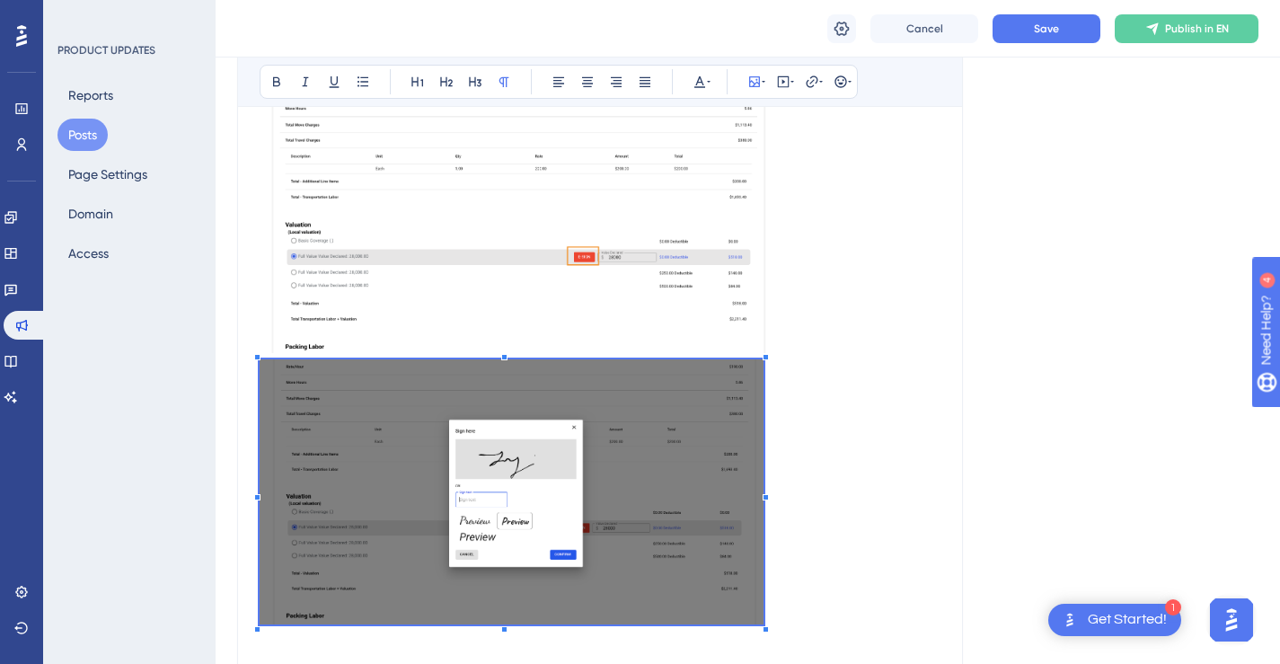
click at [763, 392] on span "To enrich screen reader interactions, please activate Accessibility in Grammarl…" at bounding box center [512, 494] width 504 height 271
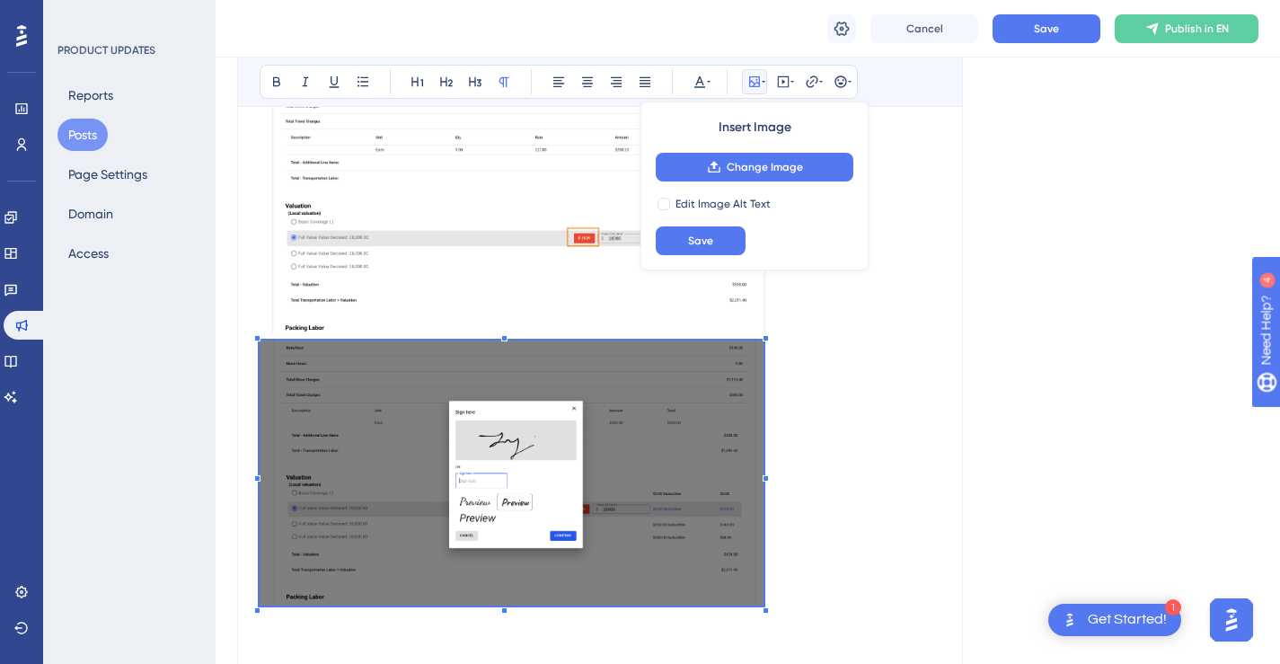
scroll to position [1901, 0]
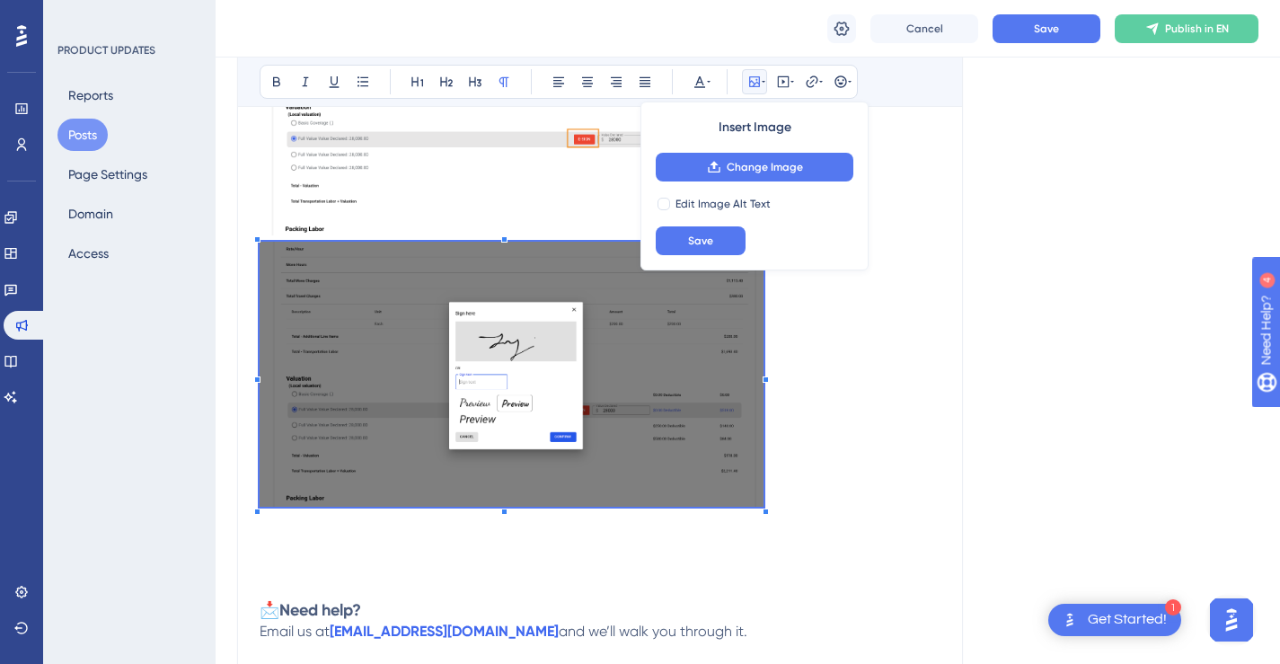
click at [787, 407] on p "To enrich screen reader interactions, please activate Accessibility in Grammarl…" at bounding box center [600, 377] width 681 height 271
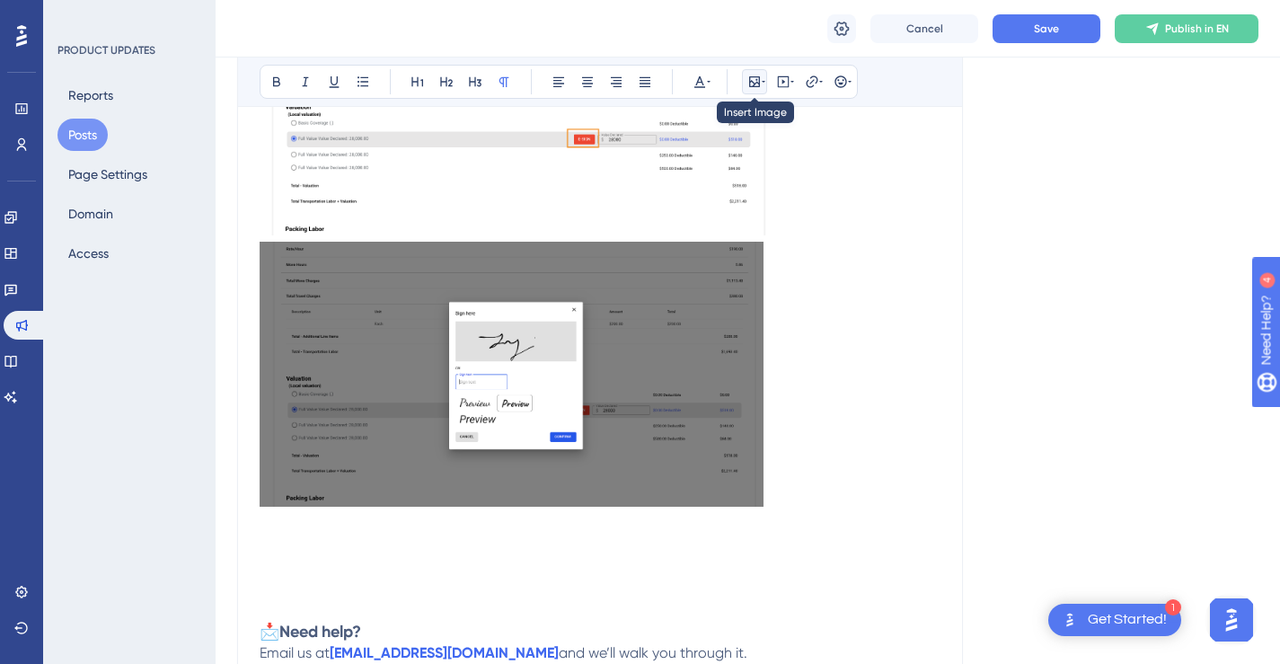
click at [747, 82] on icon at bounding box center [754, 82] width 14 height 14
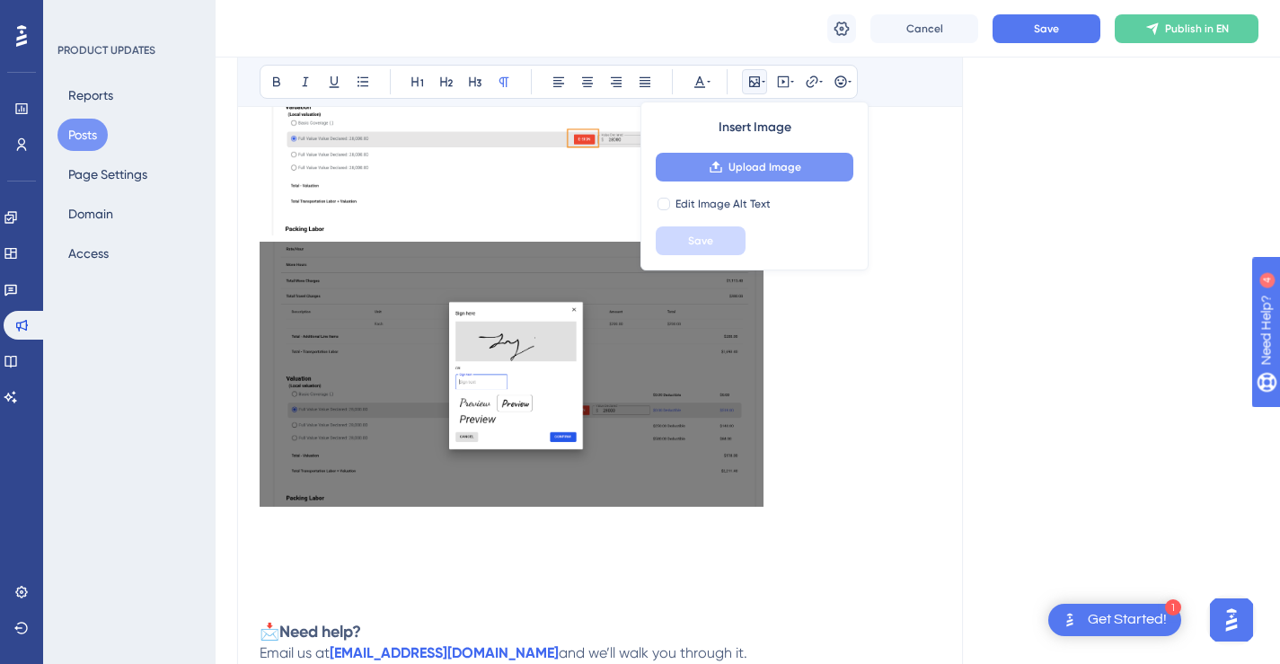
click at [755, 162] on span "Upload Image" at bounding box center [764, 167] width 73 height 14
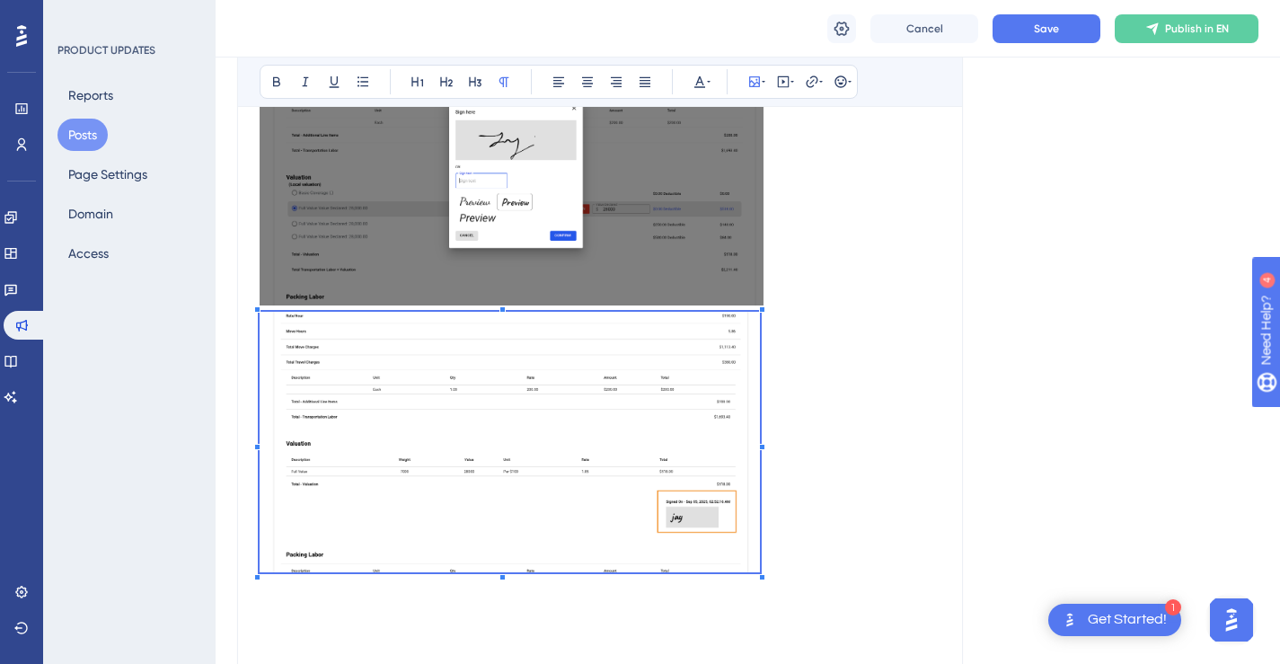
click at [759, 339] on span "To enrich screen reader interactions, please activate Accessibility in Grammarl…" at bounding box center [510, 445] width 500 height 267
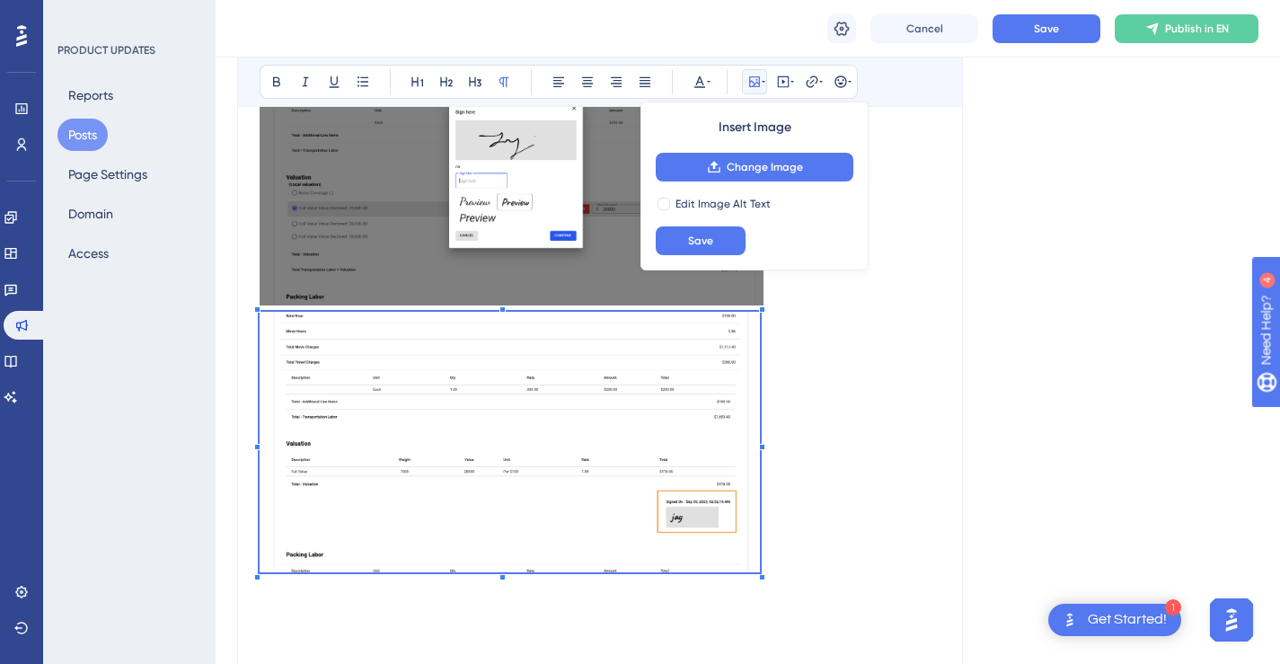
click at [871, 388] on p "To enrich screen reader interactions, please activate Accessibility in Grammarl…" at bounding box center [600, 445] width 681 height 267
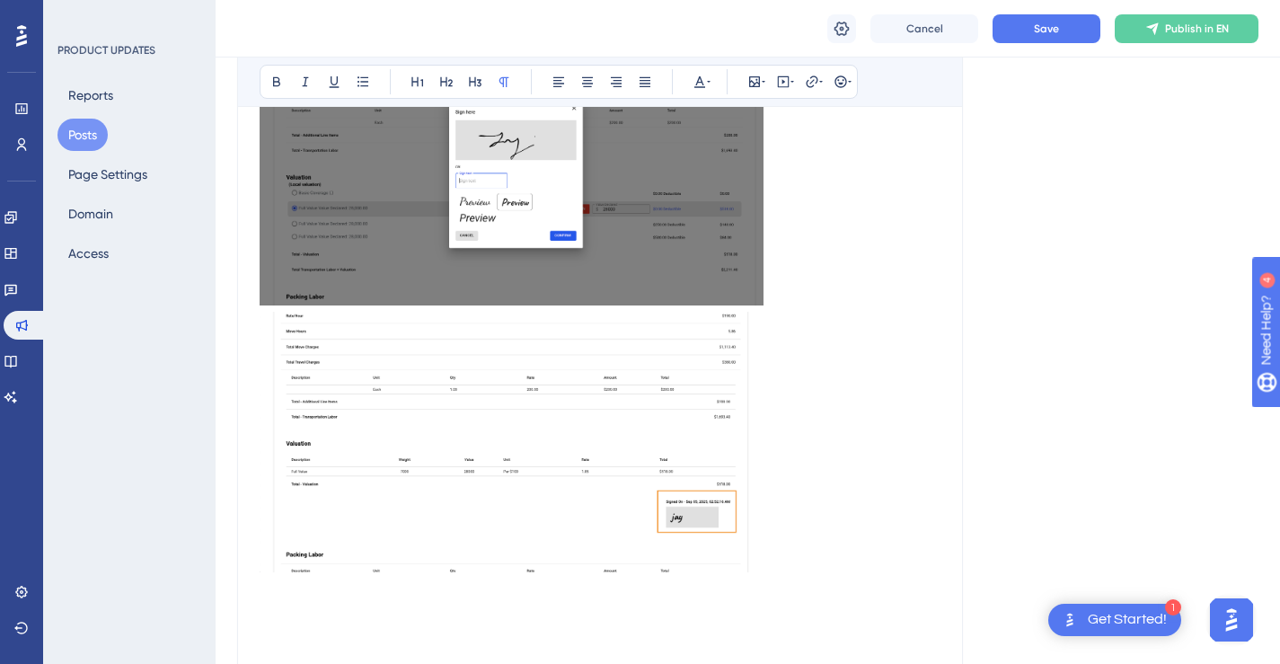
click at [720, 384] on img "To enrich screen reader interactions, please activate Accessibility in Grammarl…" at bounding box center [510, 442] width 500 height 260
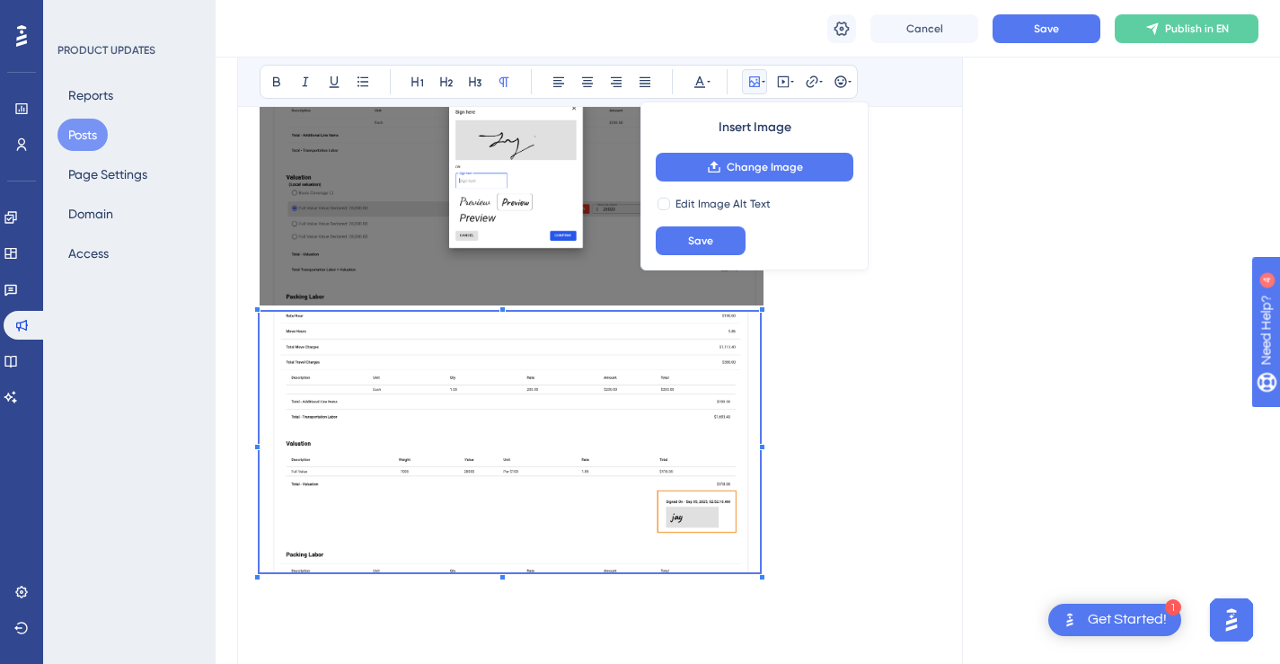
click at [840, 373] on p "To enrich screen reader interactions, please activate Accessibility in Grammarl…" at bounding box center [600, 445] width 681 height 267
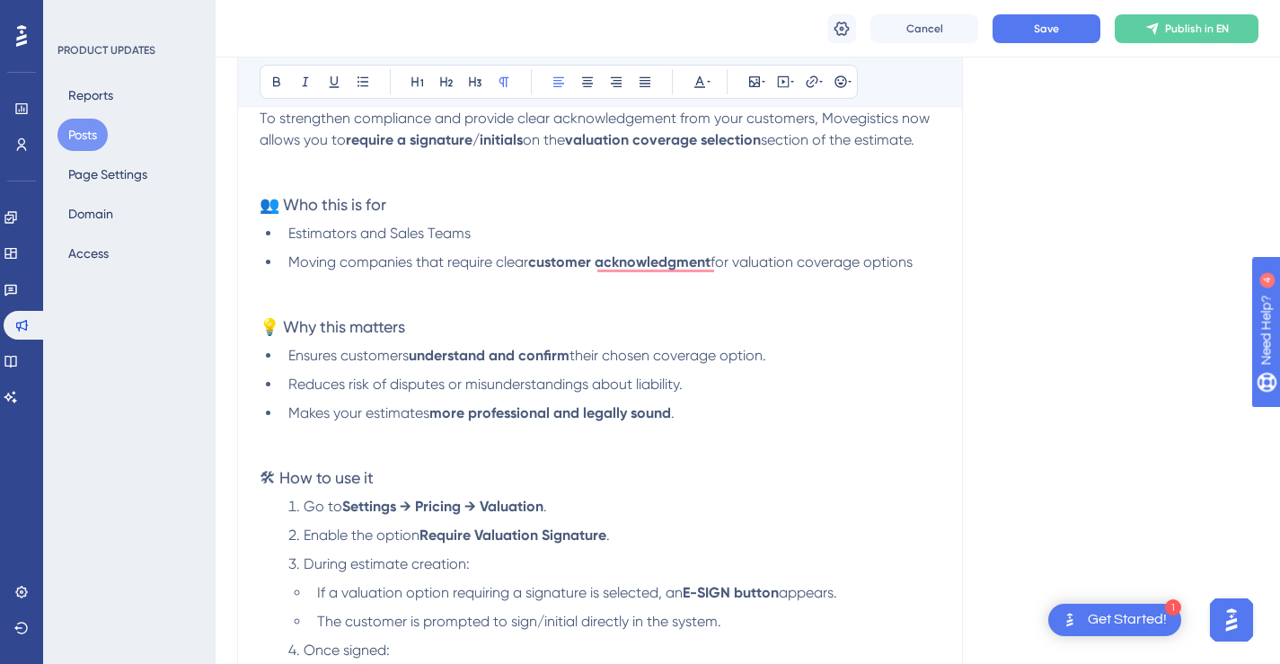
scroll to position [430, 0]
click at [680, 260] on strong "customer acknowledgement" at bounding box center [623, 259] width 190 height 17
copy strong "acknowledgement"
click at [816, 293] on li "Moving companies that require clear customer acknowledgement for valuation cove…" at bounding box center [610, 282] width 659 height 65
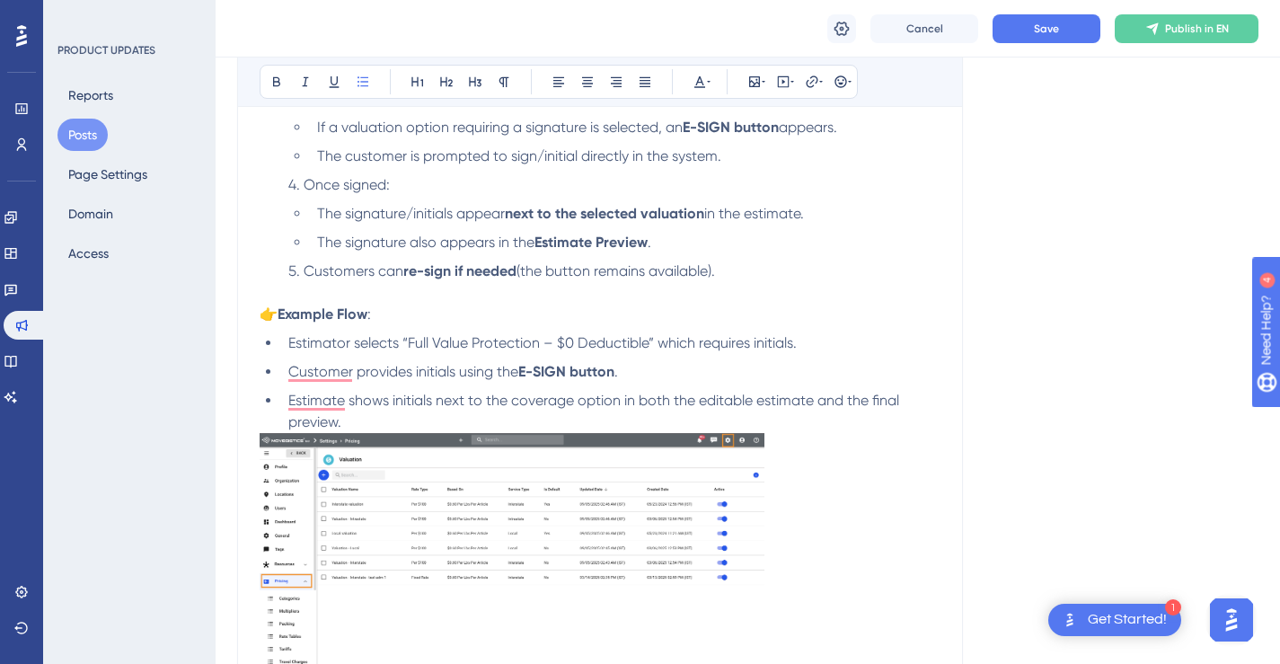
scroll to position [841, 0]
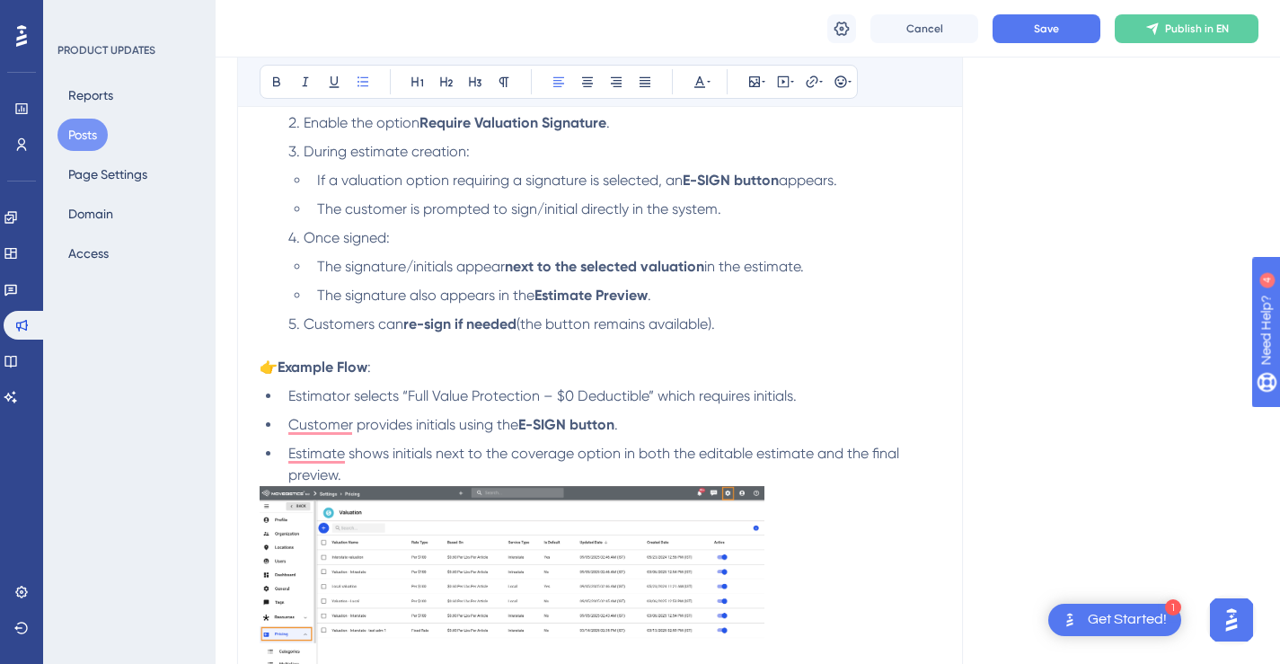
drag, startPoint x: 745, startPoint y: 323, endPoint x: 307, endPoint y: 326, distance: 437.4
click at [307, 326] on li "Customers can re-sign if needed (the button remains available)." at bounding box center [610, 334] width 659 height 43
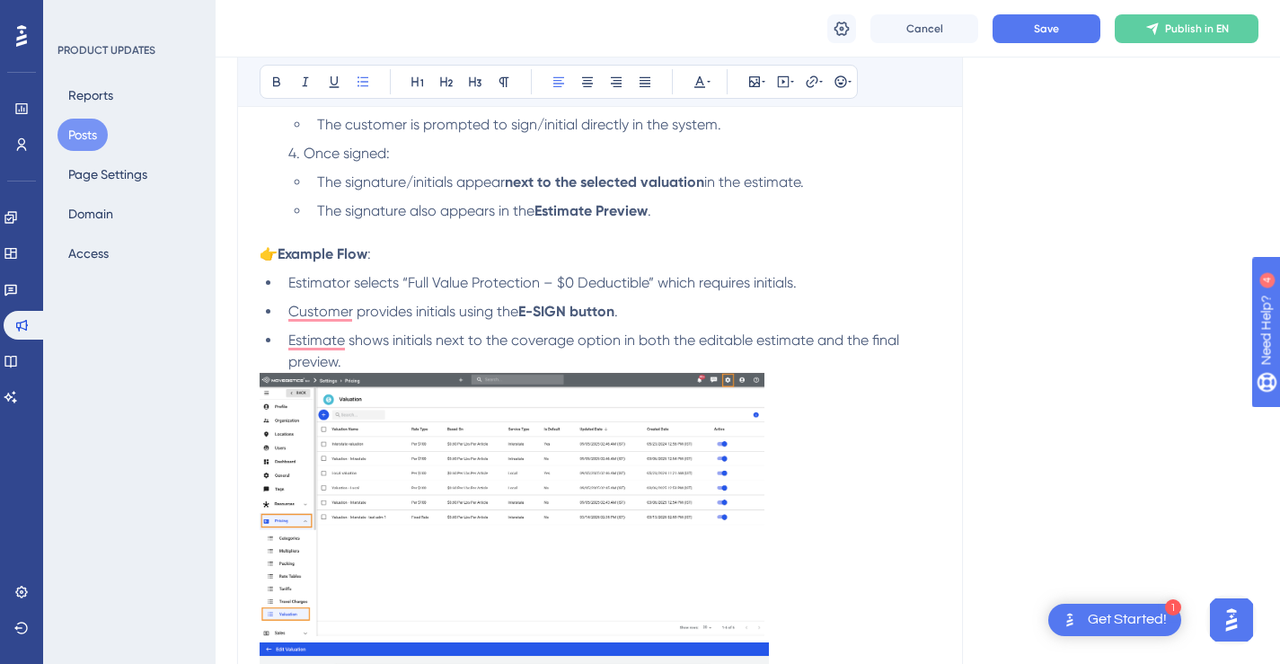
scroll to position [929, 0]
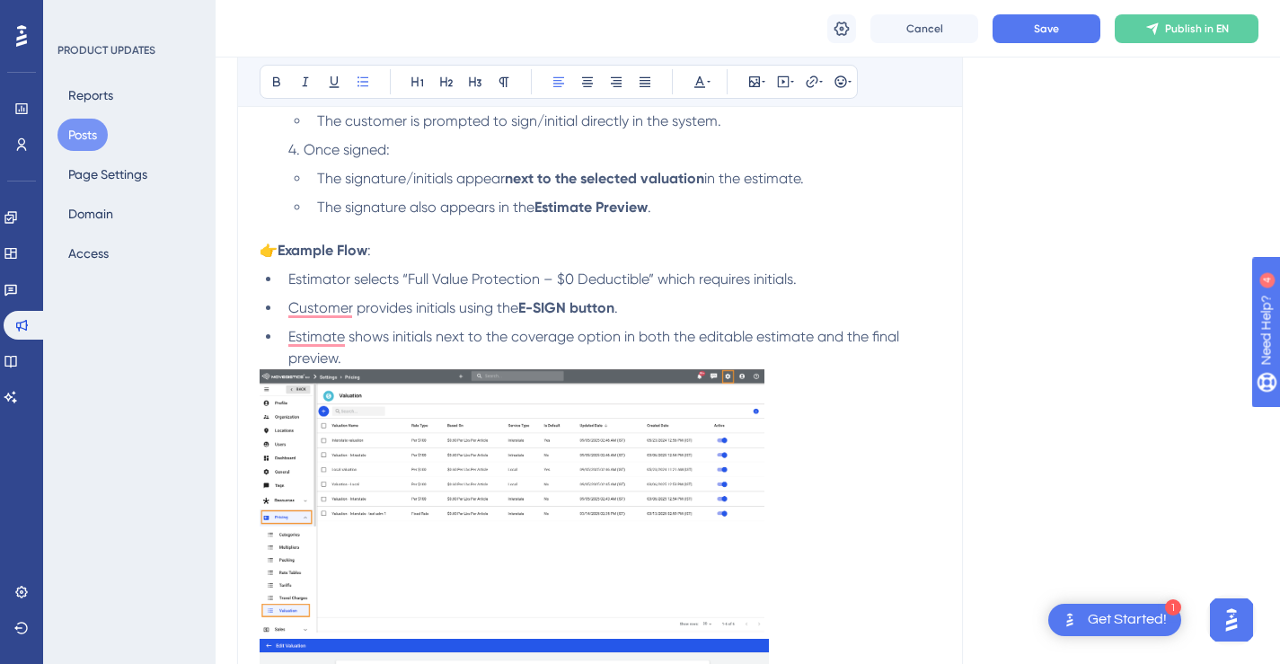
click at [572, 281] on span "Estimator selects “Full Value Protection – $0 Deductible” which requires initia…" at bounding box center [542, 278] width 508 height 17
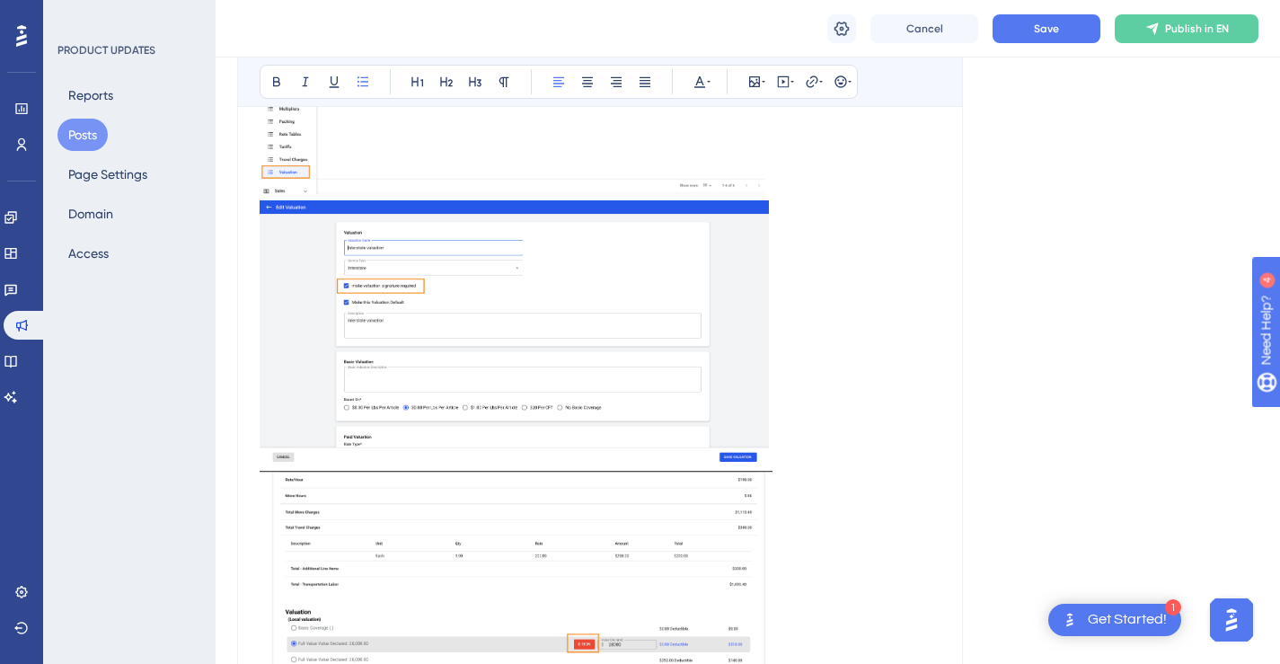
scroll to position [1630, 0]
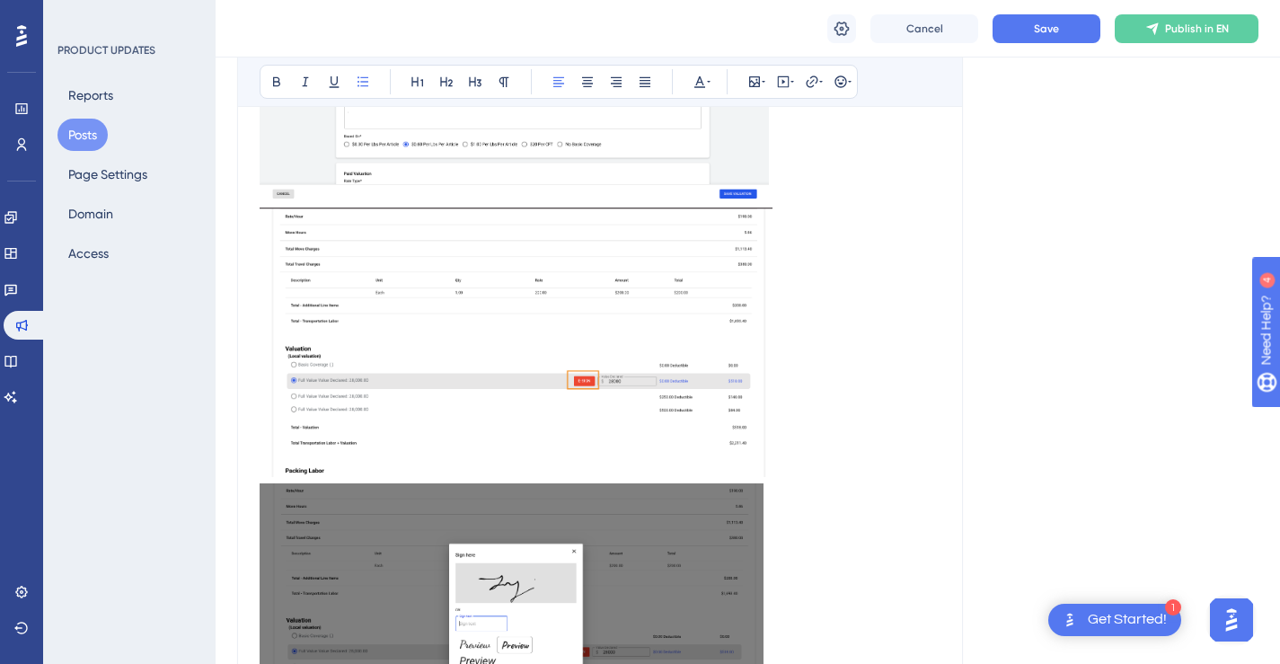
click at [666, 249] on img "To enrich screen reader interactions, please activate Accessibility in Grammarl…" at bounding box center [516, 341] width 513 height 269
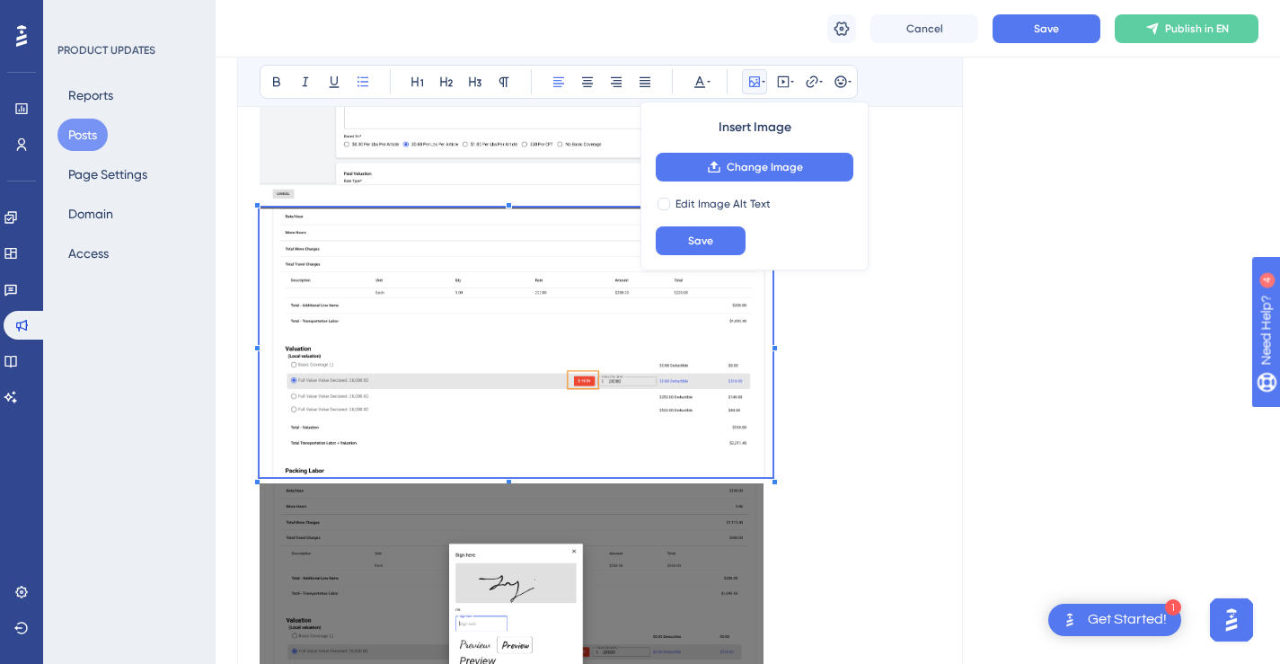
click at [783, 304] on p "To enrich screen reader interactions, please activate Accessibility in Grammarl…" at bounding box center [600, 345] width 681 height 276
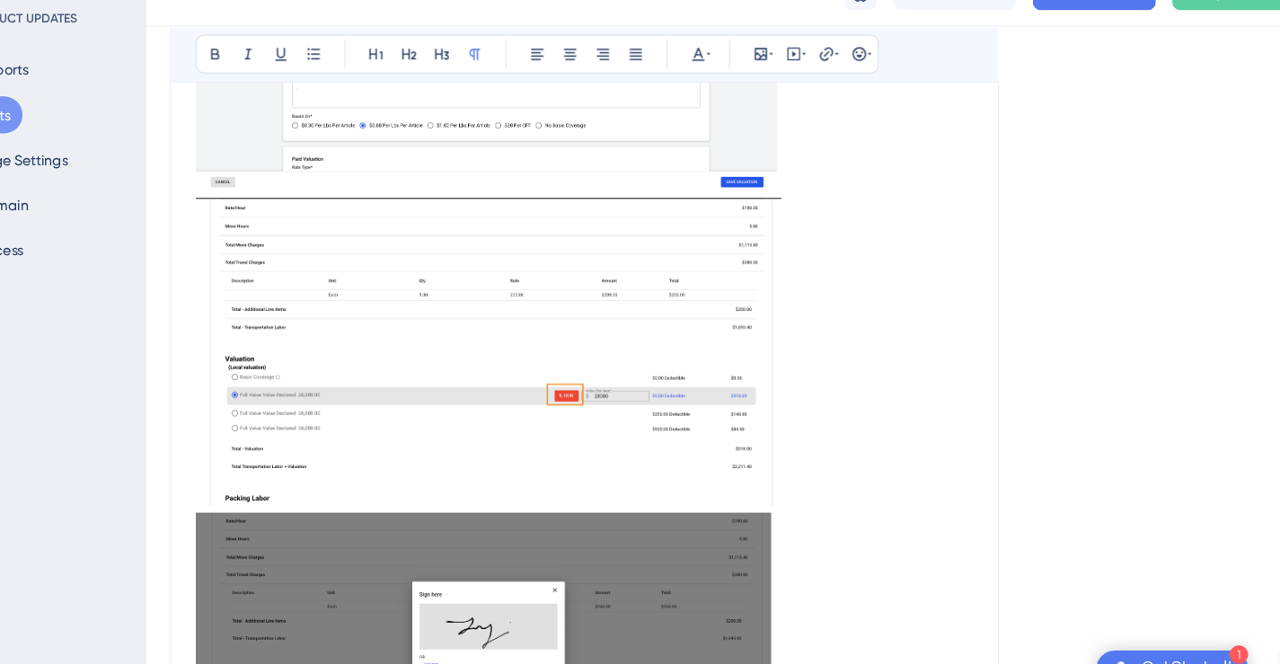
click at [702, 287] on img "To enrich screen reader interactions, please activate Accessibility in Grammarl…" at bounding box center [516, 341] width 513 height 269
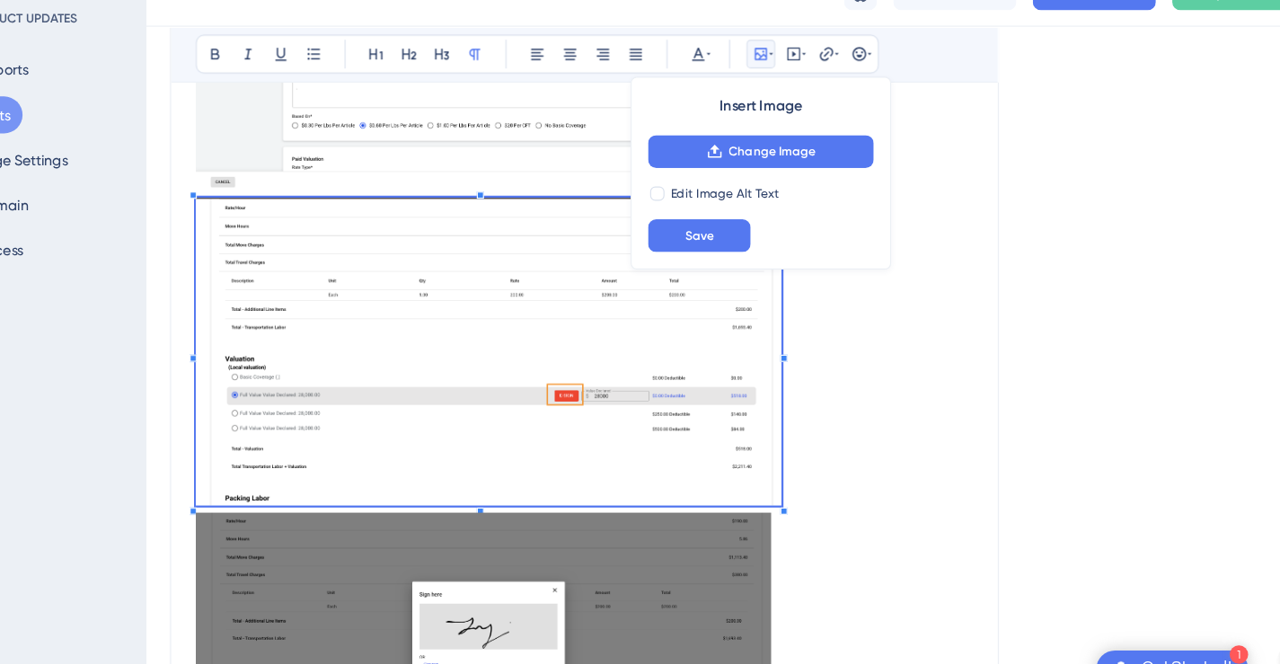
click at [864, 364] on p "To enrich screen reader interactions, please activate Accessibility in Grammarl…" at bounding box center [600, 345] width 681 height 276
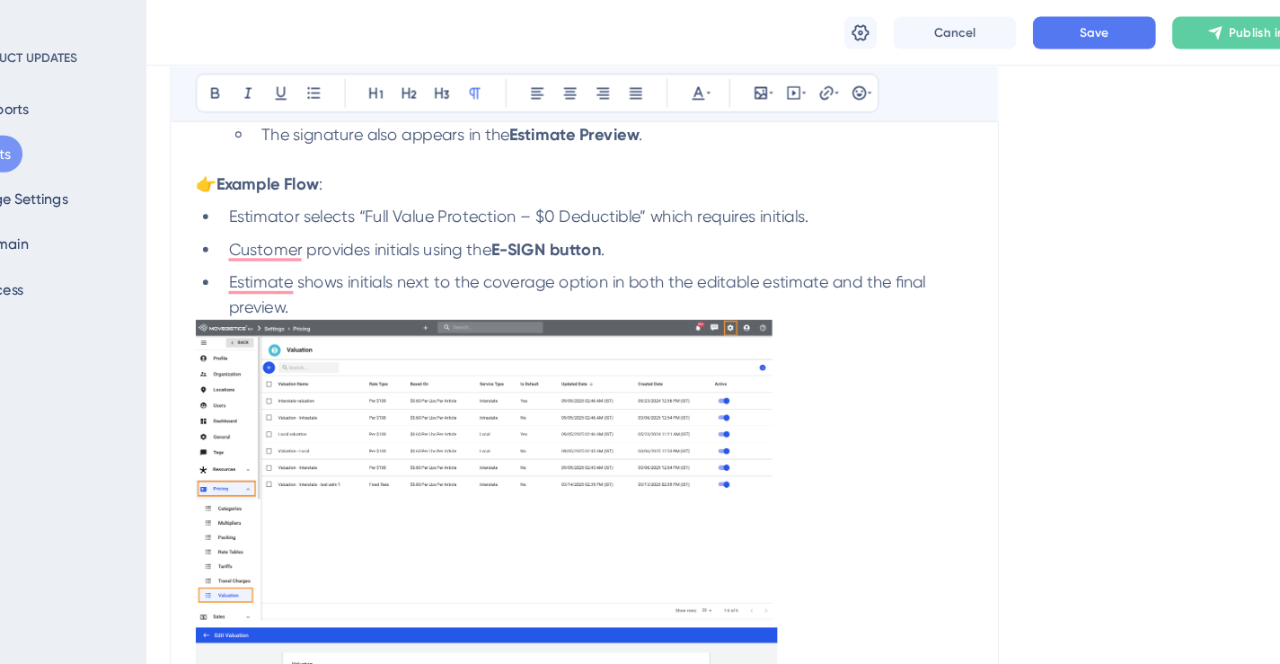
scroll to position [1016, 0]
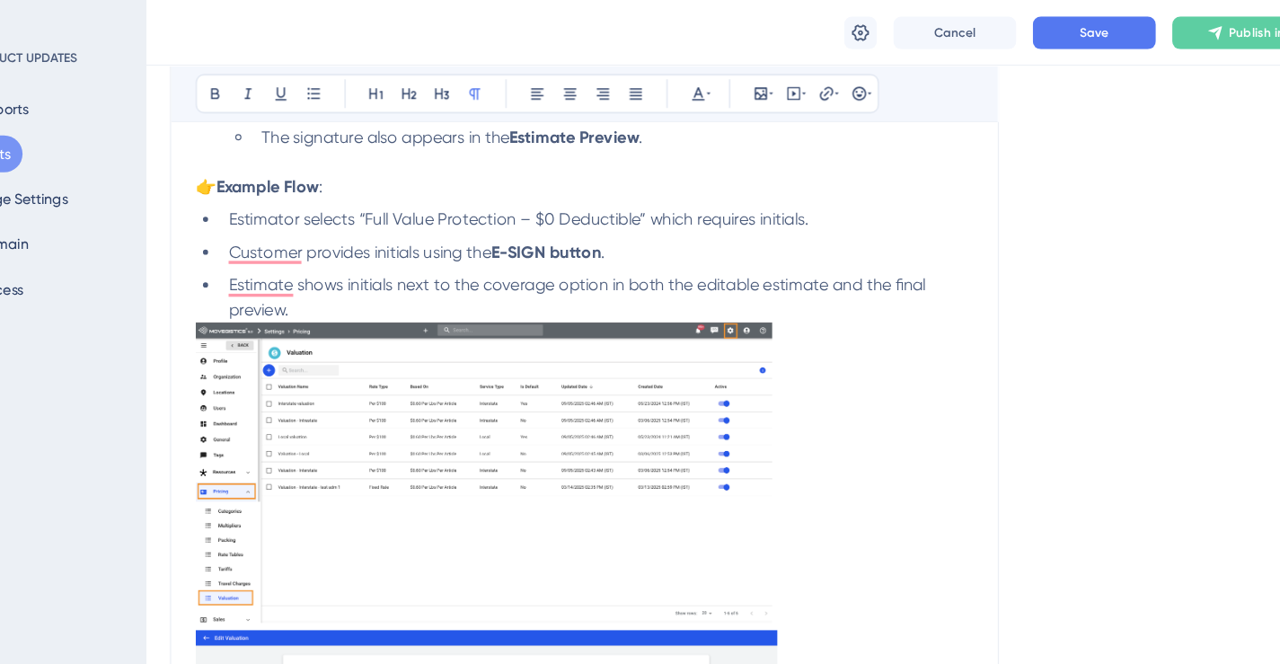
click at [575, 195] on span "Estimator selects “Full Value Protection – $0 Deductible” which requires initia…" at bounding box center [542, 191] width 508 height 17
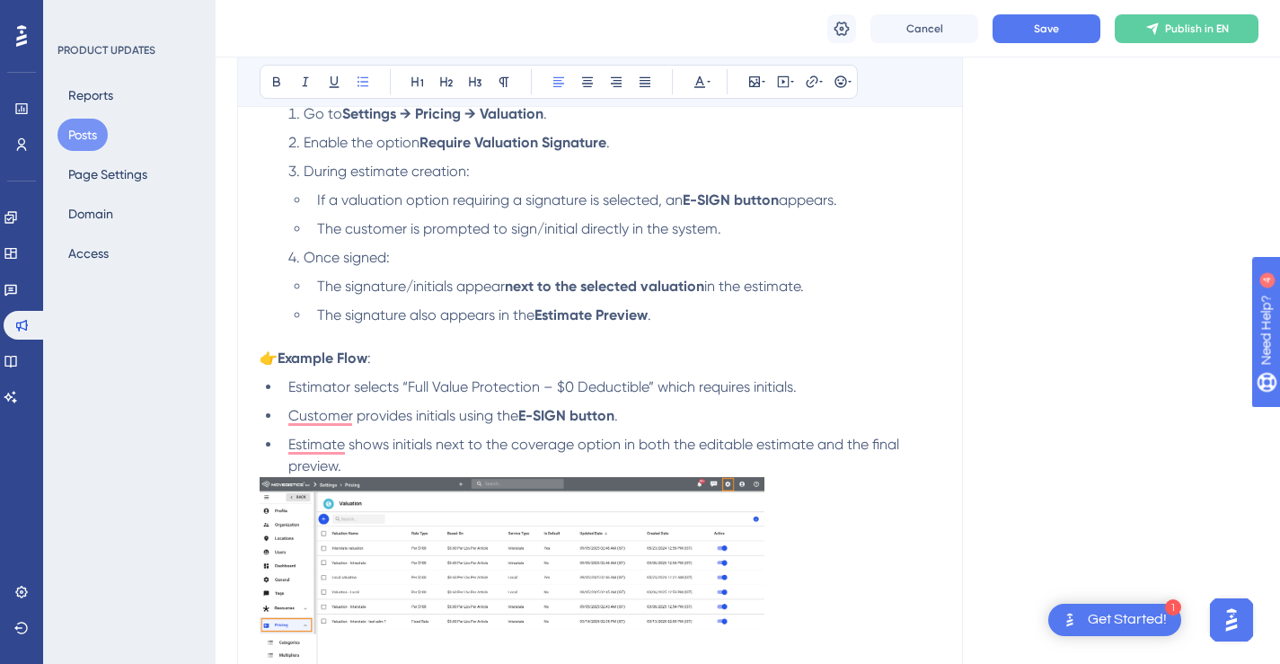
scroll to position [851, 0]
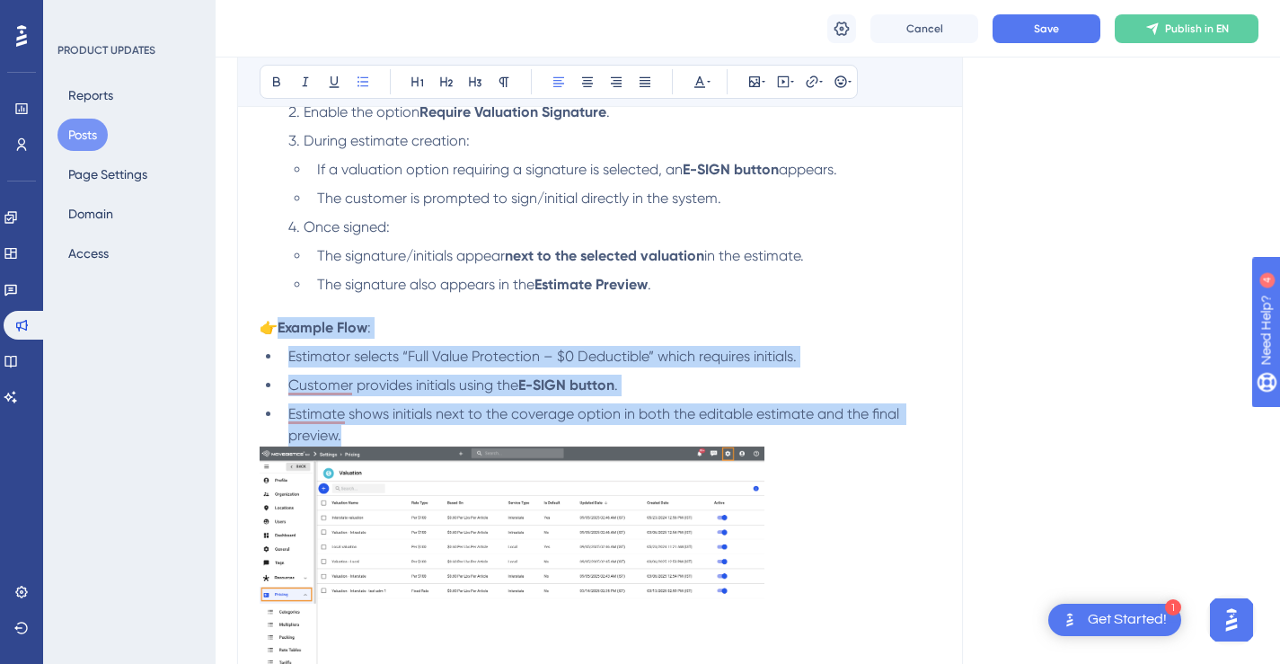
drag, startPoint x: 359, startPoint y: 433, endPoint x: 280, endPoint y: 332, distance: 127.9
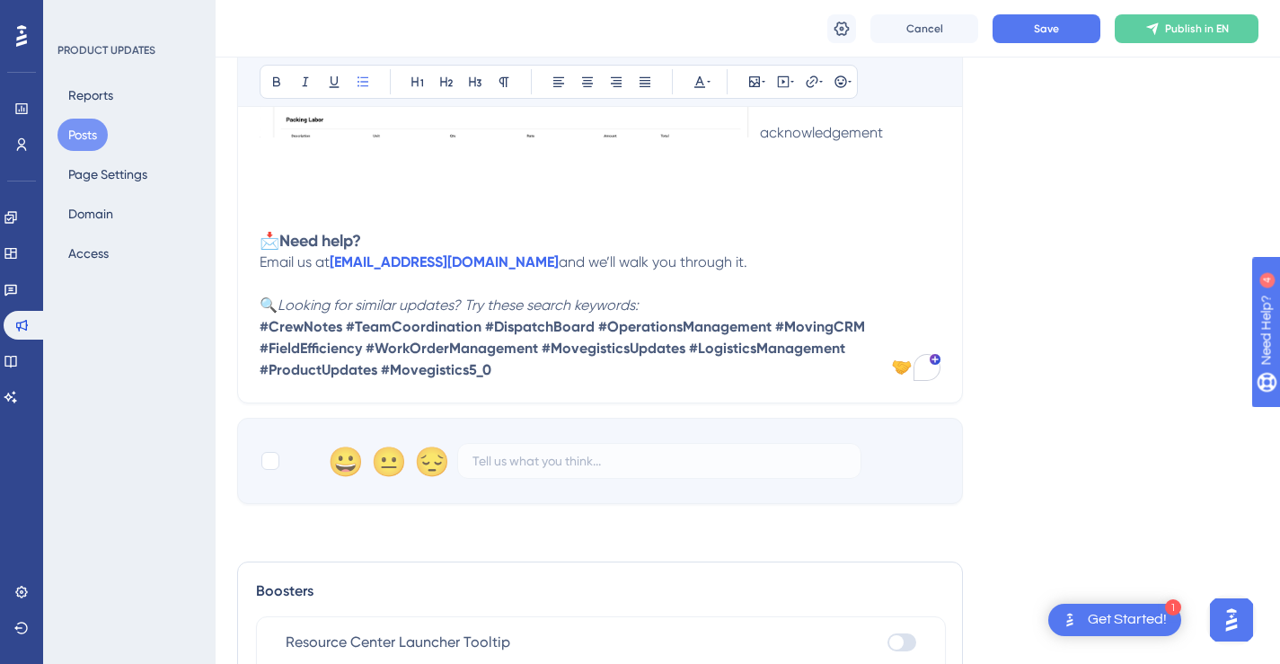
scroll to position [2333, 0]
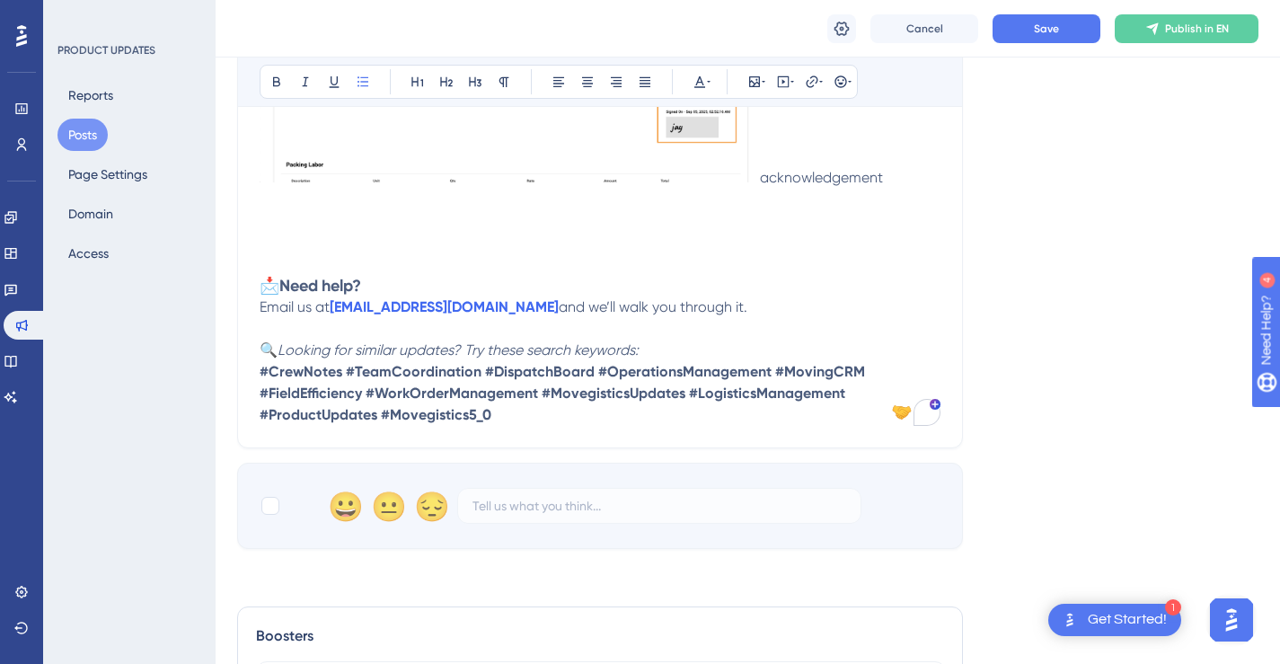
click at [847, 181] on span "acknowledgement" at bounding box center [821, 177] width 123 height 17
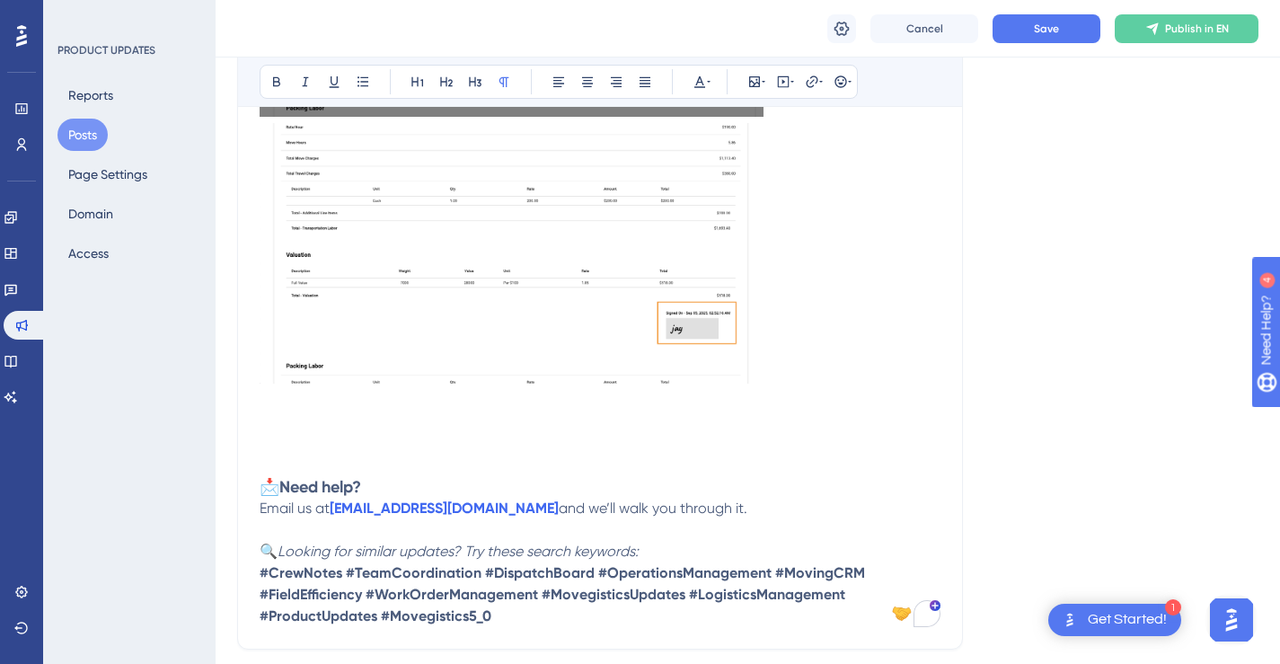
scroll to position [2134, 0]
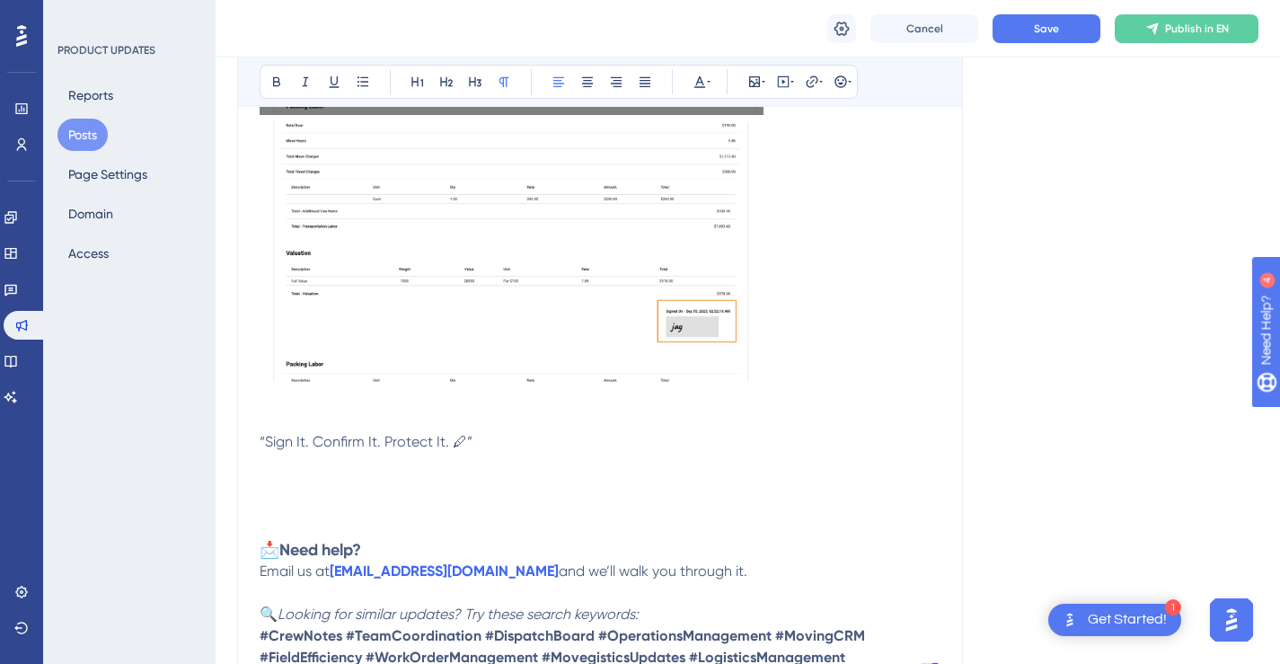
click at [260, 437] on span "“Sign It. Confirm It. Protect It. 🖊”" at bounding box center [366, 441] width 213 height 17
drag, startPoint x: 673, startPoint y: 440, endPoint x: 495, endPoint y: 440, distance: 177.8
click at [672, 440] on p "“Sign It. Confirm It. Protect It. 🖊”" at bounding box center [600, 442] width 681 height 22
drag, startPoint x: 495, startPoint y: 440, endPoint x: 439, endPoint y: 440, distance: 55.7
click at [439, 440] on p "“Sign It. Confirm It. Protect It. 🖊”" at bounding box center [600, 442] width 681 height 22
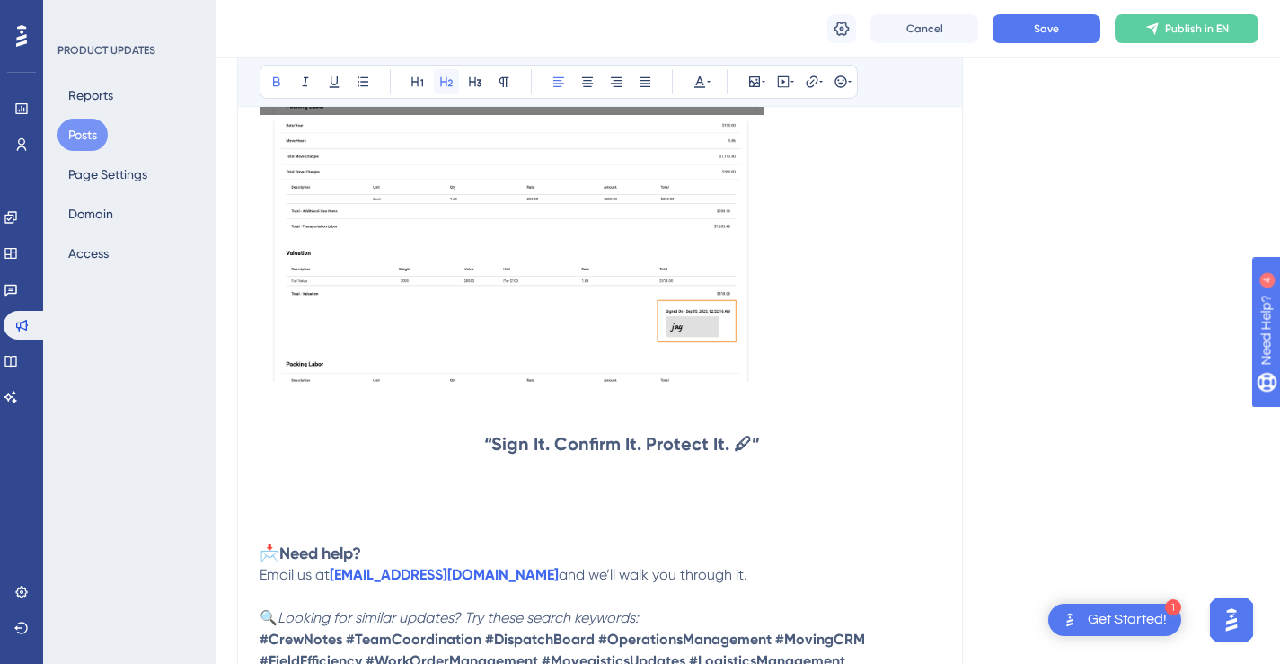
click at [447, 84] on icon at bounding box center [446, 82] width 14 height 14
click at [454, 456] on p "To enrich screen reader interactions, please activate Accessibility in Grammarl…" at bounding box center [600, 467] width 681 height 22
click at [456, 451] on span "To enrich screen reader interactions, please activate Accessibility in Grammarl…" at bounding box center [372, 444] width 225 height 22
drag, startPoint x: 704, startPoint y: 446, endPoint x: 394, endPoint y: 442, distance: 309.9
click at [394, 442] on h2 "“Sign It. Confirm It. Protect It. 🖊”" at bounding box center [600, 443] width 681 height 25
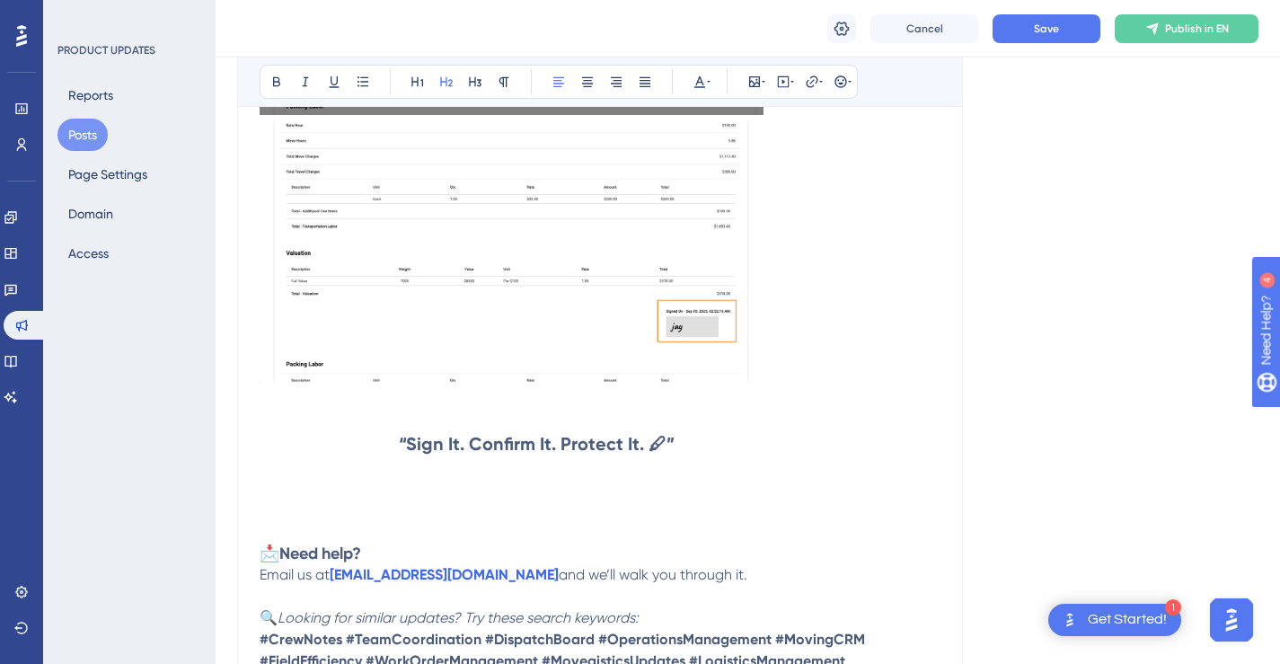
click at [394, 442] on span "To enrich screen reader interactions, please activate Accessibility in Grammarl…" at bounding box center [329, 444] width 139 height 22
drag, startPoint x: 566, startPoint y: 446, endPoint x: 405, endPoint y: 446, distance: 160.8
click at [402, 446] on h2 "“Sign It. Confirm It. Protect It. 🖊”" at bounding box center [600, 443] width 681 height 25
click at [356, 497] on p "To enrich screen reader interactions, please activate Accessibility in Grammarl…" at bounding box center [600, 489] width 681 height 22
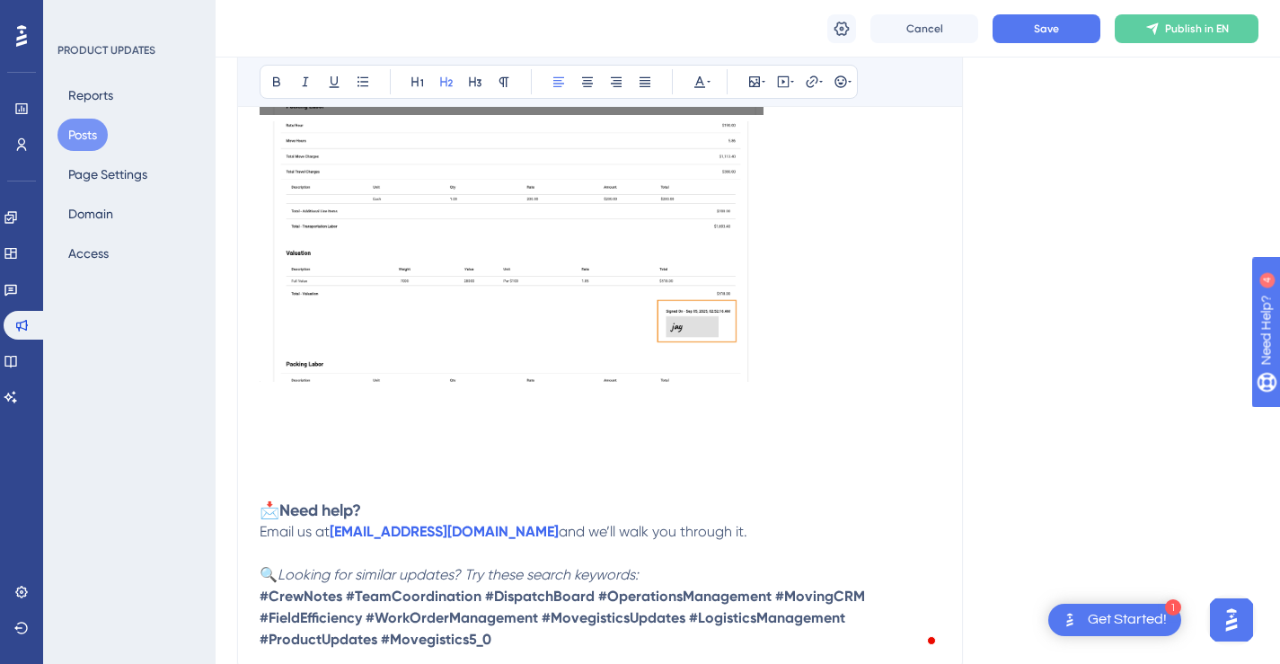
click at [359, 464] on p "To enrich screen reader interactions, please activate Accessibility in Grammarl…" at bounding box center [600, 467] width 681 height 22
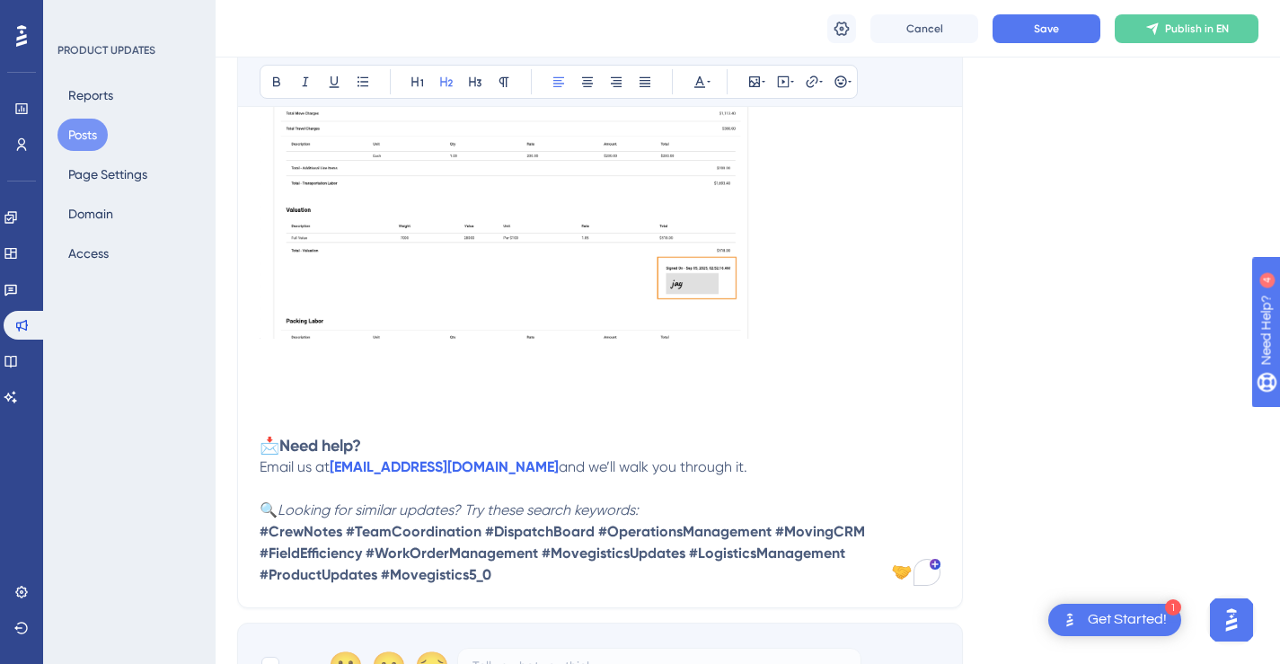
scroll to position [2276, 0]
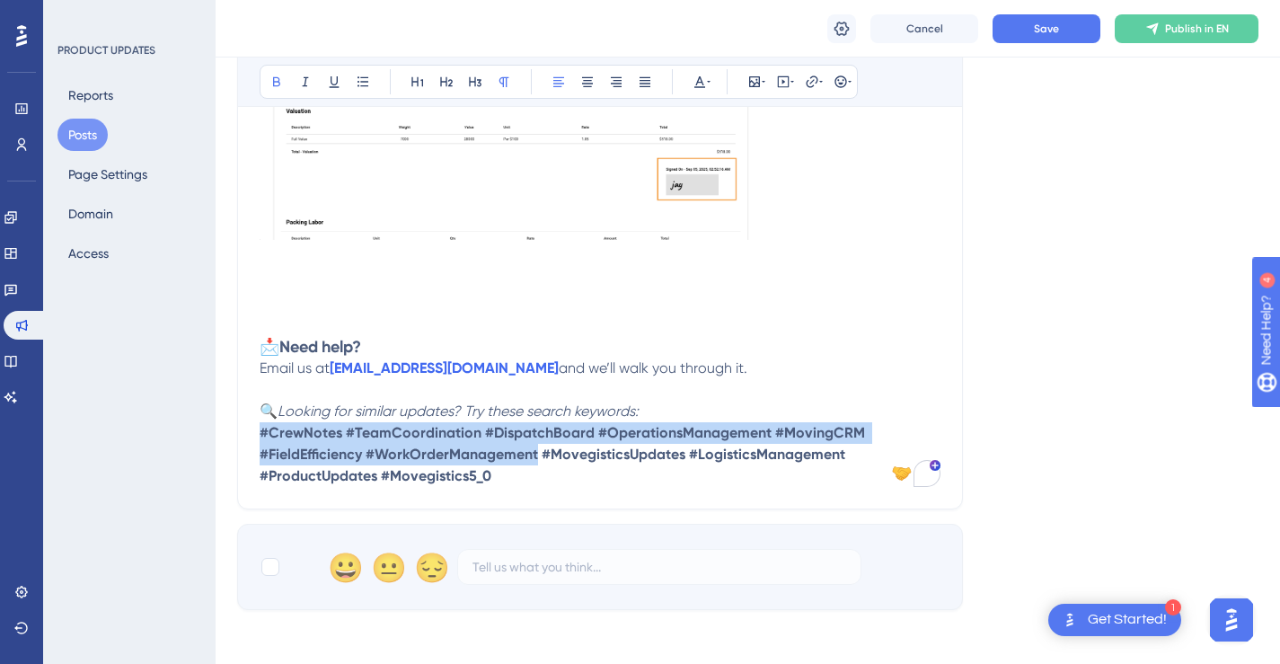
drag, startPoint x: 540, startPoint y: 454, endPoint x: 258, endPoint y: 441, distance: 282.3
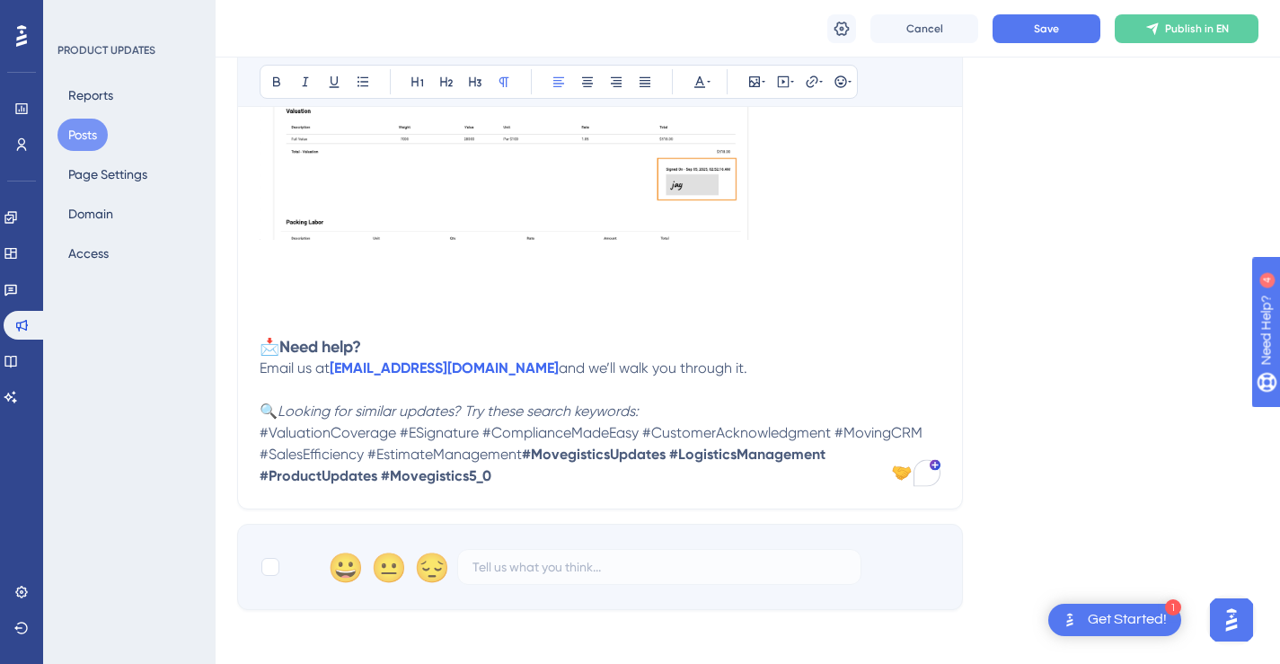
drag, startPoint x: 500, startPoint y: 474, endPoint x: 260, endPoint y: 436, distance: 242.9
click at [260, 436] on p "🔍 Looking for similar updates? Try these search keywords: #ValuationCoverage #E…" at bounding box center [600, 444] width 681 height 86
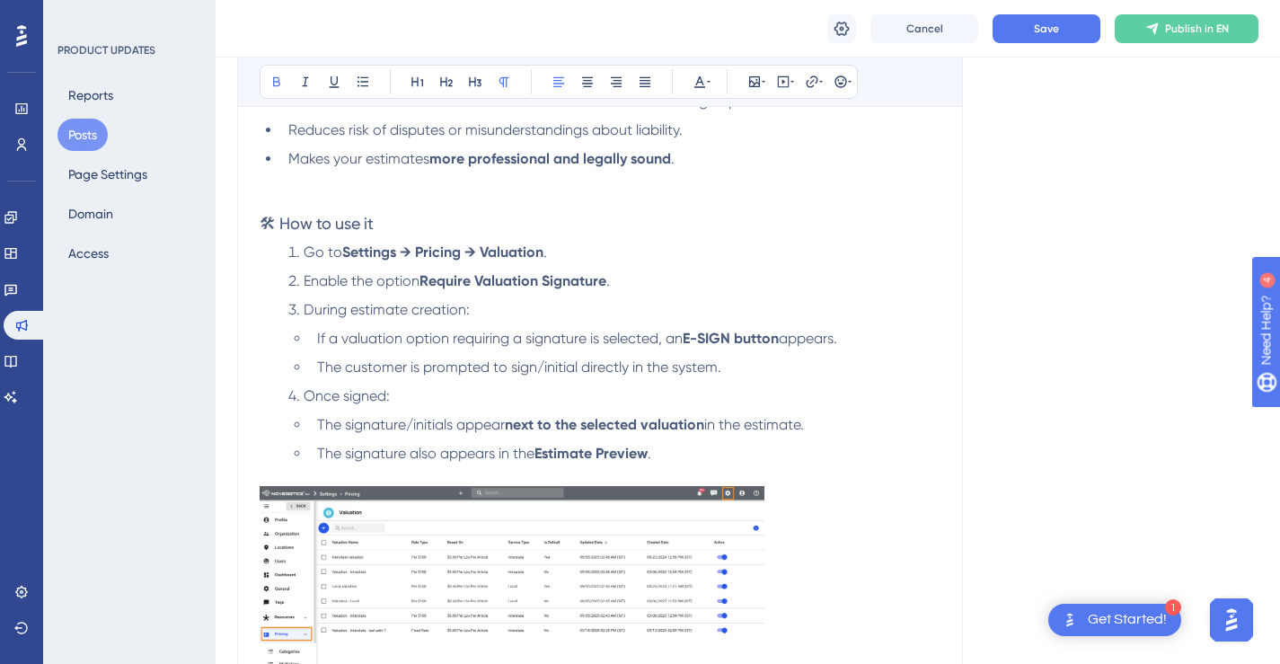
scroll to position [691, 0]
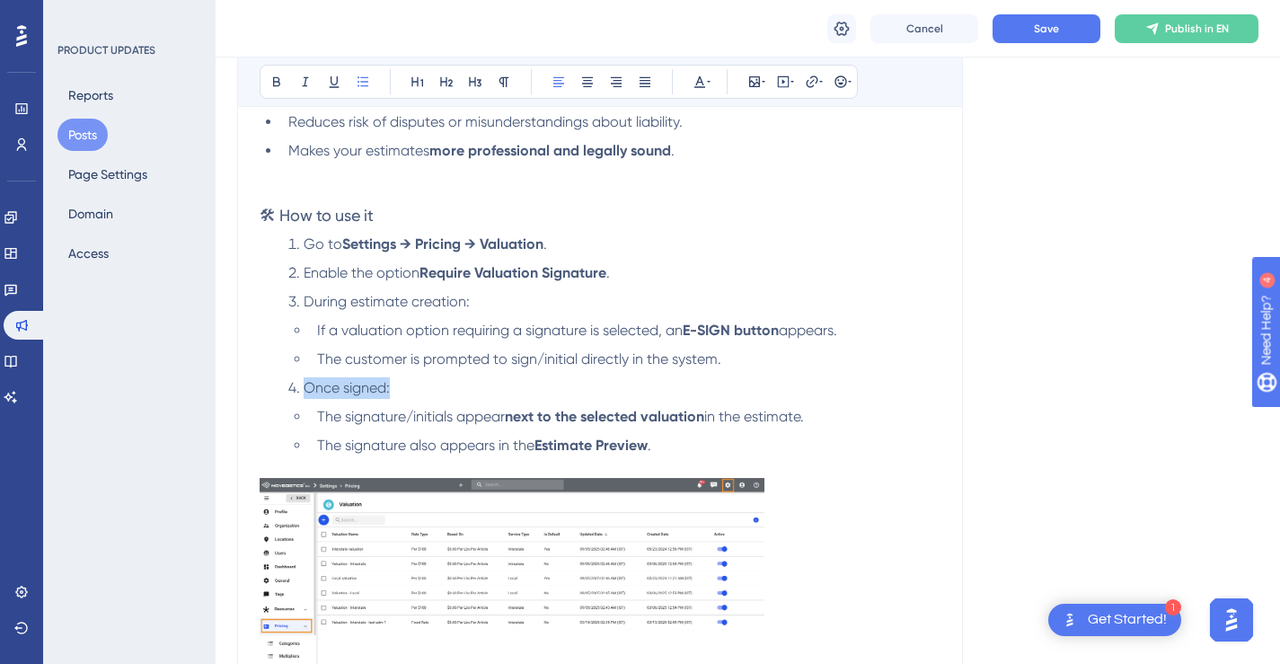
drag, startPoint x: 397, startPoint y: 387, endPoint x: 304, endPoint y: 389, distance: 92.5
click at [304, 389] on li "Once signed:" at bounding box center [610, 388] width 659 height 22
click at [769, 276] on li "Enable the option Require Valuation Signature ." at bounding box center [610, 273] width 659 height 22
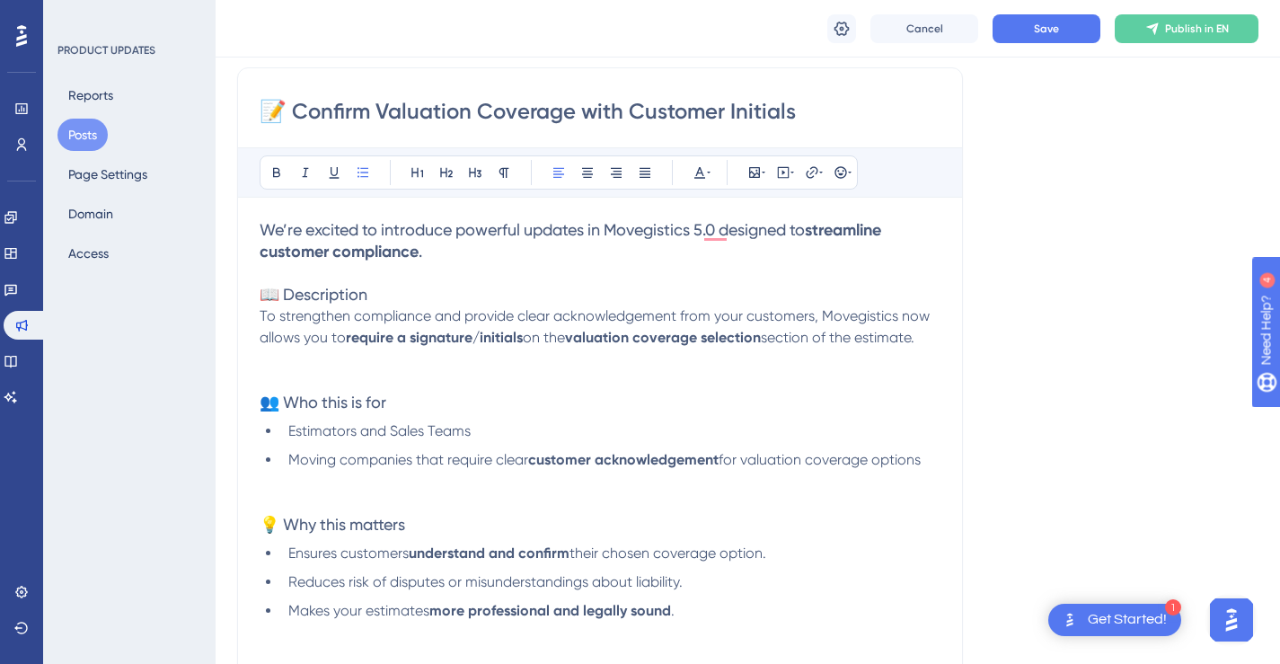
scroll to position [203, 0]
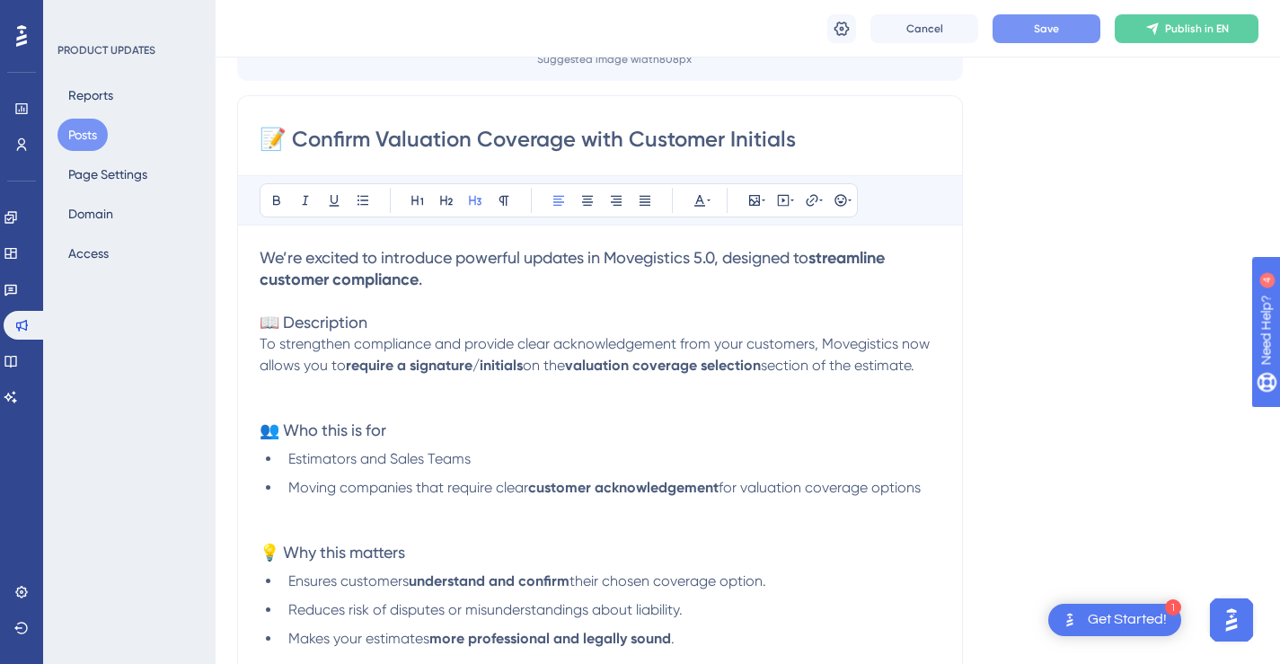
click at [1028, 27] on button "Save" at bounding box center [1046, 28] width 108 height 29
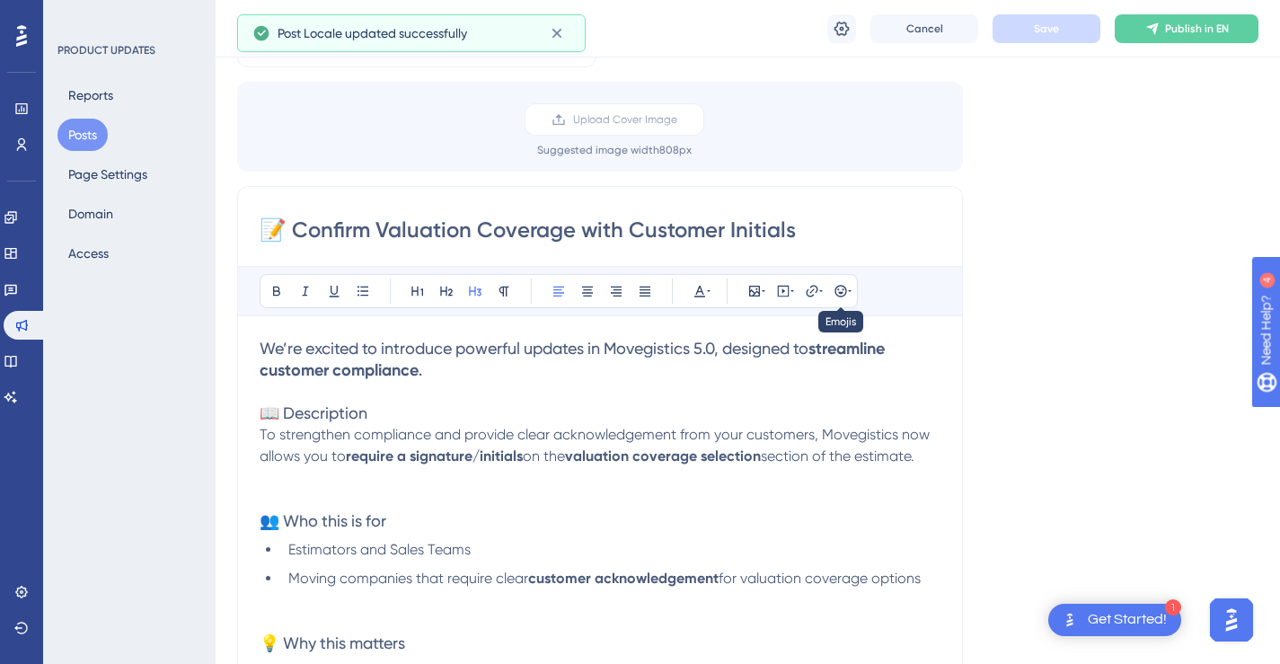
scroll to position [0, 0]
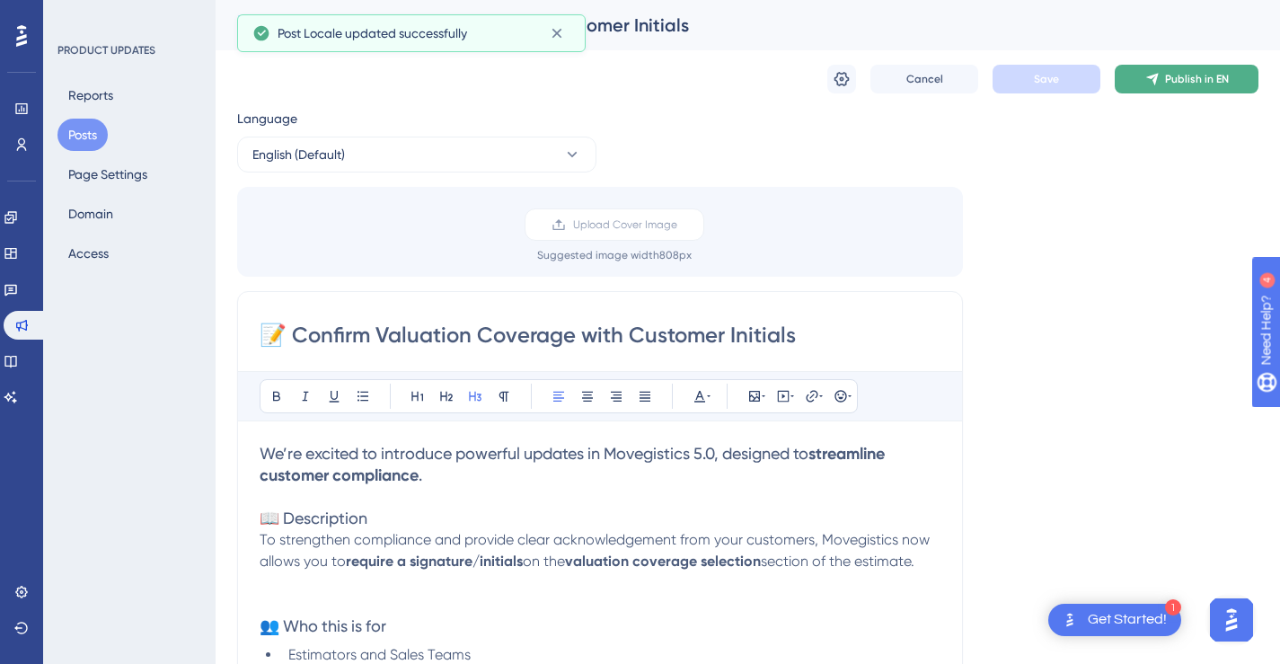
click at [1171, 68] on button "Publish in EN" at bounding box center [1187, 79] width 144 height 29
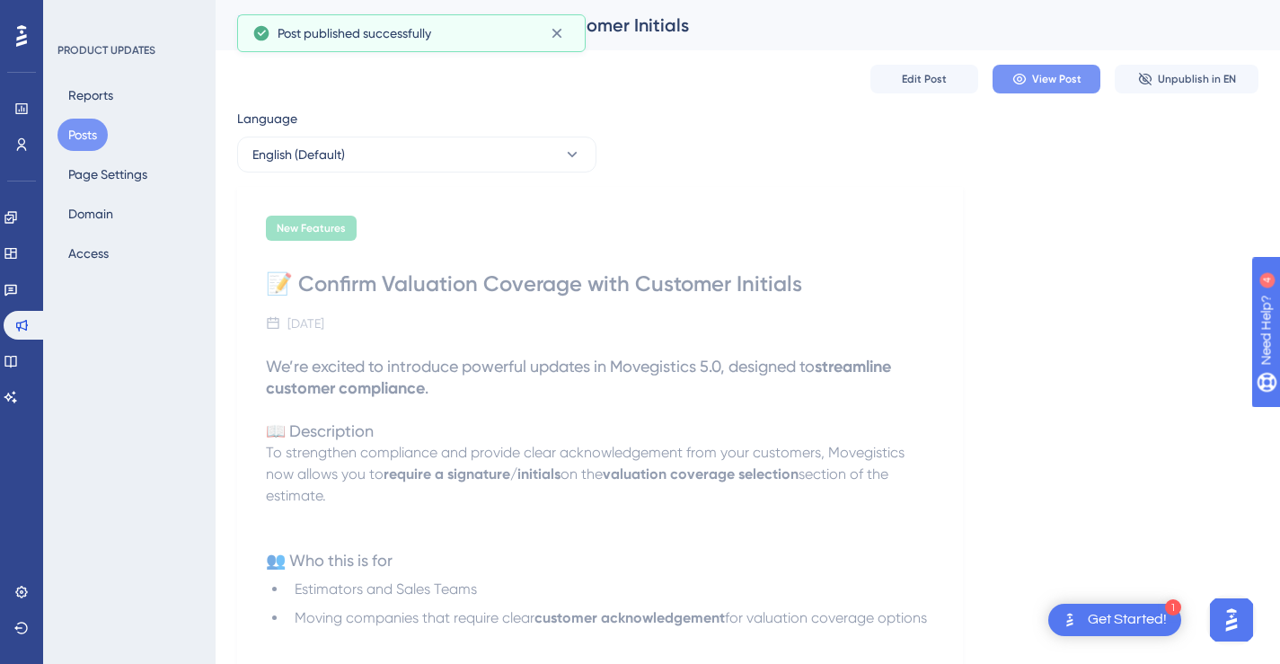
click at [1065, 75] on span "View Post" at bounding box center [1056, 79] width 49 height 14
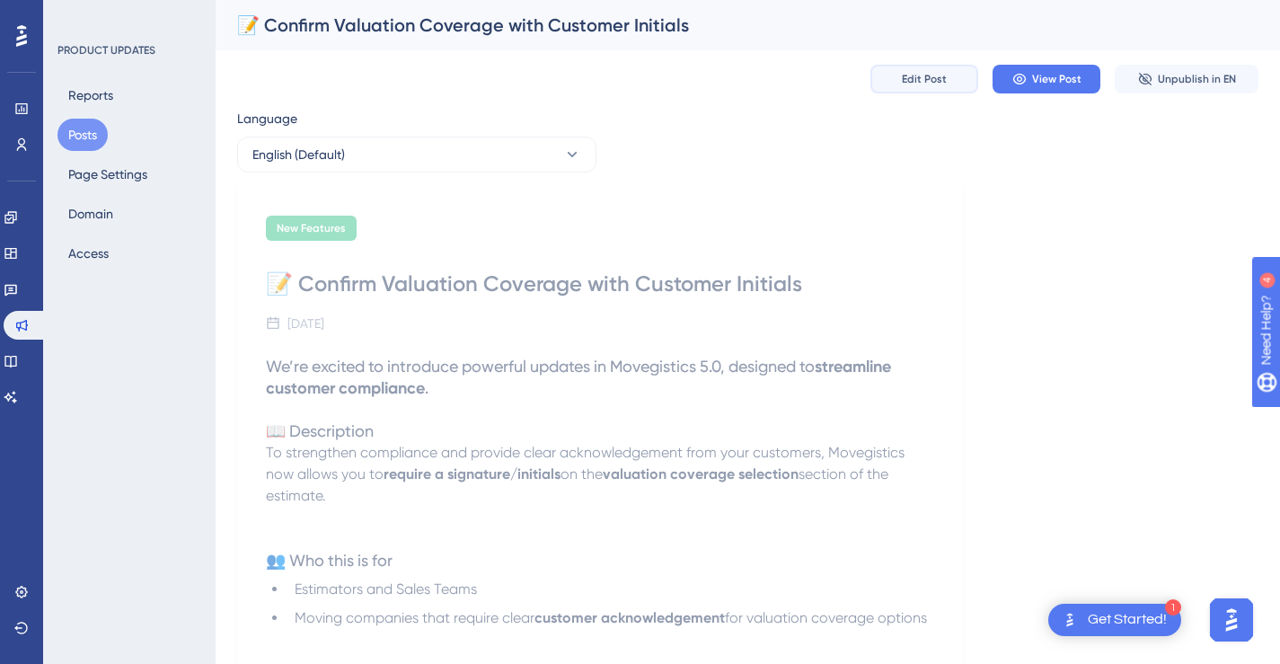
click at [900, 81] on button "Edit Post" at bounding box center [924, 79] width 108 height 29
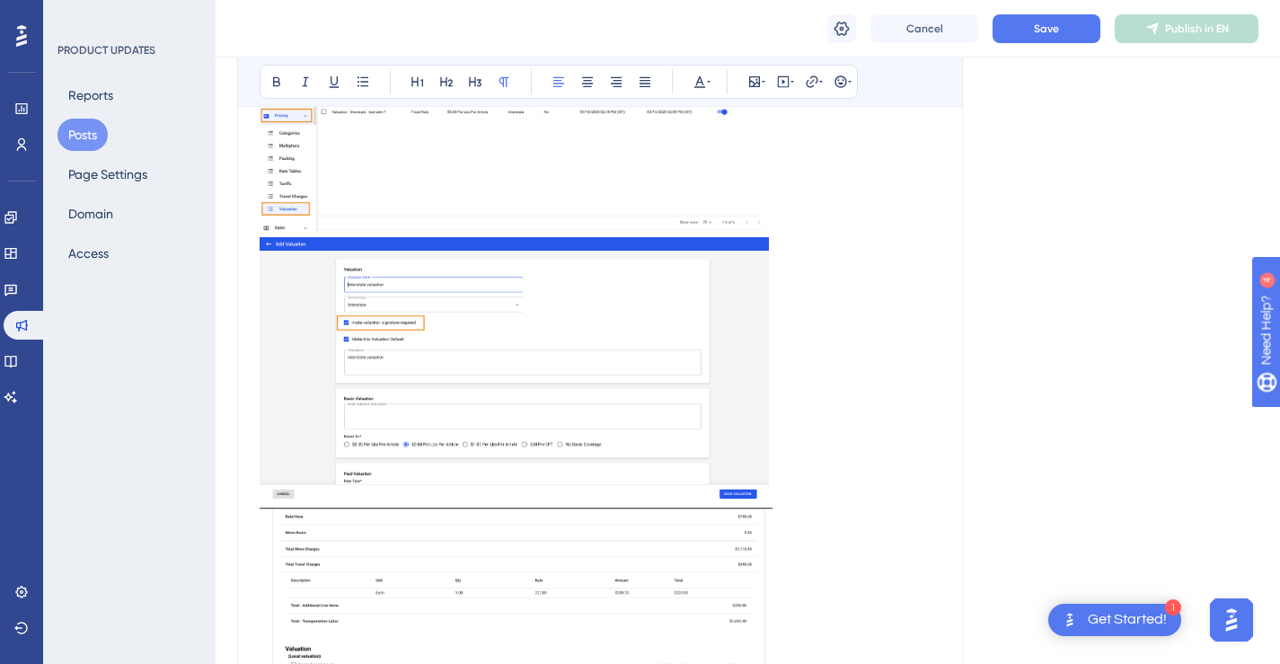
scroll to position [2025, 0]
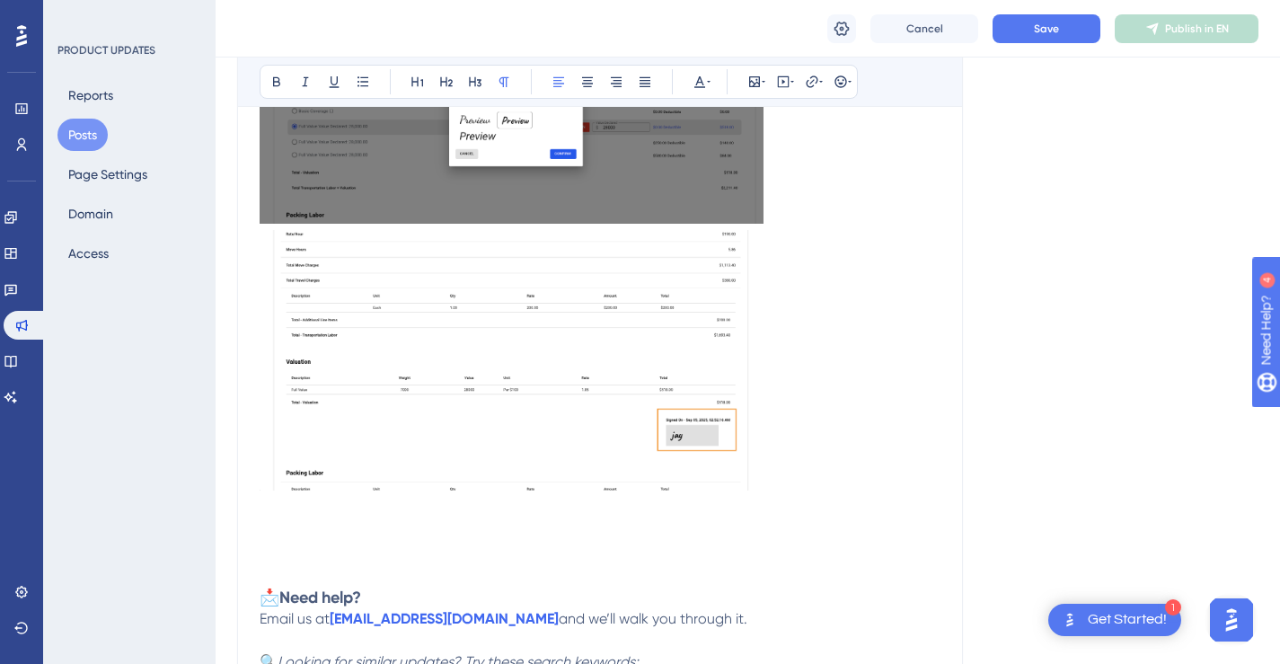
click at [562, 540] on h2 "To enrich screen reader interactions, please activate Accessibility in Grammarl…" at bounding box center [600, 552] width 681 height 25
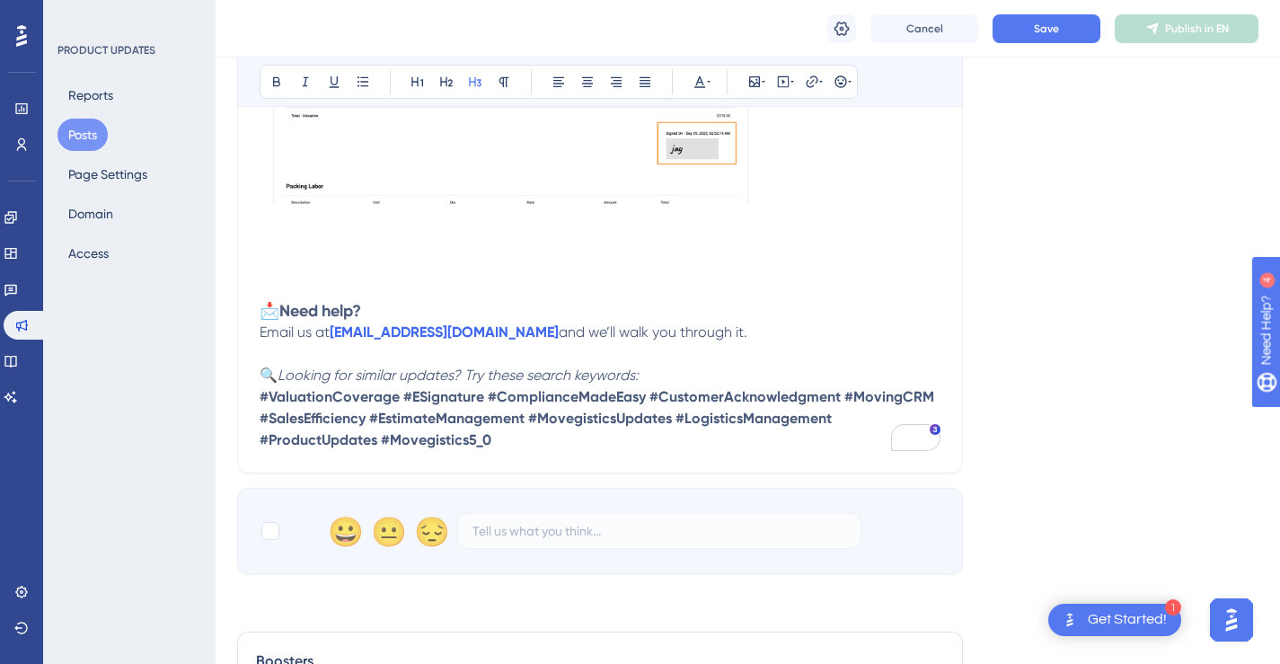
click at [291, 278] on h3 "📩 Need help?" at bounding box center [600, 299] width 681 height 43
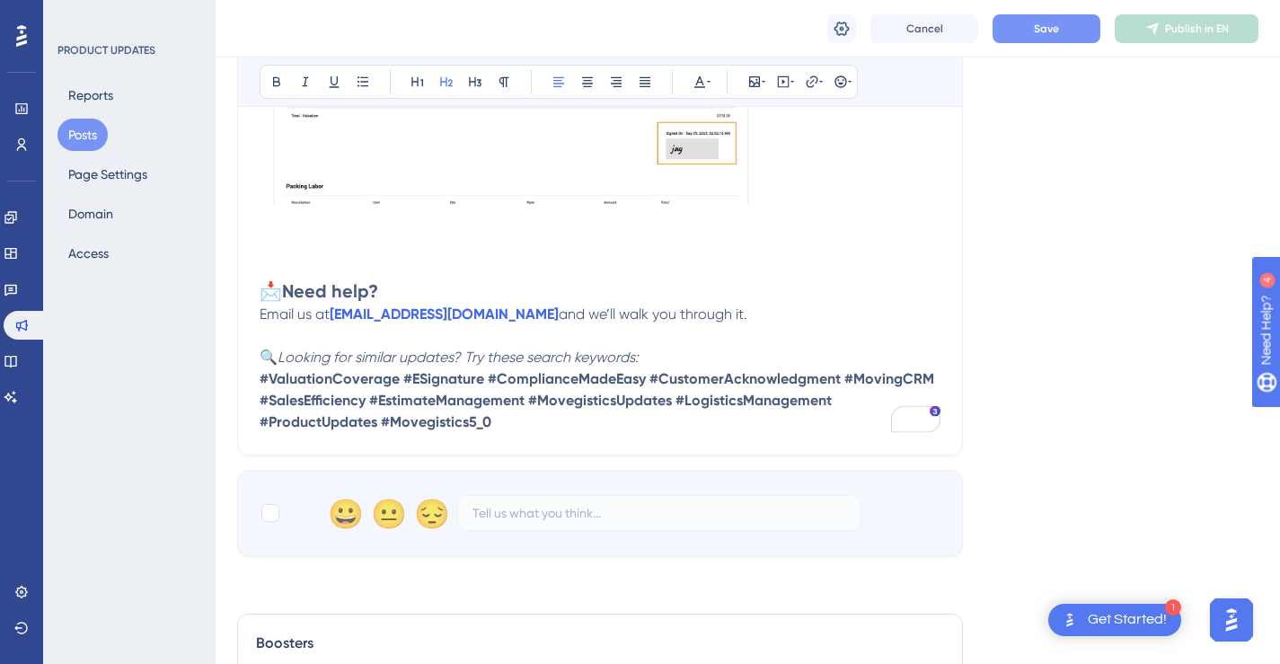
click at [1037, 29] on span "Save" at bounding box center [1046, 29] width 25 height 14
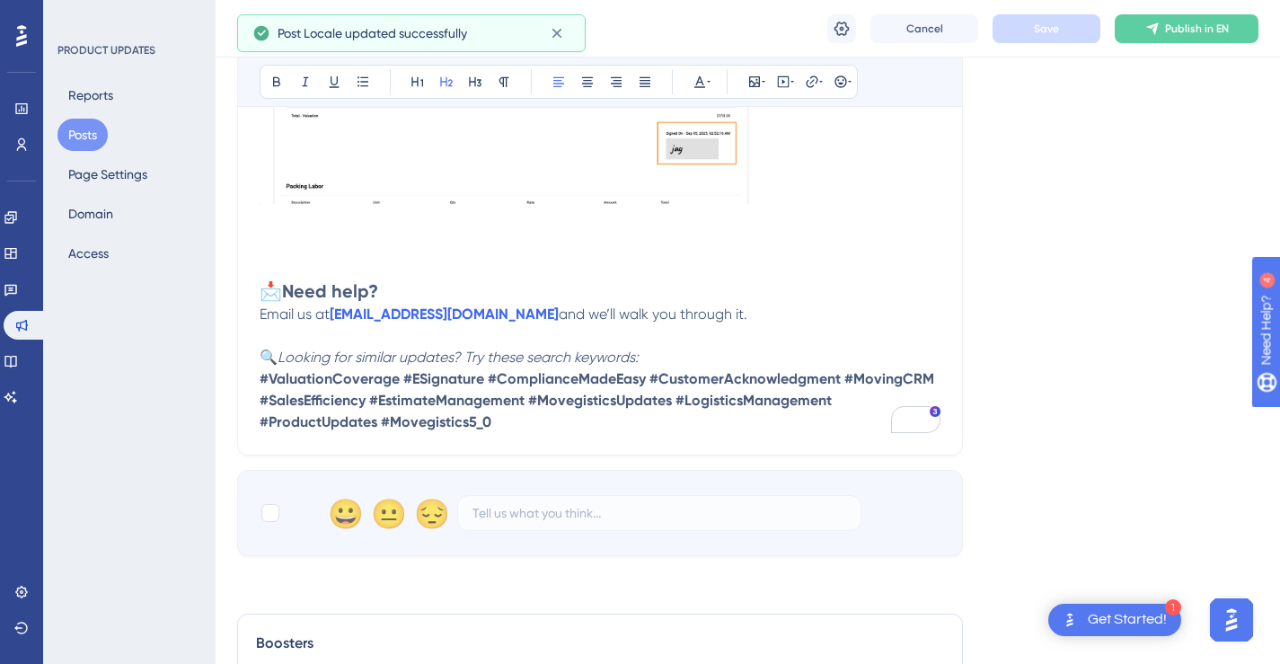
click at [1181, 35] on span "Publish in EN" at bounding box center [1197, 29] width 64 height 14
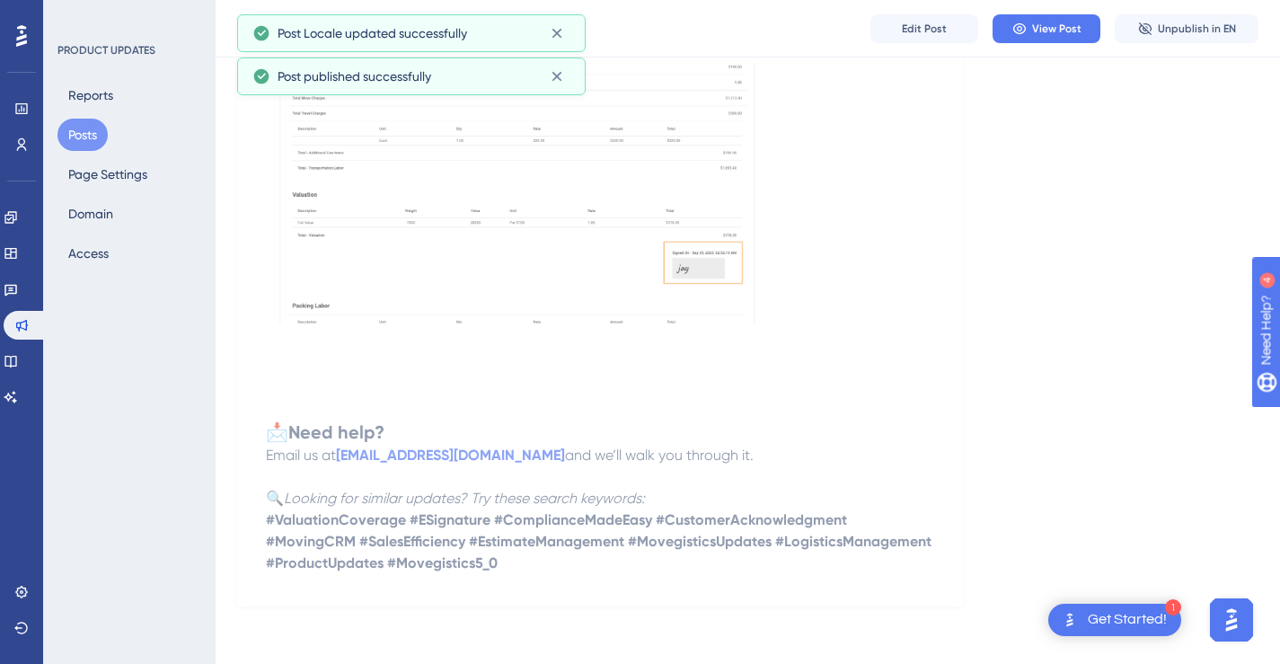
scroll to position [2192, 0]
